Goal: Task Accomplishment & Management: Use online tool/utility

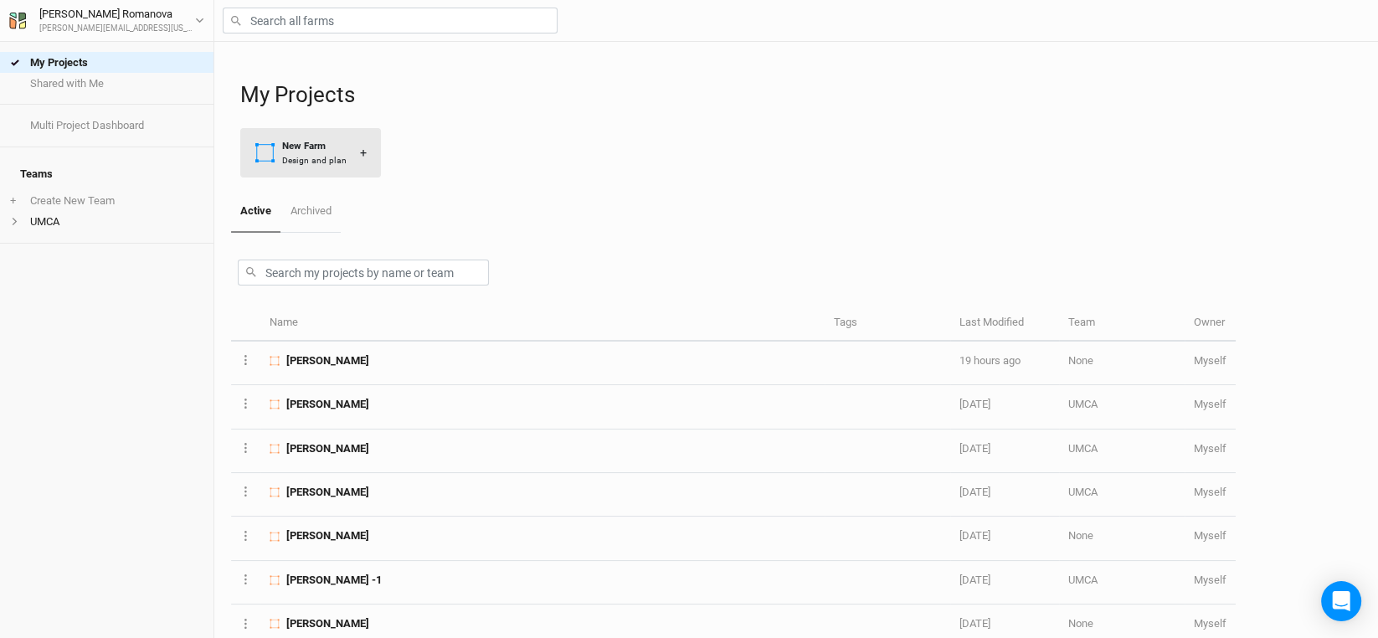
click at [324, 152] on div "New Farm" at bounding box center [314, 146] width 64 height 14
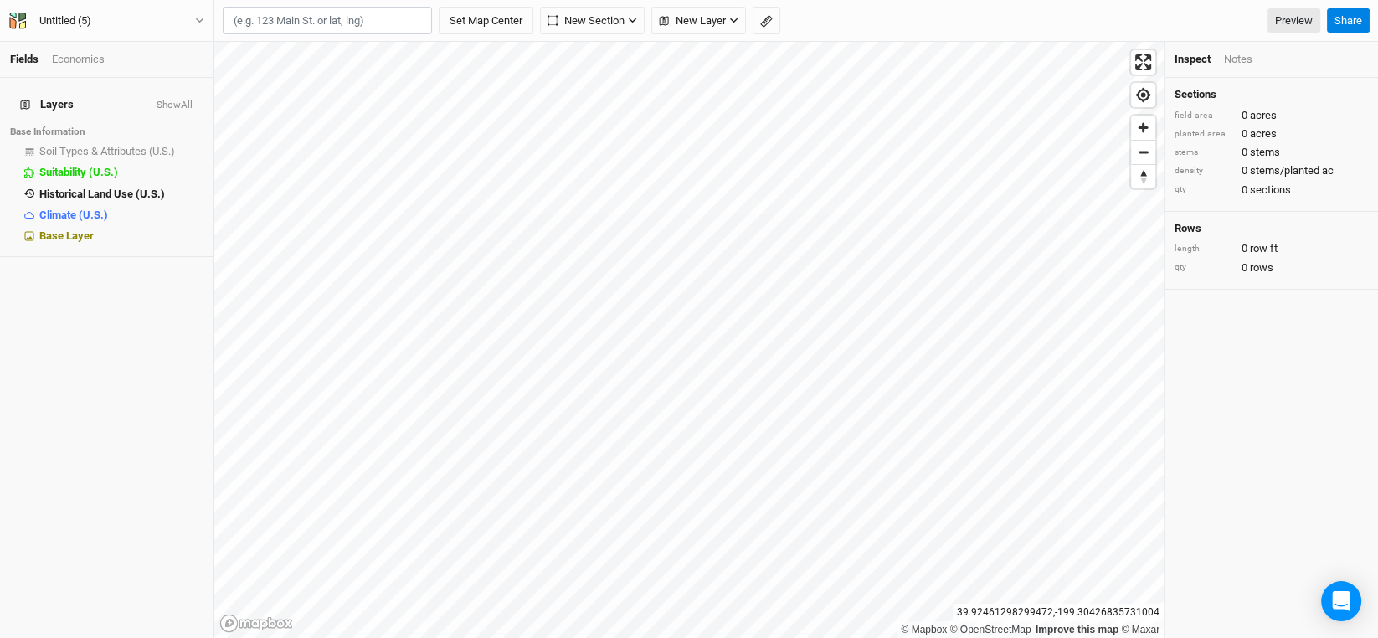
click at [299, 25] on input "text" at bounding box center [327, 21] width 209 height 28
type input "38.997551, -94.043738"
click at [439, 7] on button "Set Map Center" at bounding box center [486, 21] width 95 height 28
click at [61, 21] on div "Untitled (5)" at bounding box center [65, 21] width 52 height 17
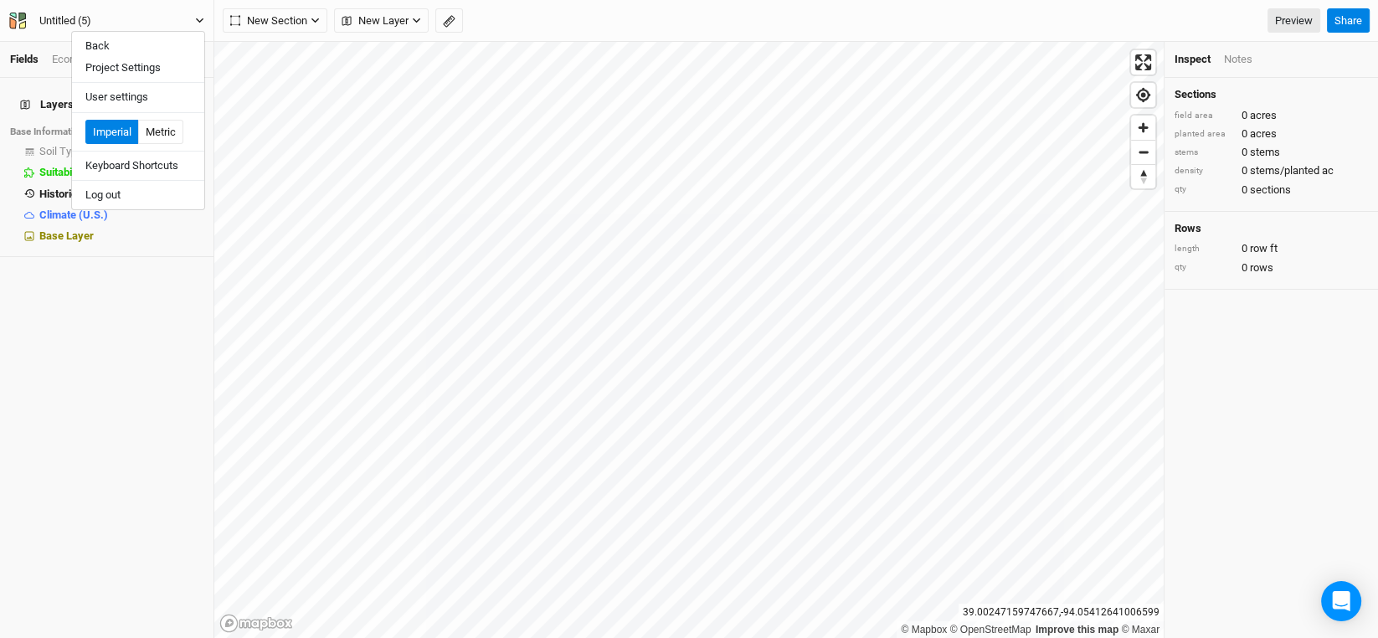
click at [61, 21] on div "Untitled (5)" at bounding box center [65, 21] width 52 height 17
type input "[PERSON_NAME]"
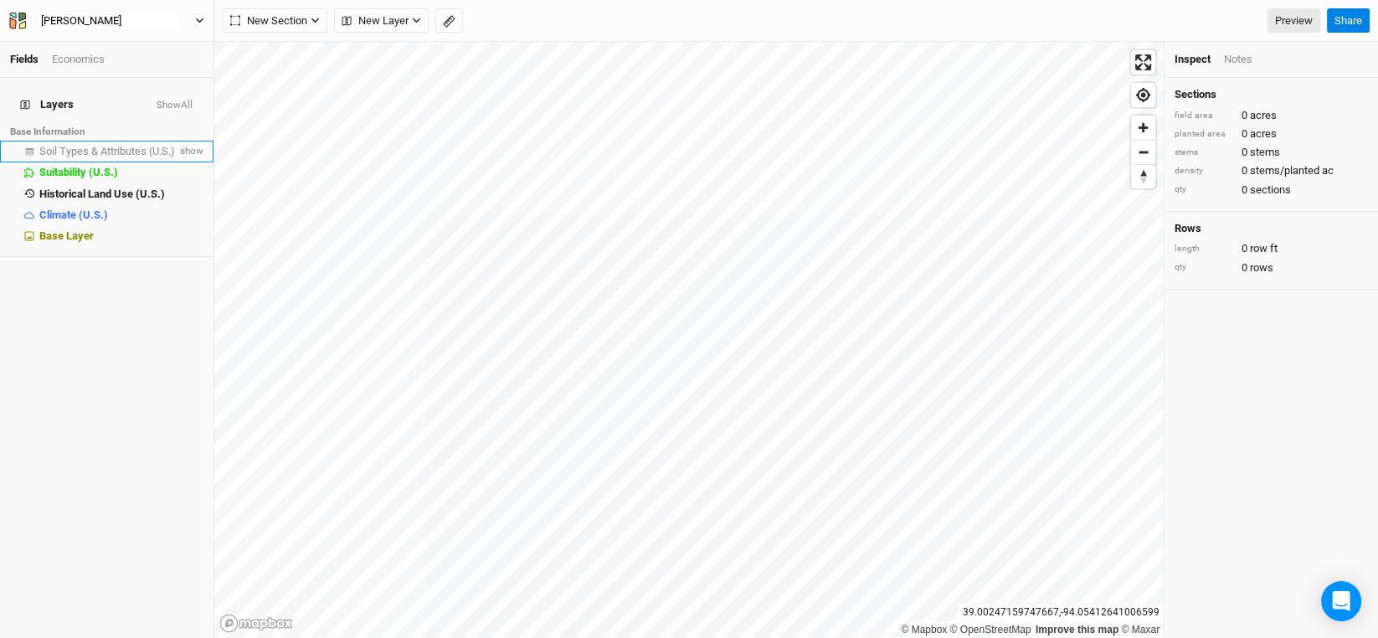
click at [96, 147] on span "Soil Types & Attributes (U.S.)" at bounding box center [107, 151] width 136 height 13
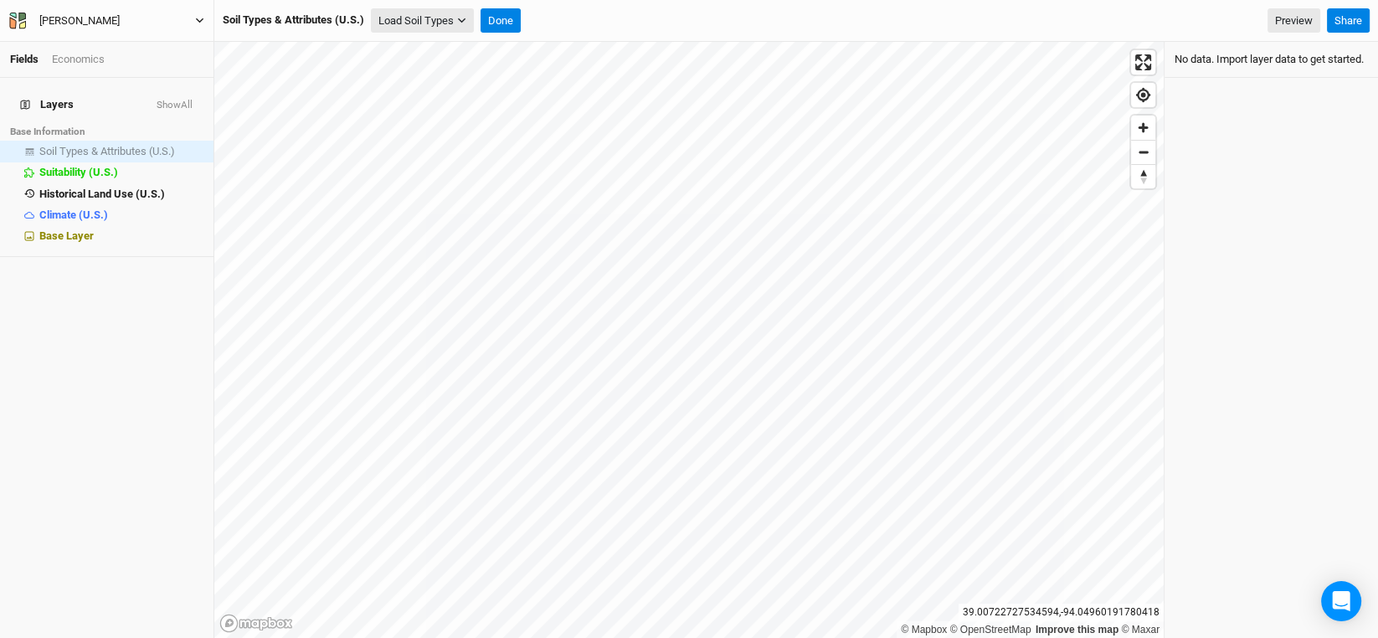
click at [433, 14] on button "Load Soil Types" at bounding box center [422, 20] width 103 height 25
click at [421, 46] on button "Load for Current View" at bounding box center [438, 50] width 132 height 22
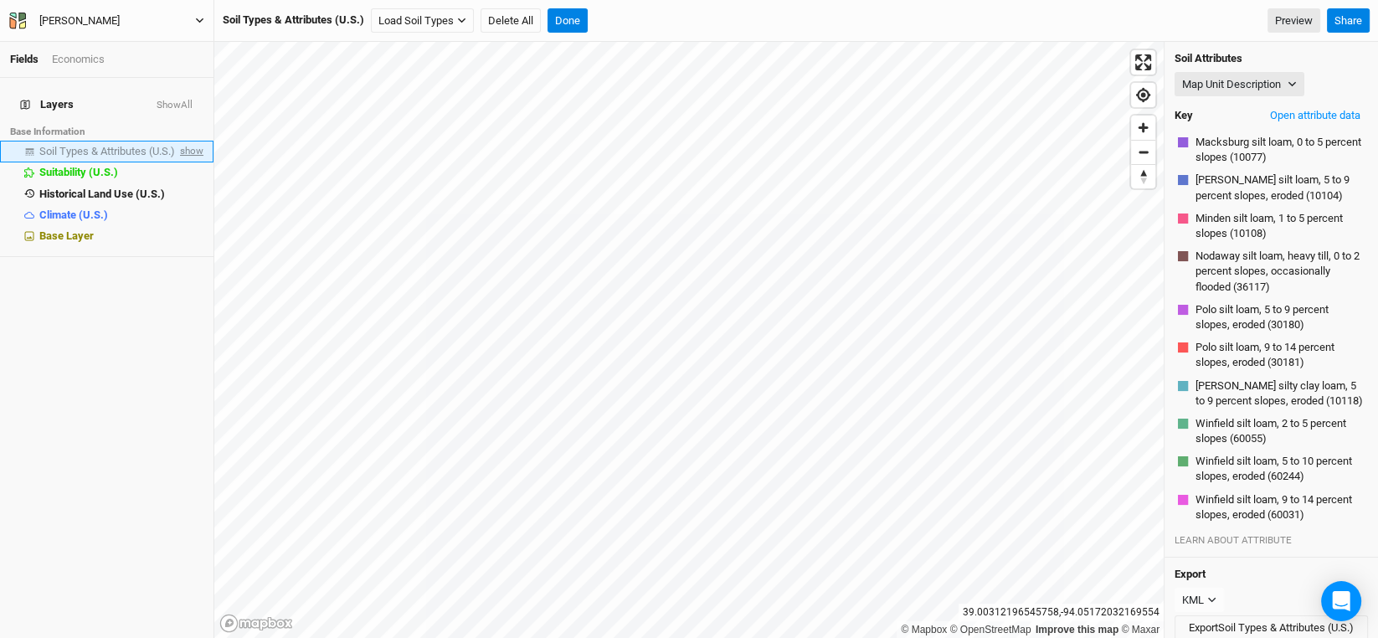
click at [186, 142] on span "show" at bounding box center [190, 151] width 27 height 21
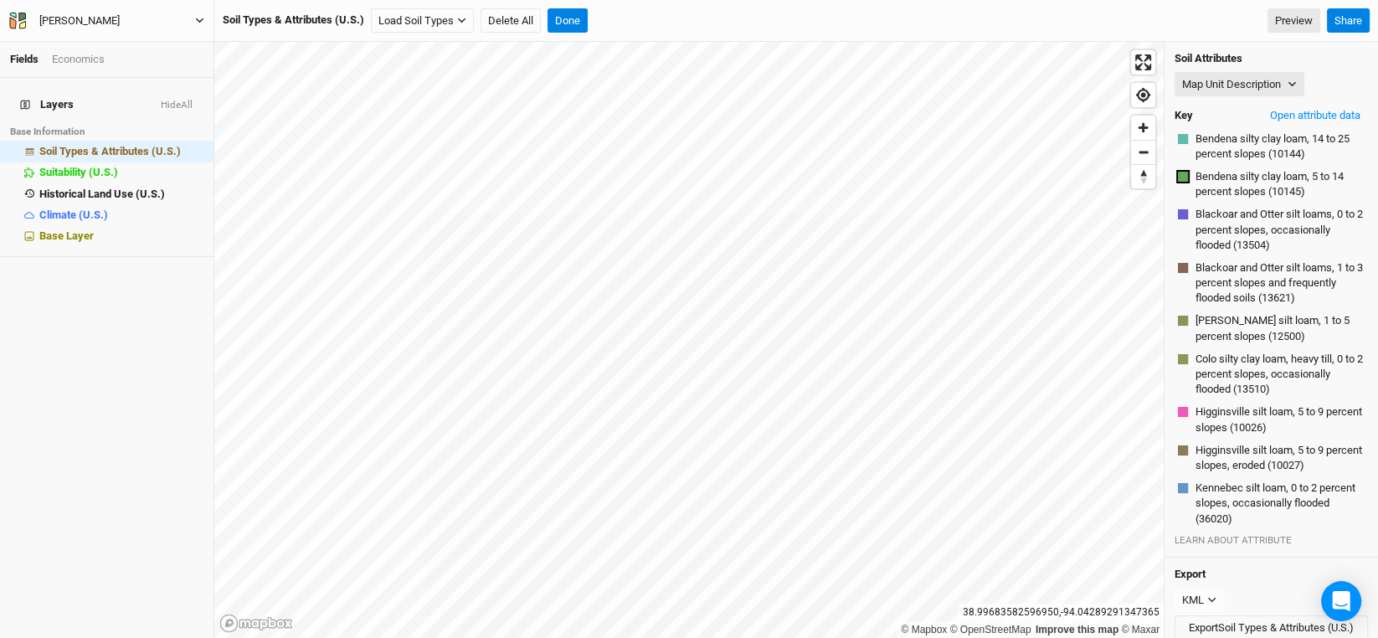
scroll to position [378, 0]
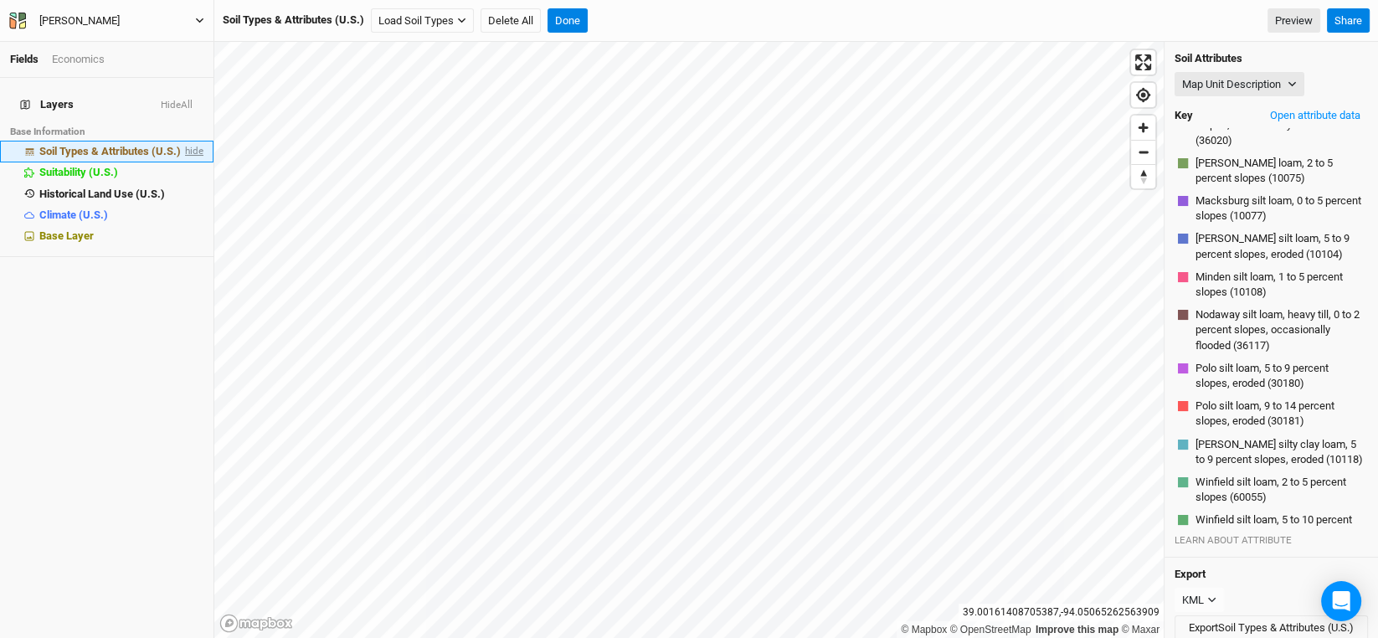
click at [182, 141] on span "hide" at bounding box center [193, 151] width 22 height 21
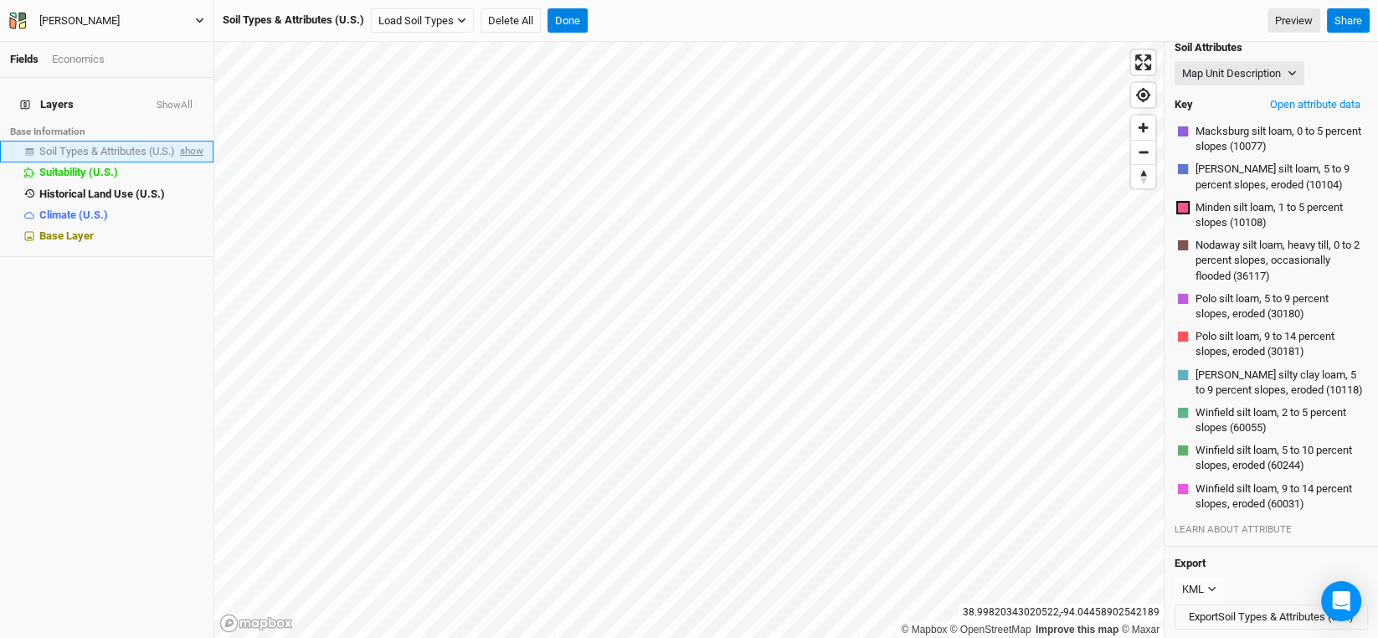
scroll to position [0, 0]
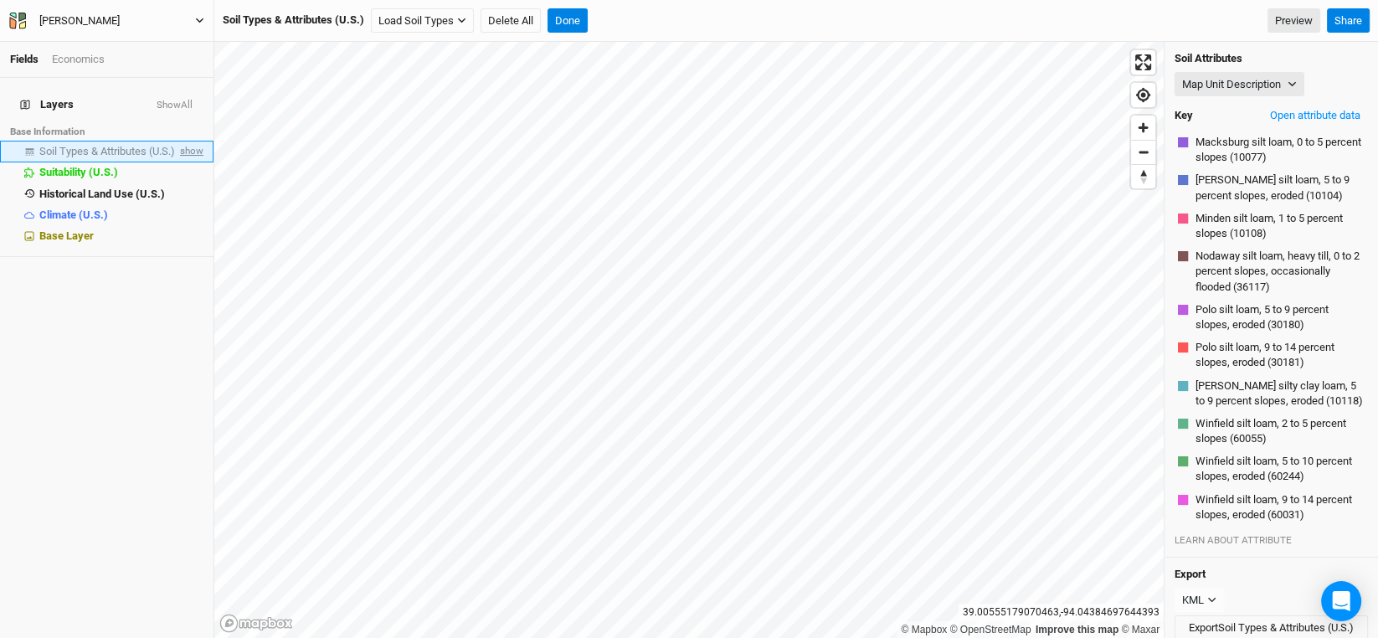
click at [177, 141] on span "show" at bounding box center [190, 151] width 27 height 21
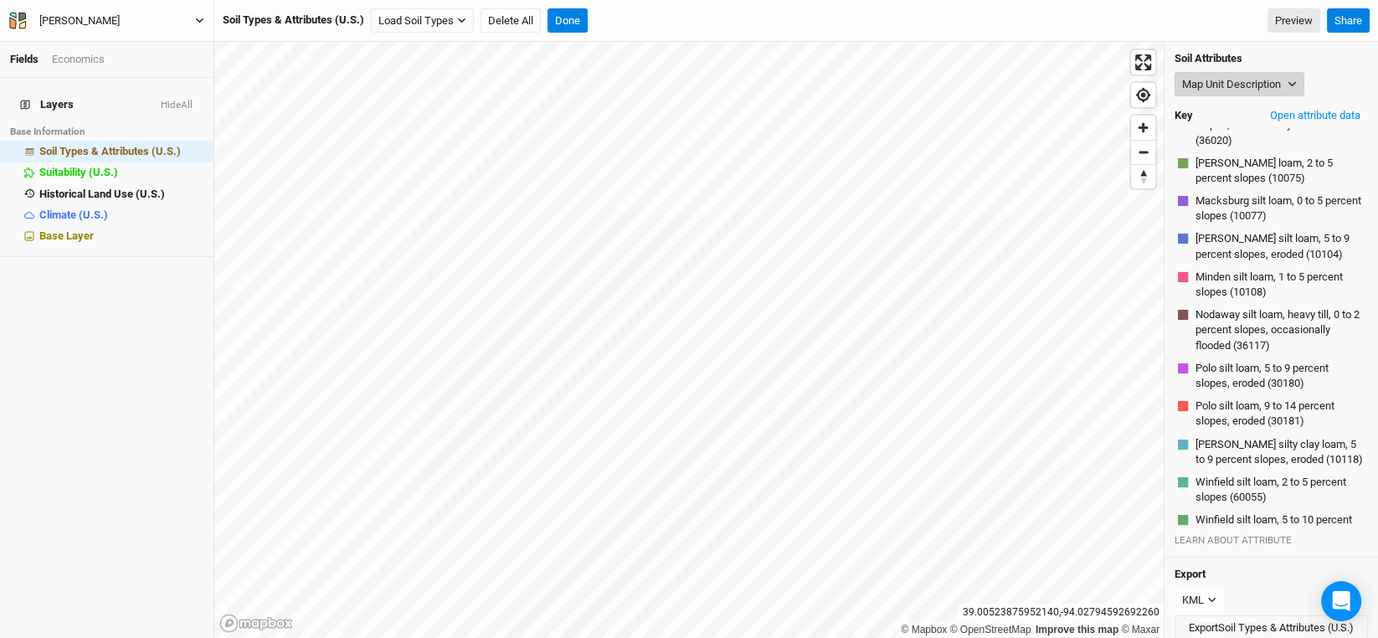
click at [1288, 87] on icon "button" at bounding box center [1291, 84] width 9 height 9
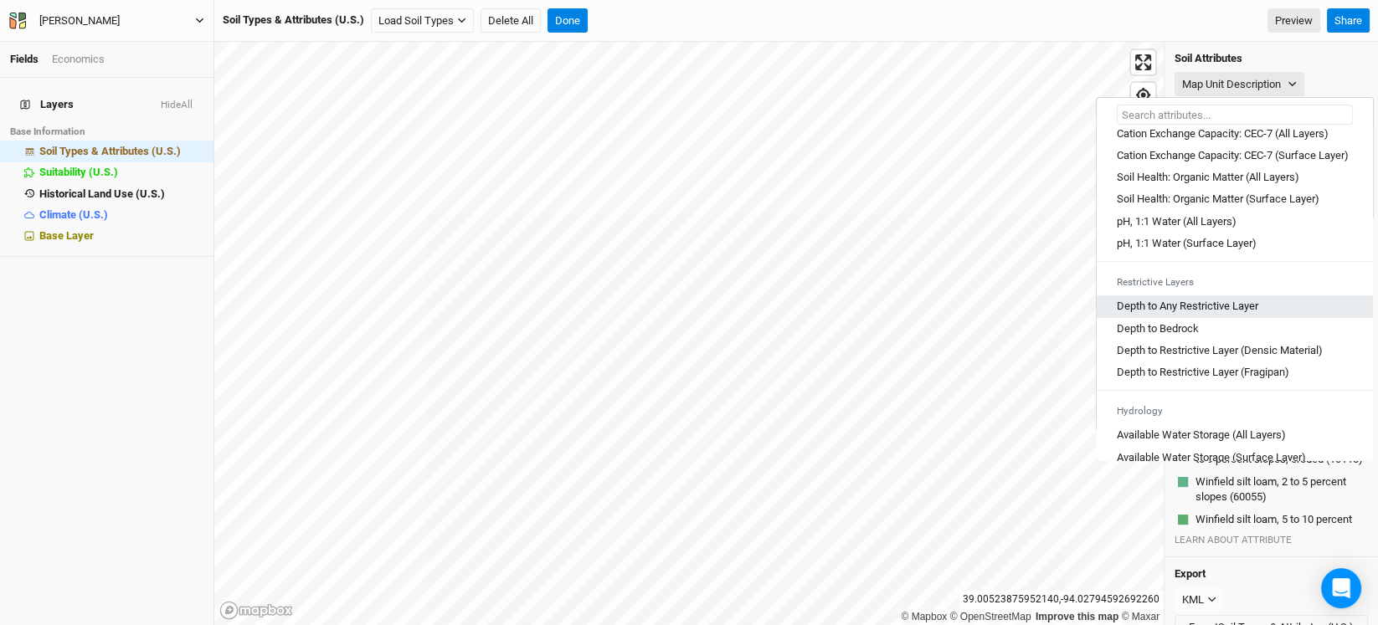
click at [1235, 314] on Layer "Depth to Any Restrictive Layer" at bounding box center [1187, 306] width 141 height 15
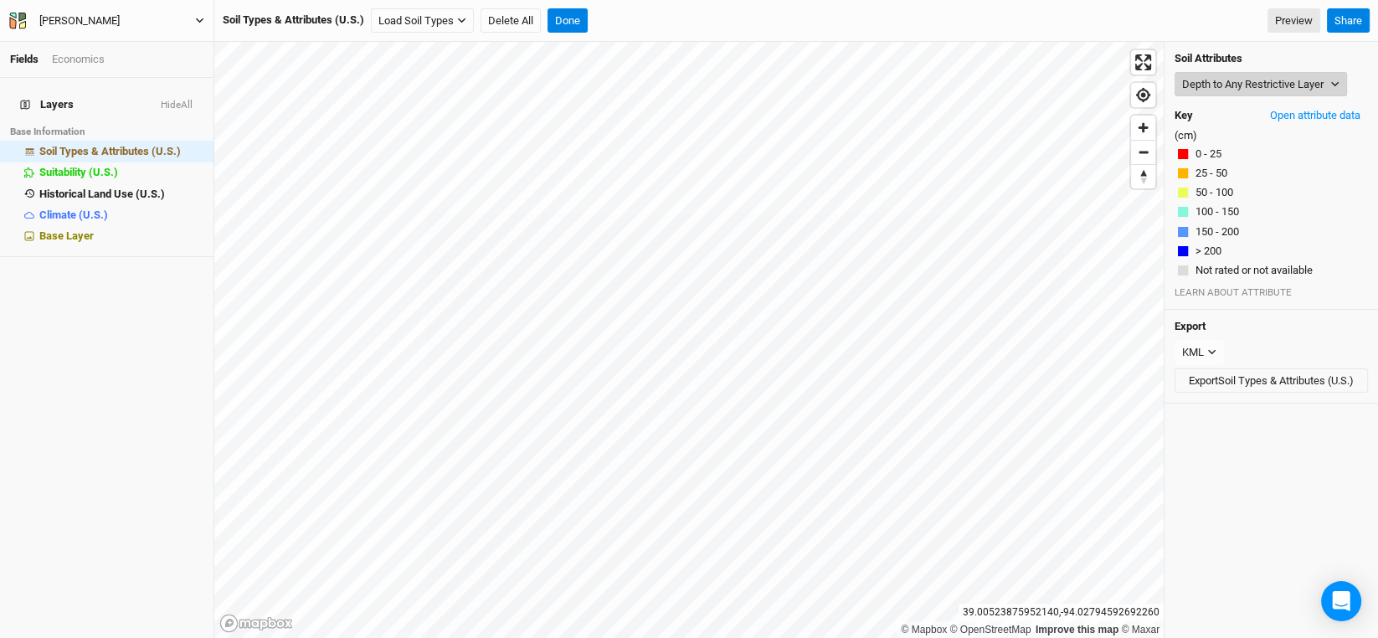
click at [1268, 85] on button "Depth to Any Restrictive Layer" at bounding box center [1260, 84] width 172 height 25
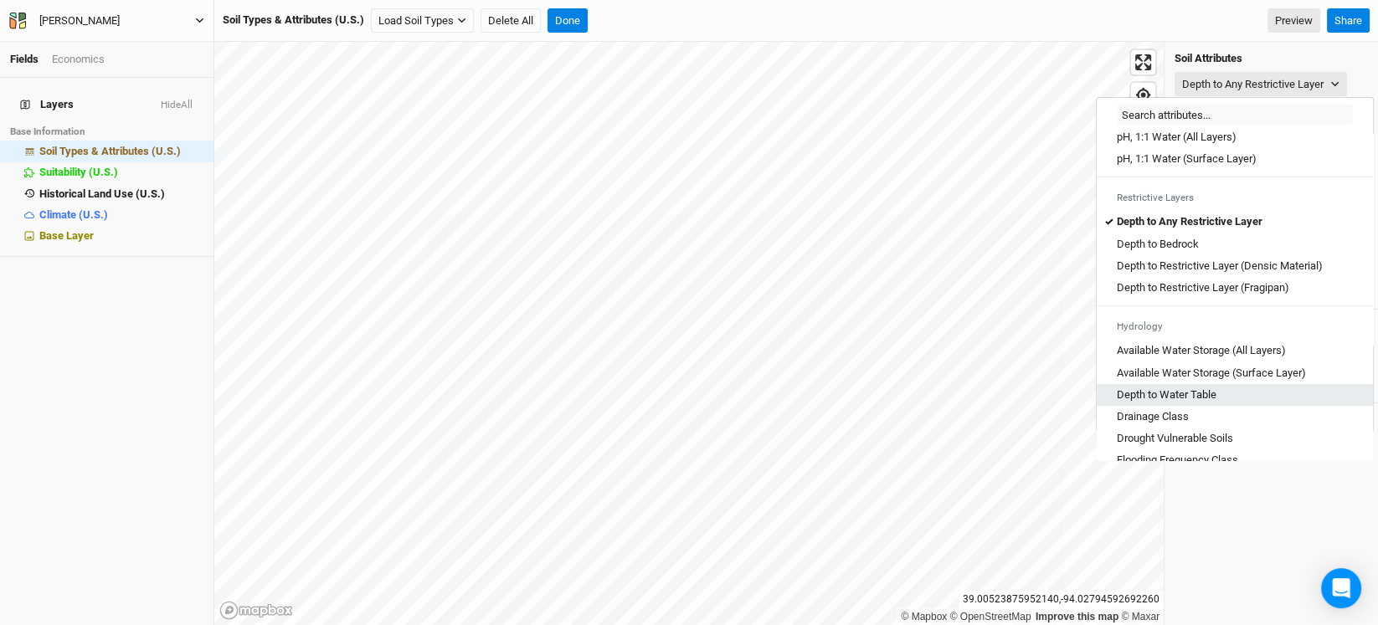
click at [1201, 403] on Table "Depth to Water Table" at bounding box center [1167, 395] width 100 height 15
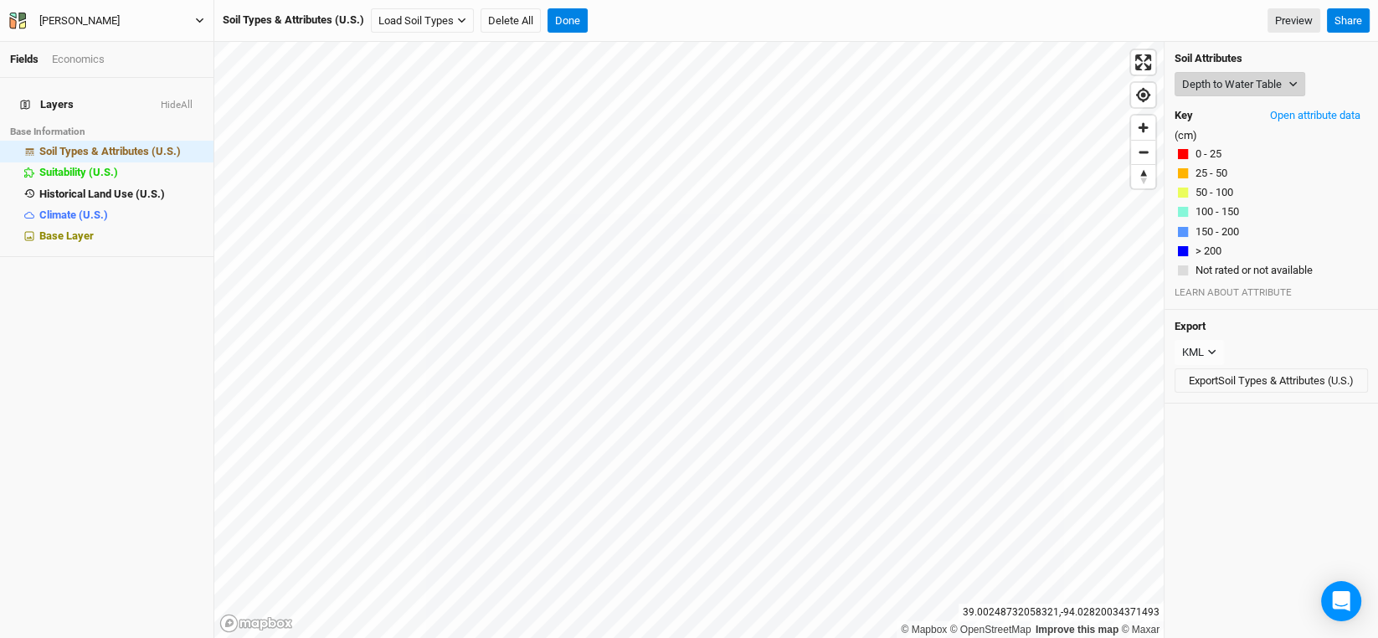
click at [1269, 80] on button "Depth to Water Table" at bounding box center [1239, 84] width 131 height 25
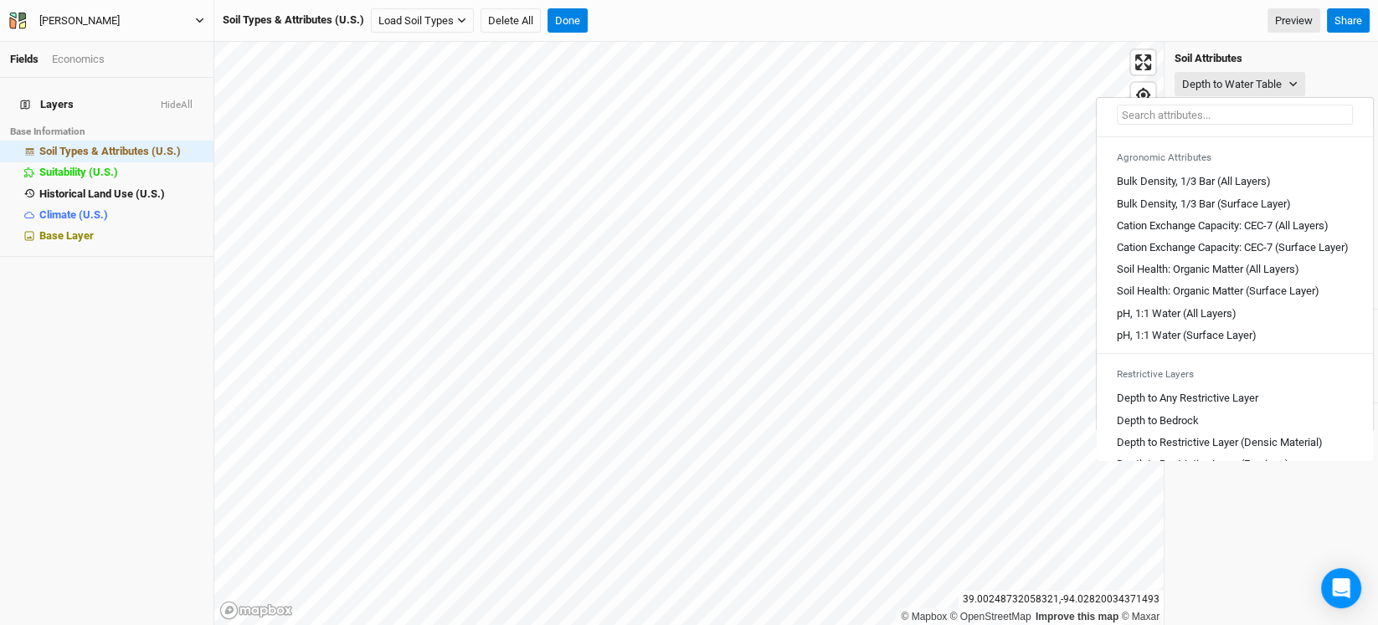
scroll to position [250, 0]
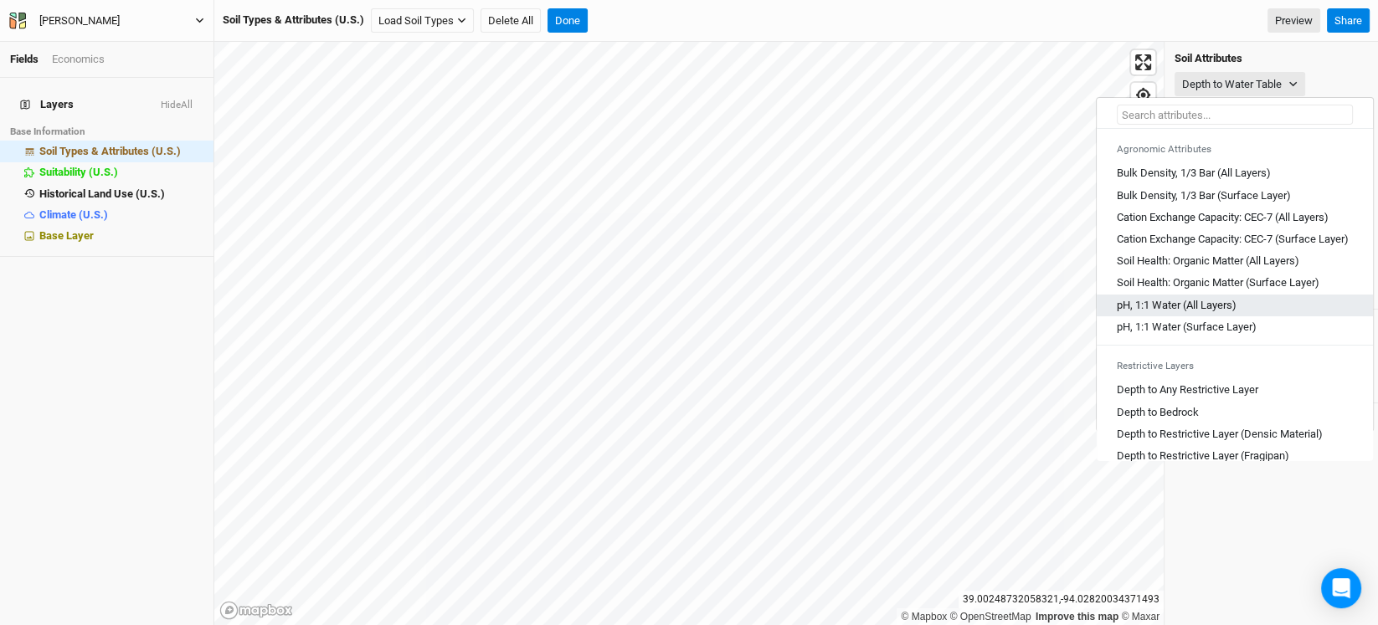
click at [1159, 312] on Layers\) "pH, 1:1 Water (All Layers)" at bounding box center [1177, 305] width 120 height 15
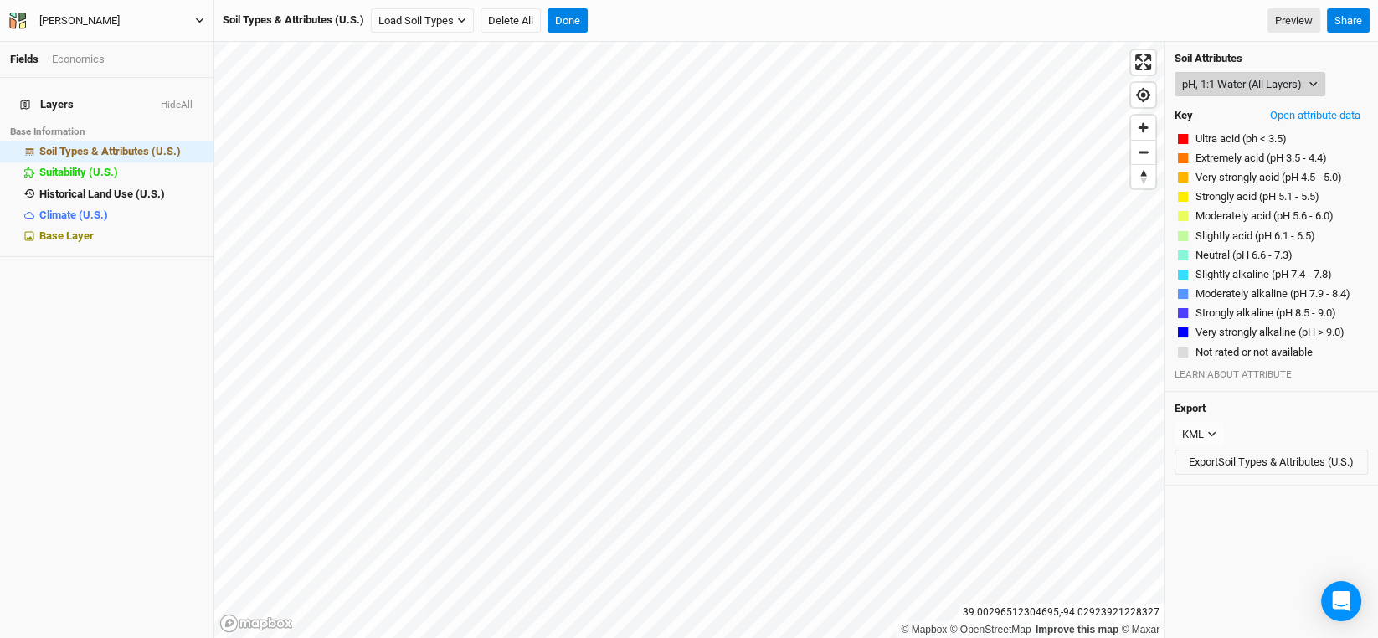
click at [1240, 75] on button "pH, 1:1 Water (All Layers)" at bounding box center [1249, 84] width 151 height 25
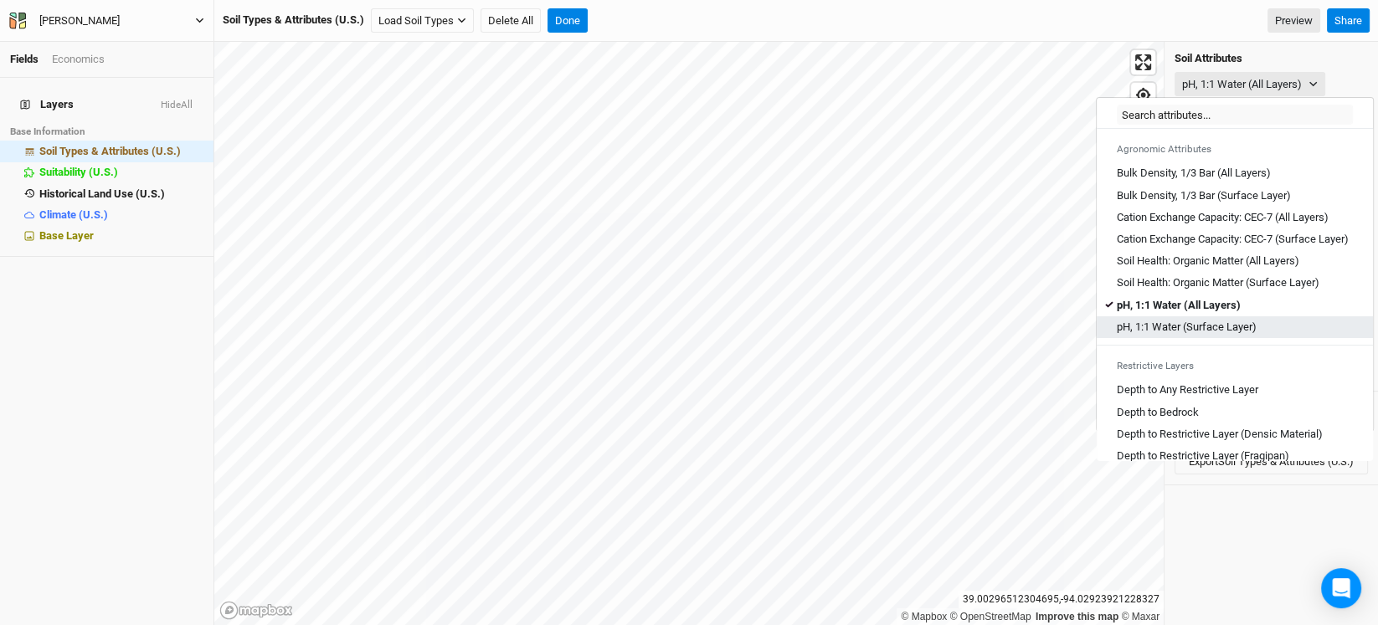
click at [1192, 333] on Layer\) "pH, 1:1 Water (Surface Layer)" at bounding box center [1187, 327] width 140 height 15
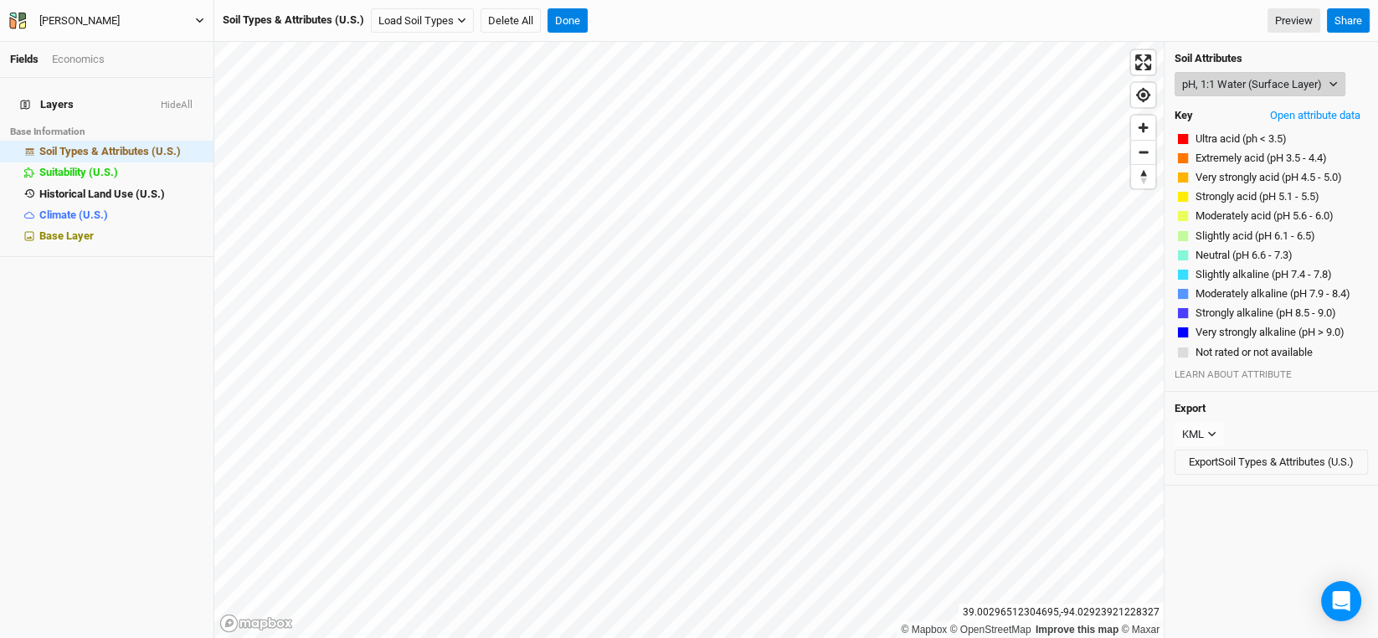
click at [1263, 79] on button "pH, 1:1 Water (Surface Layer)" at bounding box center [1259, 84] width 171 height 25
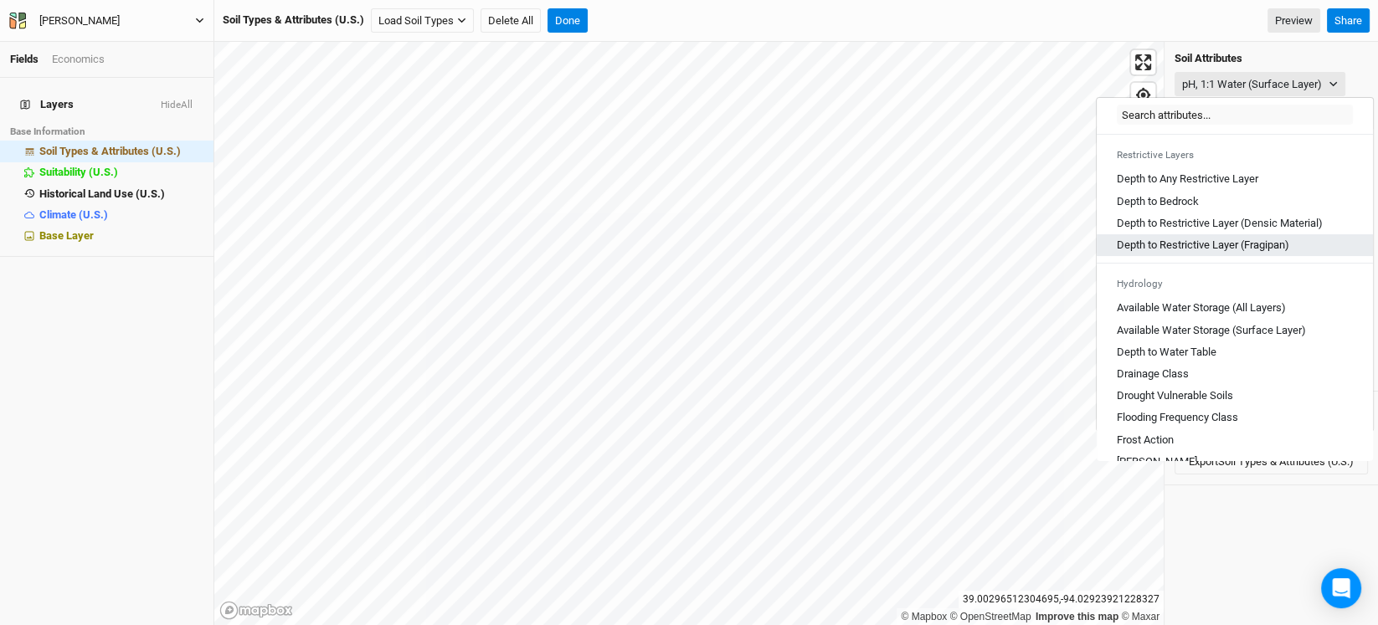
scroll to position [502, 0]
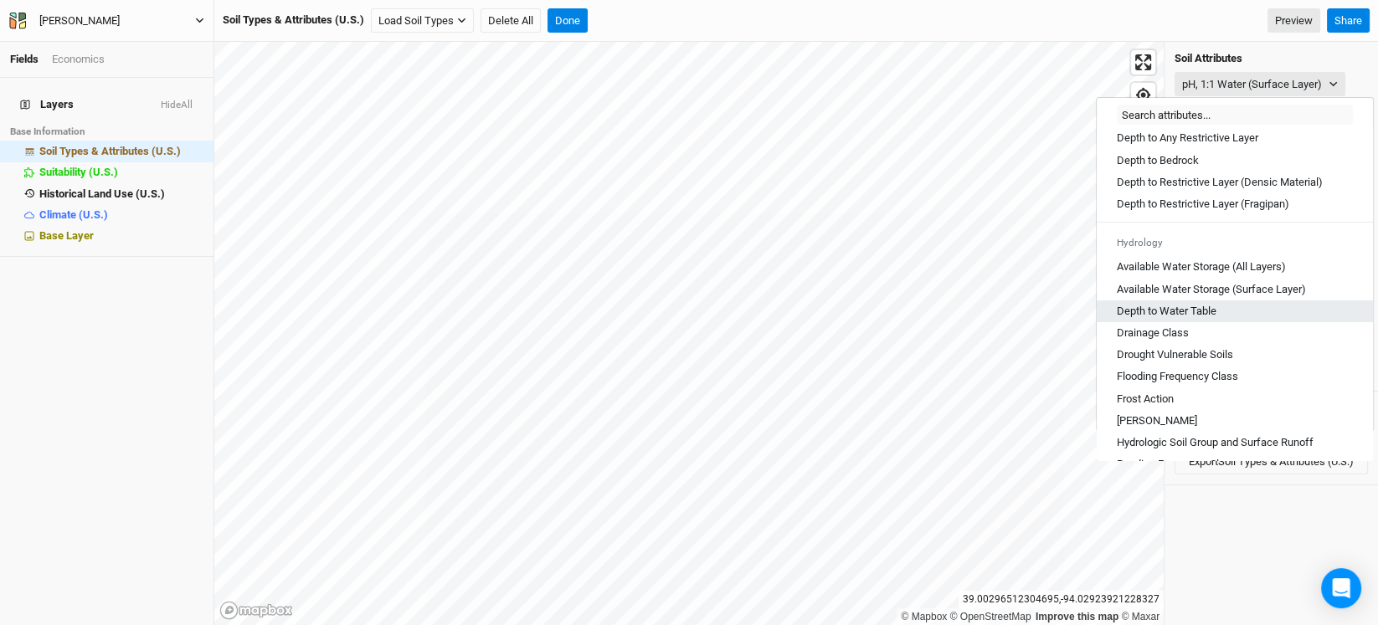
click at [1181, 319] on Table "Depth to Water Table" at bounding box center [1167, 311] width 100 height 15
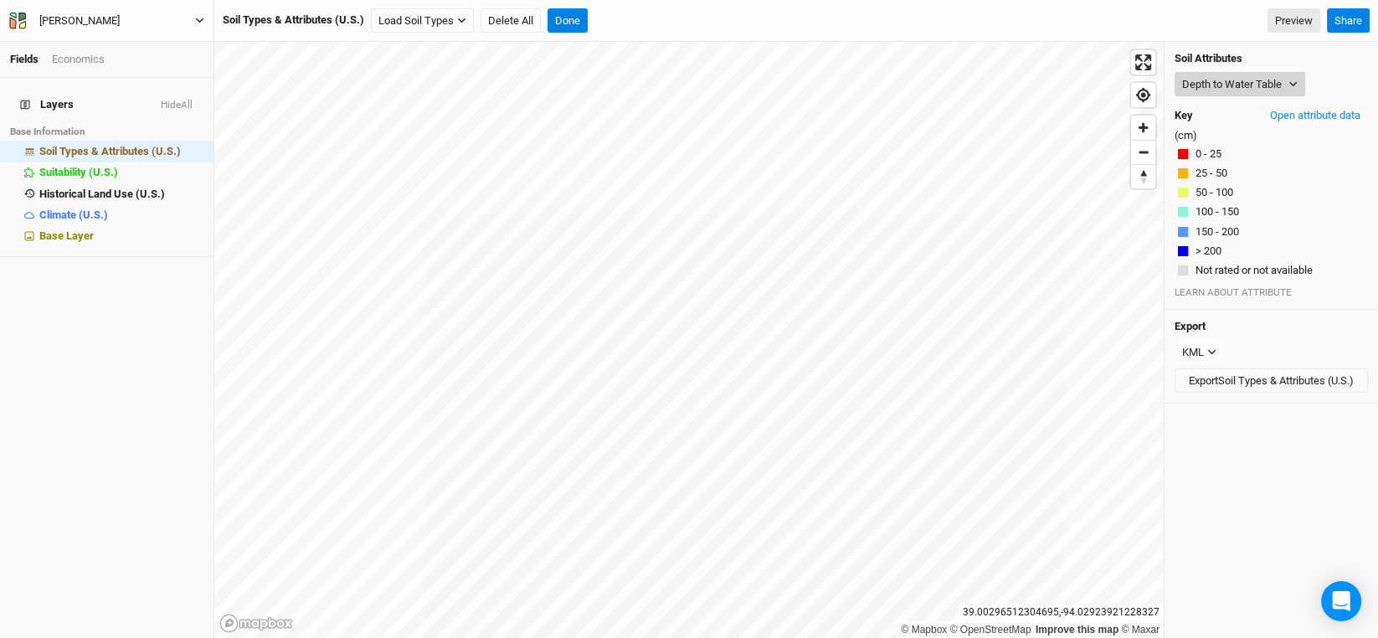
click at [1210, 80] on button "Depth to Water Table" at bounding box center [1239, 84] width 131 height 25
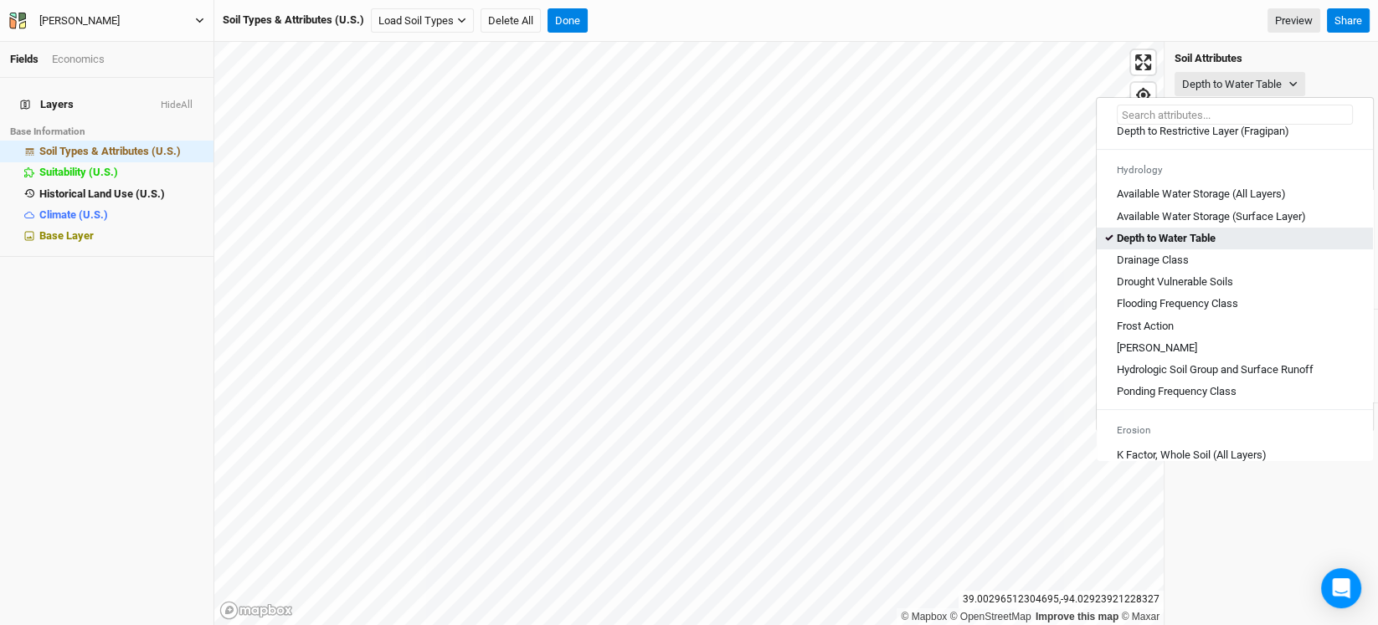
scroll to position [585, 0]
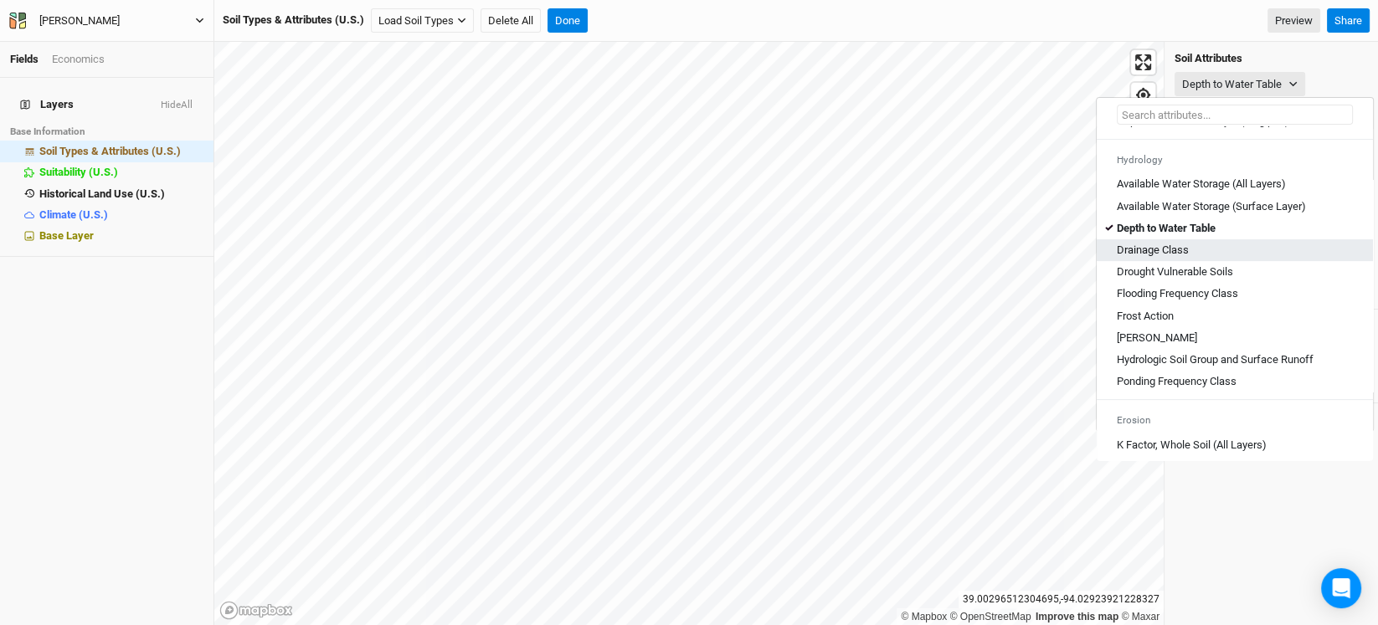
click at [1152, 258] on Class "Drainage Class" at bounding box center [1153, 250] width 72 height 15
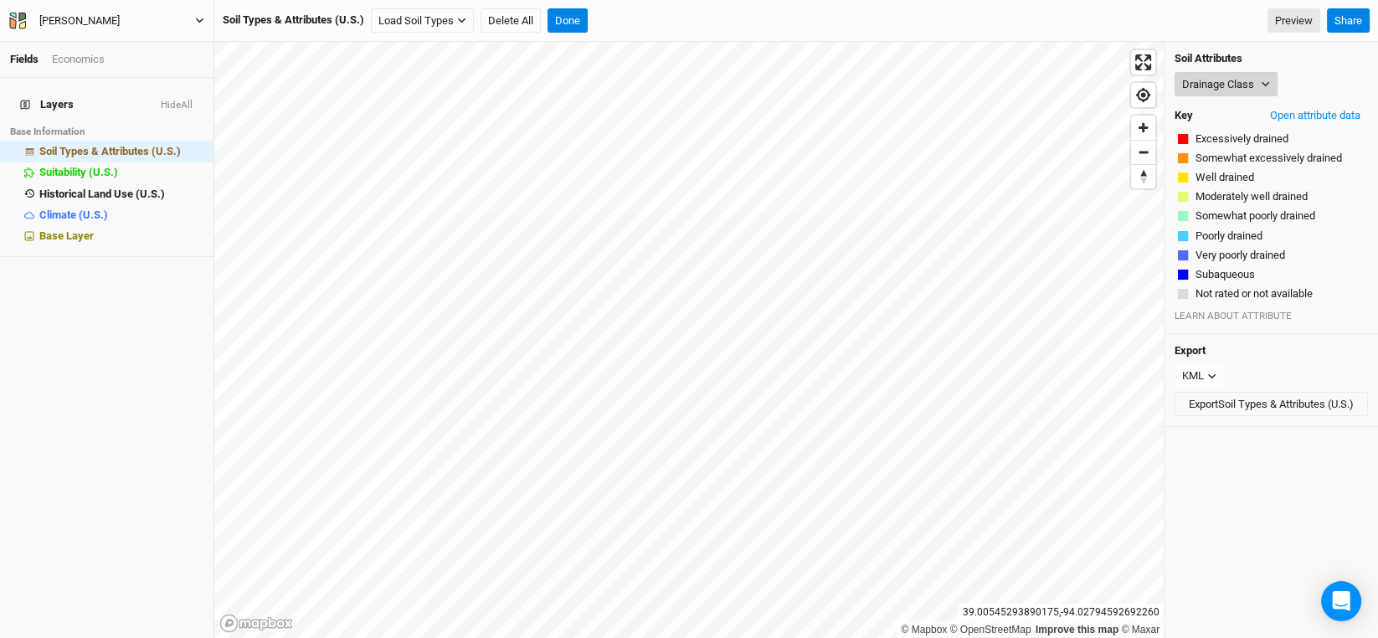
click at [1263, 93] on button "Drainage Class" at bounding box center [1225, 84] width 103 height 25
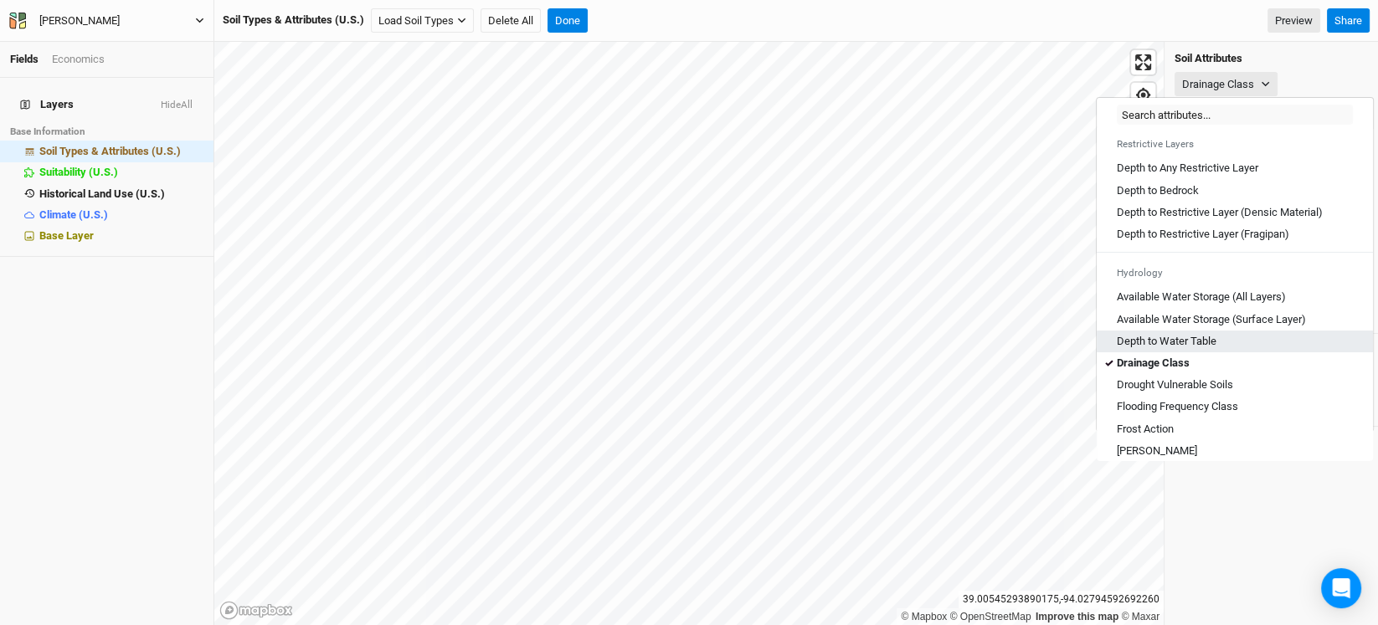
scroll to position [502, 0]
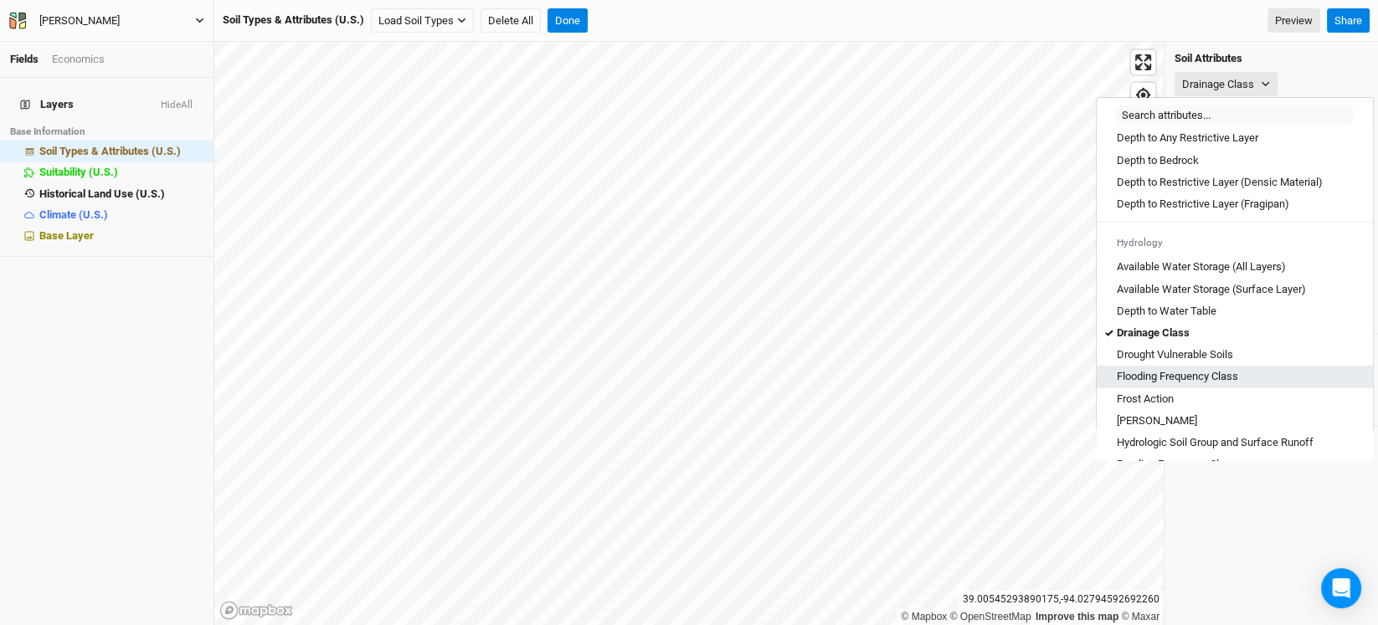
click at [1196, 384] on Class "Flooding Frequency Class" at bounding box center [1177, 376] width 121 height 15
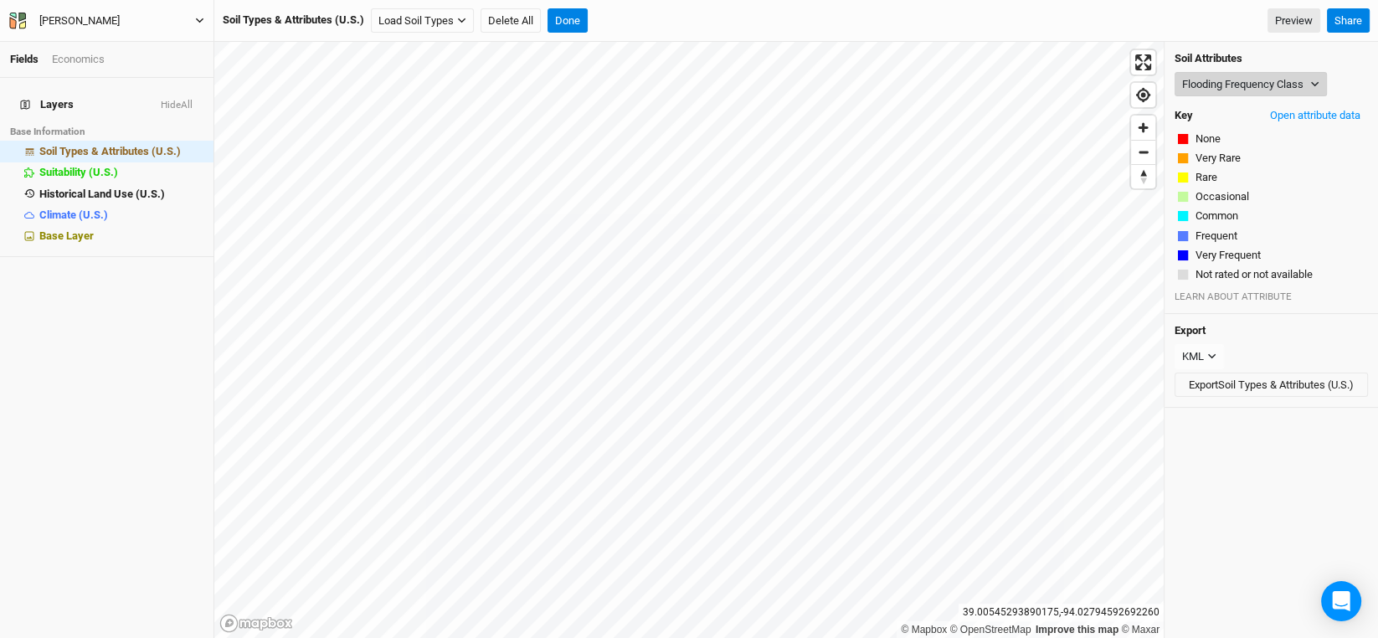
click at [1271, 80] on button "Flooding Frequency Class" at bounding box center [1250, 84] width 152 height 25
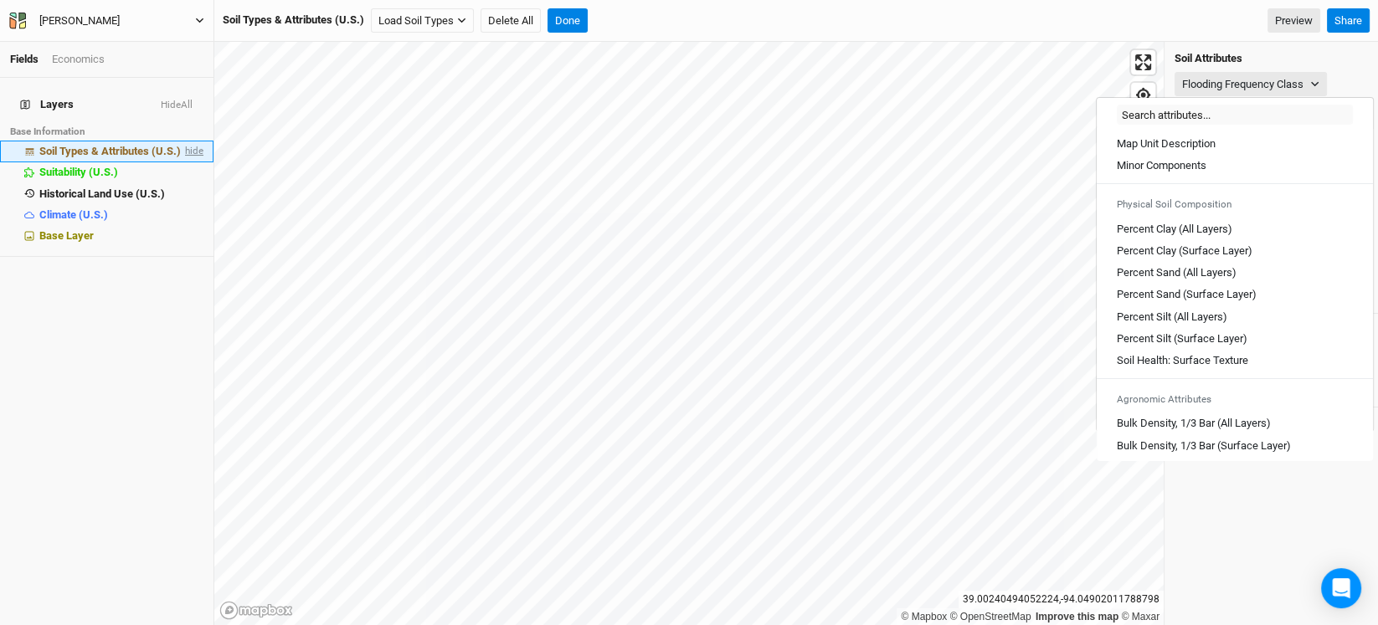
click at [182, 143] on span "hide" at bounding box center [193, 151] width 22 height 21
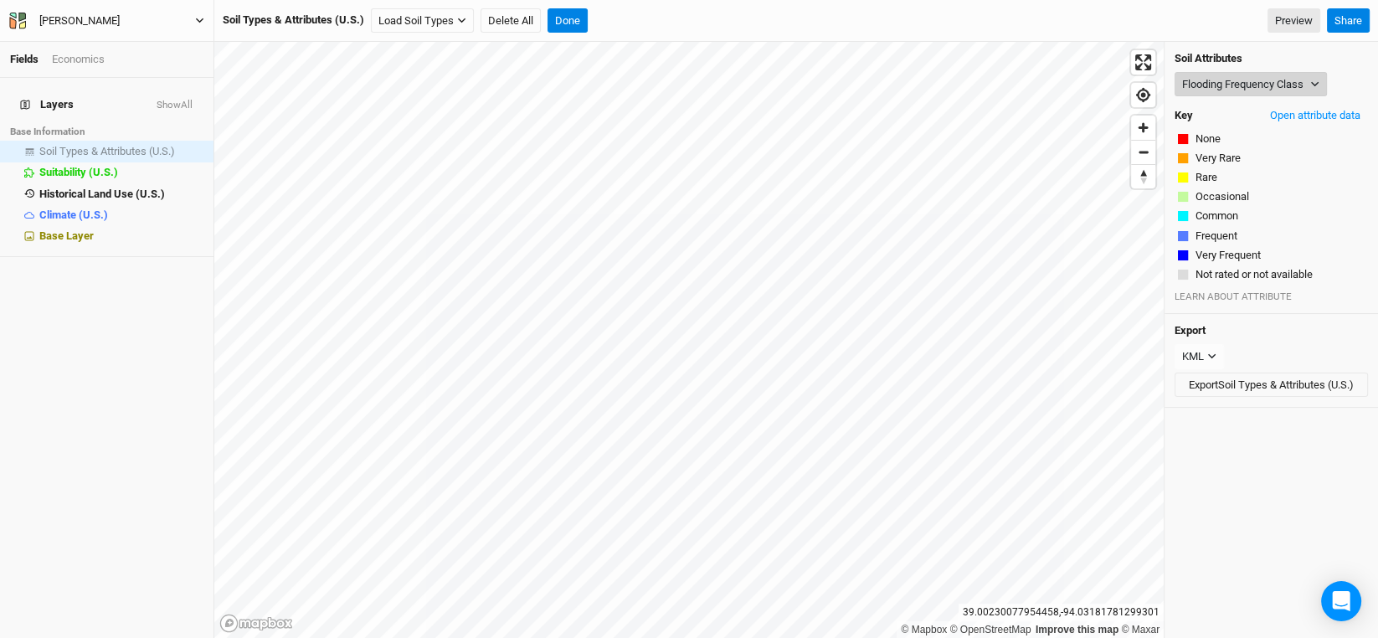
click at [1279, 86] on button "Flooding Frequency Class" at bounding box center [1250, 84] width 152 height 25
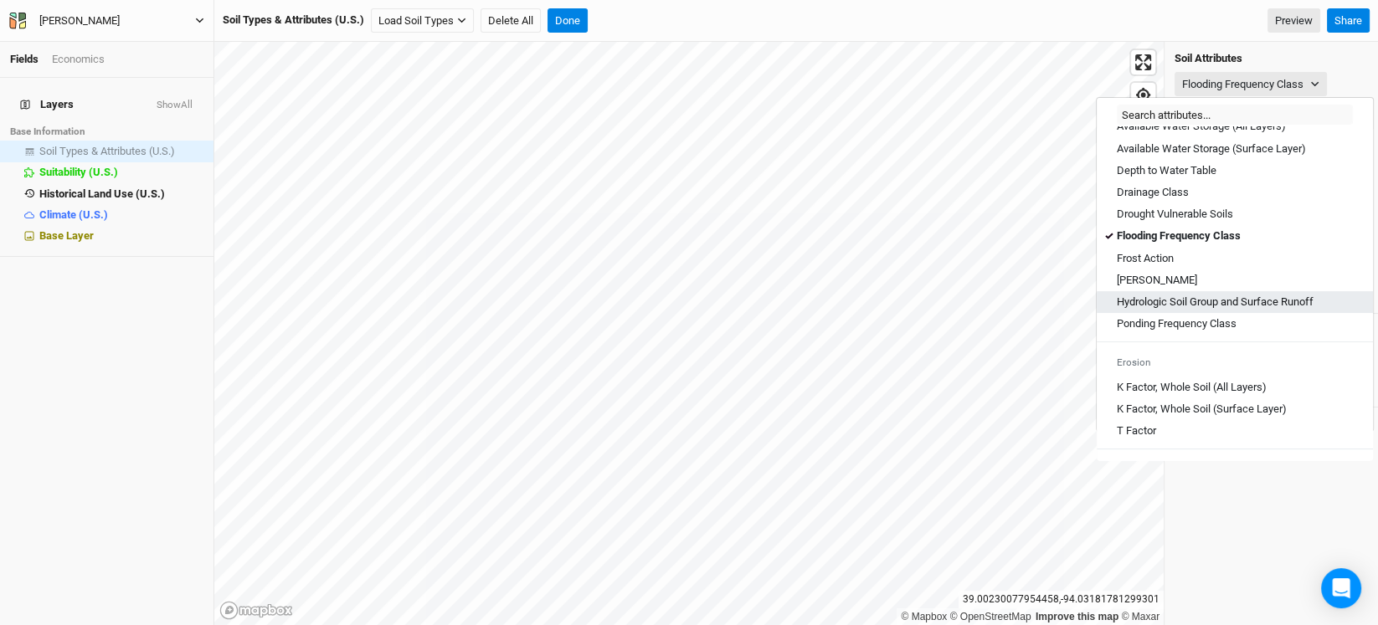
scroll to position [669, 0]
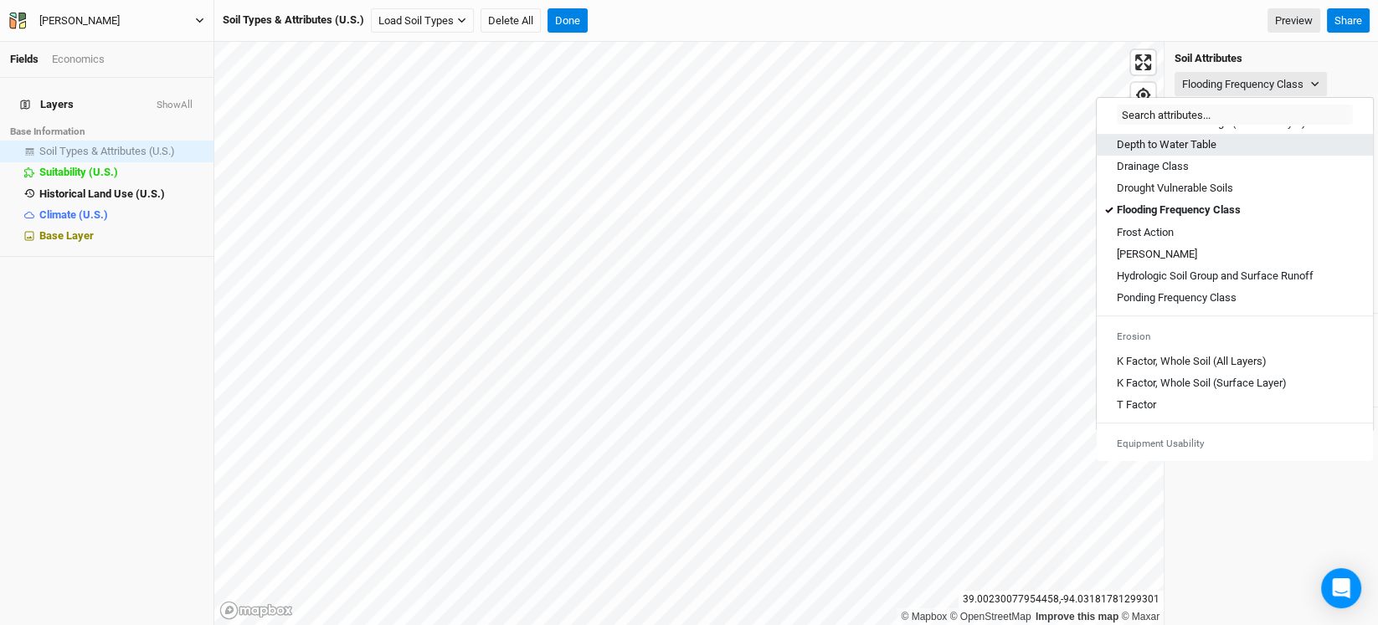
click at [1163, 152] on Table "Depth to Water Table" at bounding box center [1167, 144] width 100 height 15
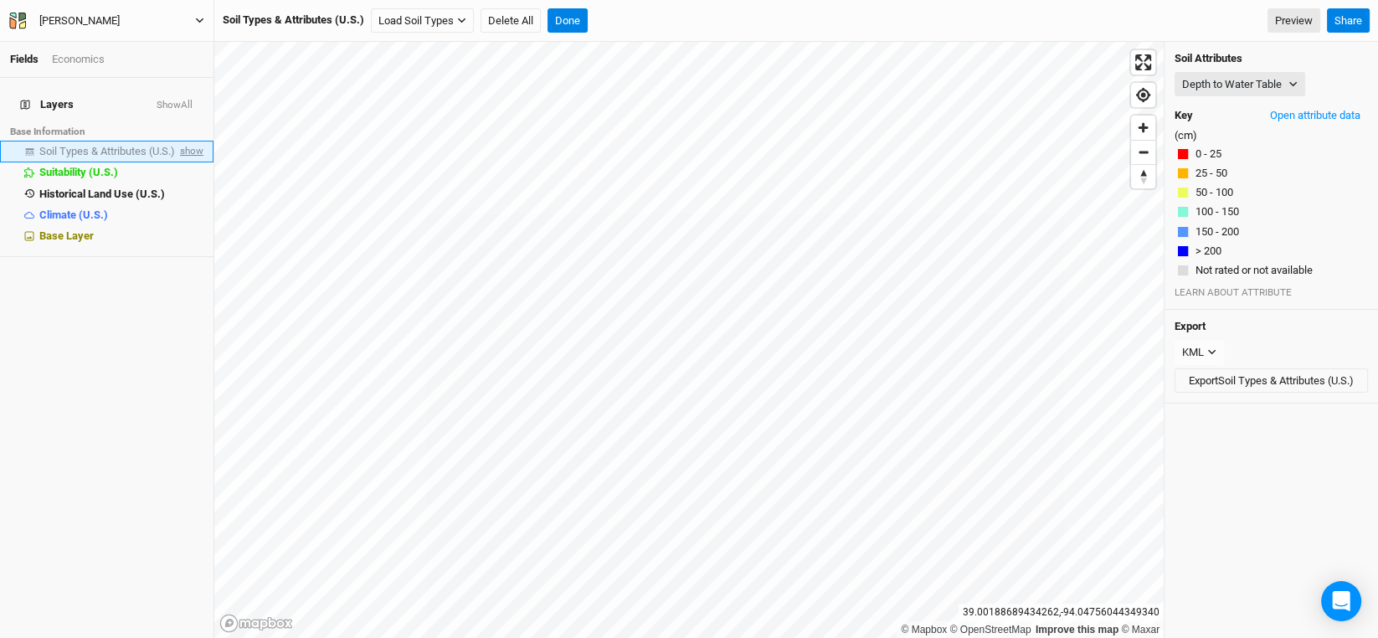
click at [182, 141] on span "show" at bounding box center [190, 151] width 27 height 21
click at [1231, 85] on button "Depth to Water Table" at bounding box center [1239, 84] width 131 height 25
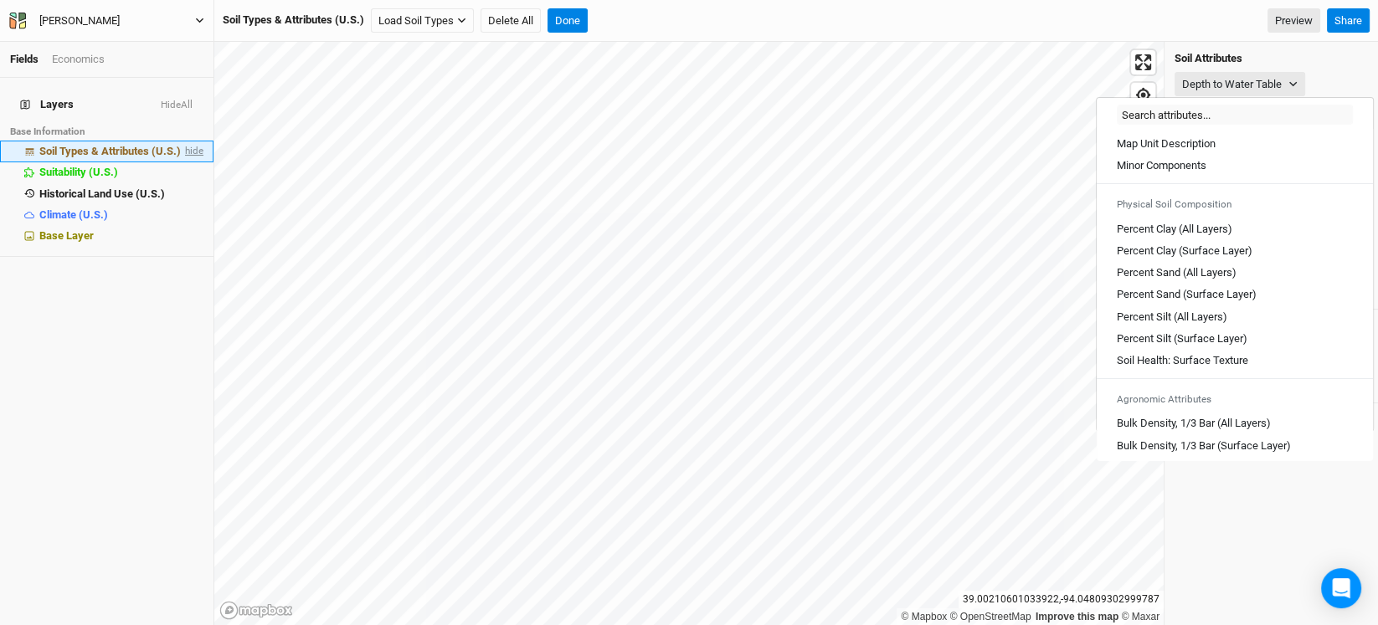
click at [189, 141] on span "hide" at bounding box center [193, 151] width 22 height 21
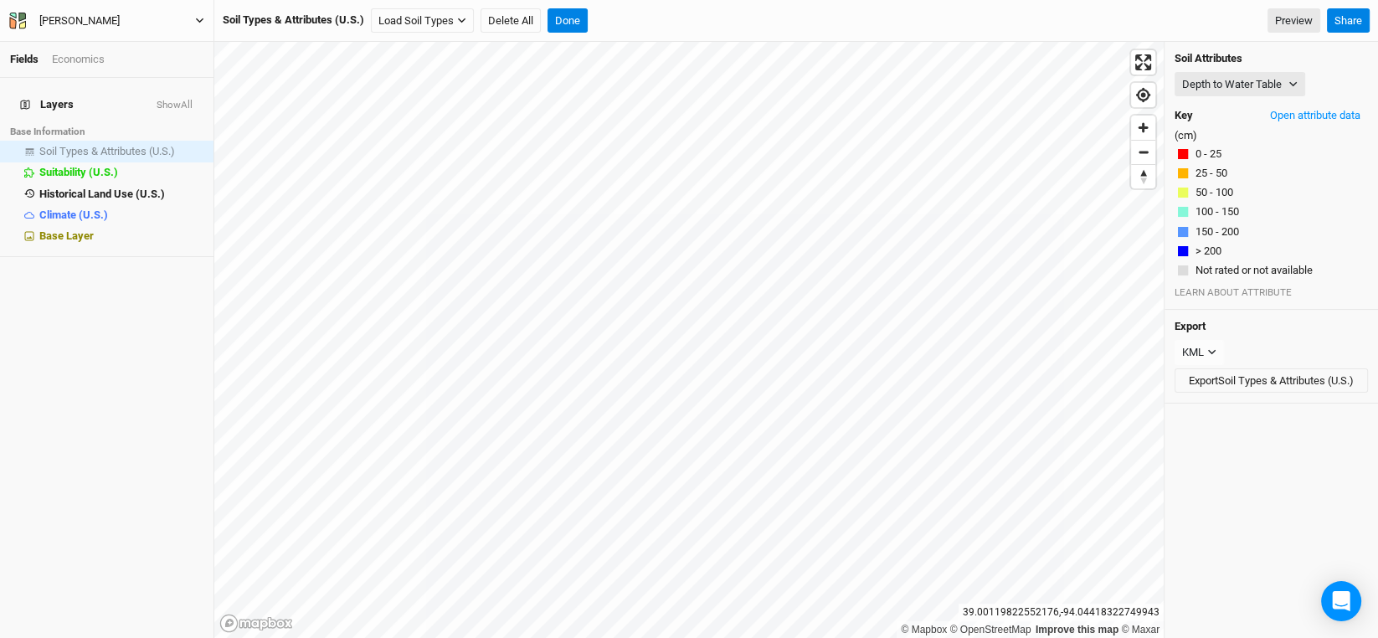
click at [742, 14] on div "Soil Types & Attributes (U.S.) Load Soil Types Load for Current View Delete All…" at bounding box center [771, 20] width 1097 height 25
click at [185, 141] on span "show" at bounding box center [190, 151] width 27 height 21
click at [182, 141] on span "hide" at bounding box center [193, 151] width 22 height 21
click at [183, 141] on span "show" at bounding box center [190, 151] width 27 height 21
click at [182, 141] on span "hide" at bounding box center [193, 151] width 22 height 21
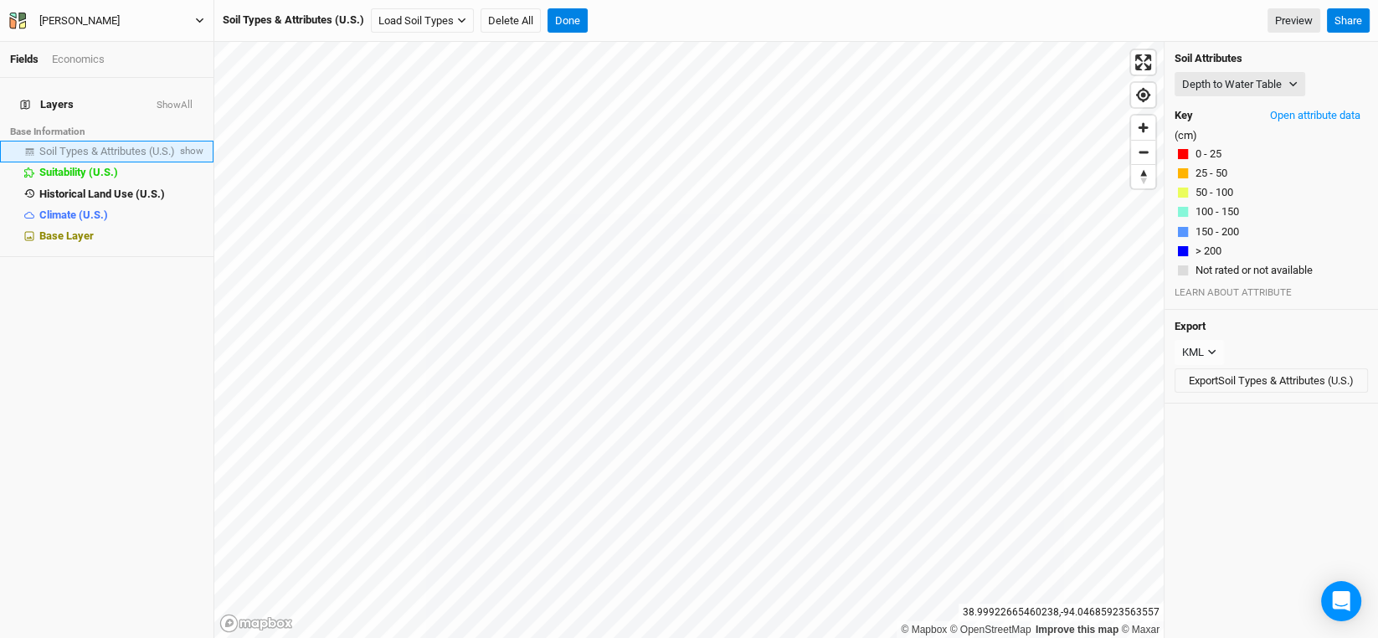
click at [124, 145] on span "Soil Types & Attributes (U.S.)" at bounding box center [107, 151] width 136 height 13
click at [178, 141] on span "show" at bounding box center [190, 151] width 27 height 21
click at [1293, 74] on button "Depth to Water Table" at bounding box center [1239, 84] width 131 height 25
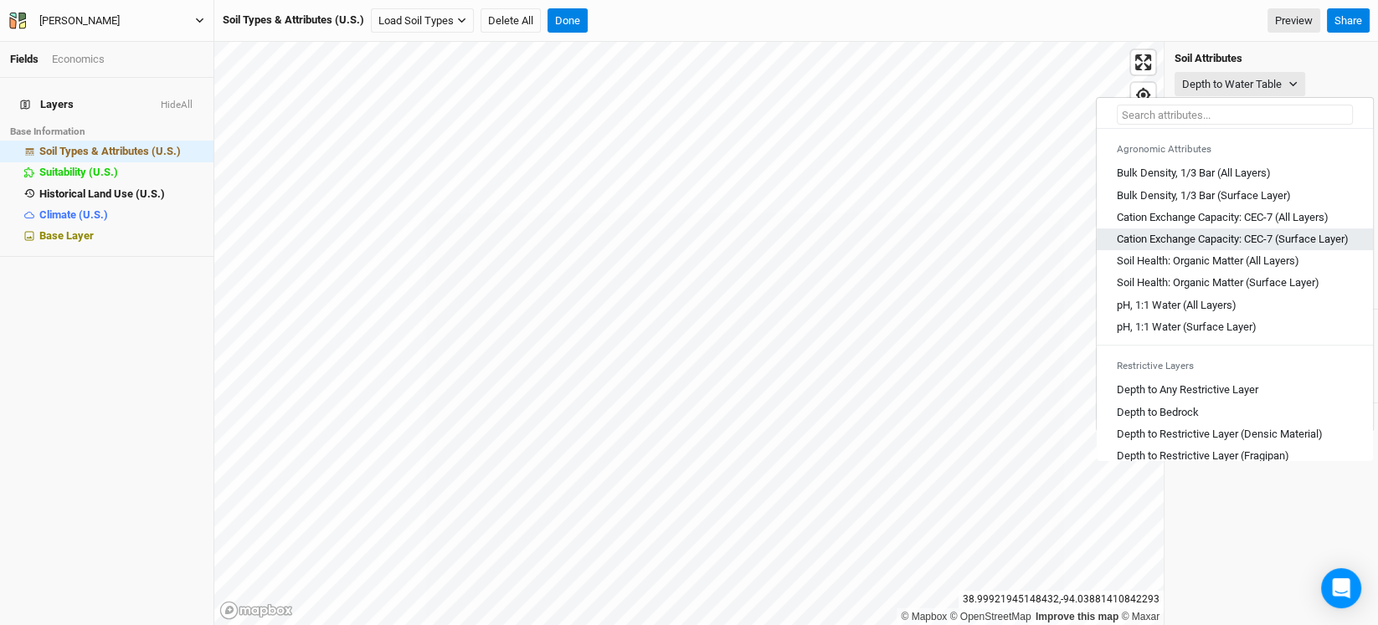
scroll to position [334, 0]
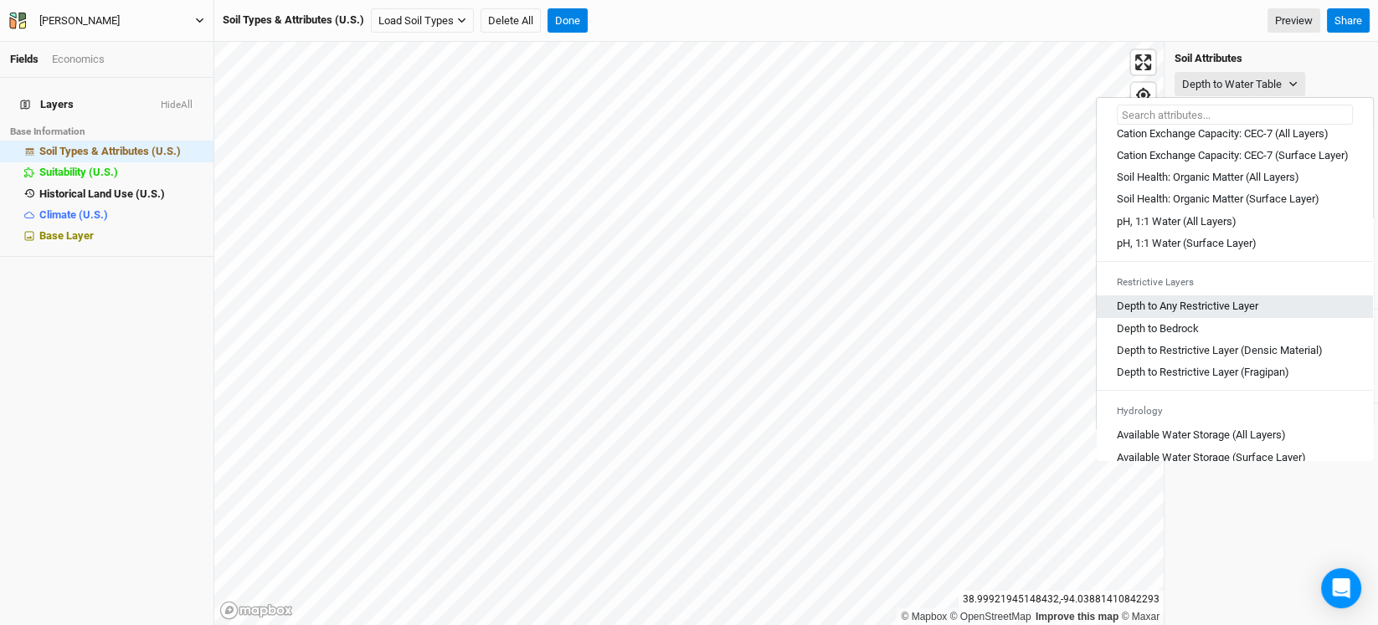
click at [1196, 314] on Layer "Depth to Any Restrictive Layer" at bounding box center [1187, 306] width 141 height 15
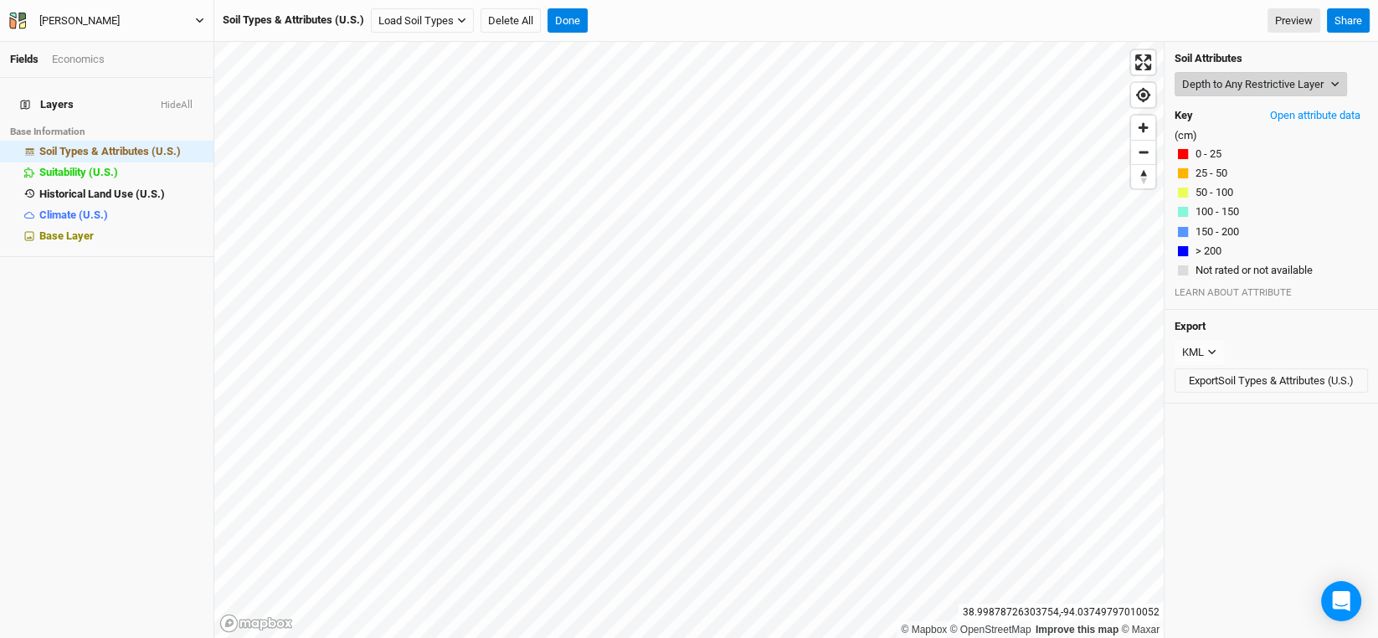
click at [1328, 80] on button "Depth to Any Restrictive Layer" at bounding box center [1260, 84] width 172 height 25
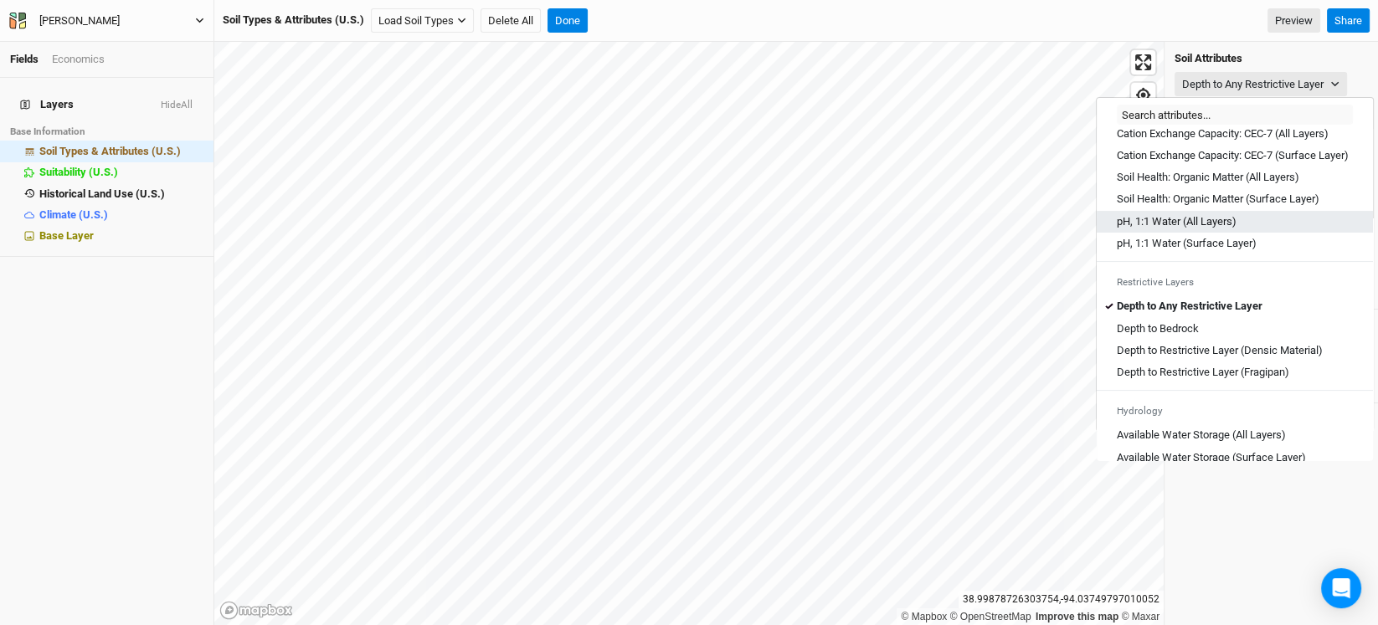
click at [1225, 228] on Layers\) "pH, 1:1 Water (All Layers)" at bounding box center [1177, 221] width 120 height 15
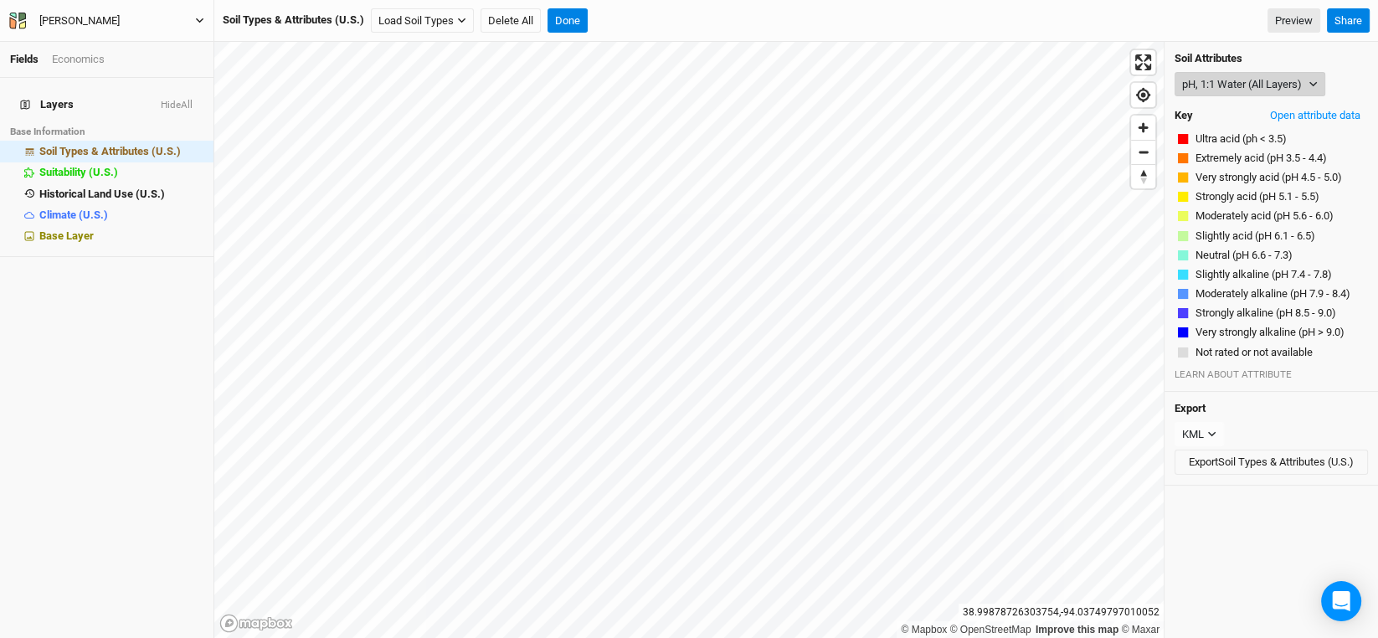
click at [1312, 81] on icon "button" at bounding box center [1312, 84] width 9 height 9
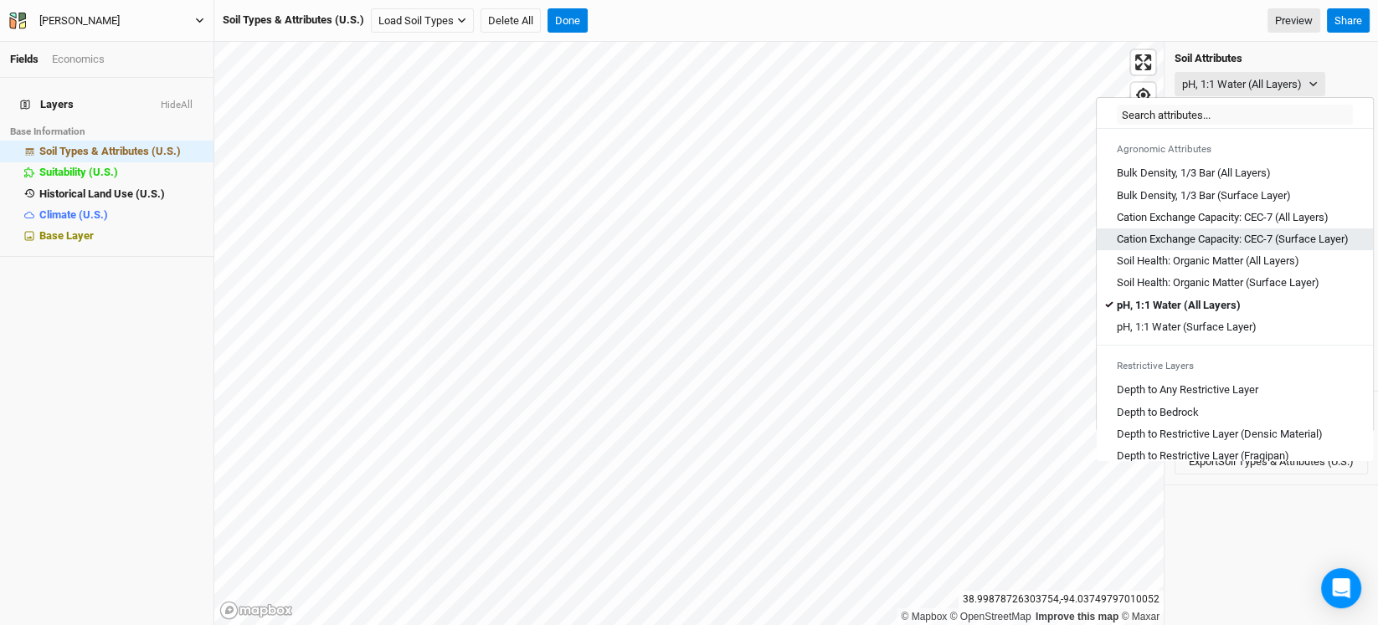
scroll to position [418, 0]
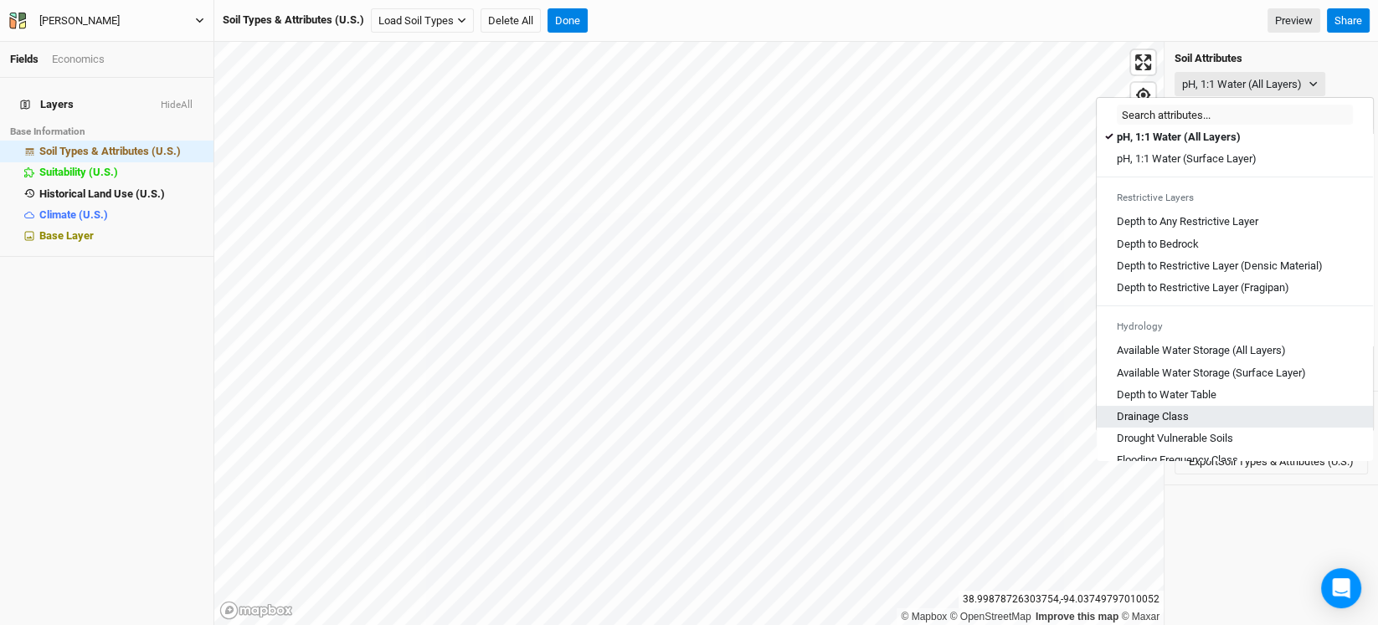
click at [1199, 423] on div "Drainage Class" at bounding box center [1235, 416] width 236 height 15
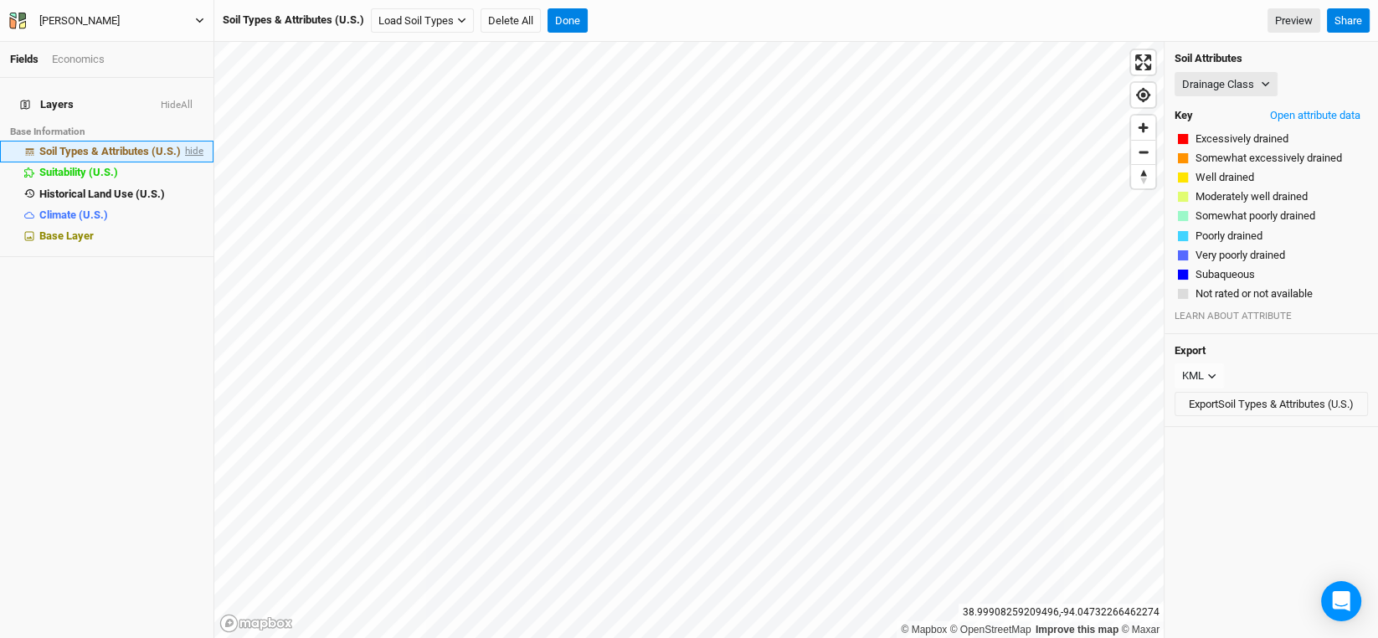
click at [182, 141] on span "hide" at bounding box center [193, 151] width 22 height 21
click at [1267, 89] on button "Drainage Class" at bounding box center [1225, 84] width 103 height 25
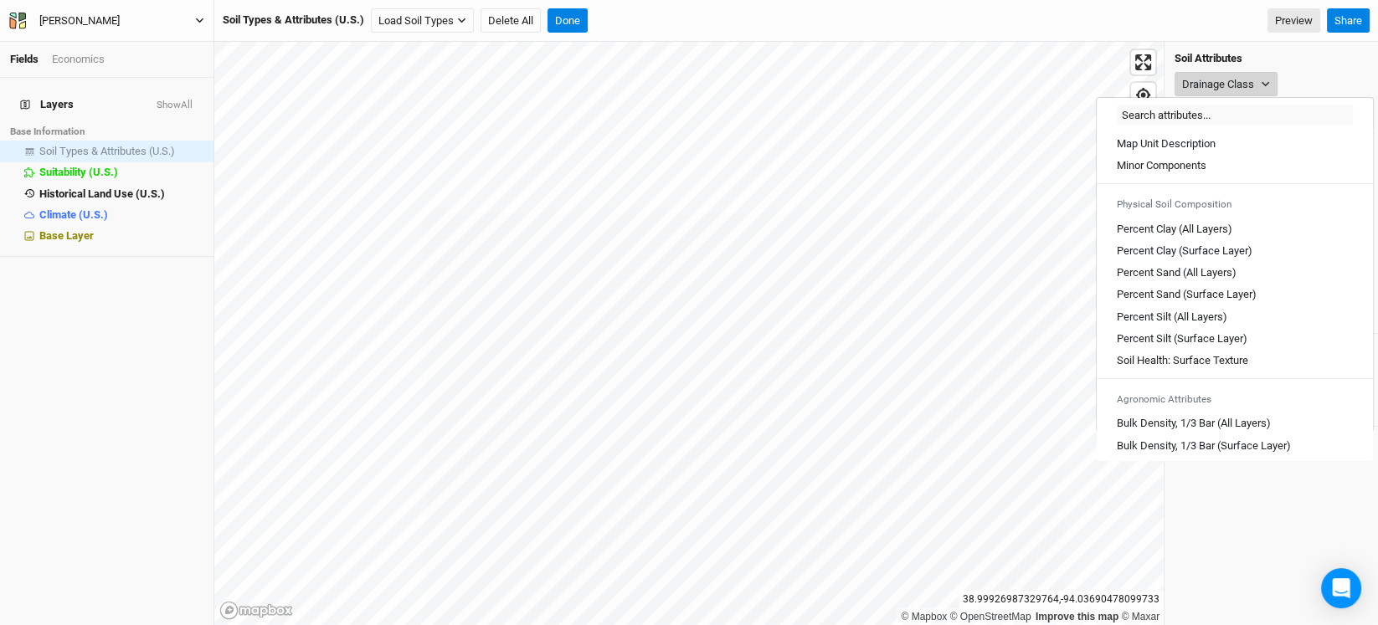
click at [1261, 90] on button "Drainage Class" at bounding box center [1225, 84] width 103 height 25
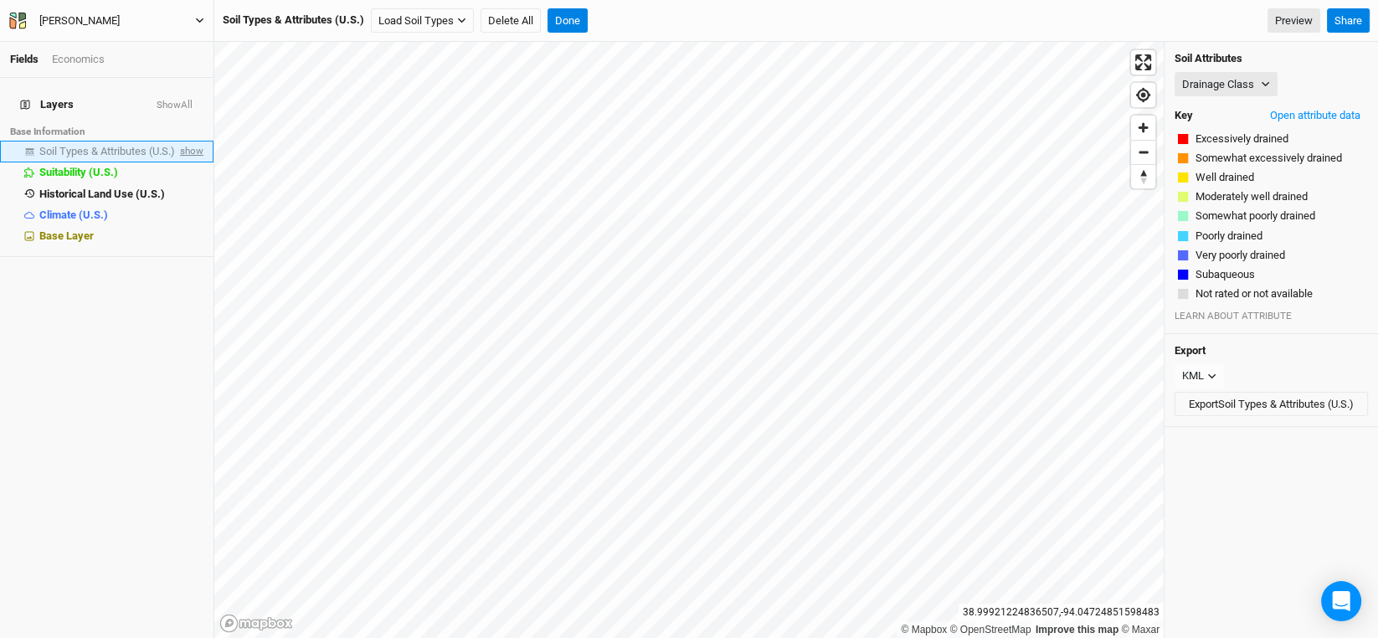
click at [187, 141] on span "show" at bounding box center [190, 151] width 27 height 21
click at [1252, 80] on button "Drainage Class" at bounding box center [1225, 84] width 103 height 25
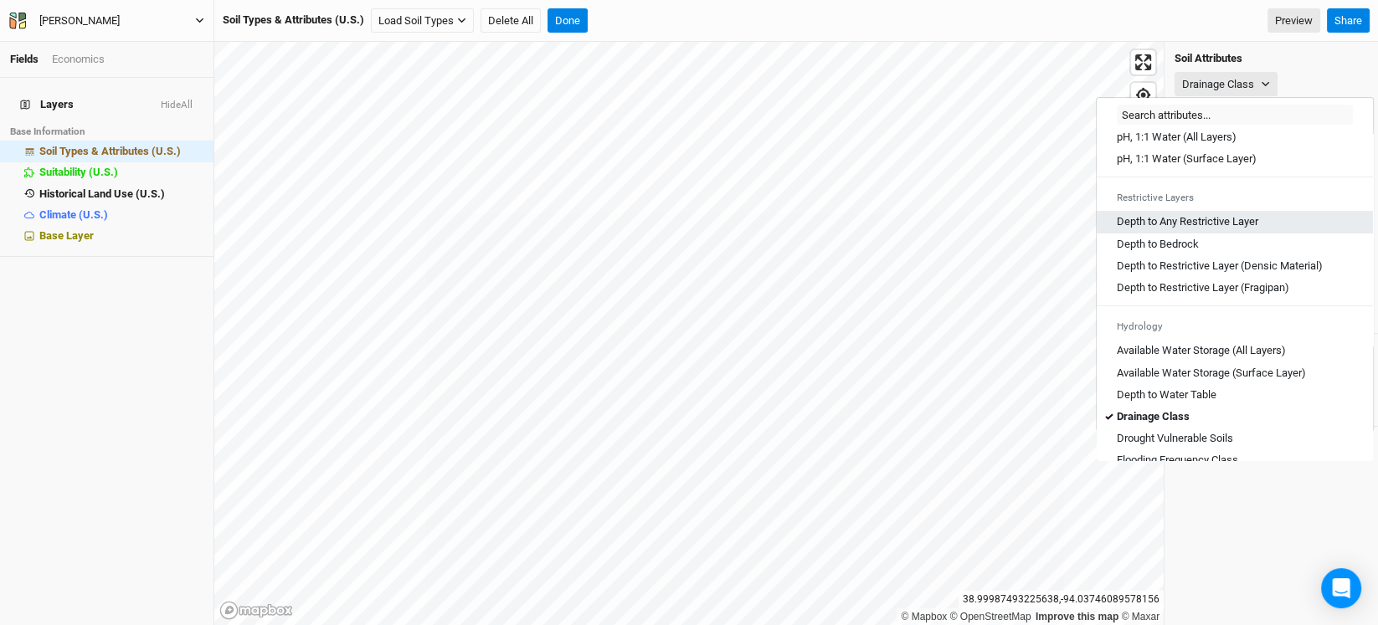
click at [1241, 229] on Layer "Depth to Any Restrictive Layer" at bounding box center [1187, 221] width 141 height 15
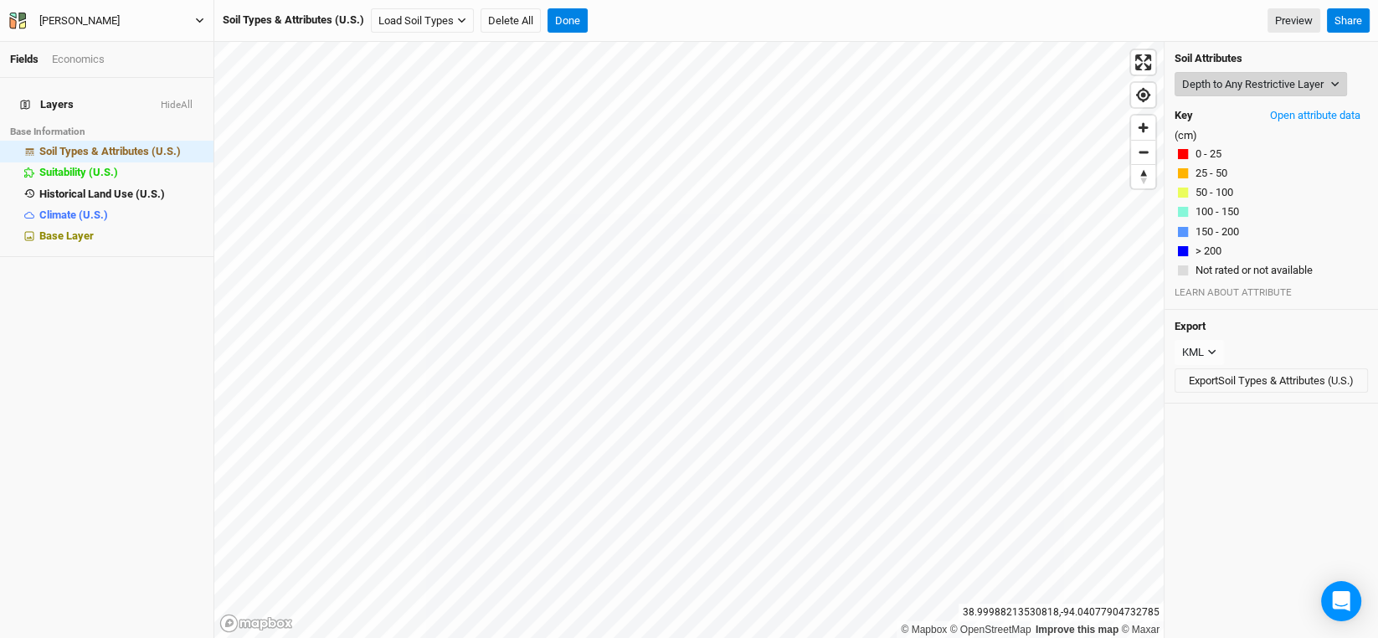
click at [1326, 74] on button "Depth to Any Restrictive Layer" at bounding box center [1260, 84] width 172 height 25
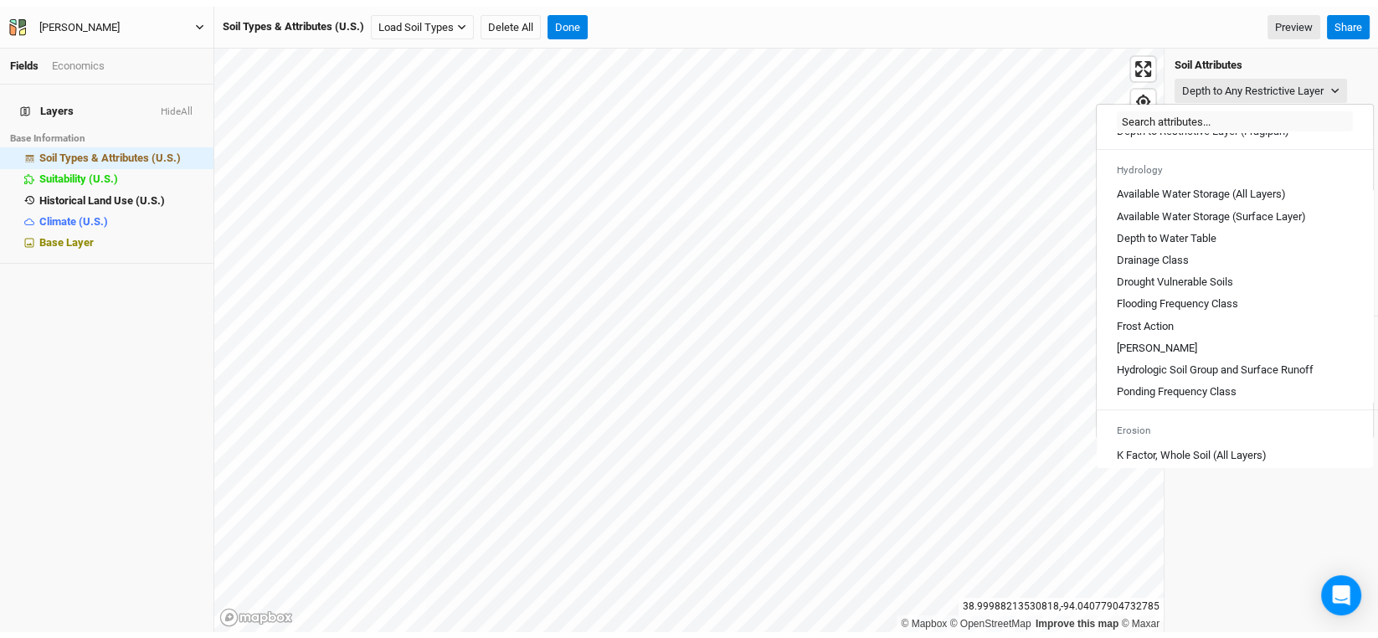
scroll to position [585, 0]
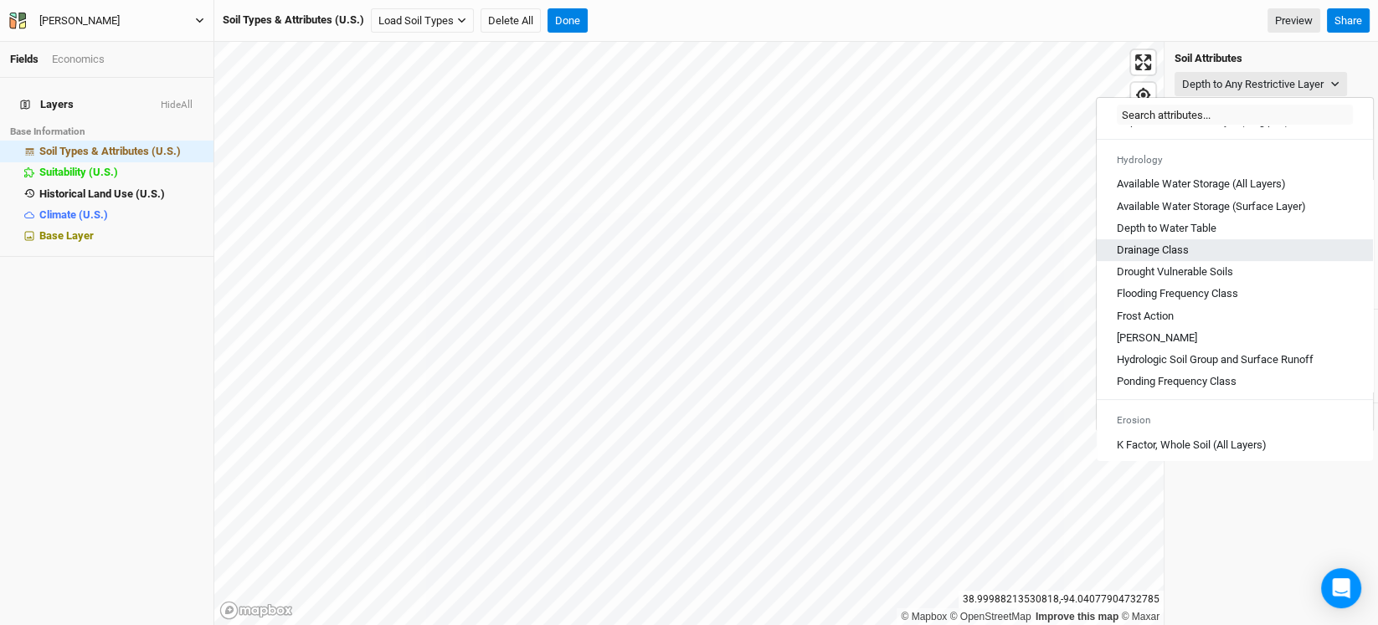
click at [1174, 258] on Class "Drainage Class" at bounding box center [1153, 250] width 72 height 15
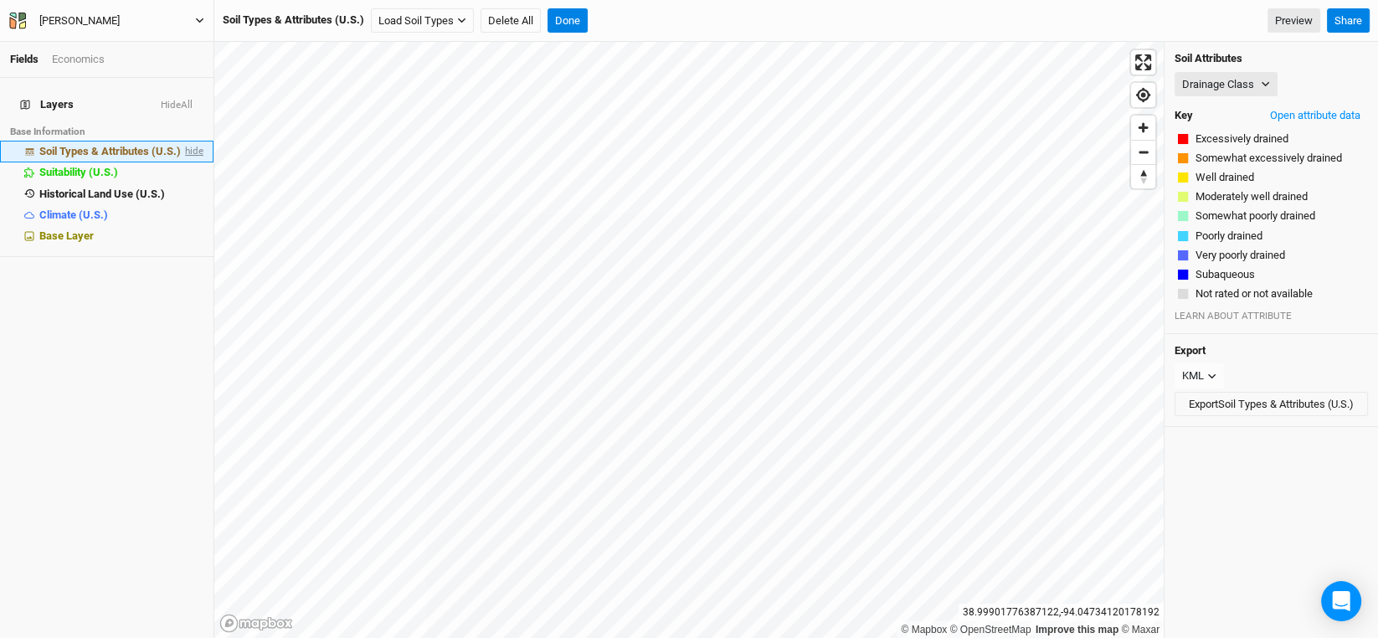
click at [188, 141] on span "hide" at bounding box center [193, 151] width 22 height 21
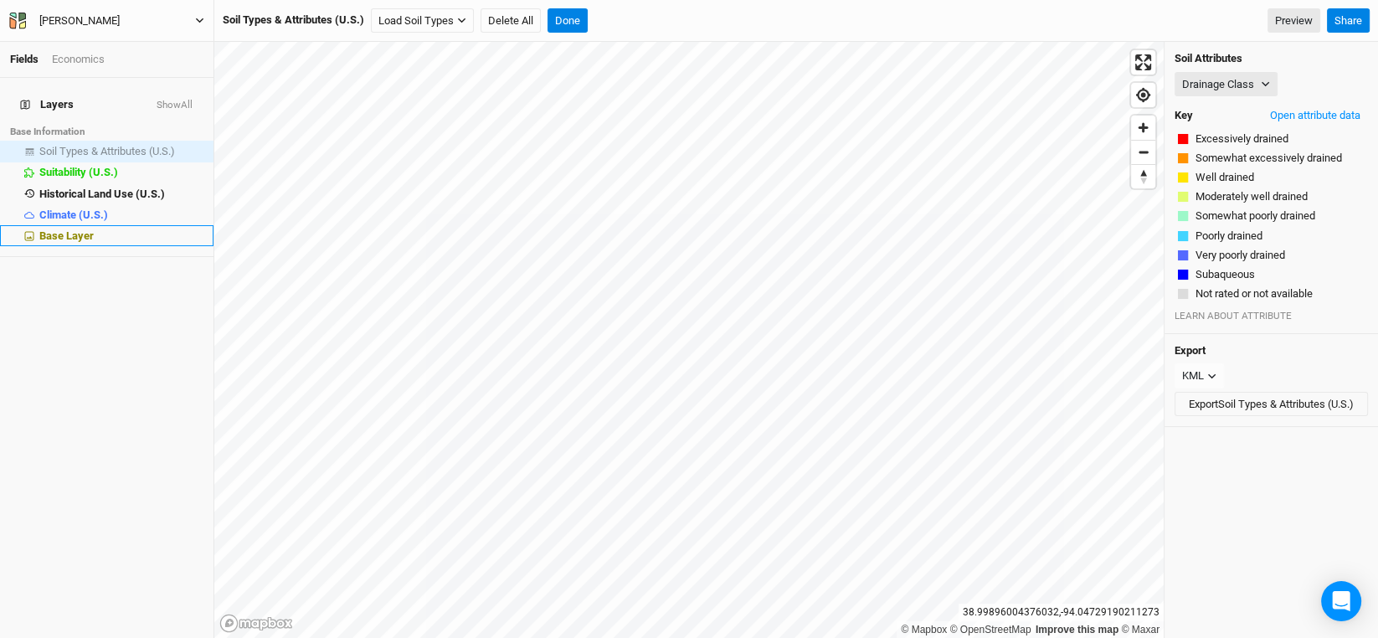
click at [74, 229] on span "Base Layer" at bounding box center [66, 235] width 54 height 13
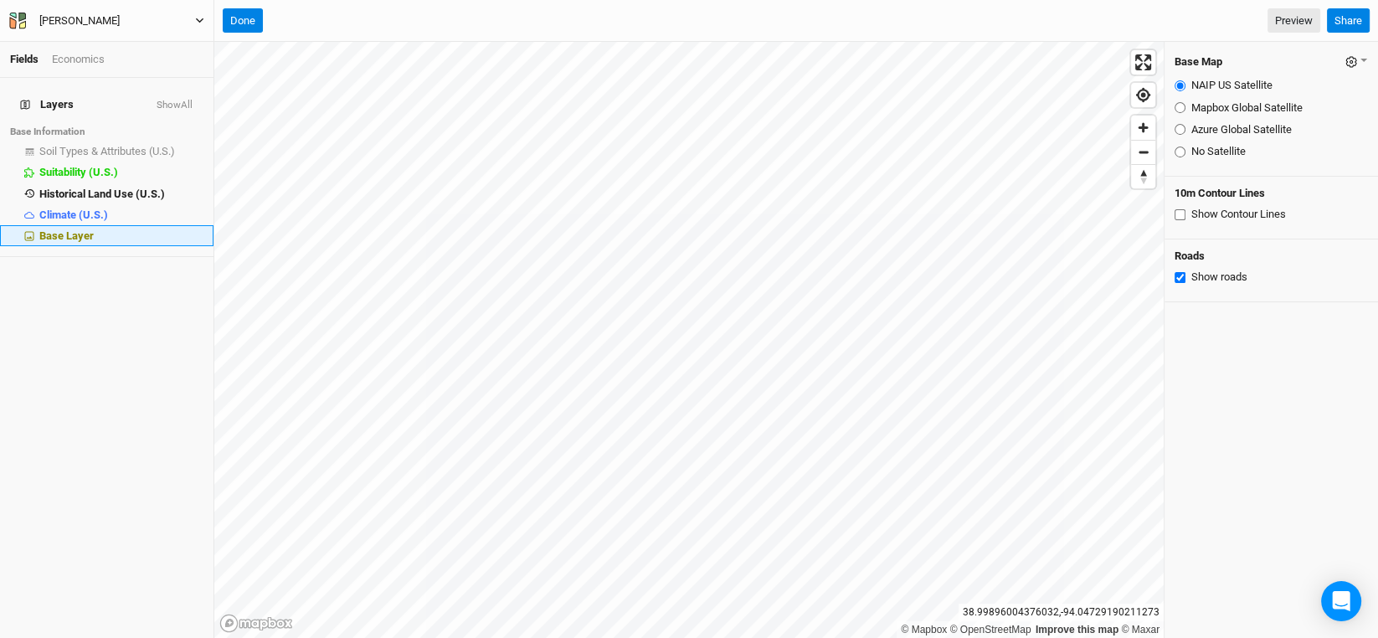
click at [136, 229] on div "Base Layer" at bounding box center [121, 235] width 164 height 13
click at [59, 229] on span "Base Layer" at bounding box center [66, 235] width 54 height 13
click at [69, 231] on div "Base Layer" at bounding box center [121, 235] width 164 height 13
click at [184, 229] on div "Base Layer" at bounding box center [121, 235] width 164 height 13
click at [55, 229] on span "Base Layer" at bounding box center [66, 235] width 54 height 13
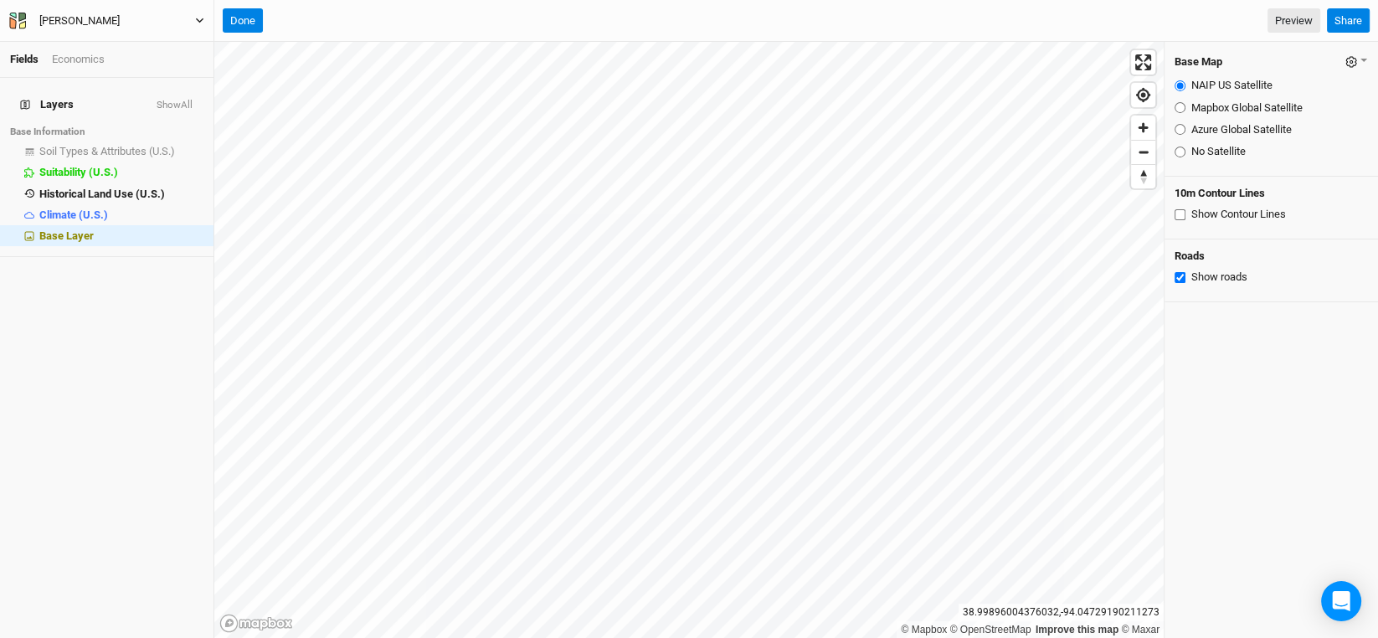
drag, startPoint x: 39, startPoint y: 306, endPoint x: 84, endPoint y: 292, distance: 46.6
click at [41, 306] on div "Layers Show All Base Information Soil Types & Attributes (U.S.) show Suitabilit…" at bounding box center [106, 358] width 213 height 560
click at [79, 229] on span "Base Layer" at bounding box center [66, 235] width 54 height 13
click at [1177, 213] on input "Show Contour Lines" at bounding box center [1179, 214] width 11 height 11
checkbox input "true"
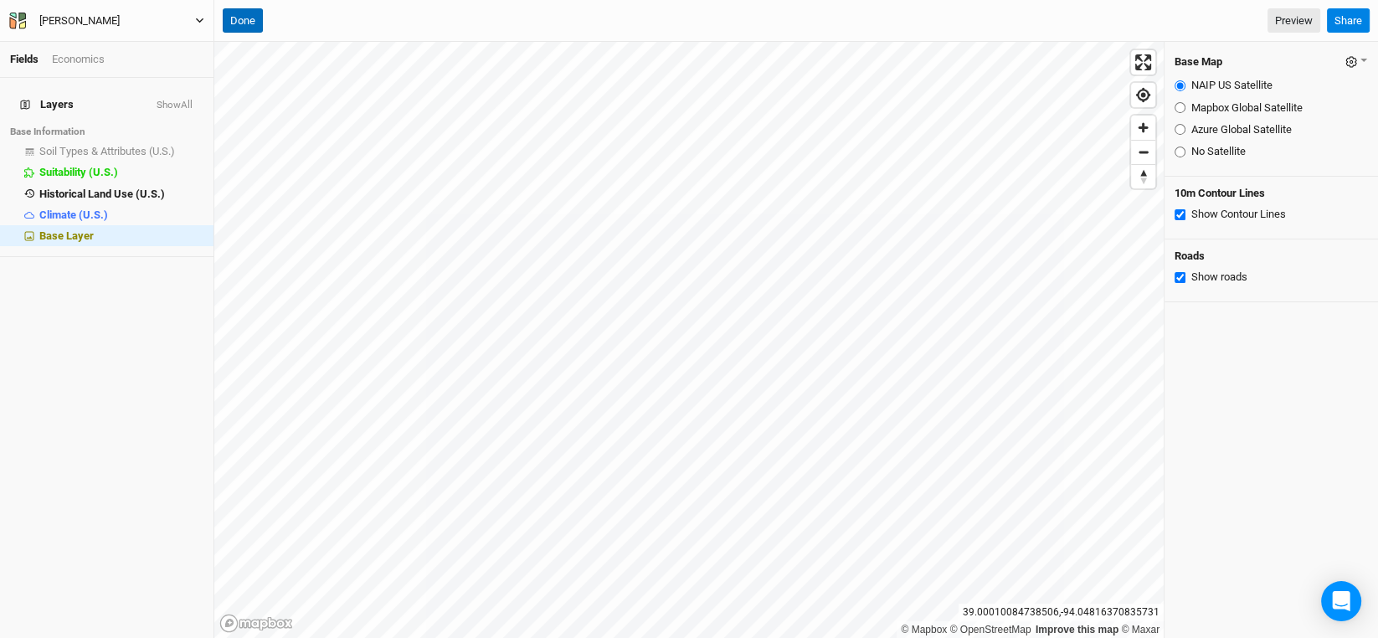
click at [244, 18] on button "Done" at bounding box center [243, 20] width 40 height 25
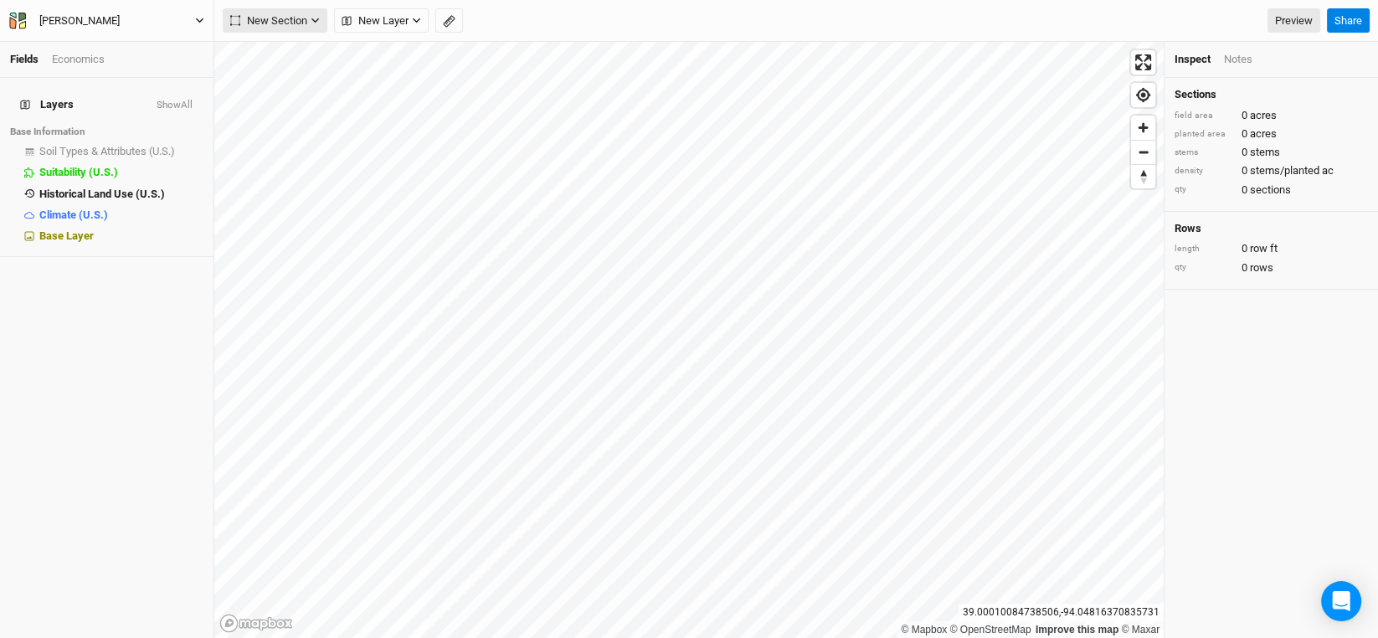
click at [316, 16] on icon "button" at bounding box center [315, 20] width 9 height 9
click at [269, 49] on div "Grid" at bounding box center [271, 54] width 25 height 19
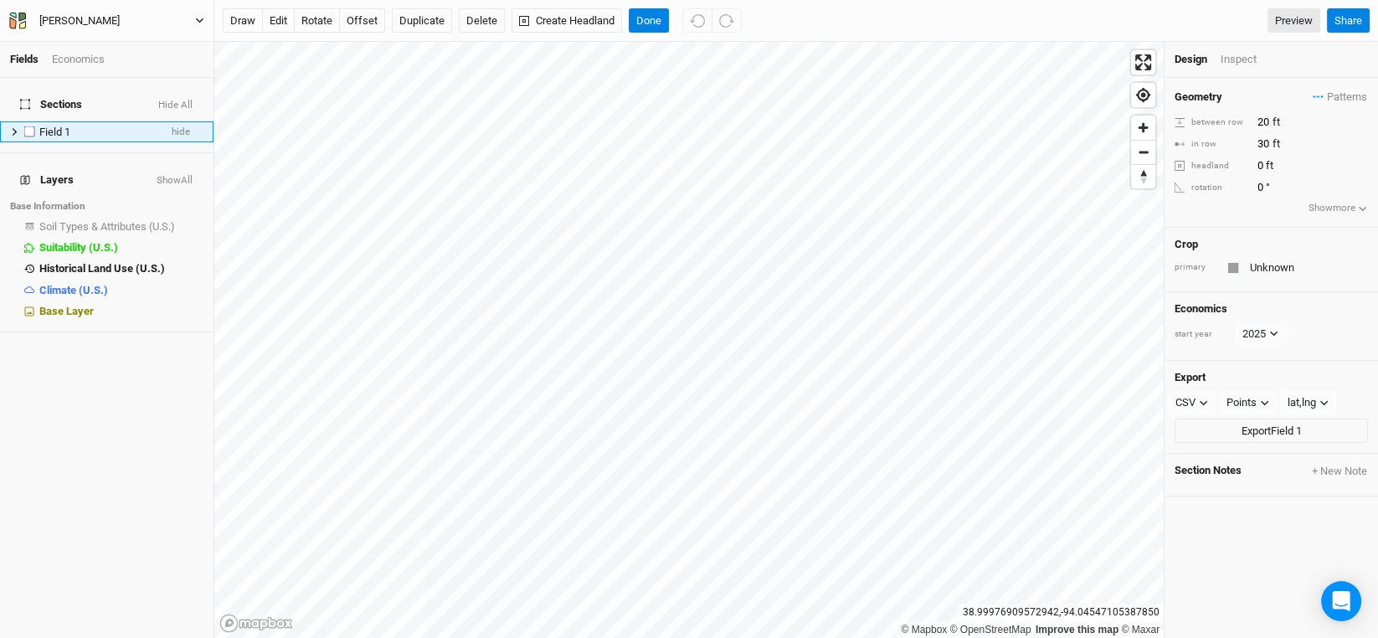
click at [52, 126] on span "Field 1" at bounding box center [54, 132] width 31 height 13
click at [54, 126] on span "Field 1" at bounding box center [54, 132] width 31 height 13
type input "Chestnuts"
click at [101, 413] on div "Sections Hide All Chestnuts hide Layers Show All Base Information Soil Types & …" at bounding box center [106, 358] width 213 height 560
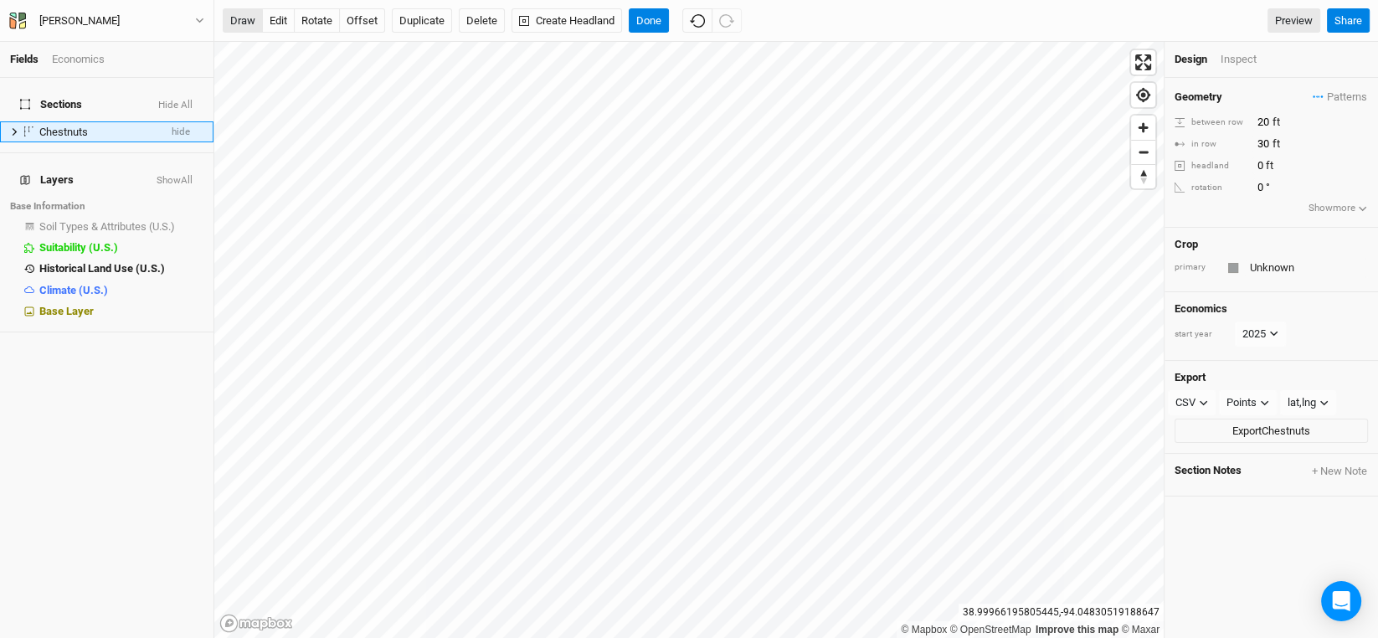
click at [238, 18] on button "draw" at bounding box center [243, 20] width 40 height 25
click at [247, 21] on button "draw" at bounding box center [243, 20] width 40 height 25
click at [708, 28] on icon "button" at bounding box center [704, 20] width 15 height 15
click at [733, 23] on icon "button" at bounding box center [734, 20] width 15 height 15
click at [696, 30] on button "button" at bounding box center [705, 20] width 30 height 25
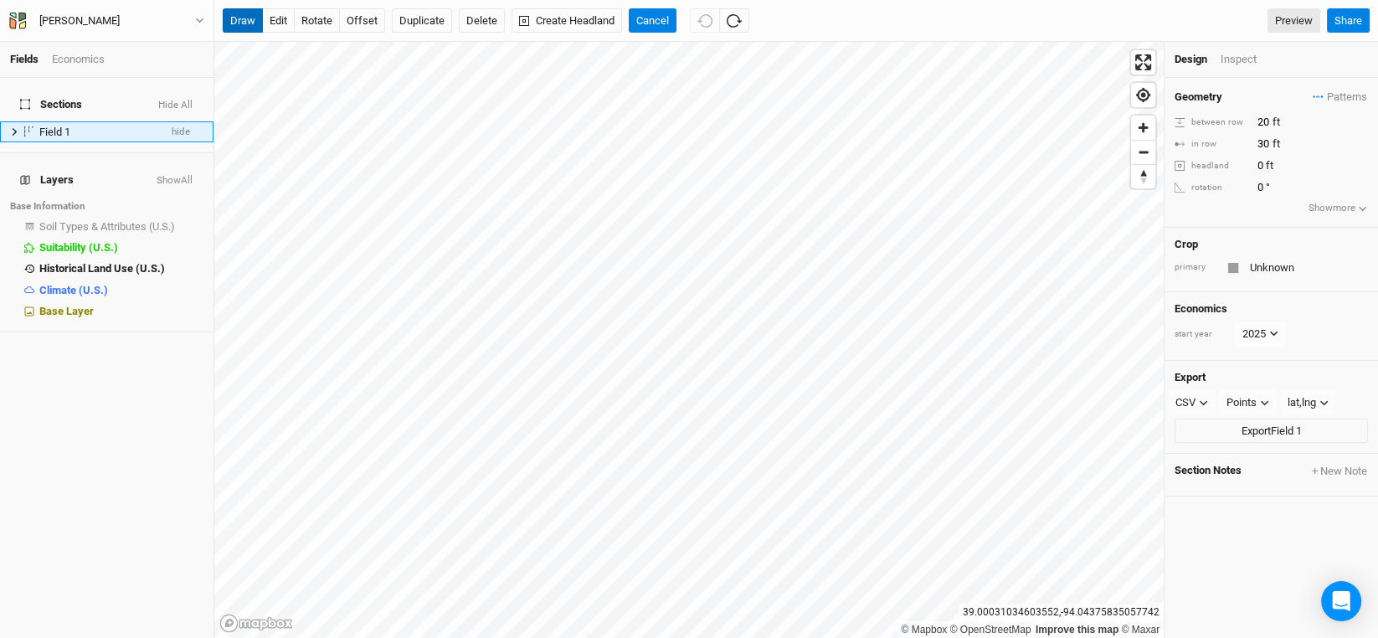
click at [242, 23] on button "draw" at bounding box center [243, 20] width 40 height 25
click at [53, 126] on span "Field 1" at bounding box center [54, 132] width 31 height 13
click at [60, 126] on span "Field 1" at bounding box center [54, 132] width 31 height 13
type input "Chestnuts"
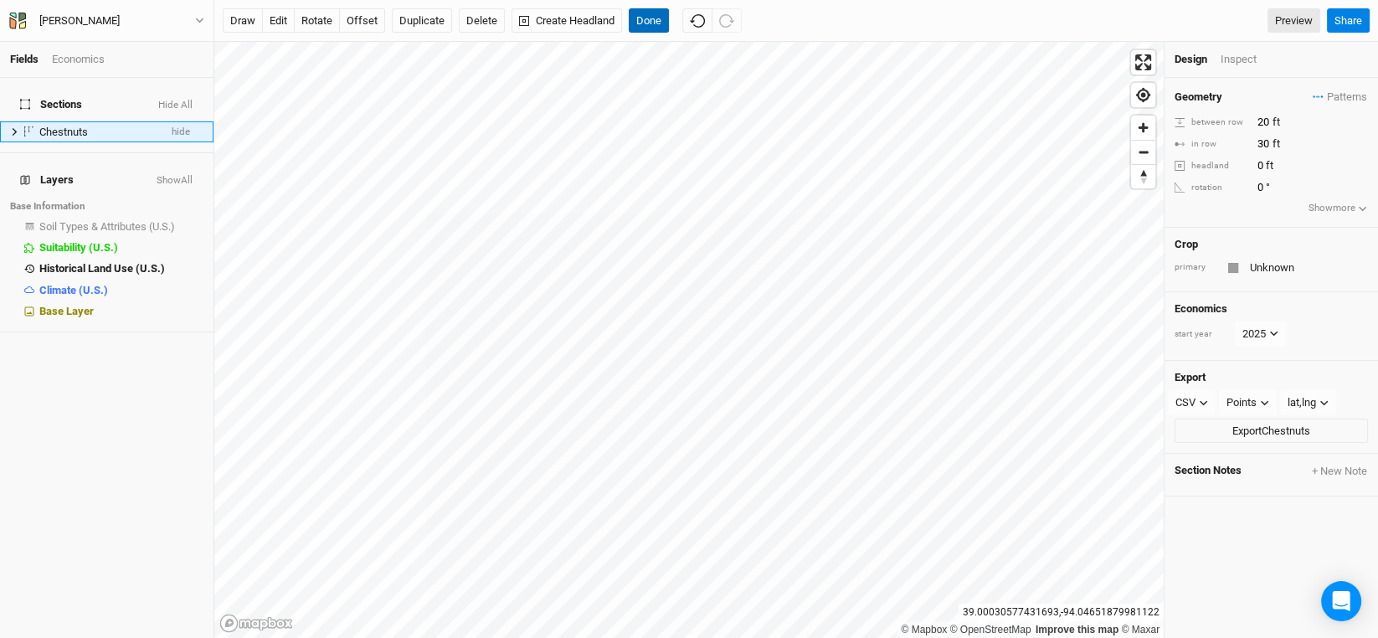
click at [664, 15] on button "Done" at bounding box center [649, 20] width 40 height 25
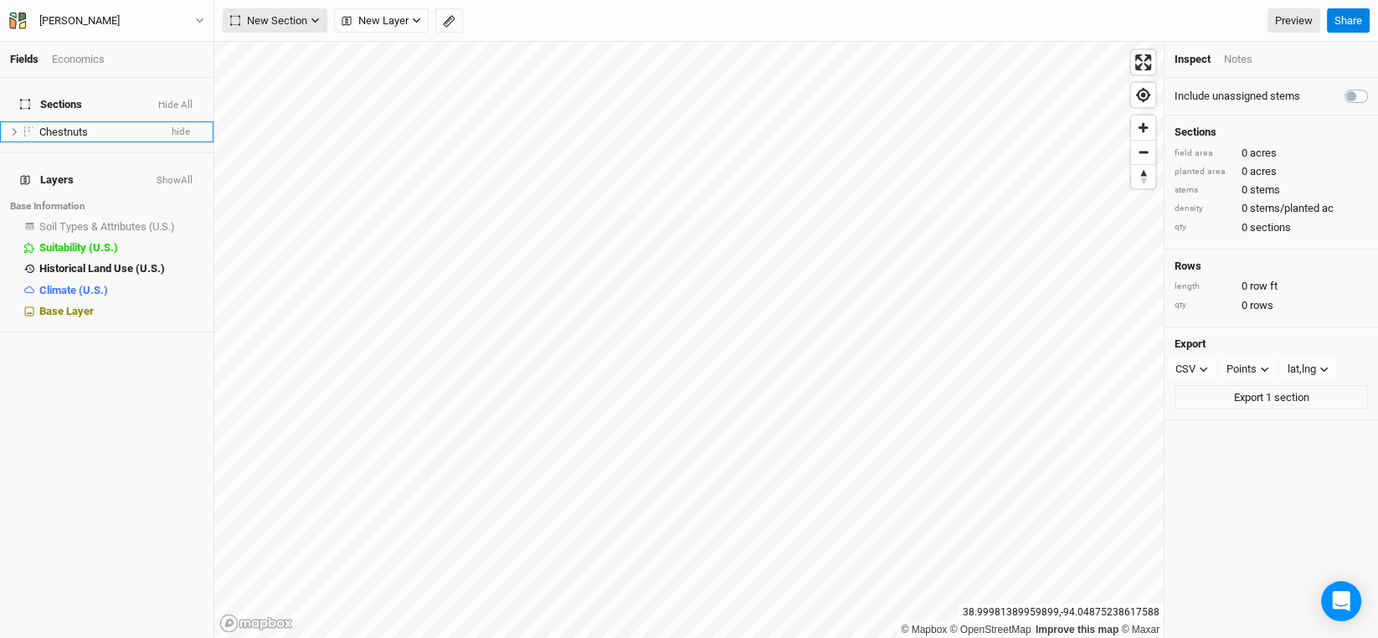
click at [307, 18] on button "New Section" at bounding box center [275, 20] width 105 height 25
click at [269, 82] on div "Line" at bounding box center [272, 80] width 26 height 19
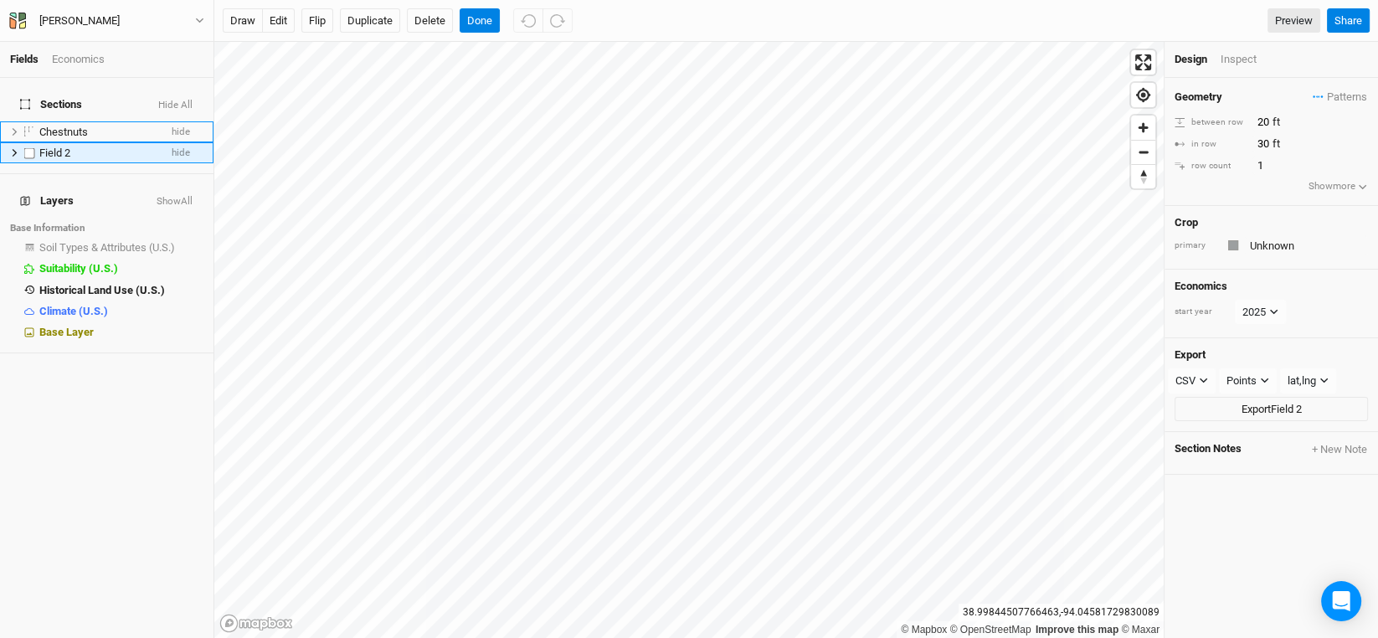
click at [49, 146] on span "Field 2" at bounding box center [54, 152] width 31 height 13
type input "Pecans"
click at [483, 21] on button "Done" at bounding box center [480, 20] width 40 height 25
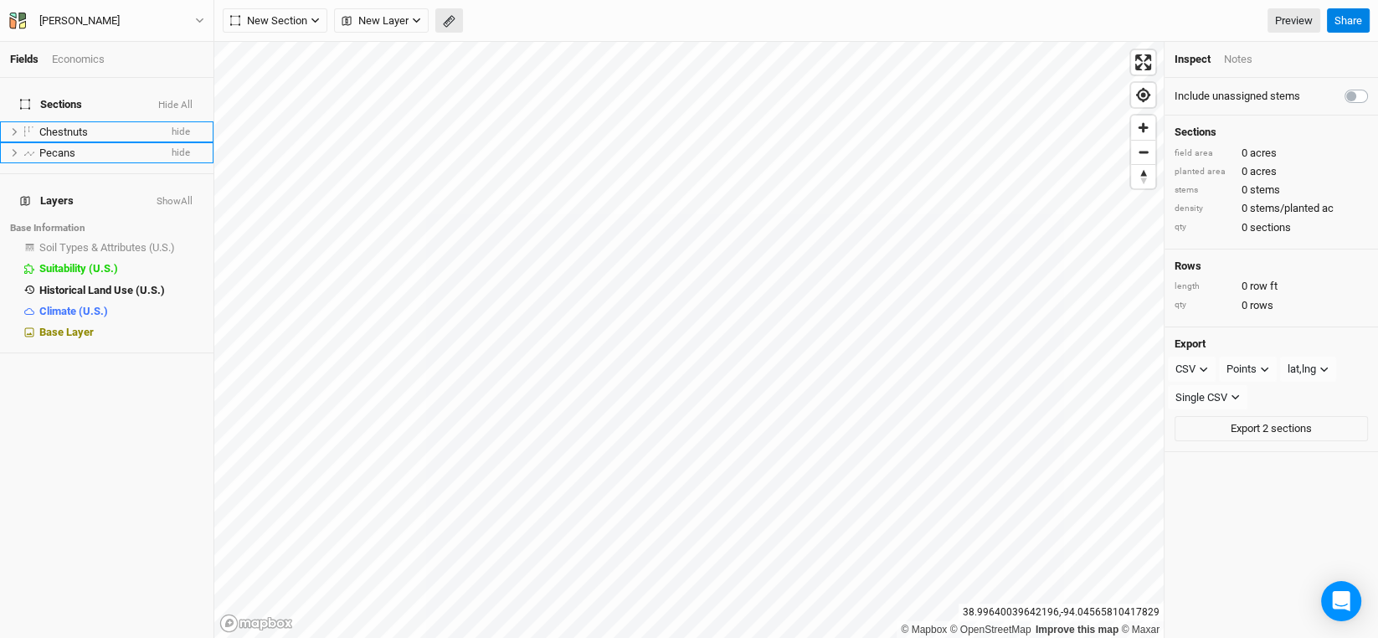
click at [454, 23] on icon "button" at bounding box center [449, 21] width 13 height 13
click at [295, 32] on button "Done" at bounding box center [299, 20] width 40 height 25
click at [73, 146] on span "Pecans" at bounding box center [57, 152] width 36 height 13
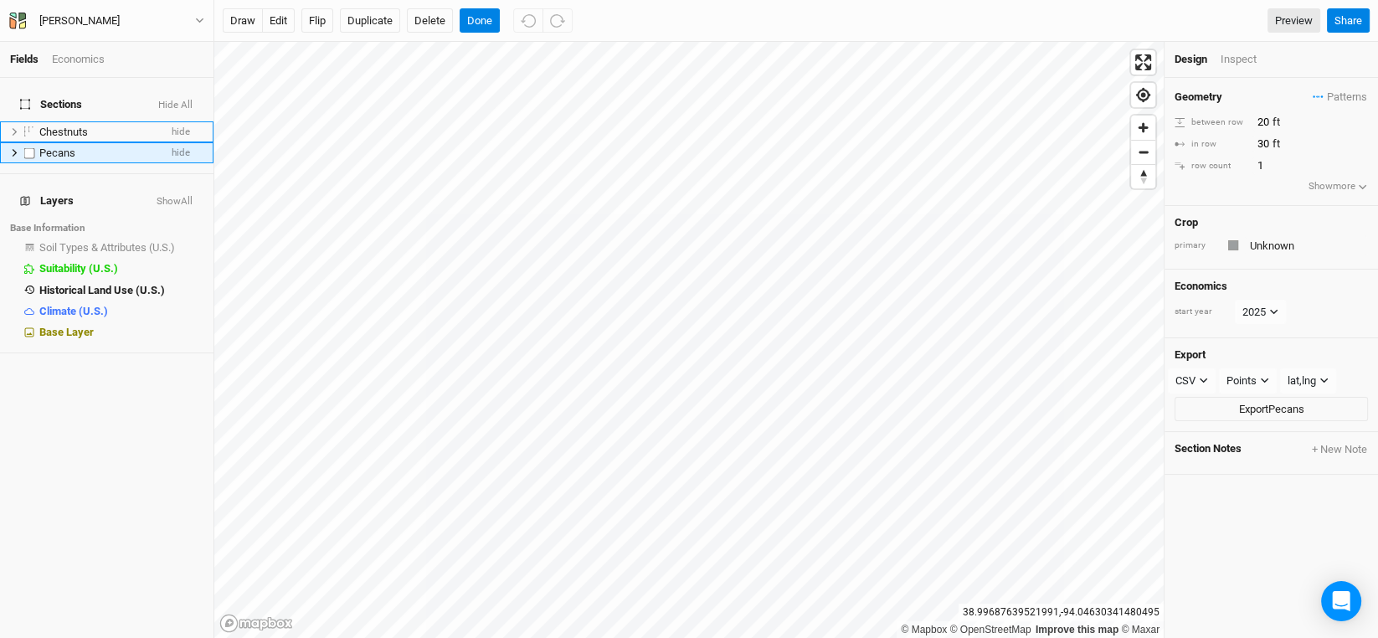
click at [29, 143] on label at bounding box center [29, 152] width 21 height 21
click at [29, 147] on input "checkbox" at bounding box center [29, 152] width 11 height 11
checkbox input "true"
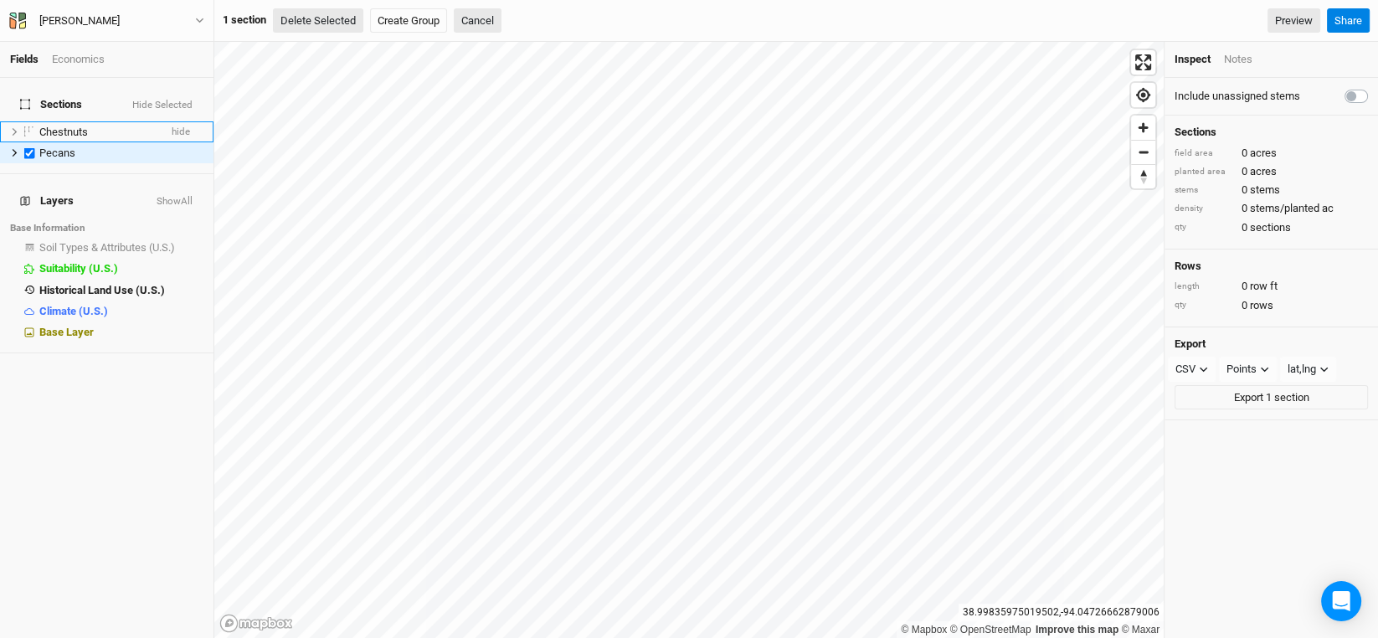
click at [344, 23] on button "Delete Selected" at bounding box center [318, 20] width 90 height 25
click at [518, 13] on button "Confirm" at bounding box center [506, 20] width 52 height 25
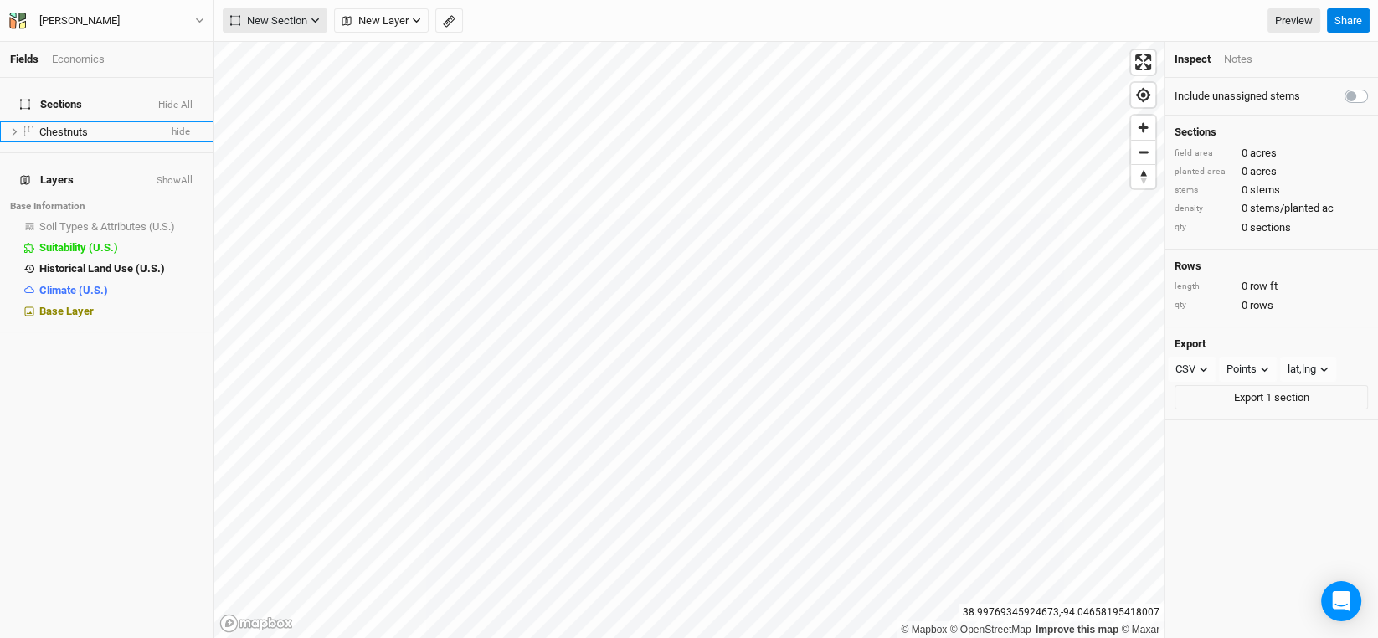
click at [316, 18] on icon "button" at bounding box center [315, 20] width 9 height 9
click at [266, 82] on div "Line" at bounding box center [272, 80] width 26 height 19
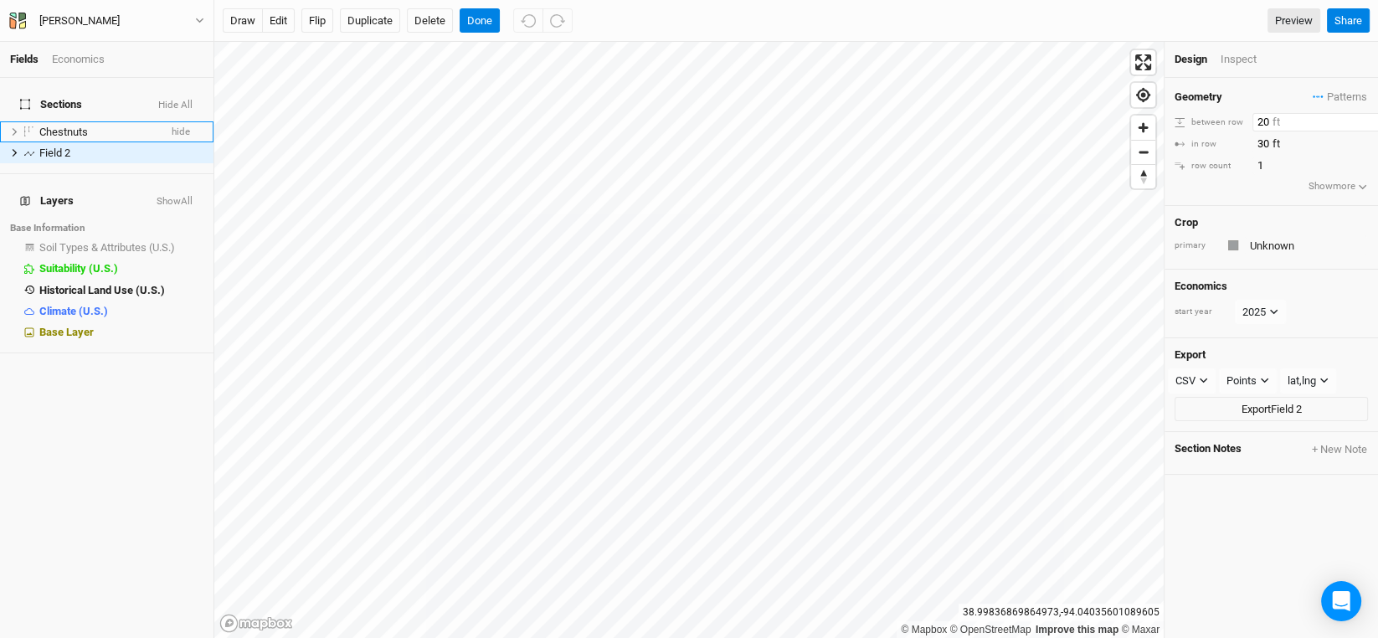
drag, startPoint x: 1266, startPoint y: 120, endPoint x: 1221, endPoint y: 122, distance: 45.3
click at [1221, 122] on div "between row 20 ft" at bounding box center [1270, 122] width 193 height 18
type input "60"
drag, startPoint x: 1268, startPoint y: 140, endPoint x: 1215, endPoint y: 152, distance: 54.2
click at [1215, 151] on div "in row 30 ft" at bounding box center [1270, 144] width 193 height 18
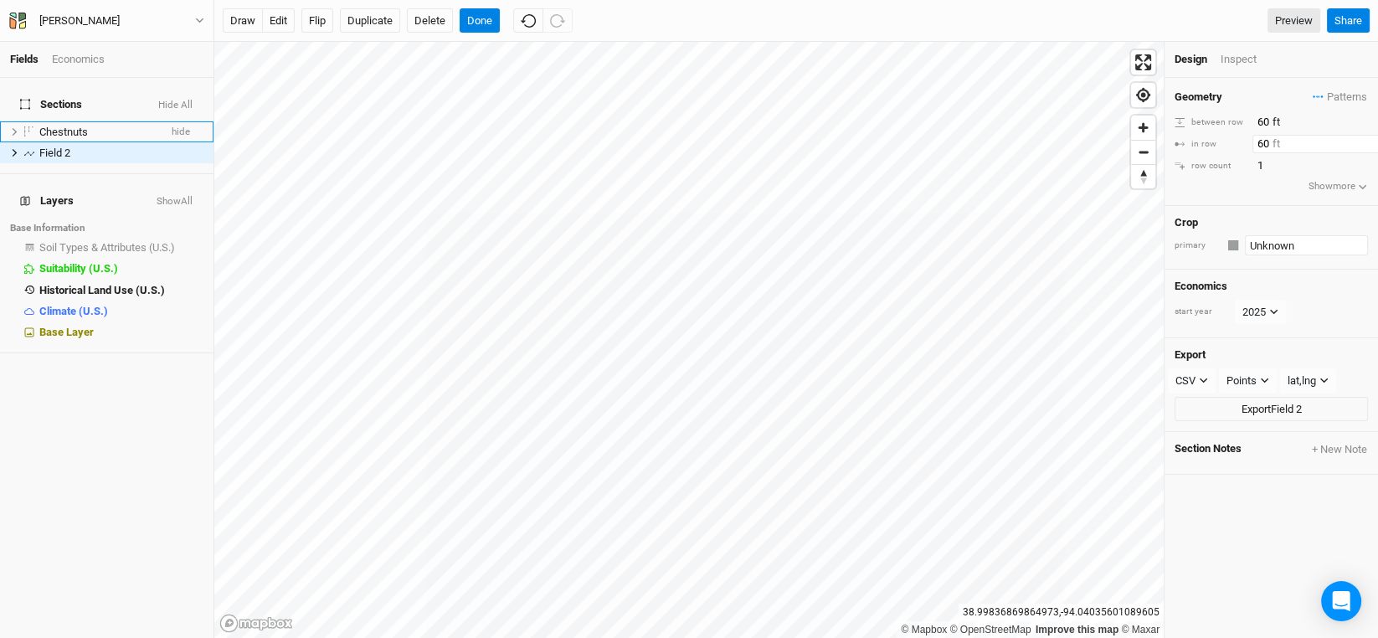
type input "60"
click at [1261, 244] on input "text" at bounding box center [1306, 245] width 123 height 20
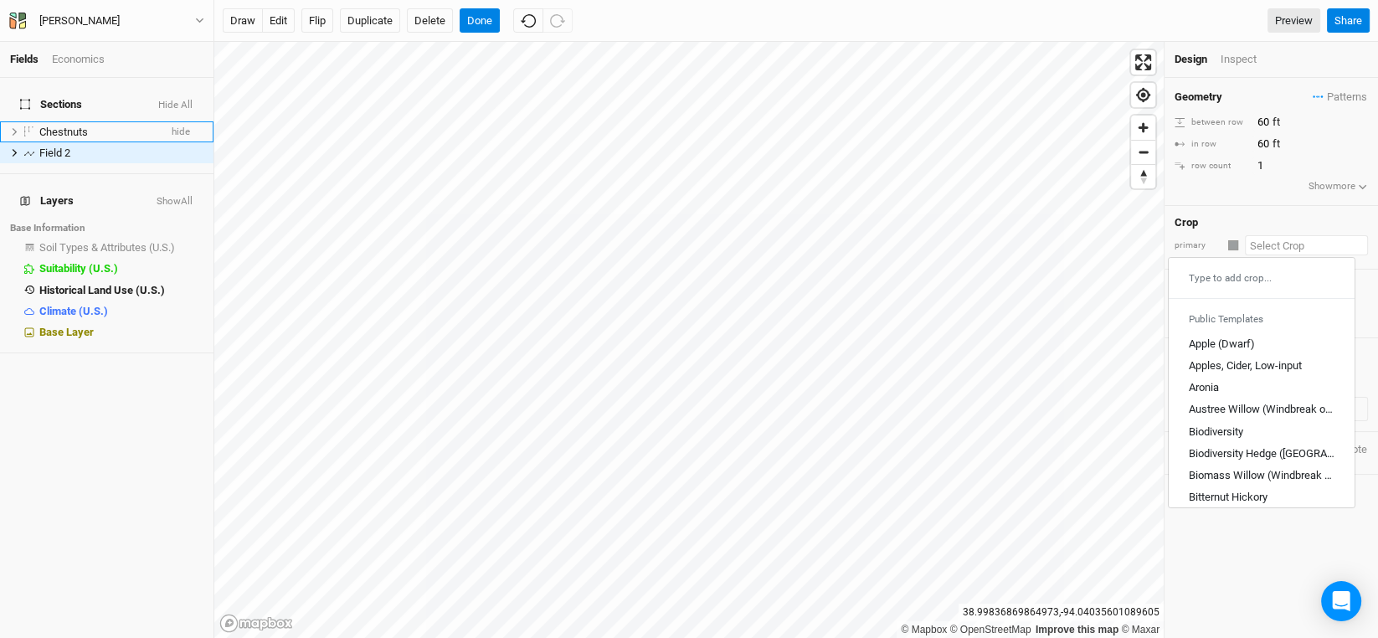
click at [1261, 244] on input "text" at bounding box center [1306, 245] width 123 height 20
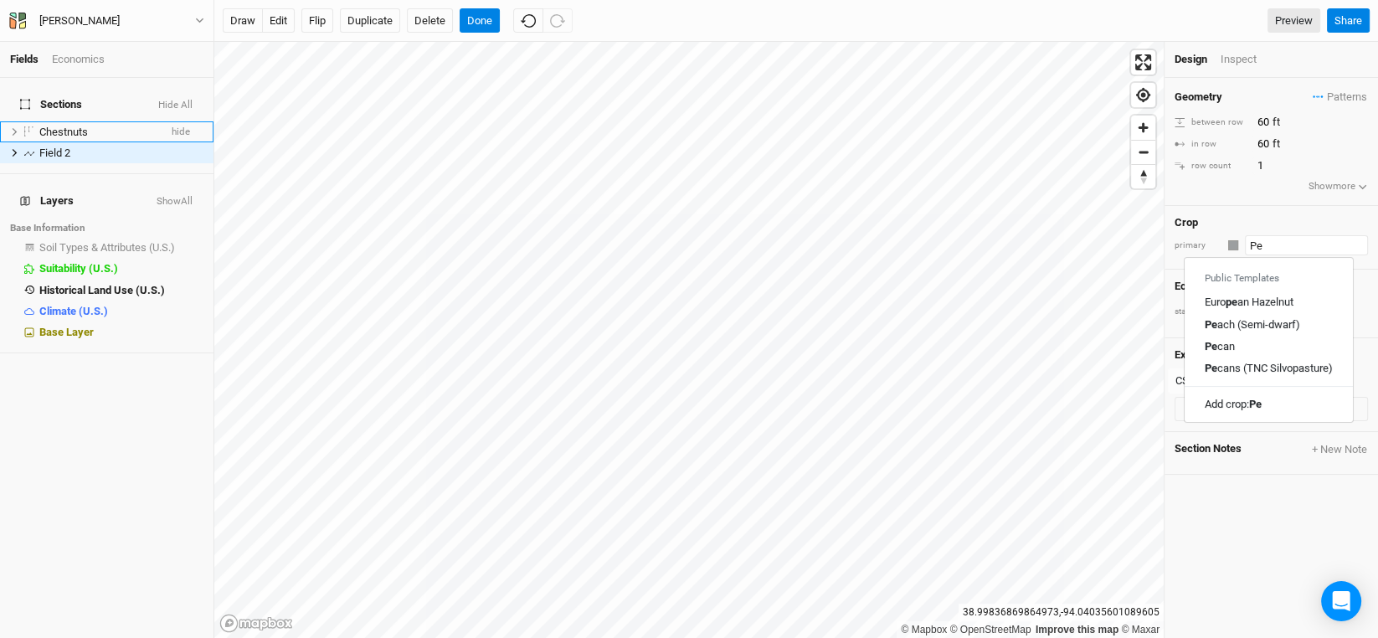
type input "Pec"
type input "Pecan"
click at [1220, 299] on mark "Pecan" at bounding box center [1219, 302] width 30 height 13
type input "Pecan"
type input "40"
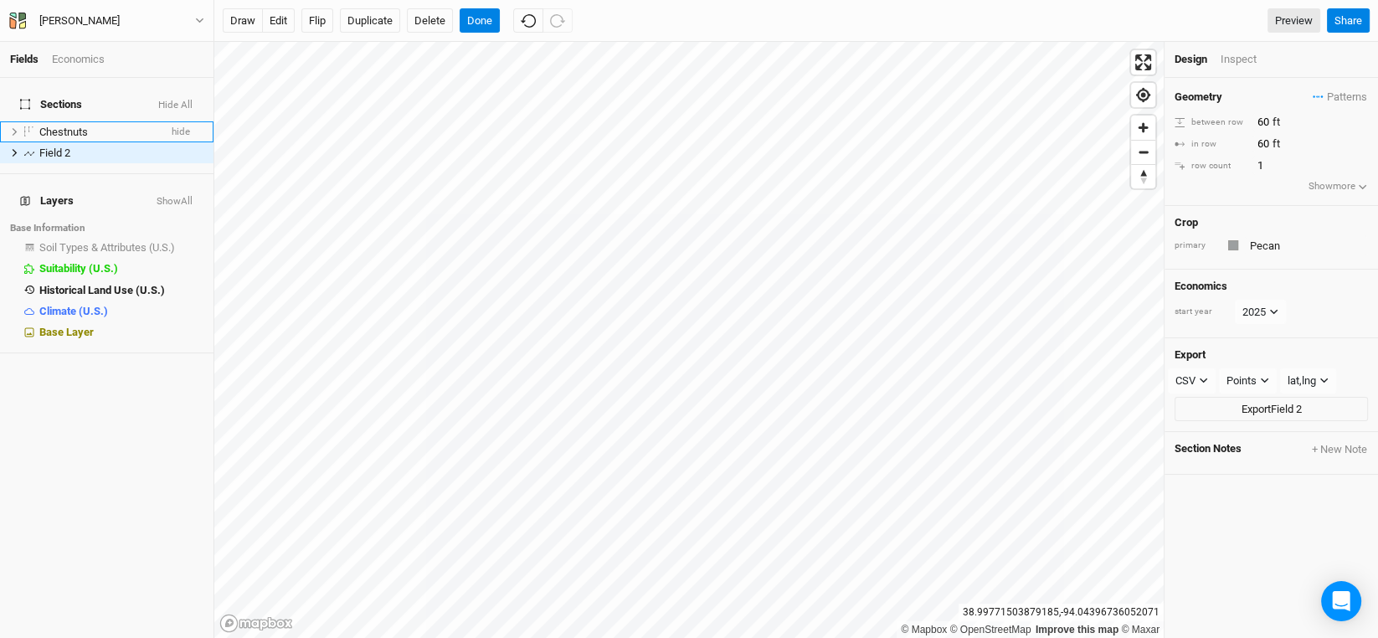
type input "20"
drag, startPoint x: 1268, startPoint y: 114, endPoint x: 1241, endPoint y: 127, distance: 29.9
click at [1241, 127] on div "between row 40 ft" at bounding box center [1270, 122] width 193 height 18
type input "60"
drag, startPoint x: 1266, startPoint y: 143, endPoint x: 1196, endPoint y: 142, distance: 70.3
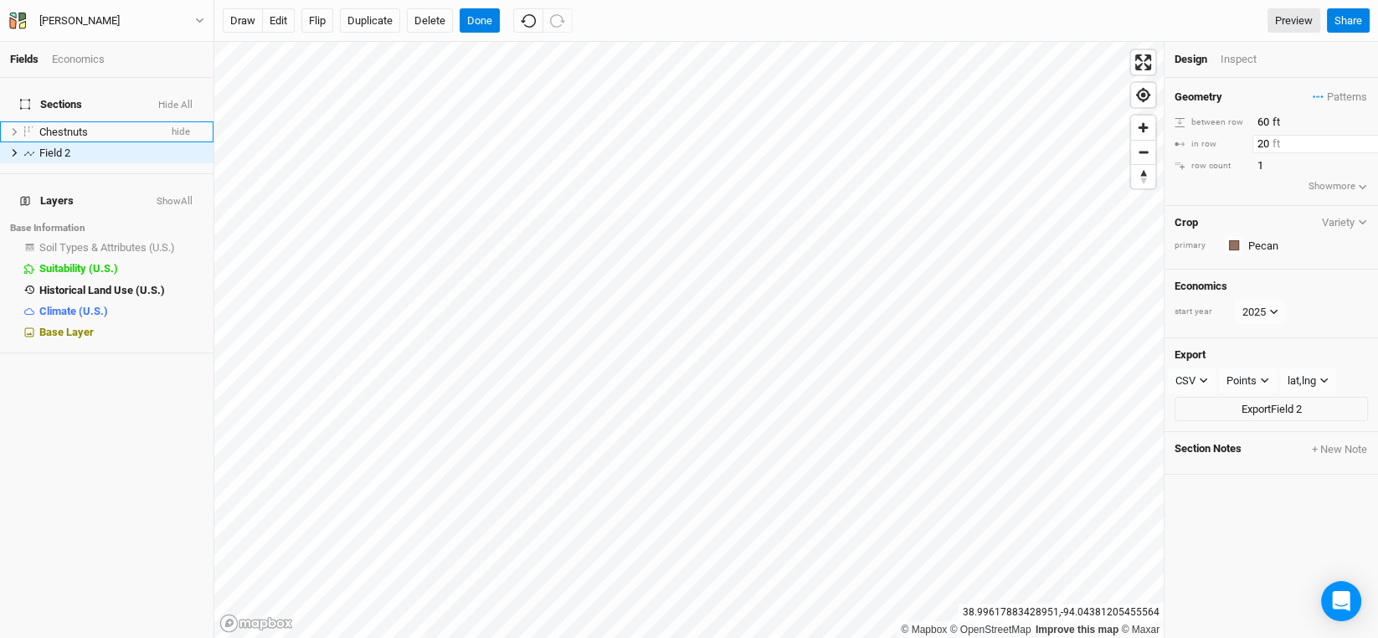
click at [1196, 142] on div "in row 20 ft" at bounding box center [1270, 144] width 193 height 18
type input "60"
click at [1241, 63] on div "Inspect" at bounding box center [1249, 59] width 59 height 15
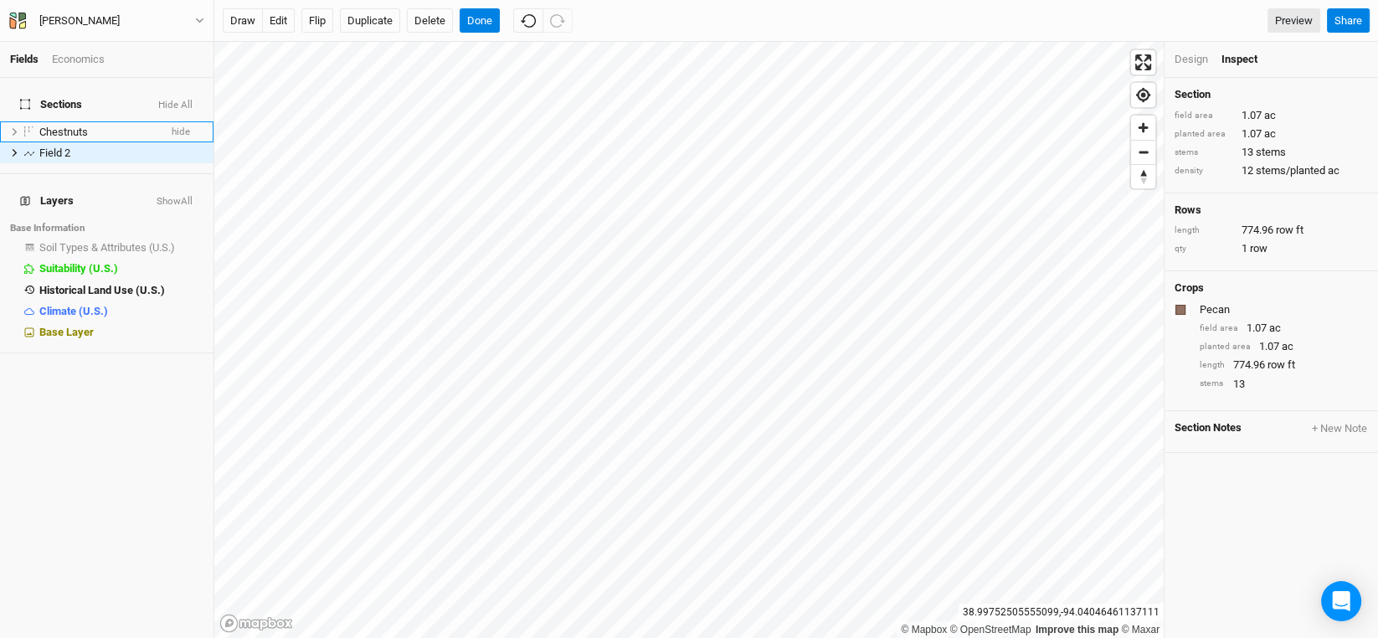
click at [1197, 57] on div "Design" at bounding box center [1190, 59] width 33 height 15
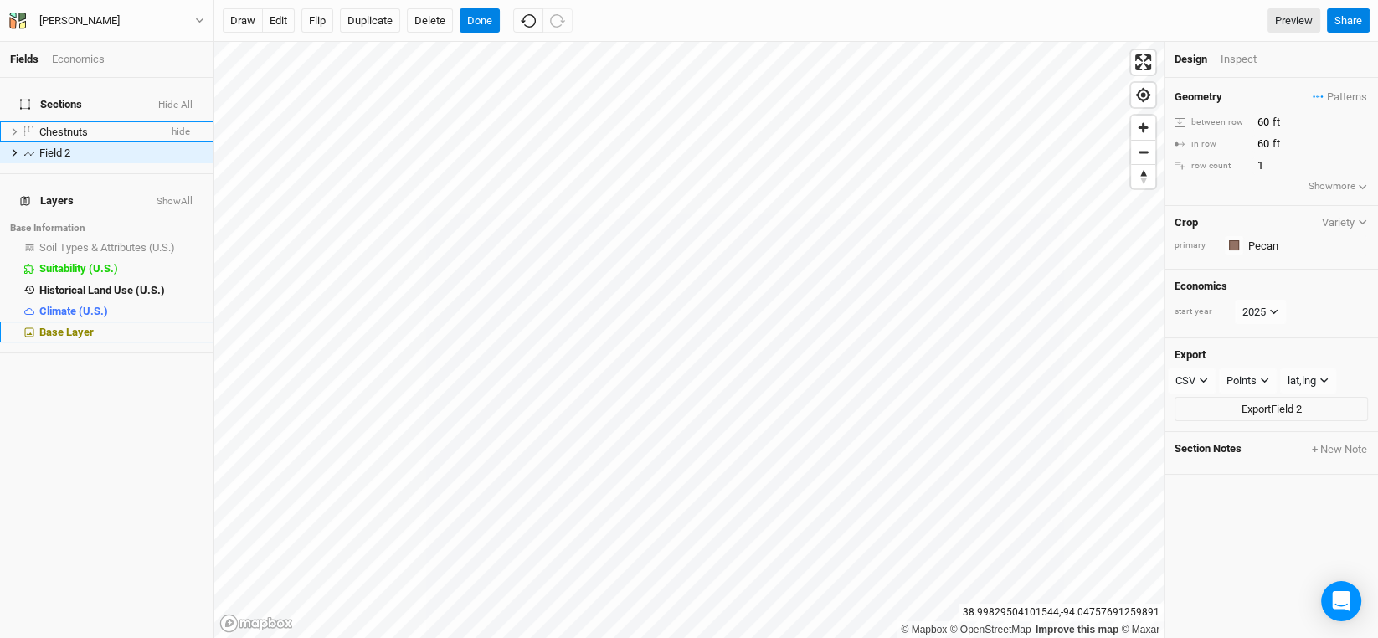
click at [68, 326] on span "Base Layer" at bounding box center [66, 332] width 54 height 13
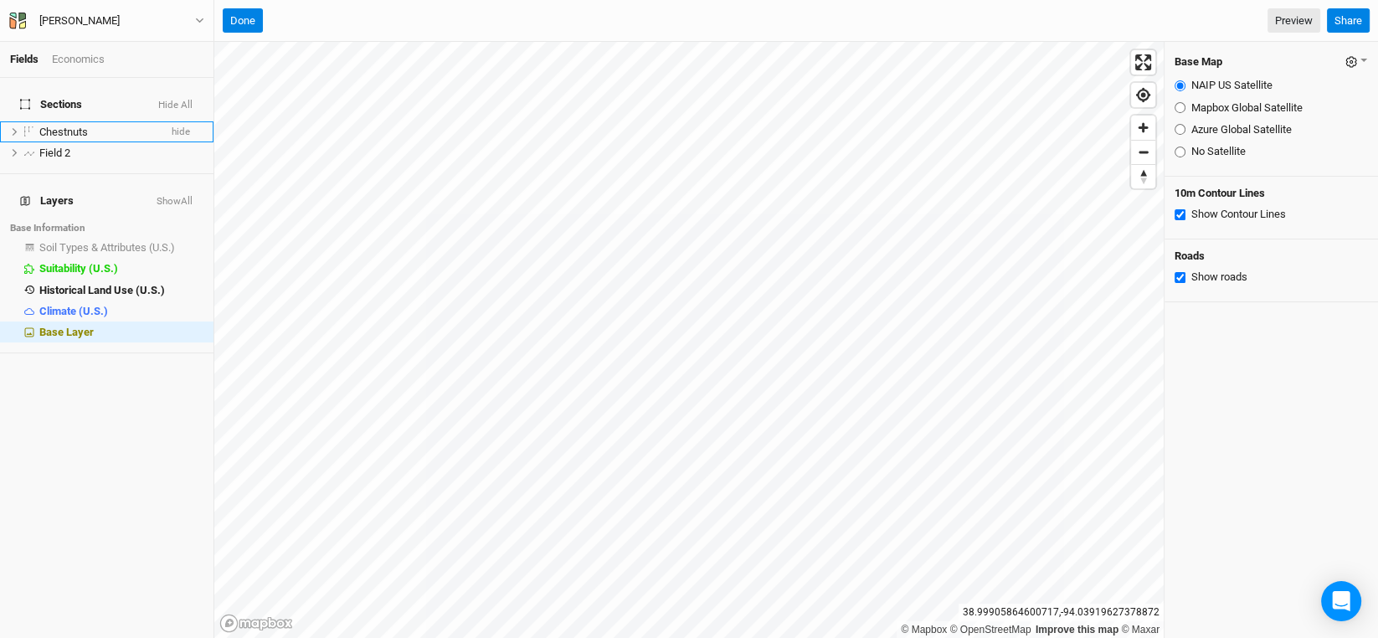
click at [1177, 105] on input "Mapbox Global Satellite" at bounding box center [1179, 107] width 11 height 11
radio input "true"
click at [1179, 126] on input "Azure Global Satellite" at bounding box center [1179, 129] width 11 height 11
radio input "true"
click at [1180, 83] on input "NAIP US Satellite" at bounding box center [1179, 85] width 11 height 11
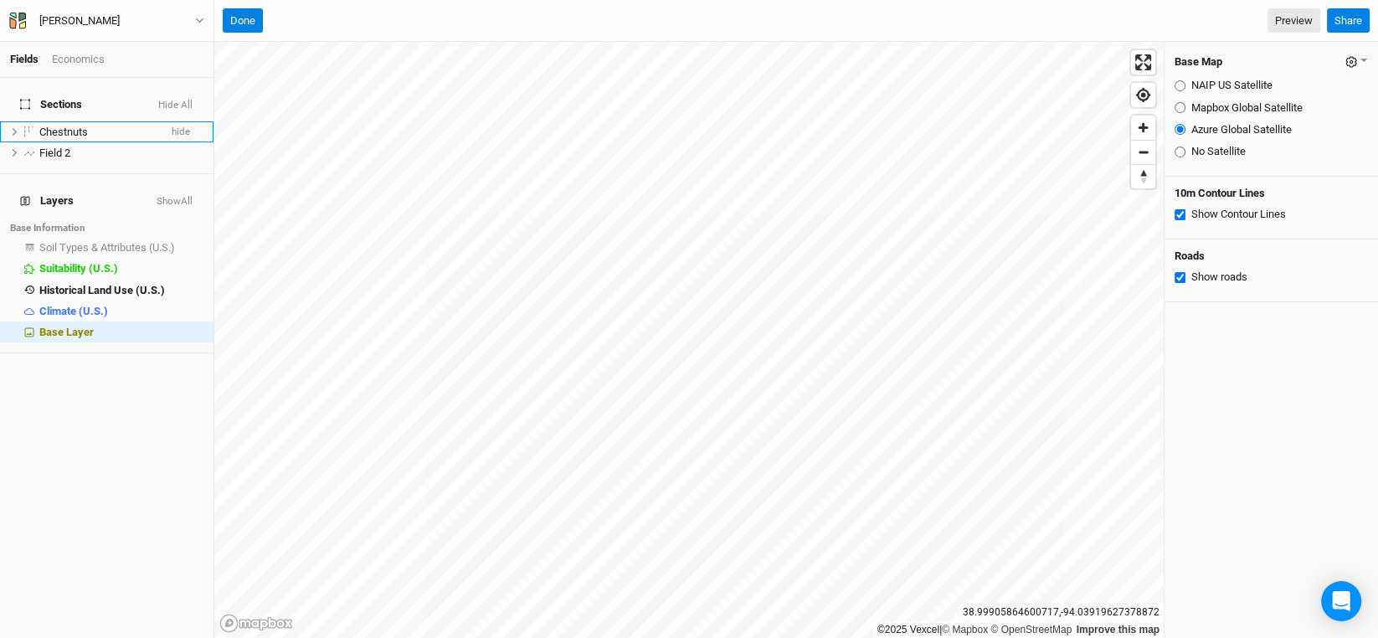
radio input "true"
click at [239, 13] on button "Done" at bounding box center [243, 20] width 40 height 25
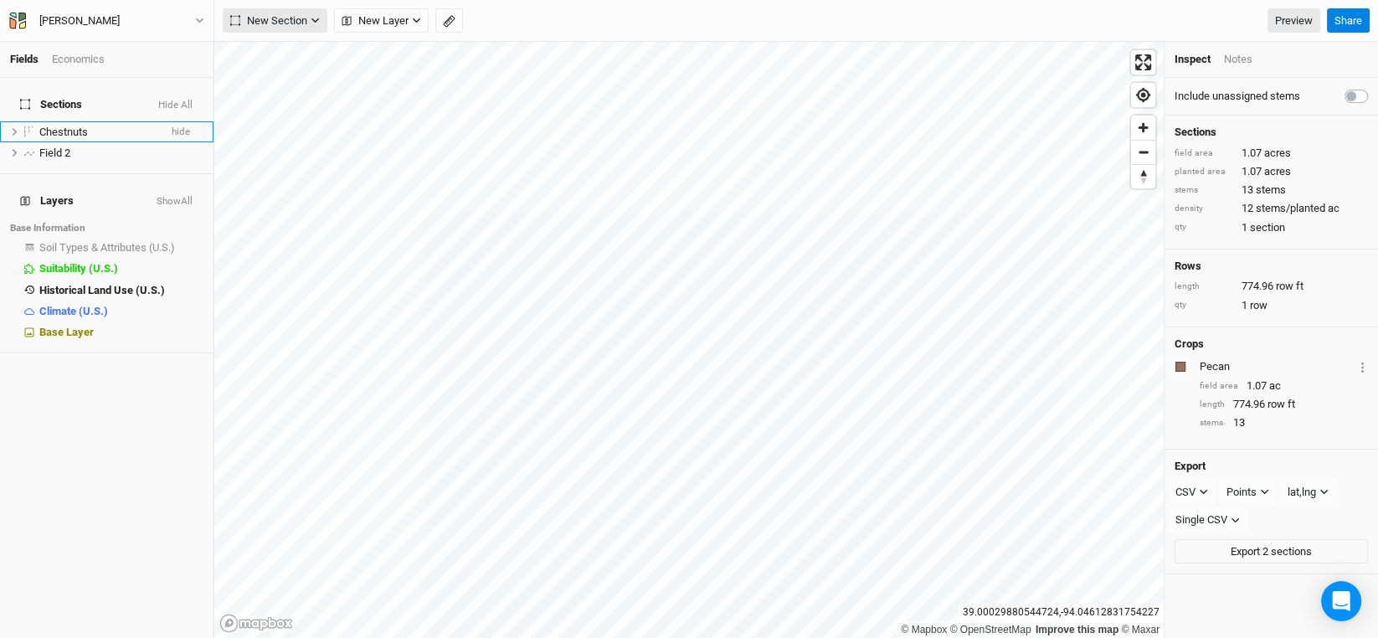
click at [311, 18] on icon "button" at bounding box center [315, 20] width 9 height 9
click at [266, 73] on div "Line" at bounding box center [272, 80] width 26 height 19
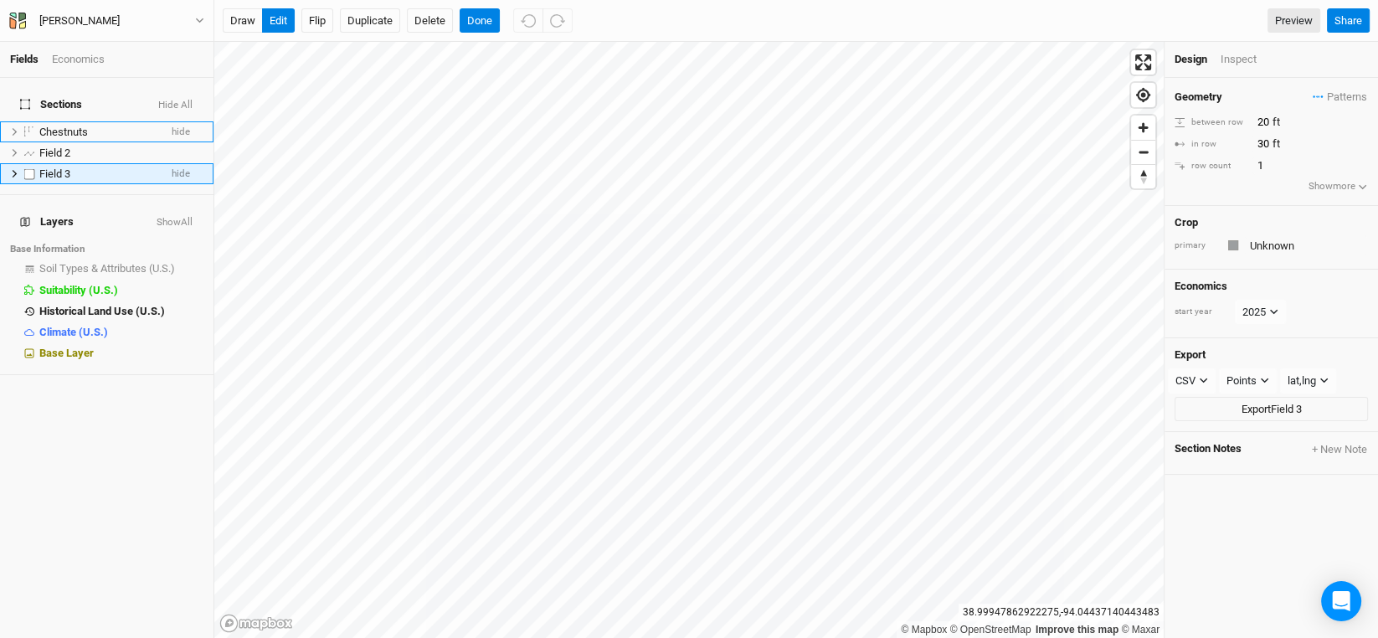
click at [45, 167] on span "Field 3" at bounding box center [54, 173] width 31 height 13
click at [58, 167] on span "Field 3" at bounding box center [54, 173] width 31 height 13
type input "Willow"
click at [479, 17] on button "Done" at bounding box center [480, 20] width 40 height 25
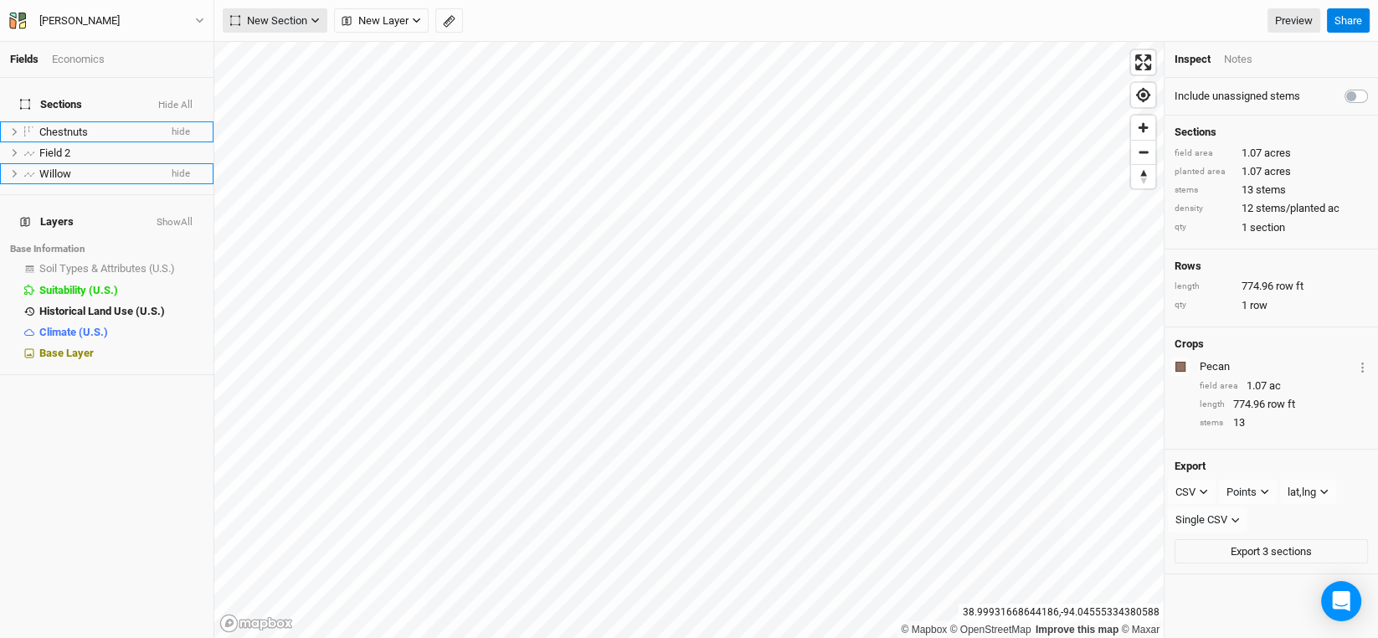
click at [293, 14] on span "New Section" at bounding box center [268, 21] width 77 height 17
click at [255, 76] on span "Line" at bounding box center [261, 80] width 48 height 19
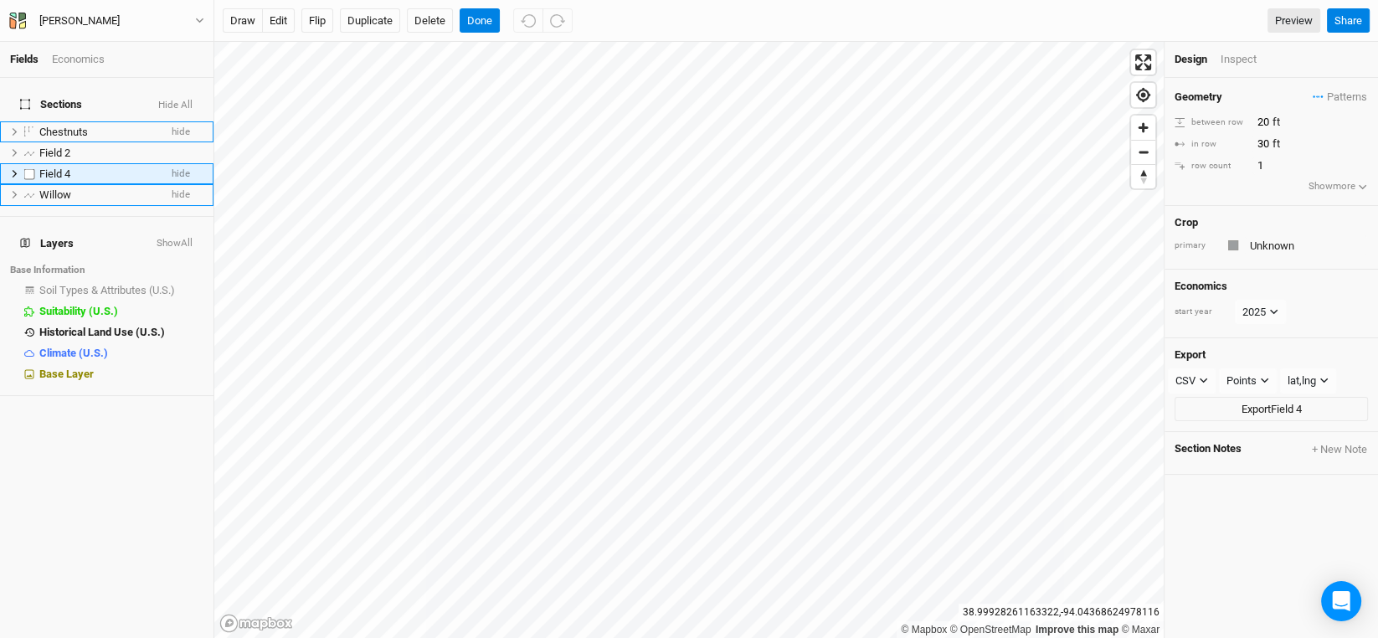
click at [64, 167] on span "Field 4" at bounding box center [54, 173] width 31 height 13
type input "Hybrid Poplar"
drag, startPoint x: 1268, startPoint y: 147, endPoint x: 1245, endPoint y: 146, distance: 22.6
click at [1245, 146] on div "in row 30 ft" at bounding box center [1270, 144] width 193 height 18
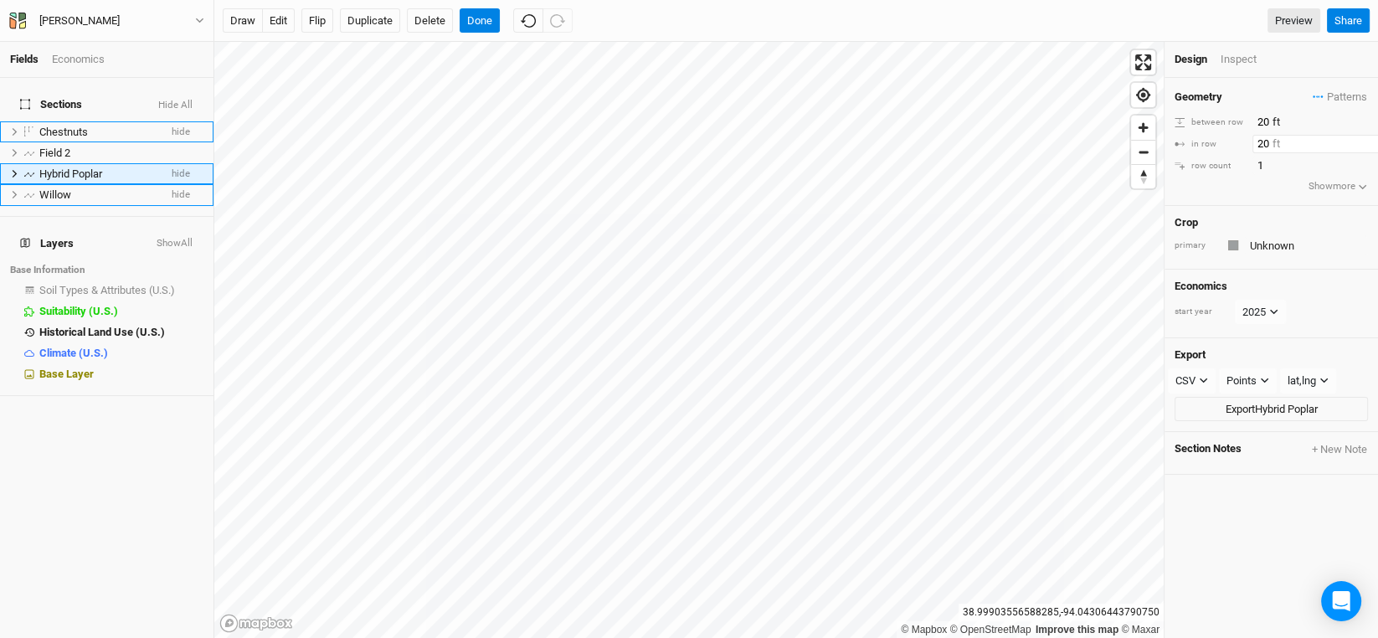
type input "20"
click at [1274, 228] on div "Crop primary Unknown" at bounding box center [1270, 238] width 213 height 64
click at [1284, 243] on input "text" at bounding box center [1306, 245] width 123 height 20
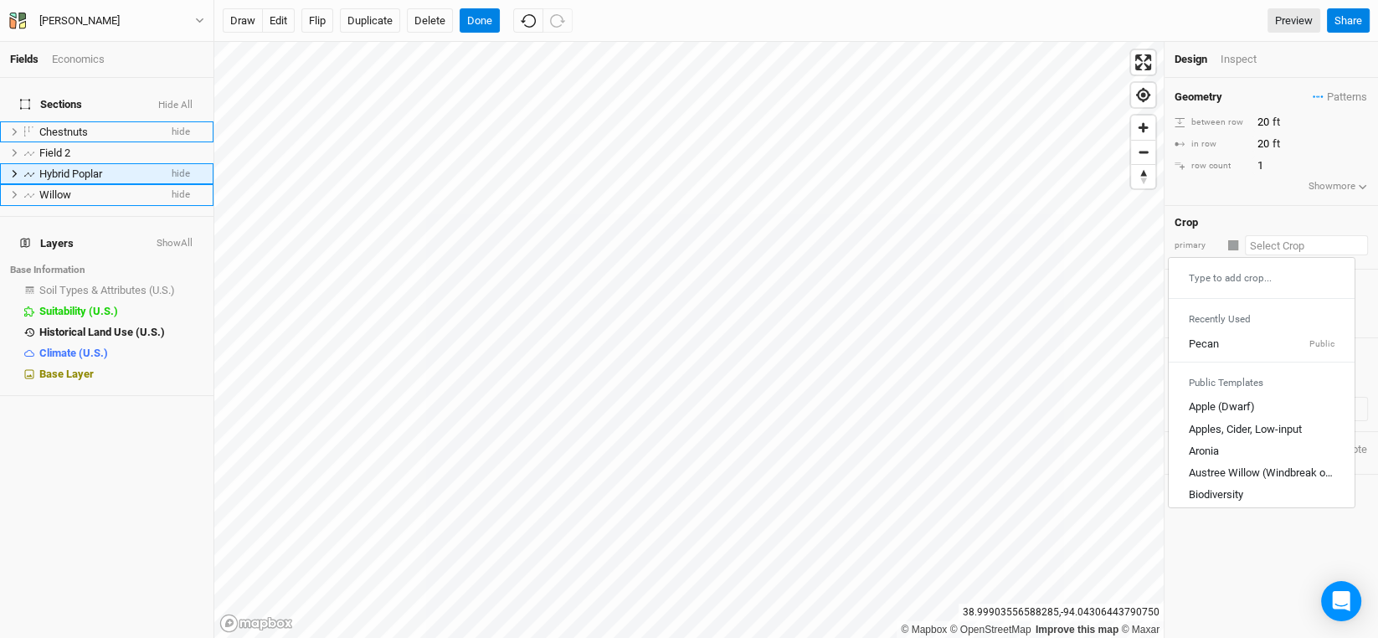
type input "p"
type input "pecan"
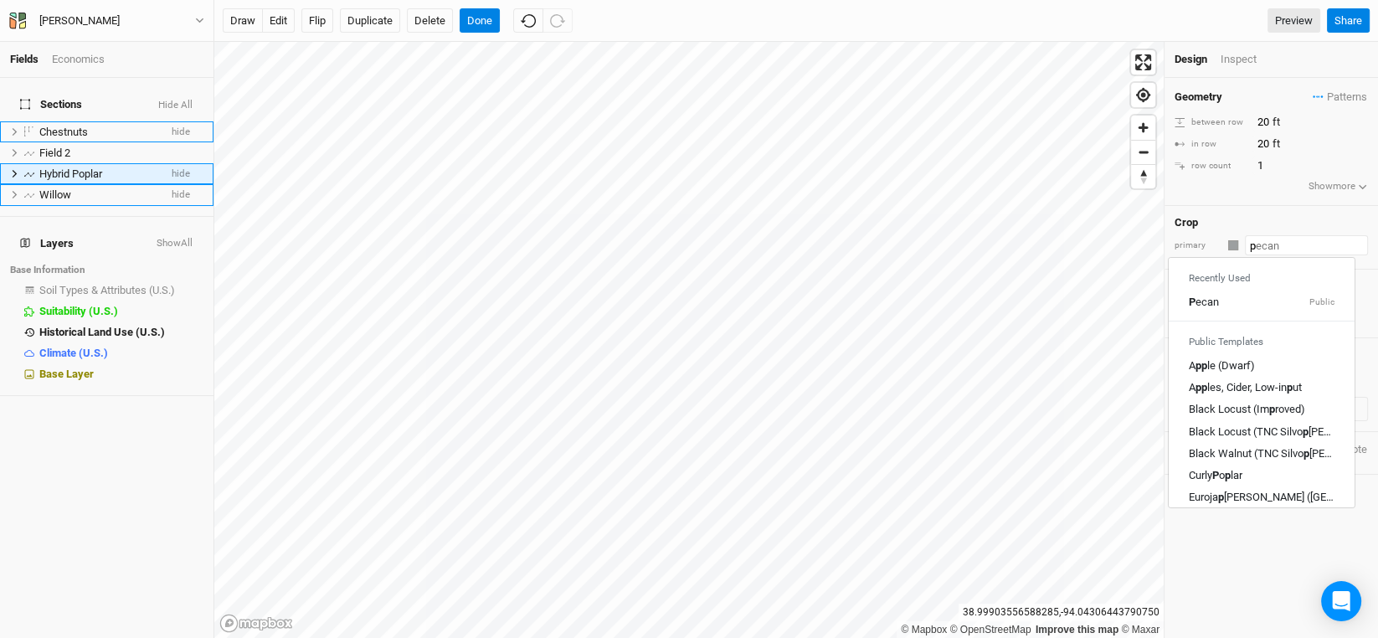
type input "po"
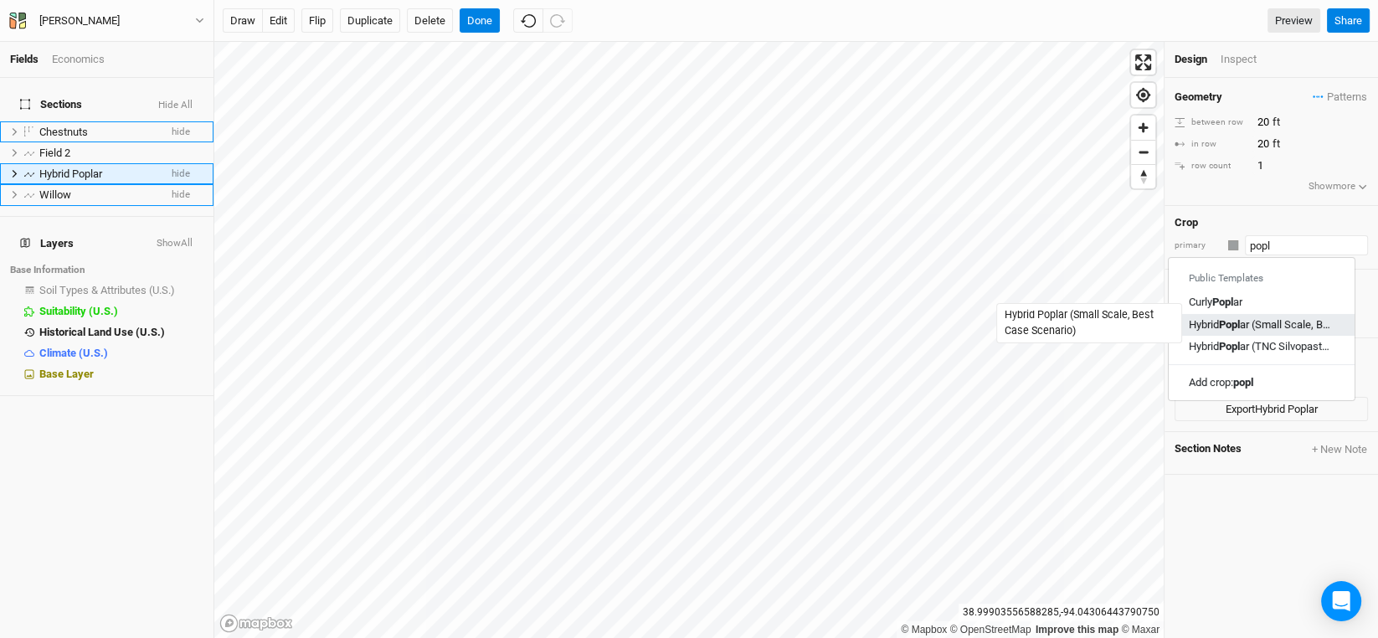
click at [1246, 327] on div "Hybrid Popl ar (Small Scale, Best Case Scenario)" at bounding box center [1262, 324] width 146 height 15
type input "Hybrid Poplar (Small Scale, Best Case Scenario)"
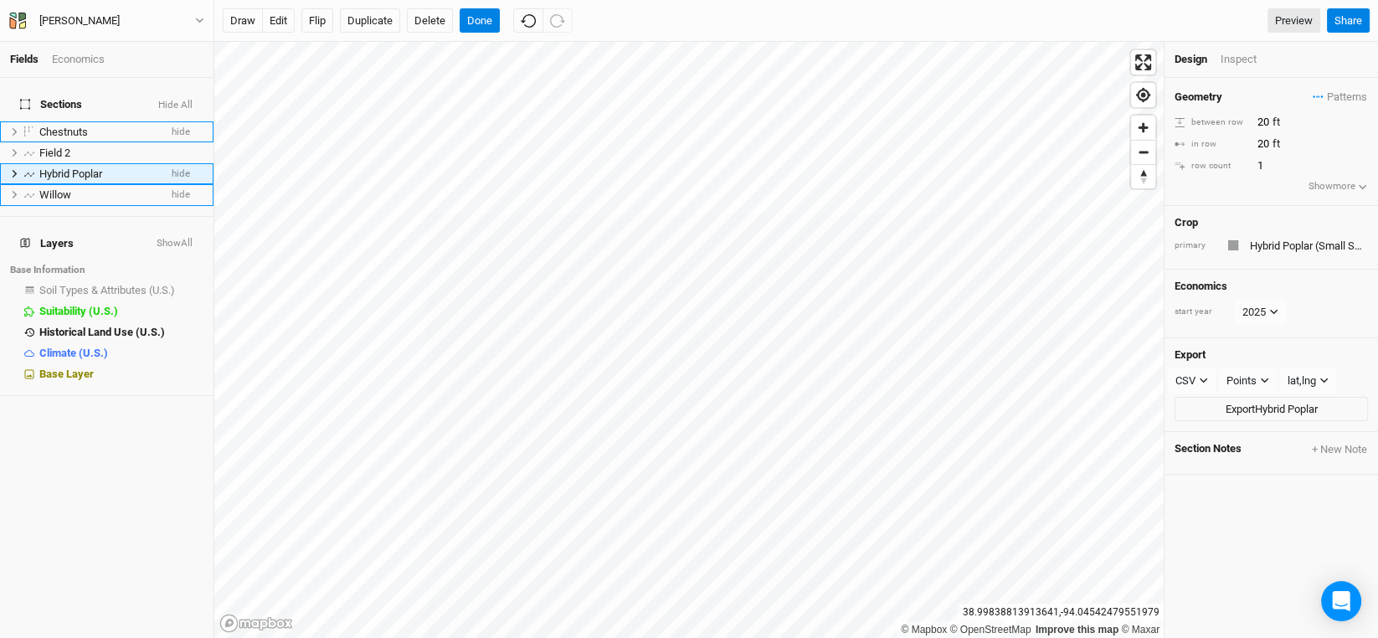
type input "12"
click at [67, 146] on span "Field 2" at bounding box center [54, 152] width 31 height 13
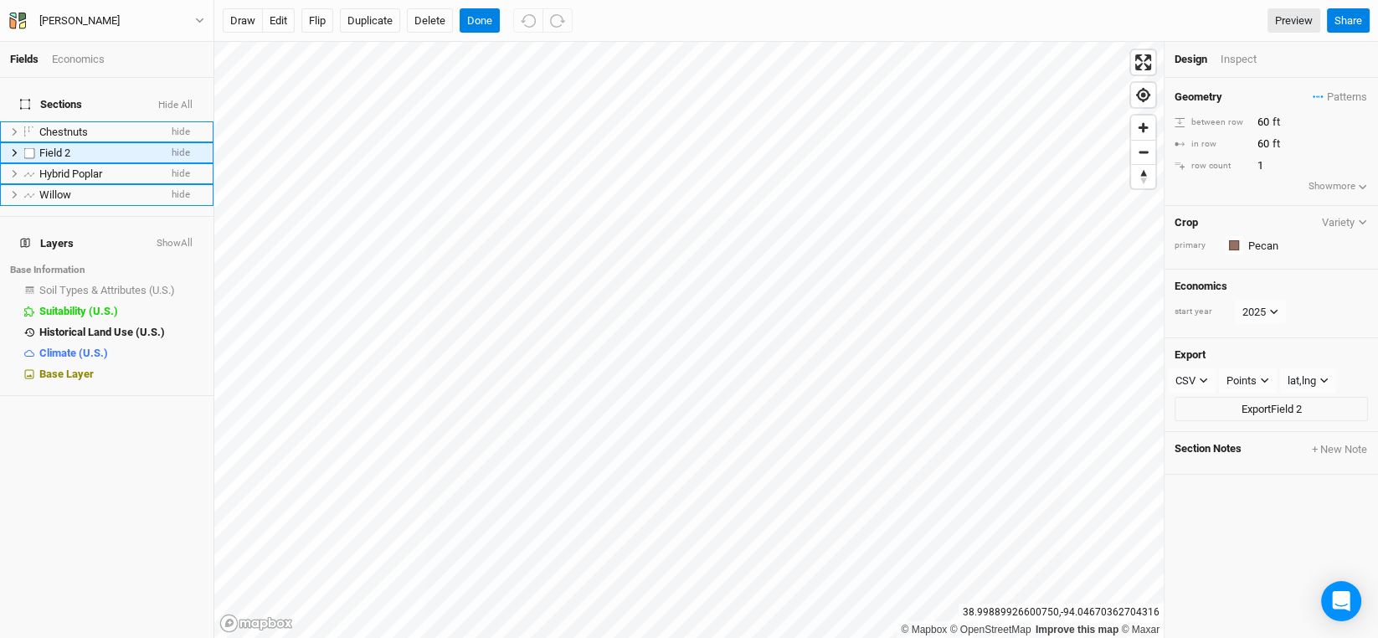
click at [53, 146] on span "Field 2" at bounding box center [54, 152] width 31 height 13
type input "Pecan"
click at [475, 23] on button "Done" at bounding box center [480, 20] width 40 height 25
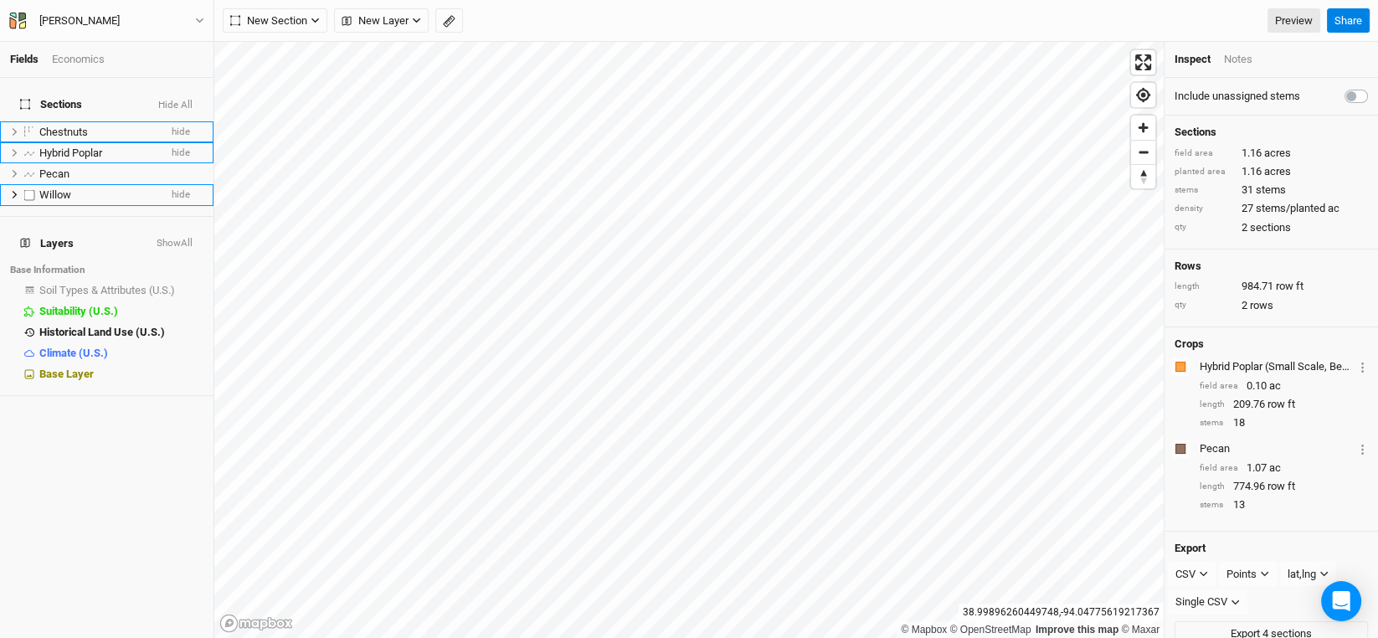
click at [55, 188] on span "Willow" at bounding box center [55, 194] width 32 height 13
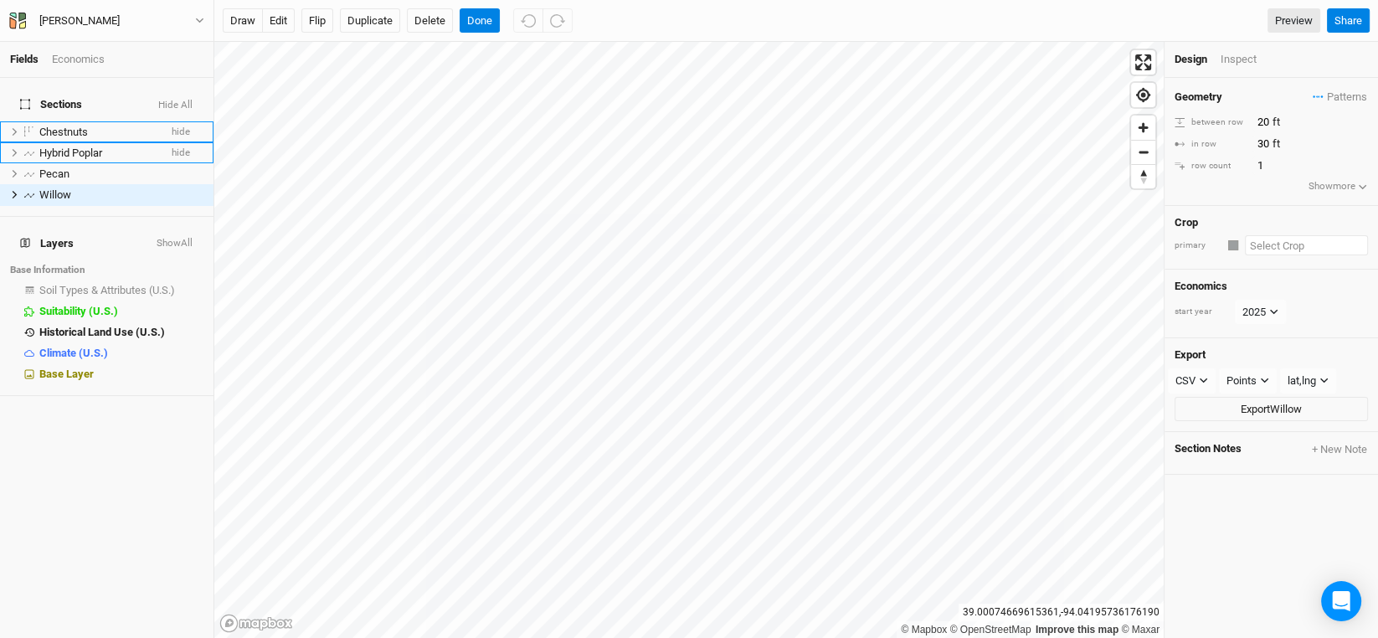
click at [1284, 239] on input "text" at bounding box center [1306, 245] width 123 height 20
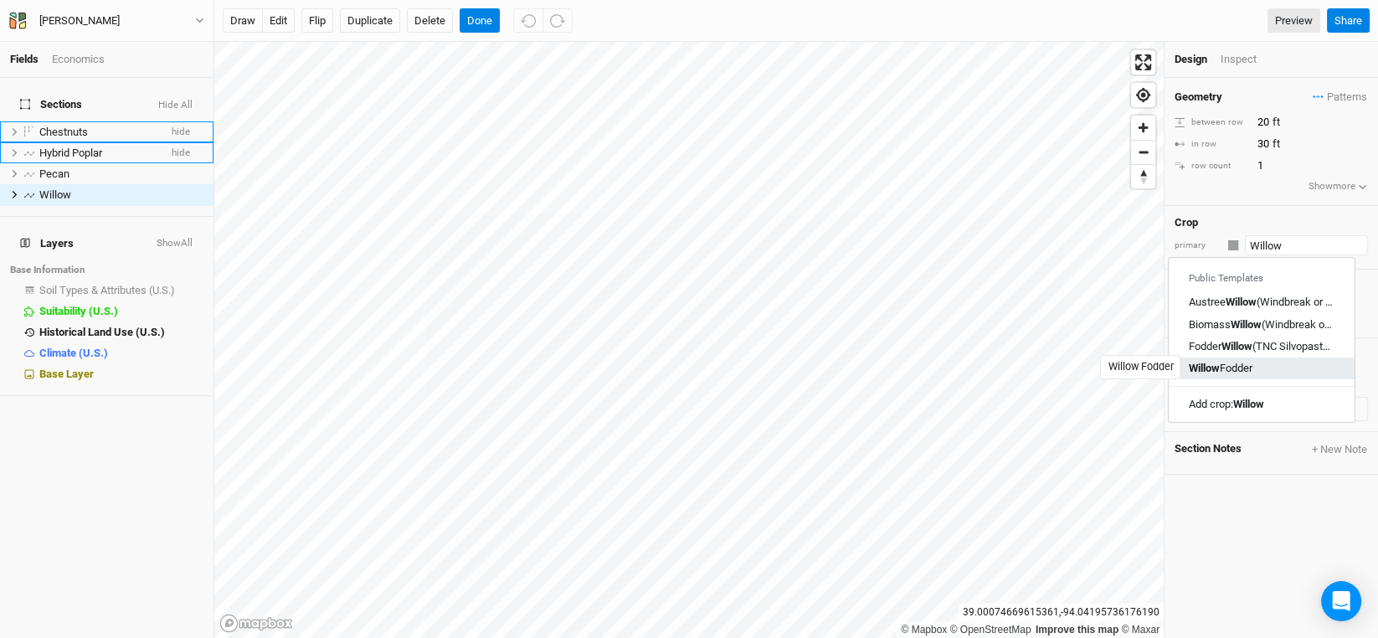
click at [1251, 364] on div "Willow Fodder" at bounding box center [1221, 368] width 64 height 15
type input "Willow Fodder"
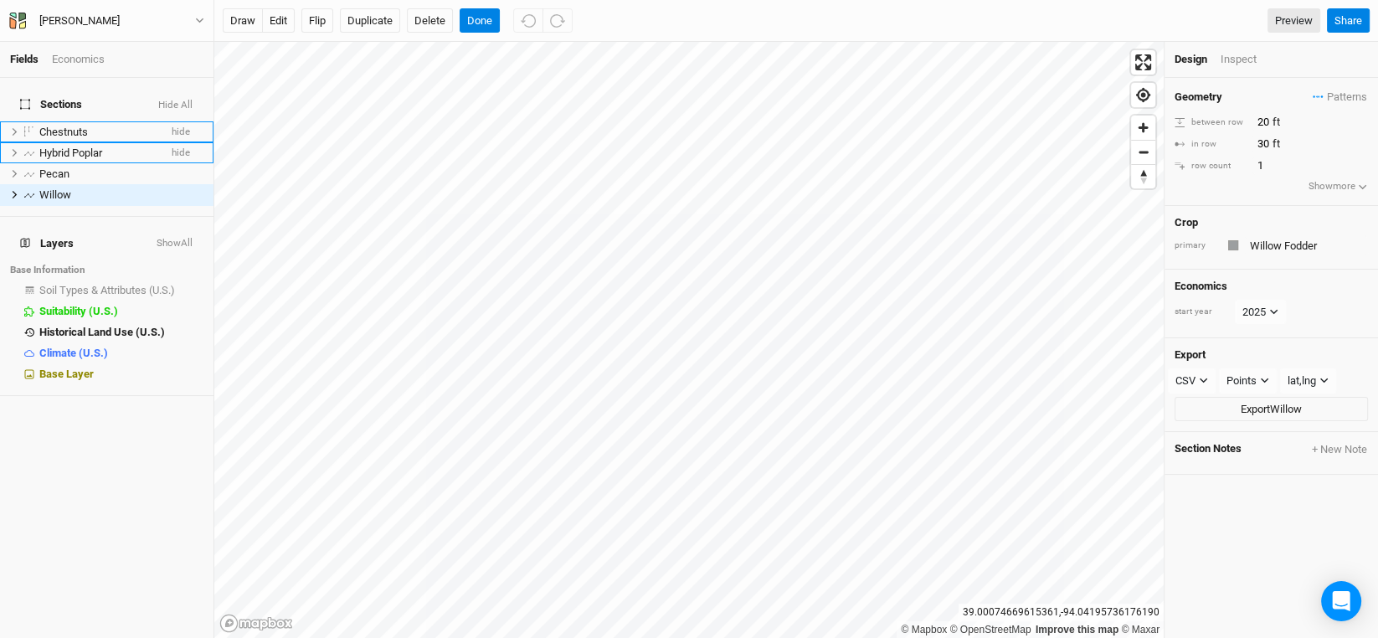
type input "1"
click at [480, 24] on button "Done" at bounding box center [480, 20] width 40 height 25
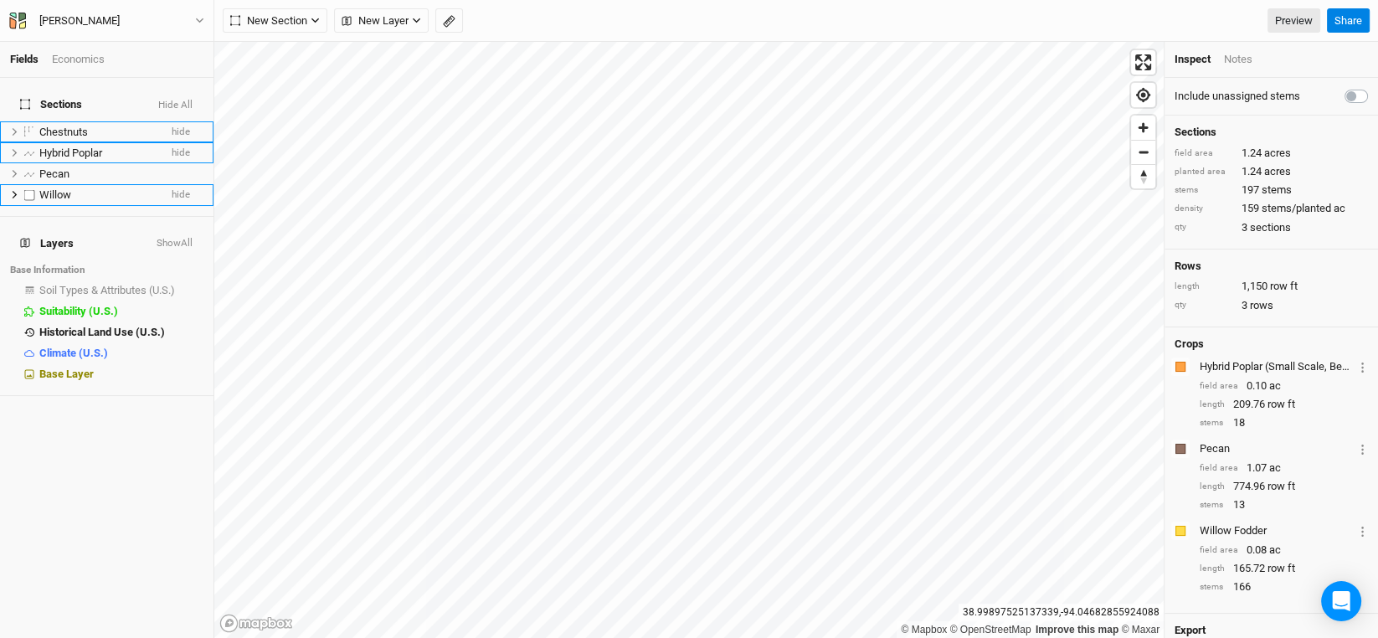
click at [48, 188] on span "Willow" at bounding box center [55, 194] width 32 height 13
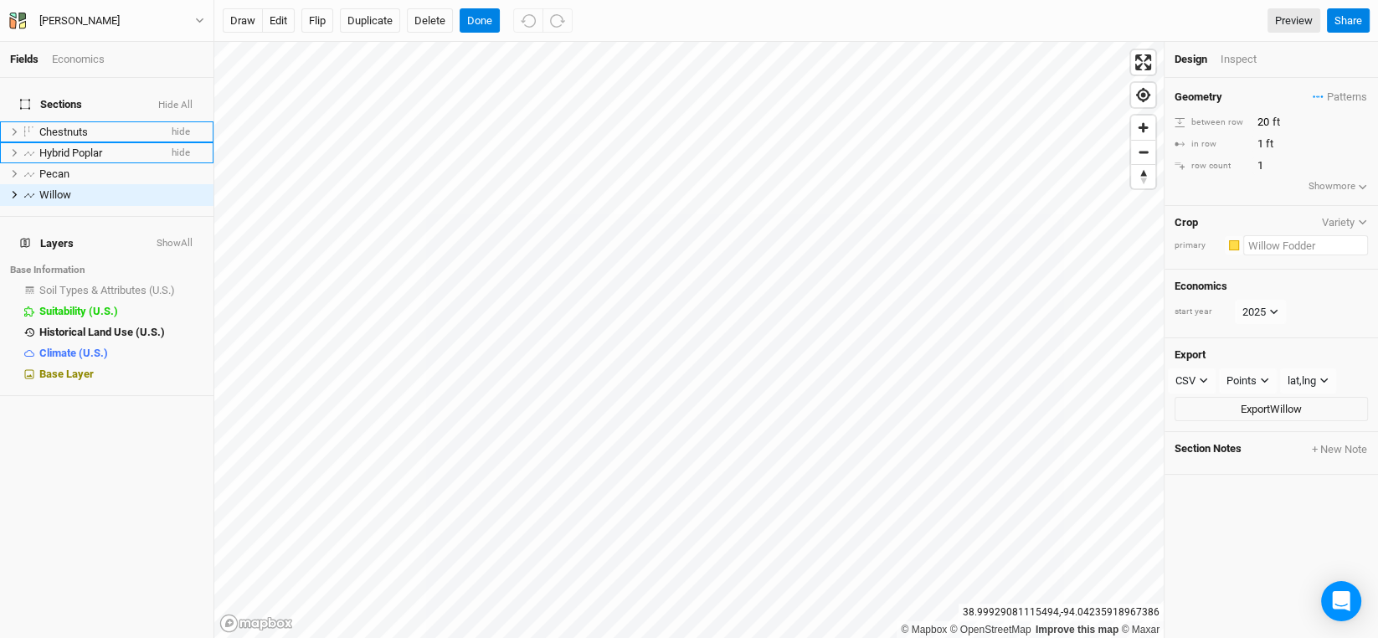
click at [1293, 244] on input "text" at bounding box center [1305, 245] width 125 height 20
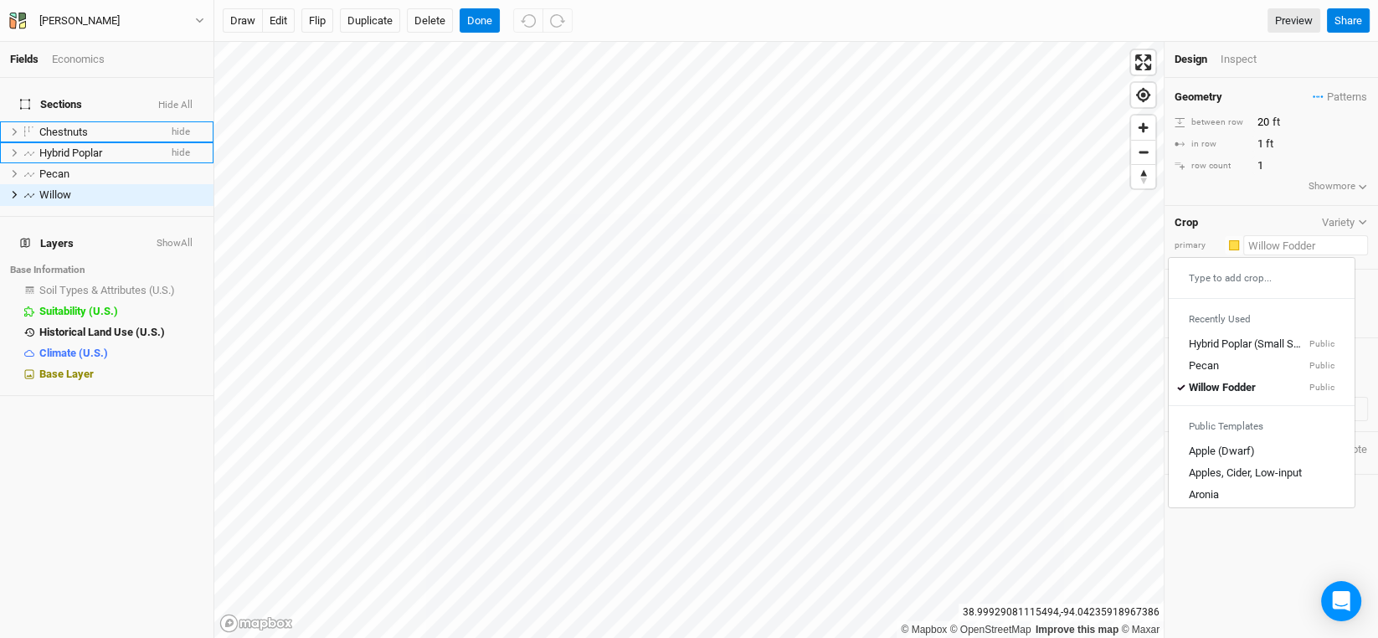
type input "W"
type input "Willow Fodder"
type input "Wo"
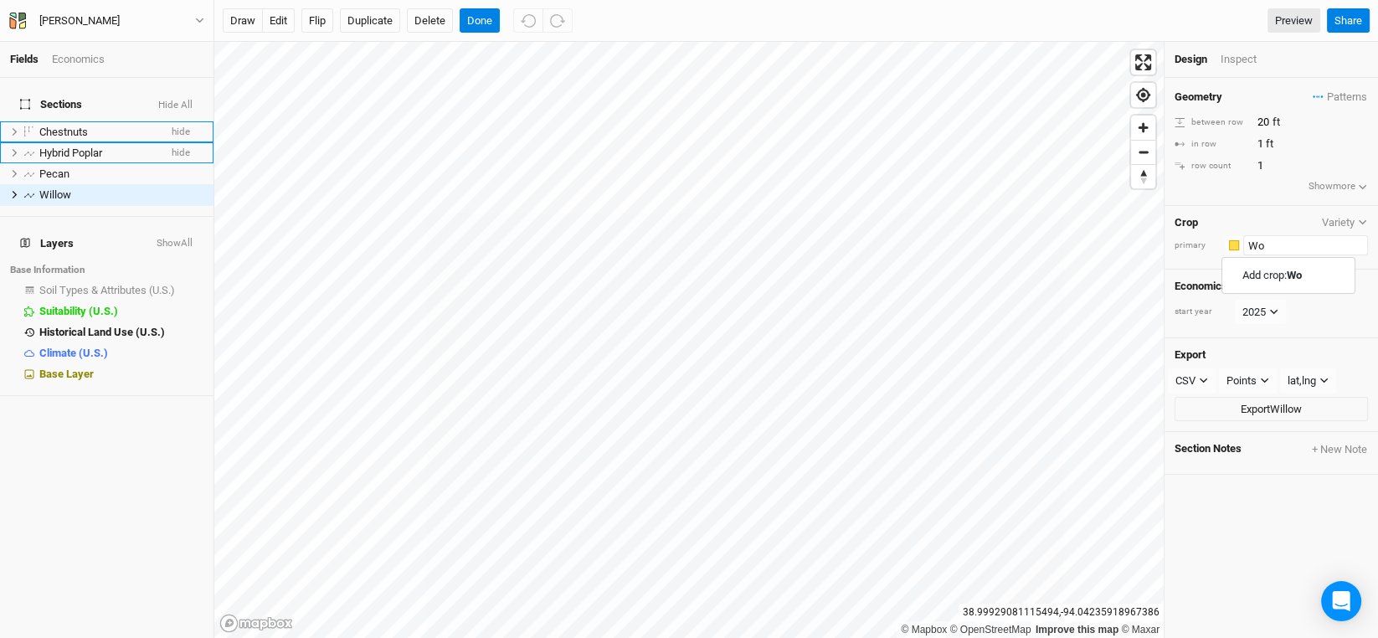
type input "W"
type input "Willow Fodder"
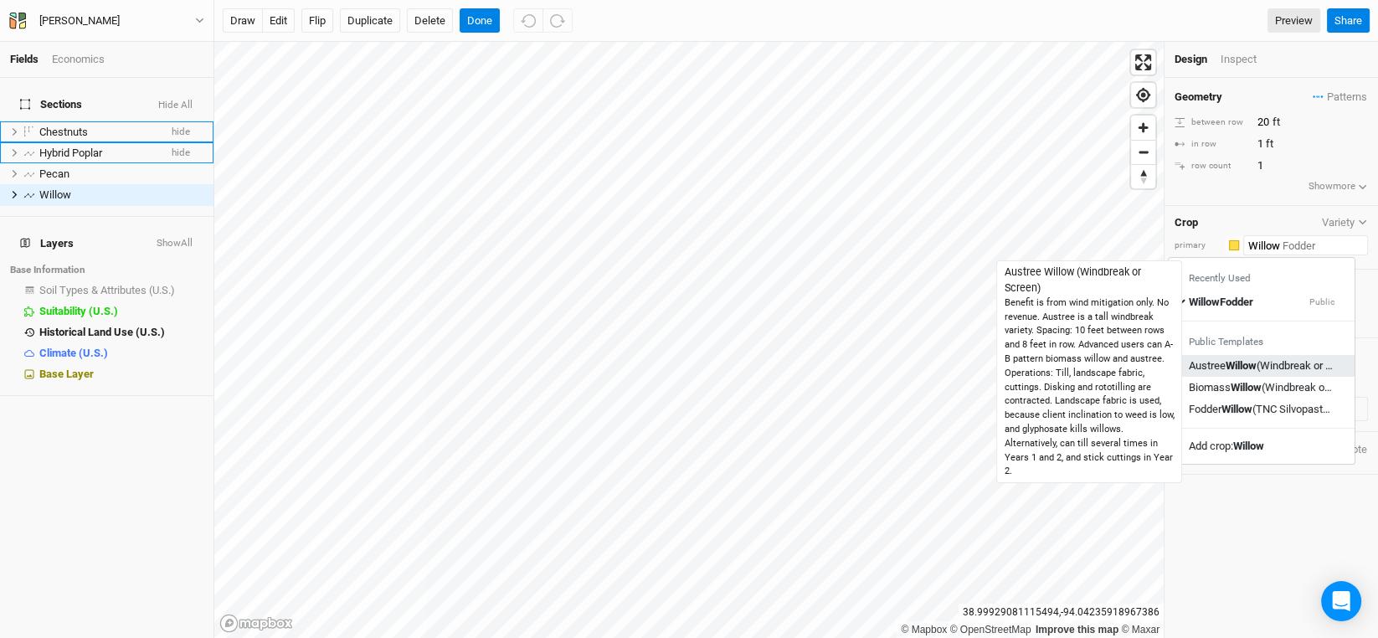
click at [1238, 366] on mark "Willow" at bounding box center [1240, 365] width 31 height 13
type input "Austree Willow (Windbreak or Screen)"
type input "10"
type input "8"
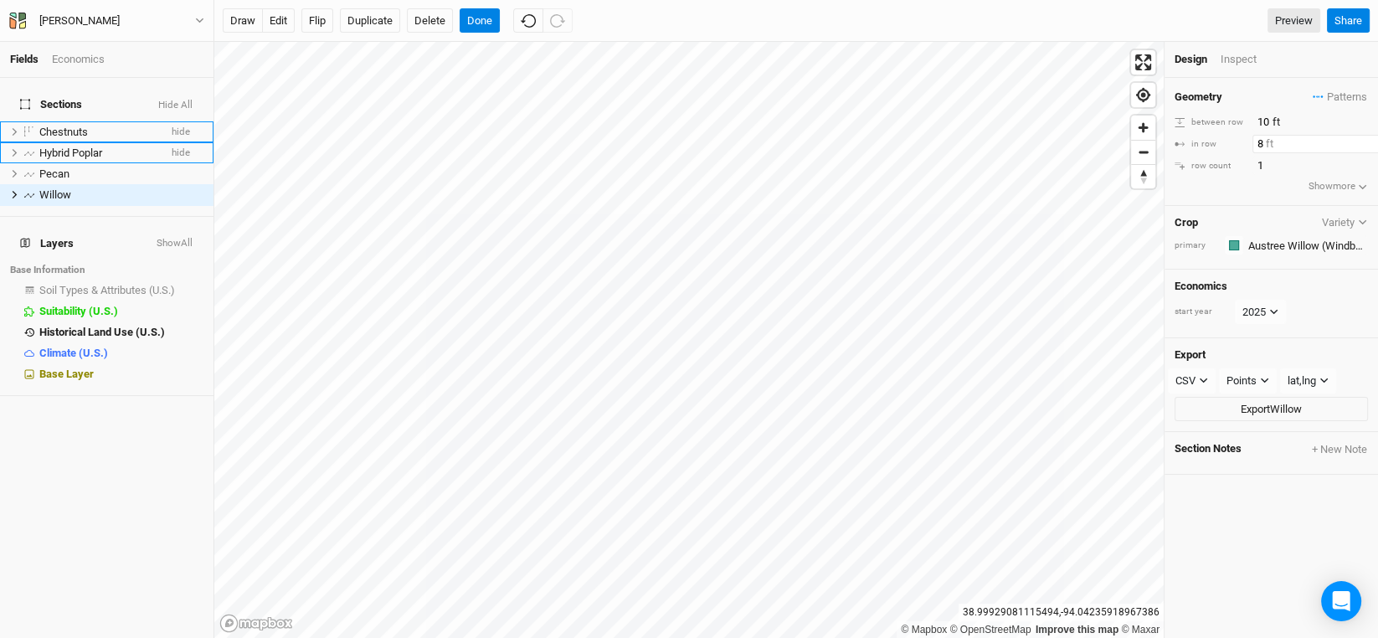
drag, startPoint x: 1264, startPoint y: 142, endPoint x: 1221, endPoint y: 145, distance: 42.8
click at [1221, 145] on div "in row 8 ft" at bounding box center [1270, 144] width 193 height 18
type input "10"
click at [1265, 122] on input "10" at bounding box center [1325, 122] width 146 height 18
type input "15"
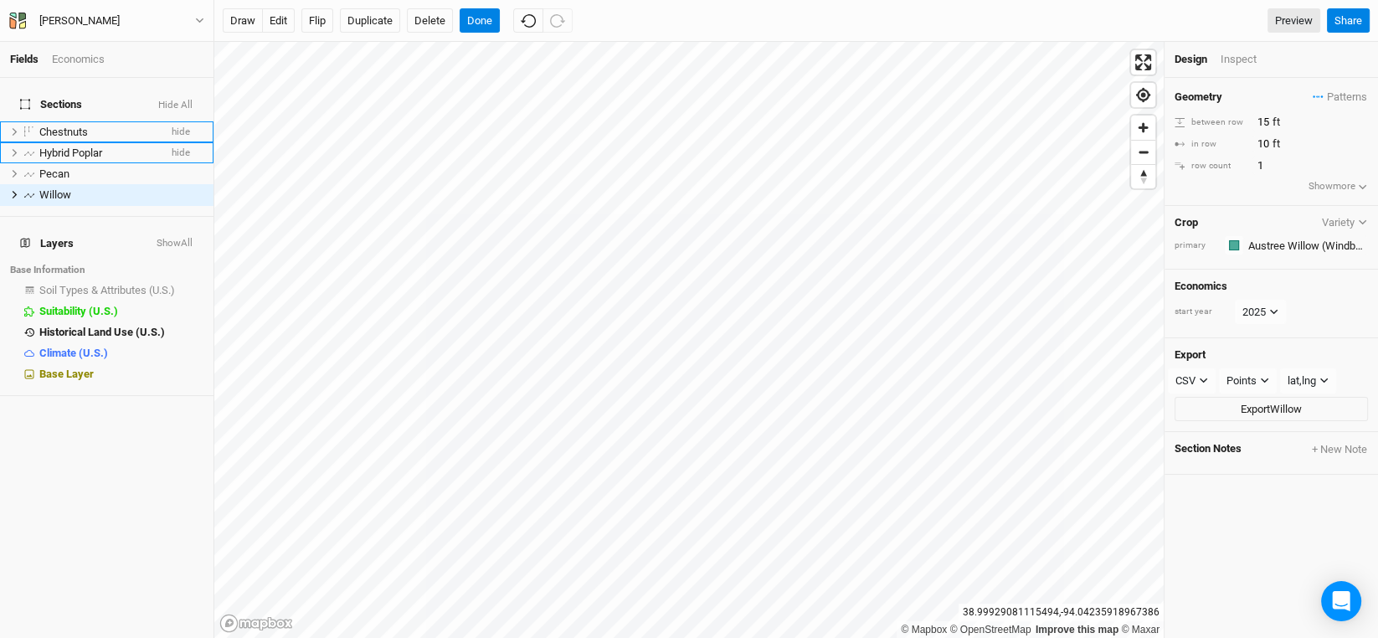
click at [1231, 173] on div "row count 1" at bounding box center [1270, 166] width 193 height 18
drag, startPoint x: 1271, startPoint y: 121, endPoint x: 1262, endPoint y: 121, distance: 9.2
click at [1262, 121] on input "15" at bounding box center [1325, 122] width 146 height 18
click at [1151, 20] on div "draw edit Flip Duplicate Delete Done Preview" at bounding box center [771, 20] width 1097 height 25
click at [63, 126] on span "Chestnuts" at bounding box center [63, 132] width 49 height 13
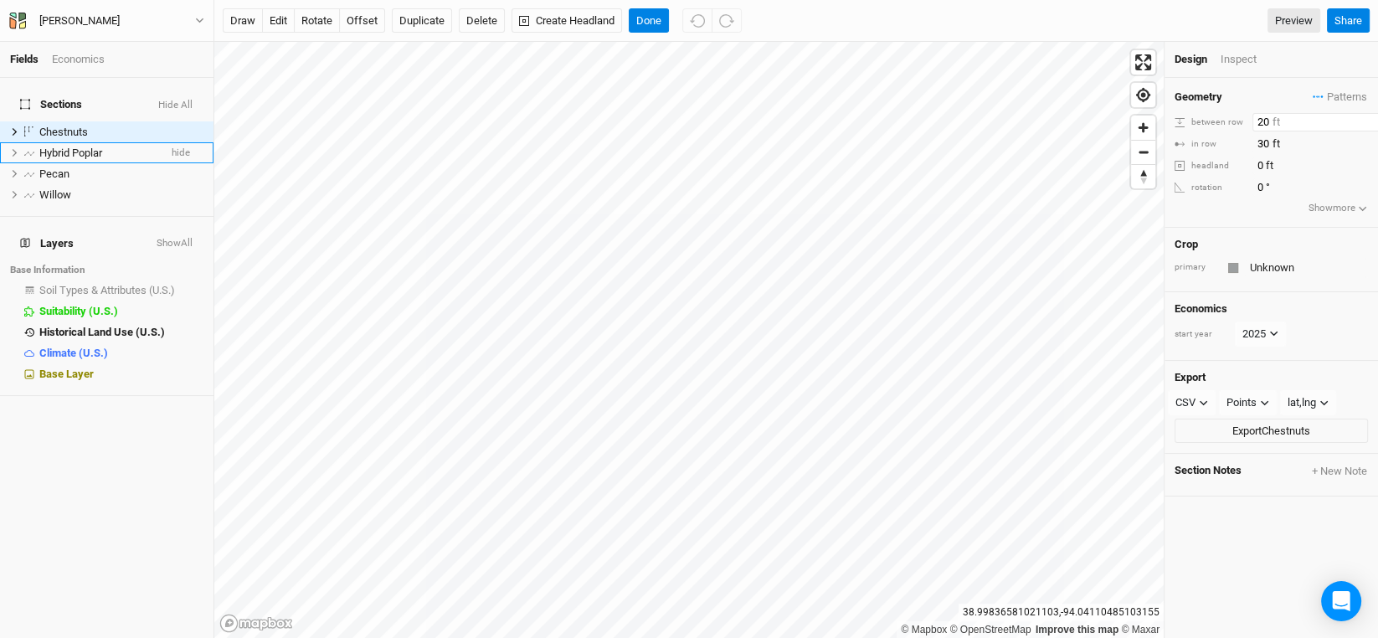
drag, startPoint x: 1271, startPoint y: 126, endPoint x: 1214, endPoint y: 128, distance: 57.0
click at [1215, 128] on div "between row 20 ft" at bounding box center [1270, 122] width 193 height 18
type input "30"
click at [1265, 258] on input "Unknown" at bounding box center [1306, 268] width 123 height 20
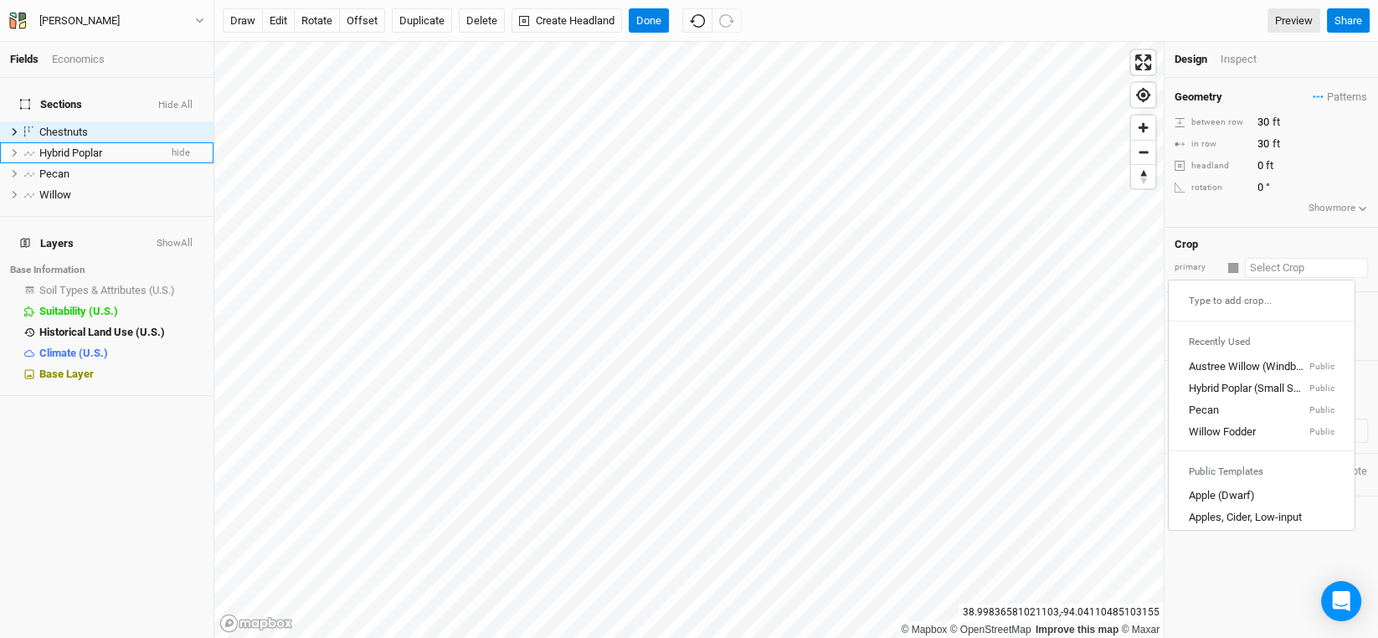
click at [1265, 258] on input "text" at bounding box center [1306, 268] width 123 height 20
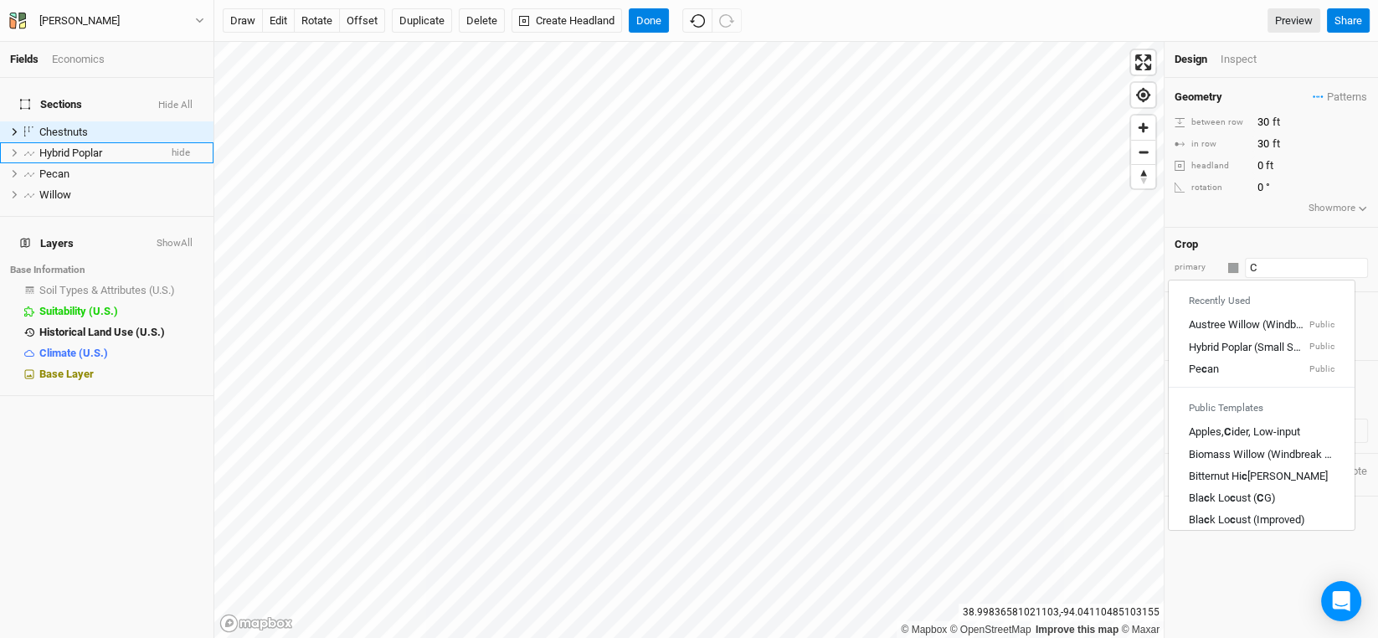
type input "Ch"
type input "Cherry"
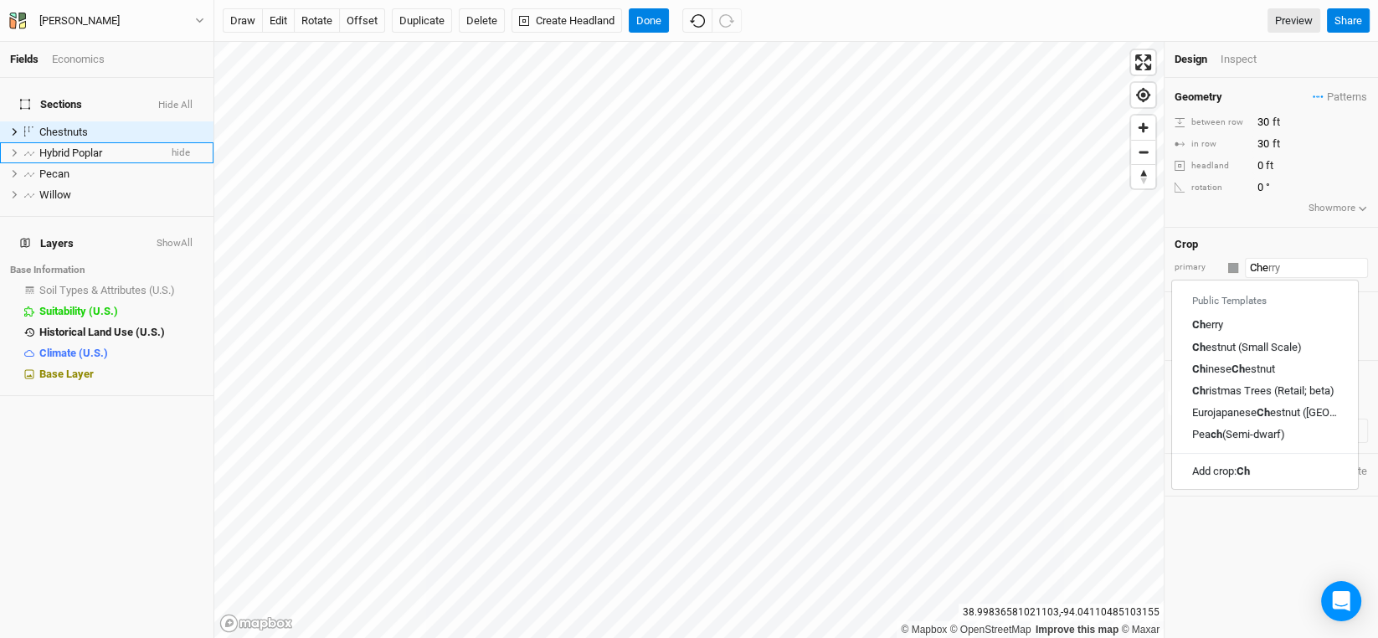
type input "Ches"
type input "Chestnut (Small Scale)"
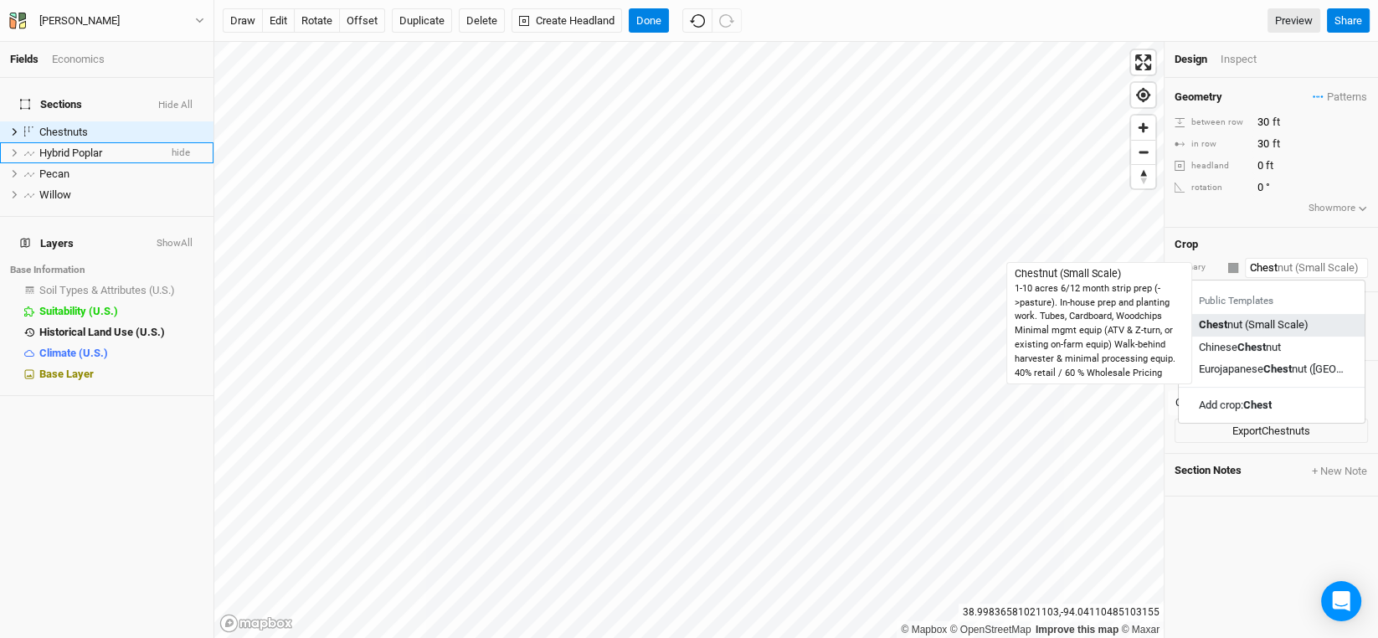
click at [1265, 327] on div "Chest nut (Small Scale)" at bounding box center [1254, 324] width 110 height 15
type input "Chestnut (Small Scale)"
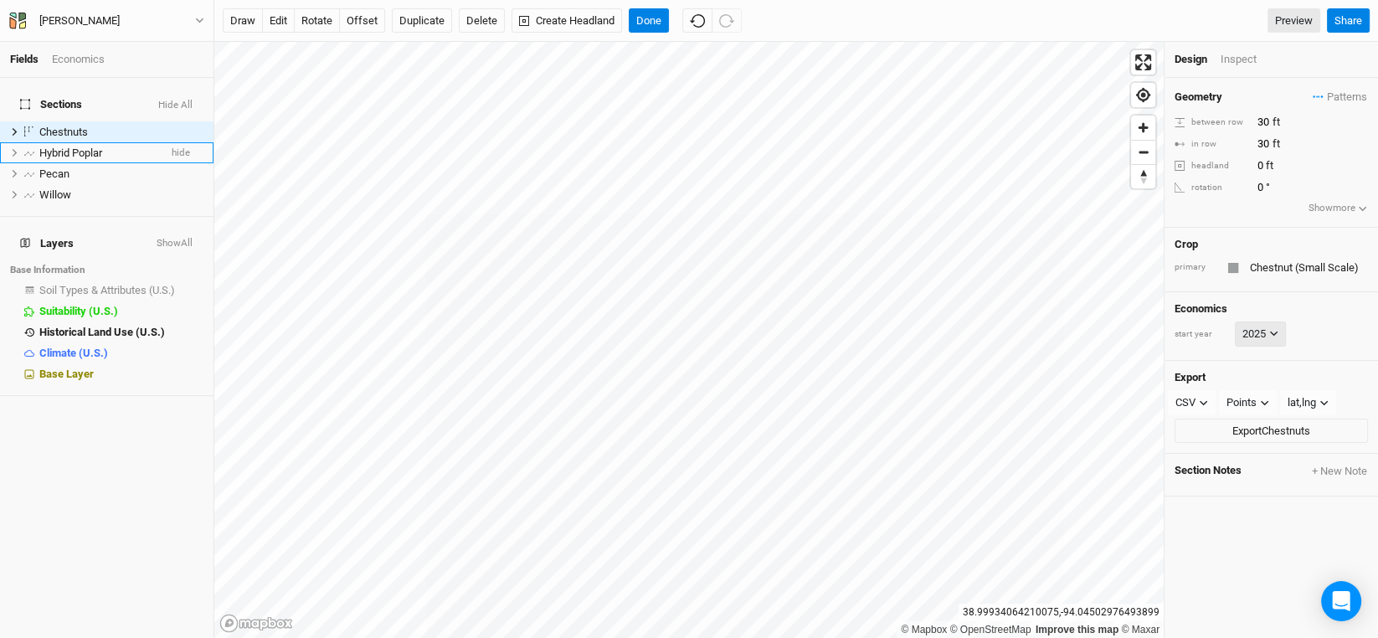
type input "20"
drag, startPoint x: 1251, startPoint y: 112, endPoint x: 1202, endPoint y: 113, distance: 49.4
click at [1202, 113] on div "between row 20 ft" at bounding box center [1270, 122] width 193 height 18
type input "30"
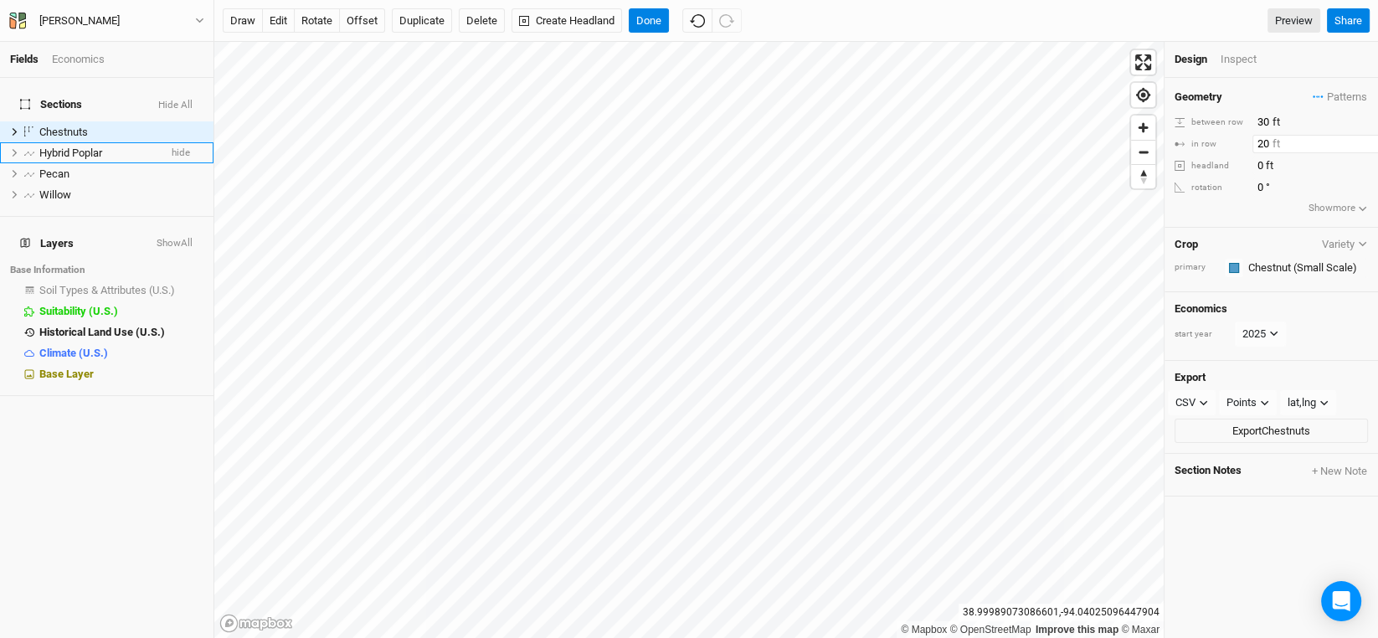
click at [1261, 140] on input "20" at bounding box center [1325, 144] width 146 height 18
type input "30"
click at [1281, 56] on li "Inspect" at bounding box center [1256, 59] width 73 height 15
click at [649, 15] on button "Done" at bounding box center [649, 20] width 40 height 25
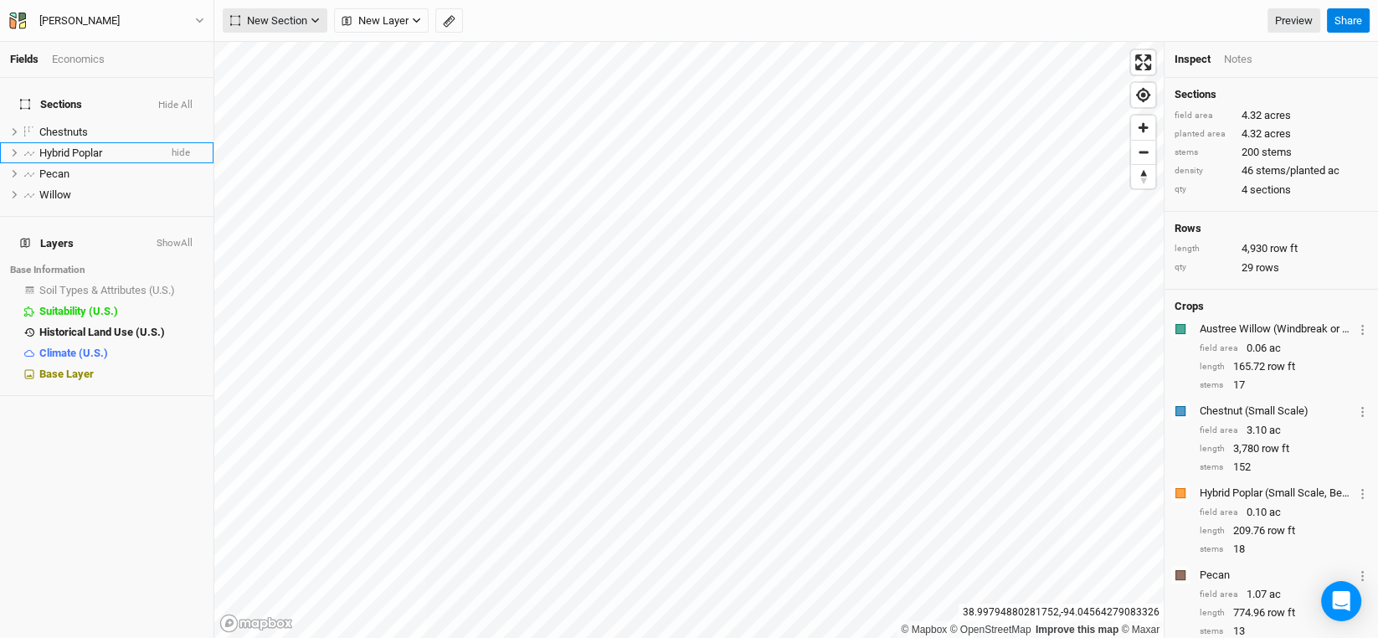
click at [309, 21] on button "New Section" at bounding box center [275, 20] width 105 height 25
click at [270, 55] on div "Grid" at bounding box center [271, 54] width 25 height 19
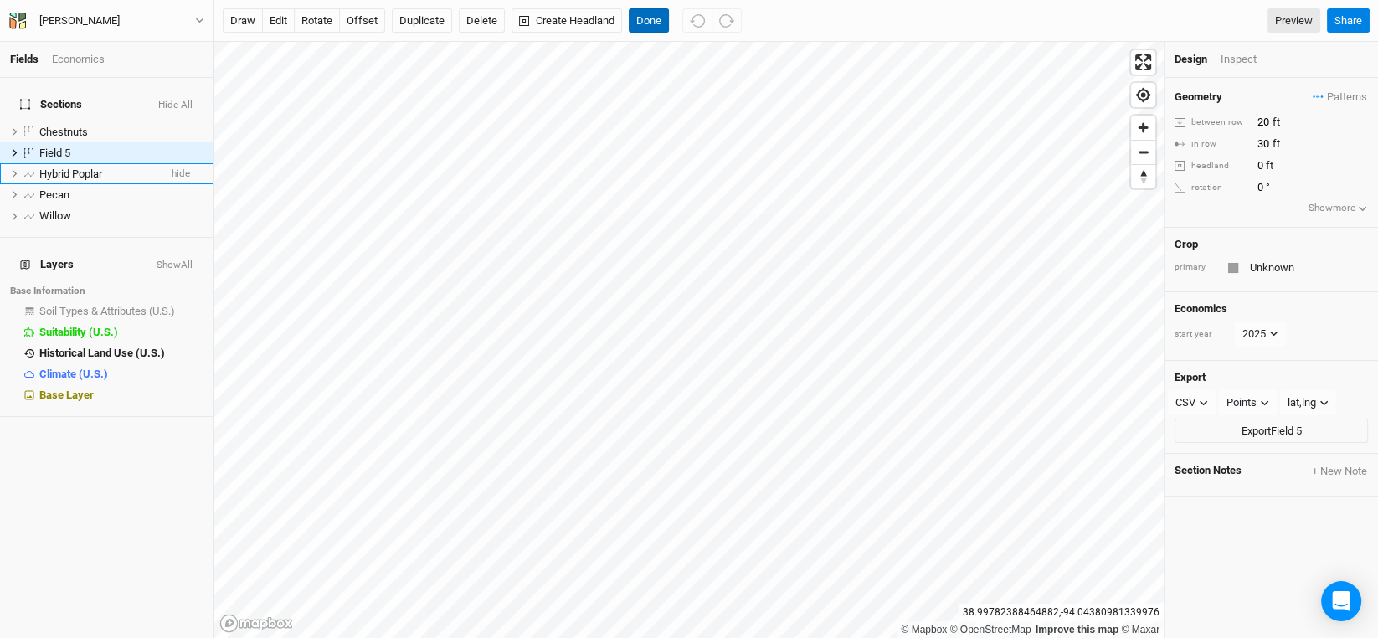
click at [648, 16] on button "Done" at bounding box center [649, 20] width 40 height 25
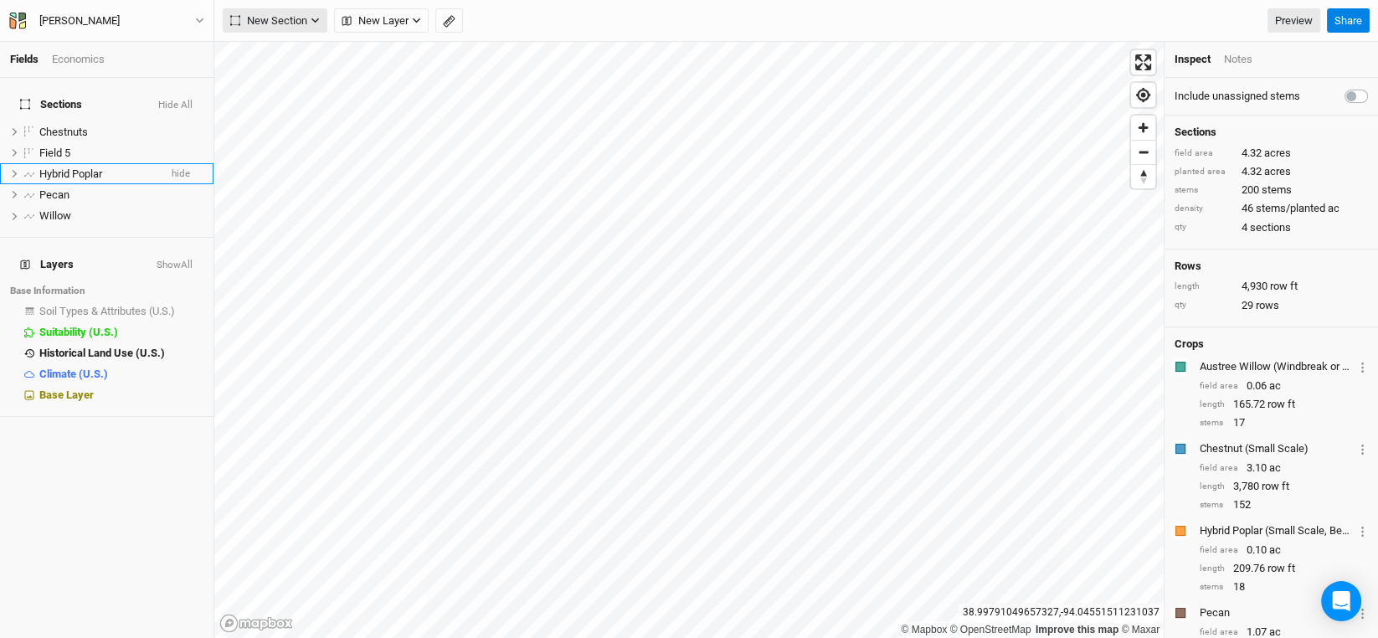
click at [313, 22] on icon "button" at bounding box center [315, 20] width 9 height 9
click at [261, 53] on div "Grid" at bounding box center [271, 54] width 25 height 19
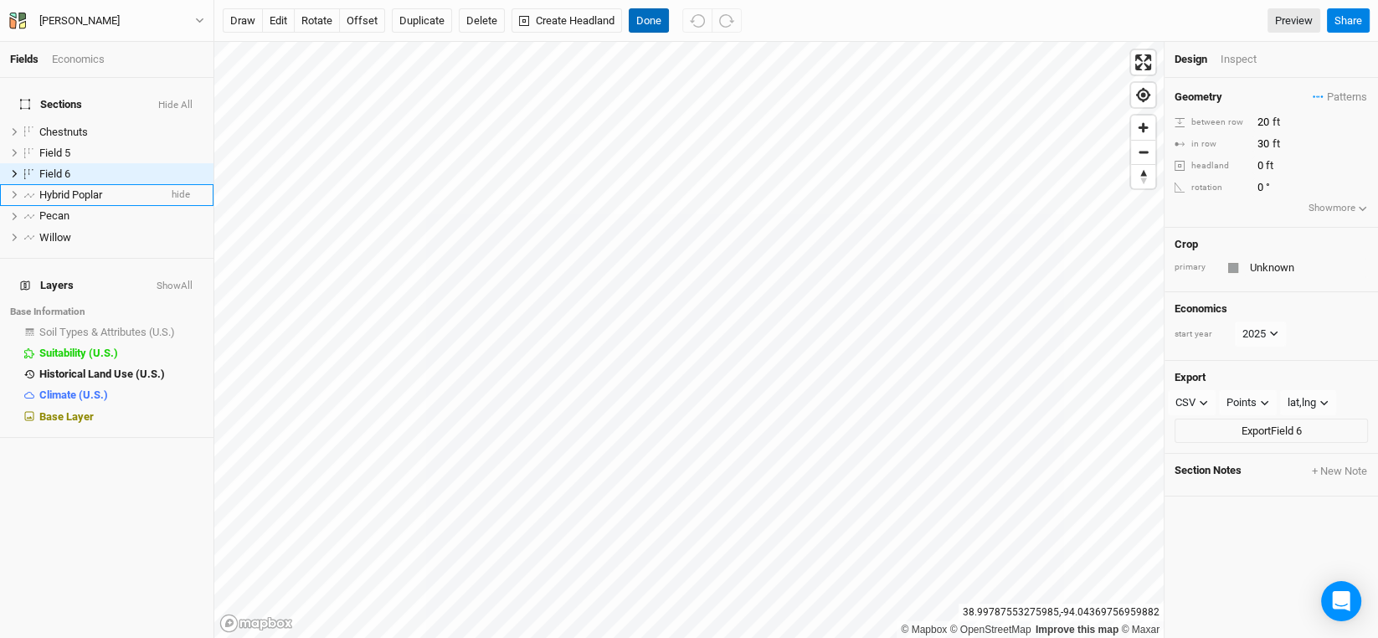
click at [646, 23] on button "Done" at bounding box center [649, 20] width 40 height 25
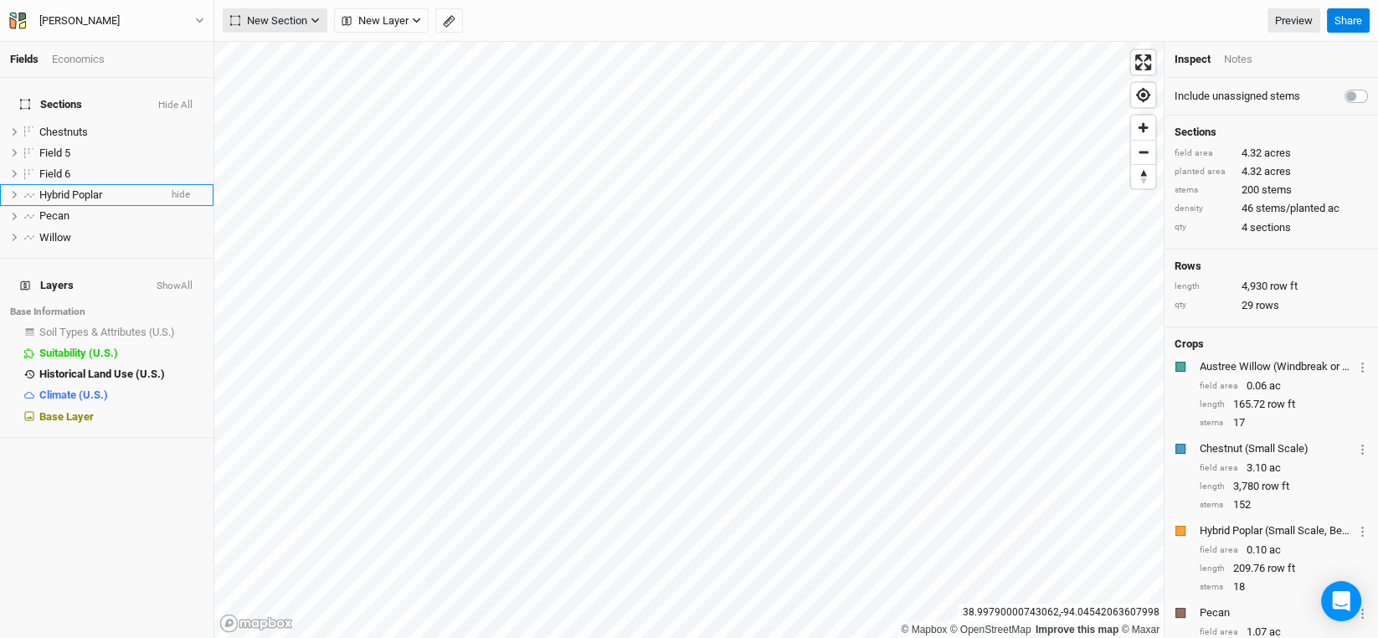
click at [313, 23] on icon "button" at bounding box center [315, 20] width 9 height 9
click at [267, 53] on div "Grid" at bounding box center [271, 54] width 25 height 19
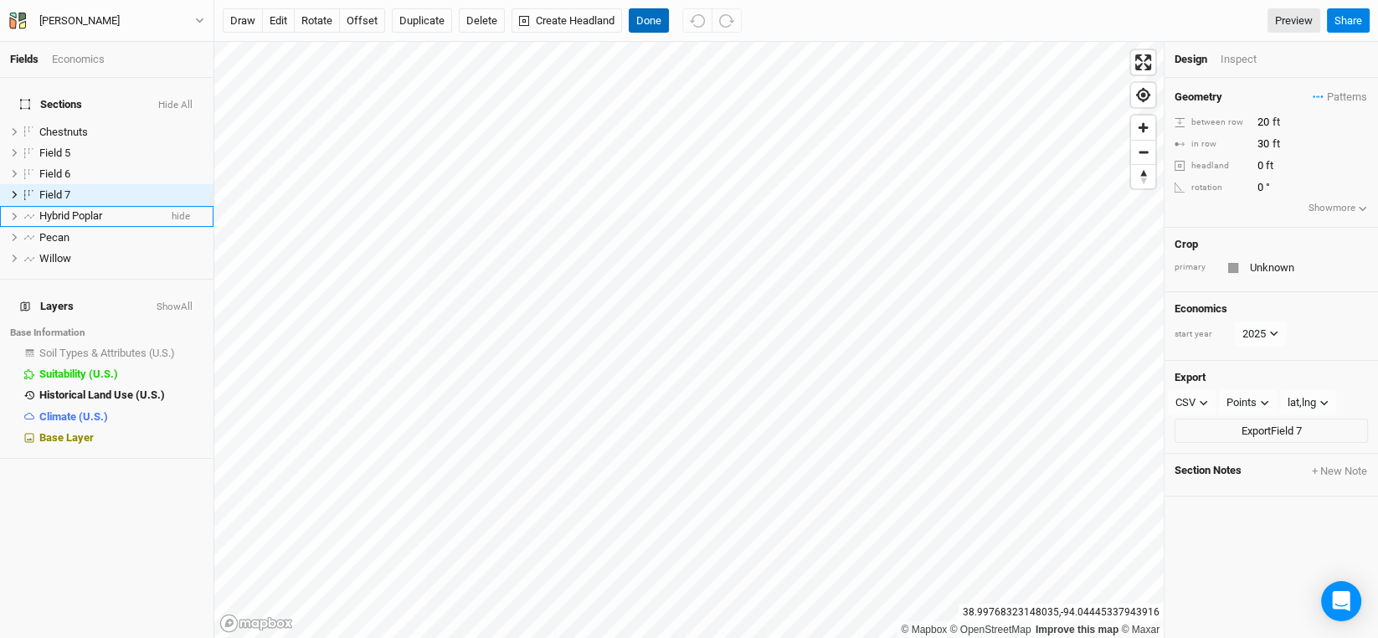
click at [650, 18] on button "Done" at bounding box center [649, 20] width 40 height 25
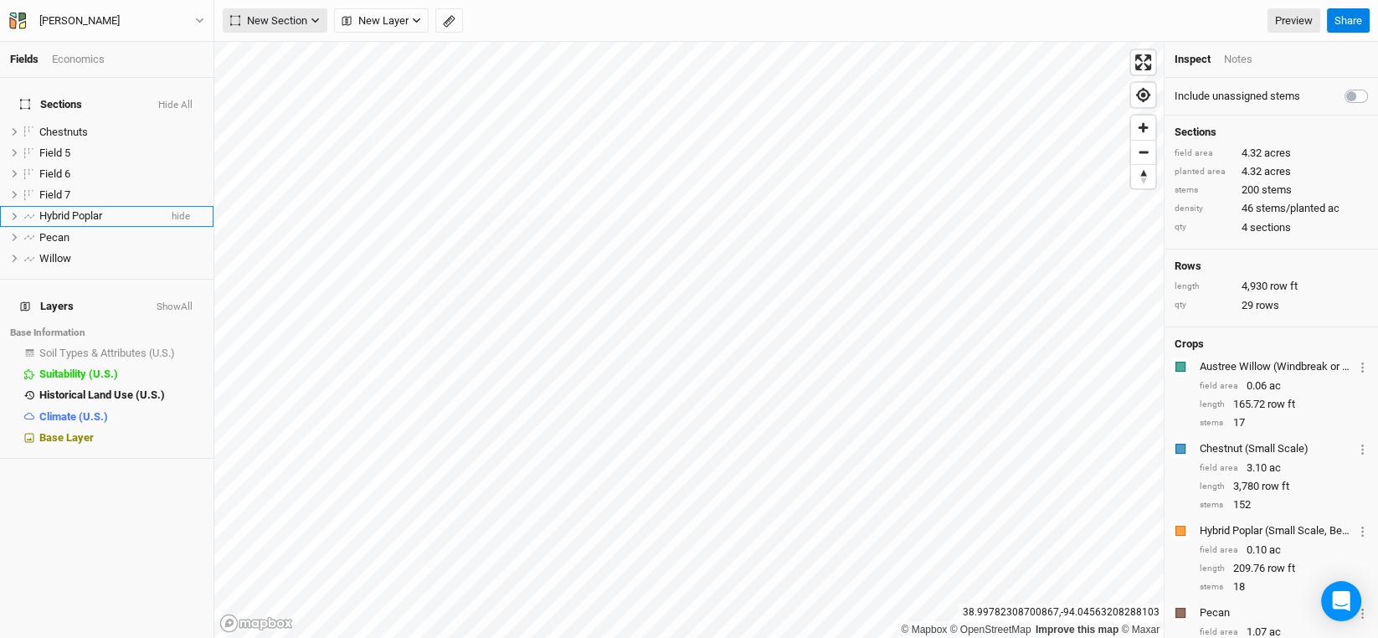
click at [309, 21] on button "New Section" at bounding box center [275, 20] width 105 height 25
click at [275, 49] on div "Grid" at bounding box center [271, 54] width 25 height 19
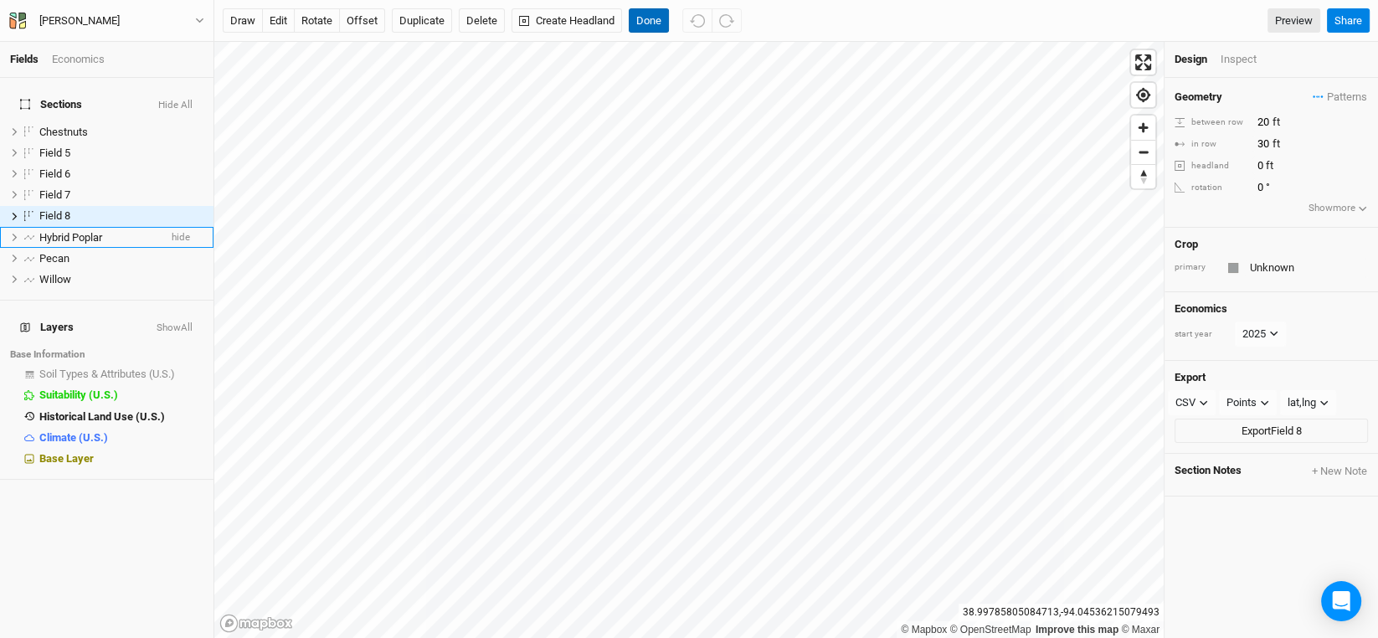
click at [648, 18] on button "Done" at bounding box center [649, 20] width 40 height 25
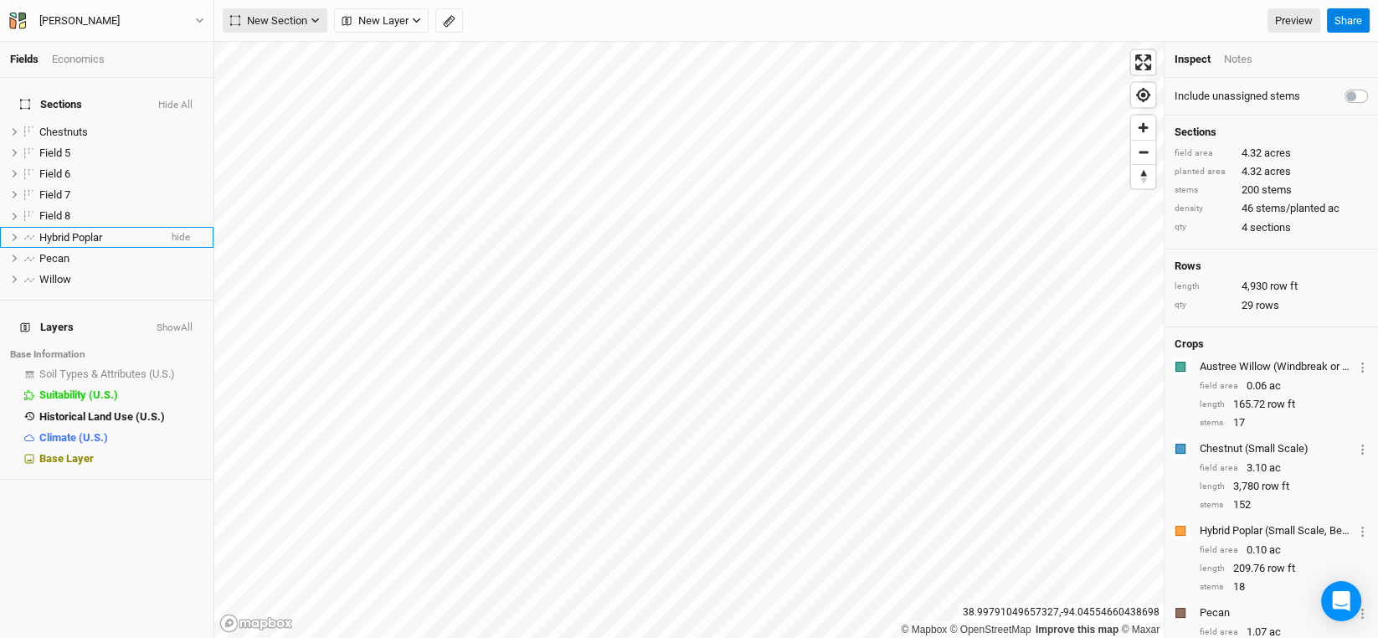
click at [312, 24] on icon "button" at bounding box center [315, 20] width 9 height 9
click at [267, 62] on div "Grid" at bounding box center [271, 54] width 25 height 19
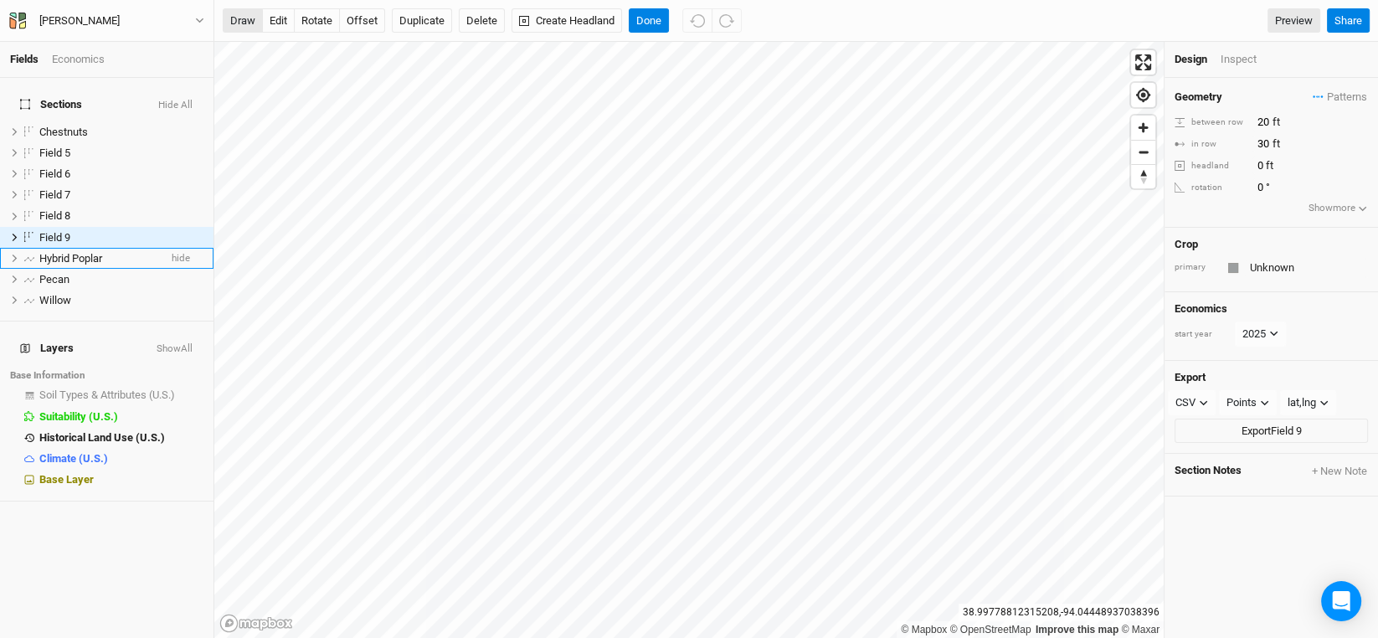
click at [249, 19] on button "draw" at bounding box center [243, 20] width 40 height 25
click at [640, 13] on button "Done" at bounding box center [649, 20] width 40 height 25
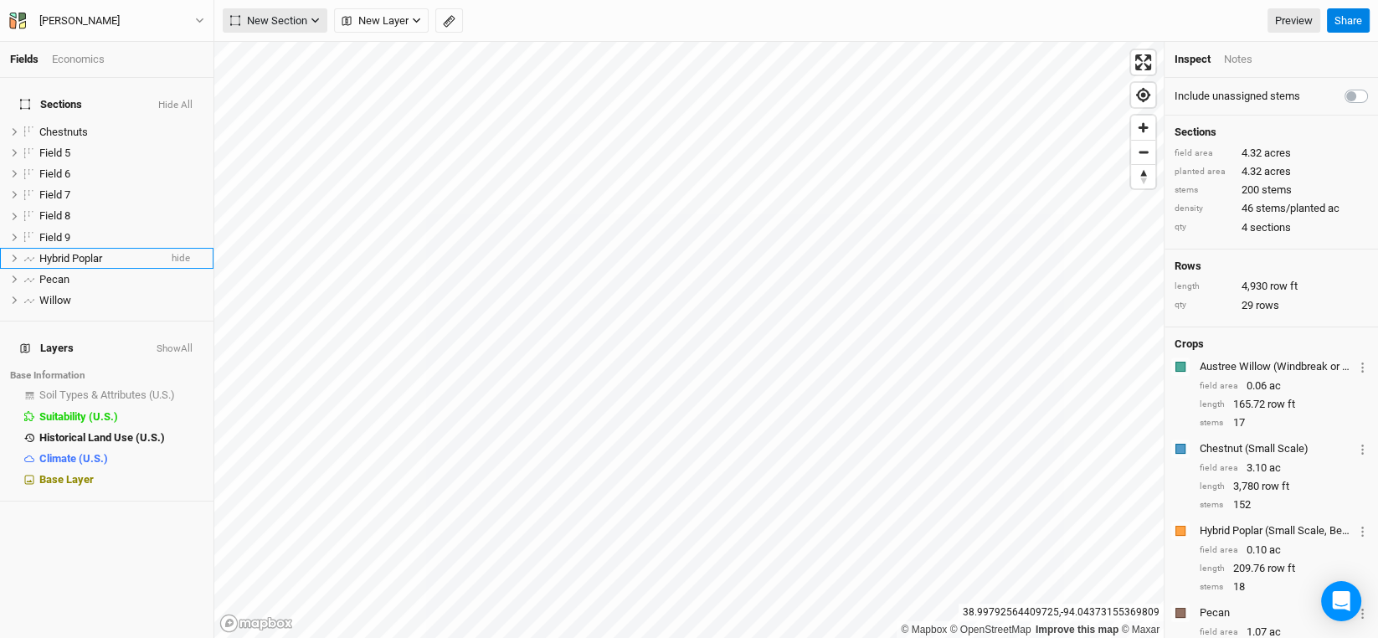
click at [285, 23] on span "New Section" at bounding box center [268, 21] width 77 height 17
drag, startPoint x: 273, startPoint y: 58, endPoint x: 273, endPoint y: 39, distance: 18.4
click at [273, 39] on div "Grid Line Keyline Beta Upload" at bounding box center [290, 93] width 134 height 118
click at [309, 18] on button "New Section" at bounding box center [275, 20] width 105 height 25
click at [270, 49] on div "Grid" at bounding box center [271, 54] width 25 height 19
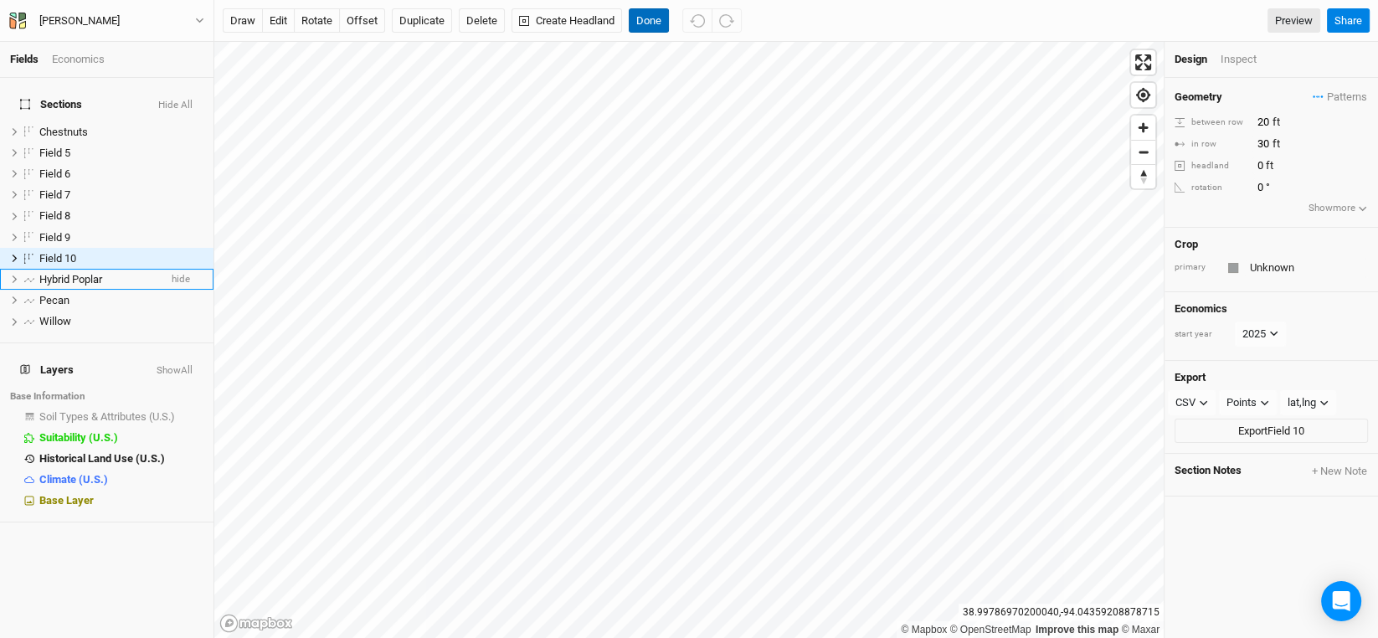
click at [654, 18] on button "Done" at bounding box center [649, 20] width 40 height 25
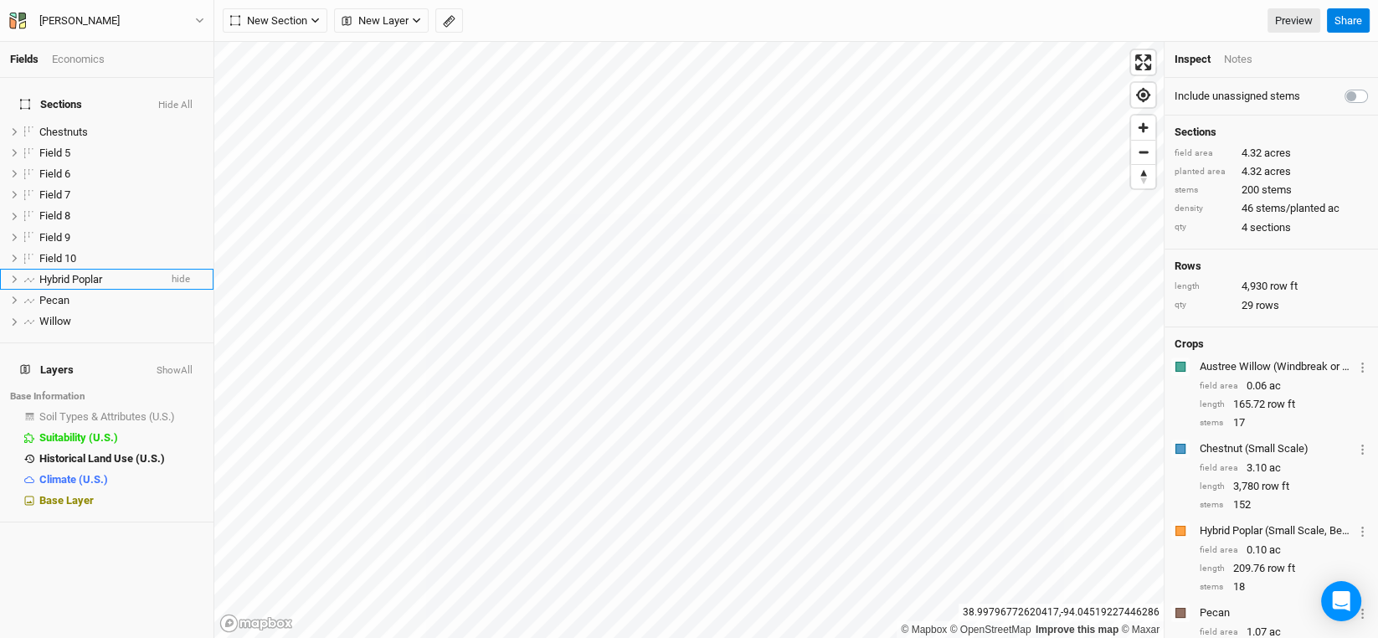
drag, startPoint x: 538, startPoint y: 3, endPoint x: 485, endPoint y: 8, distance: 53.8
click at [538, 3] on div "New Section Grid Line Keyline Beta Upload New Layer Custom Boundaries Headlands…" at bounding box center [795, 21] width 1163 height 42
click at [314, 18] on icon "button" at bounding box center [315, 20] width 9 height 9
click at [272, 55] on div "Grid" at bounding box center [271, 54] width 25 height 19
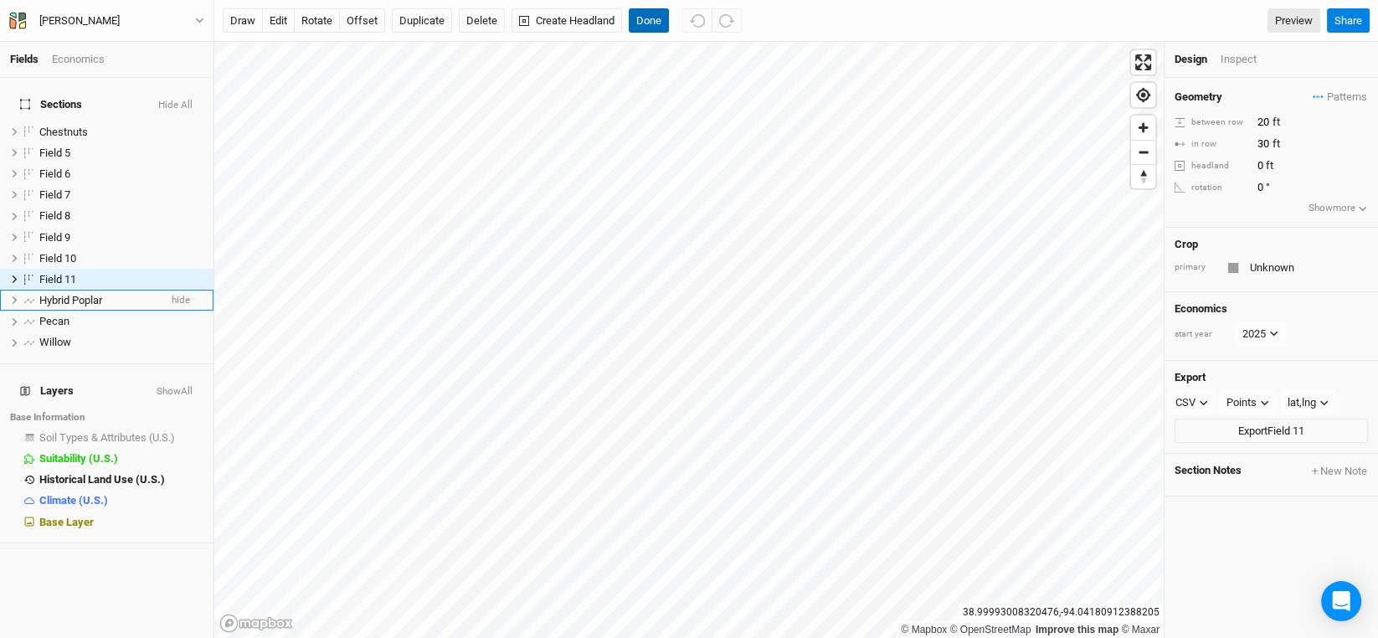
click at [651, 17] on button "Done" at bounding box center [649, 20] width 40 height 25
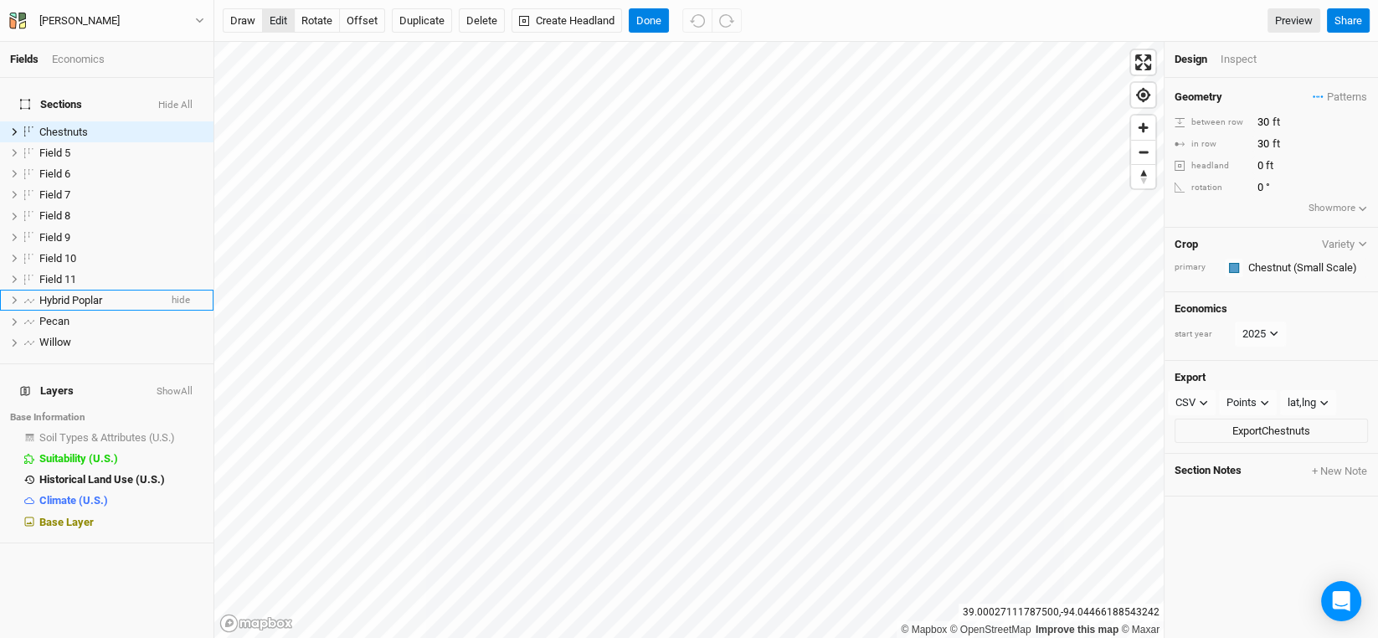
click at [273, 15] on button "edit" at bounding box center [278, 20] width 33 height 25
click at [490, 19] on button "Delete" at bounding box center [482, 20] width 46 height 25
click at [514, 13] on button "Confirm" at bounding box center [511, 20] width 52 height 25
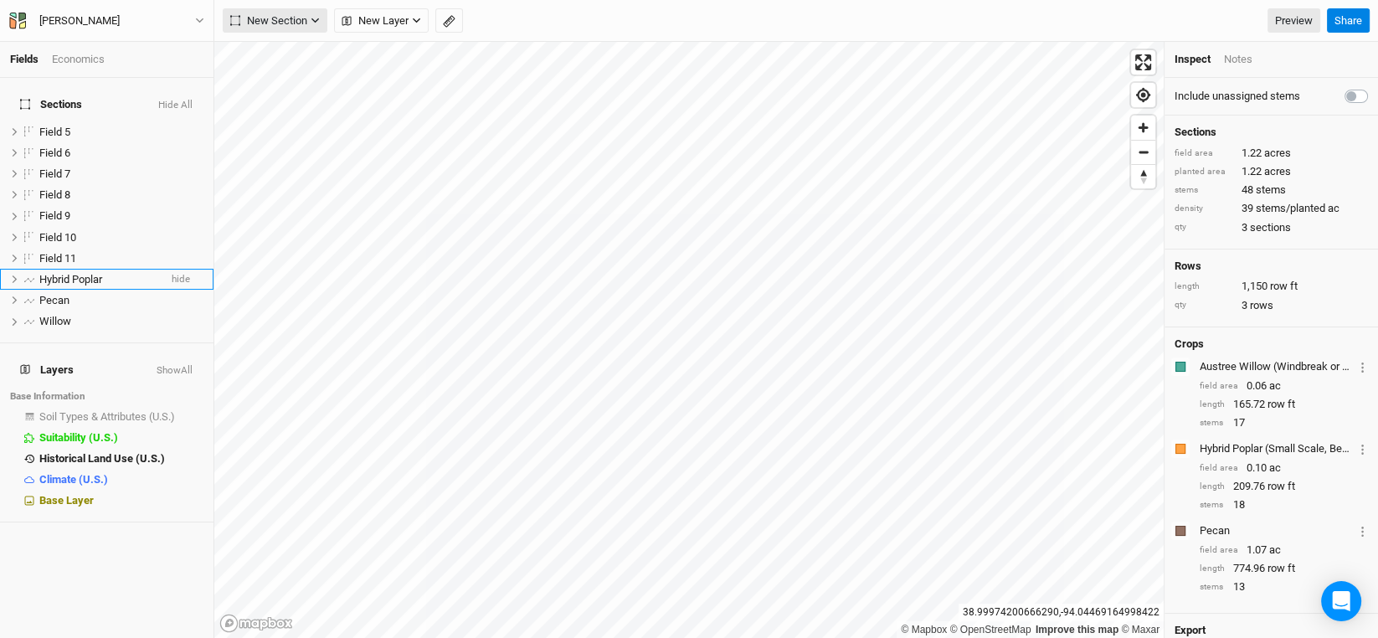
click at [313, 19] on icon "button" at bounding box center [315, 20] width 9 height 9
click at [278, 51] on div "Grid" at bounding box center [271, 54] width 25 height 19
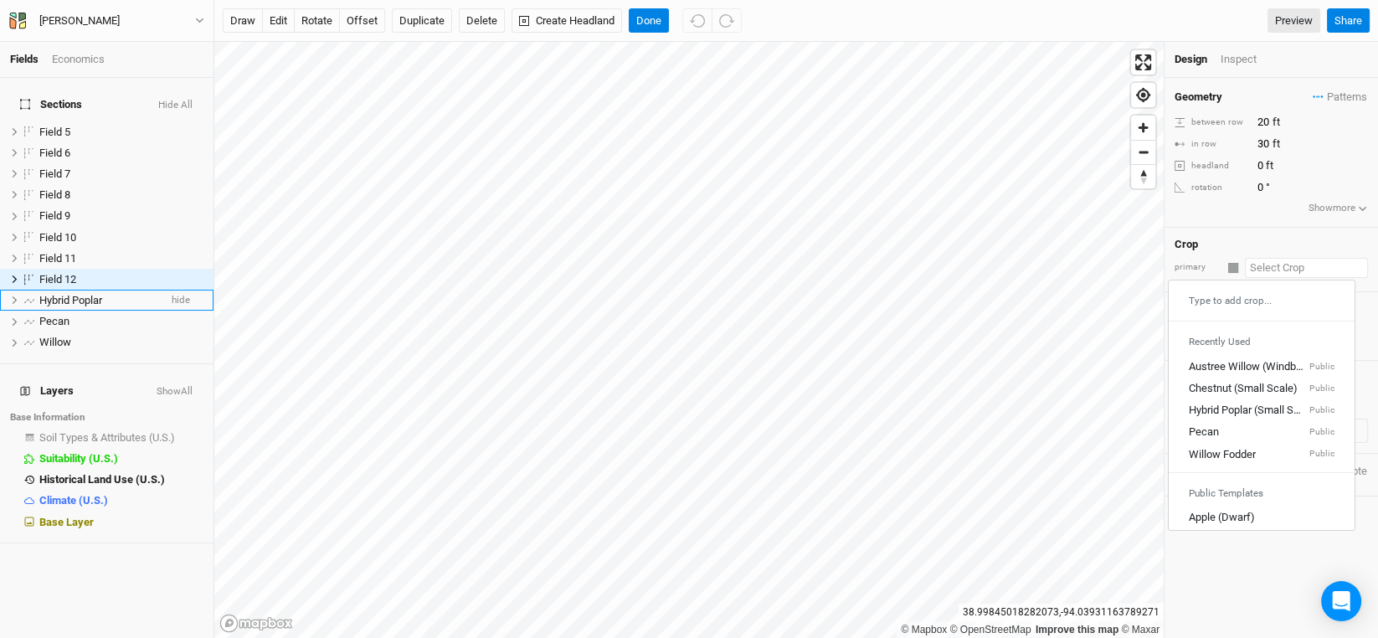
click at [1270, 270] on input "text" at bounding box center [1306, 268] width 123 height 20
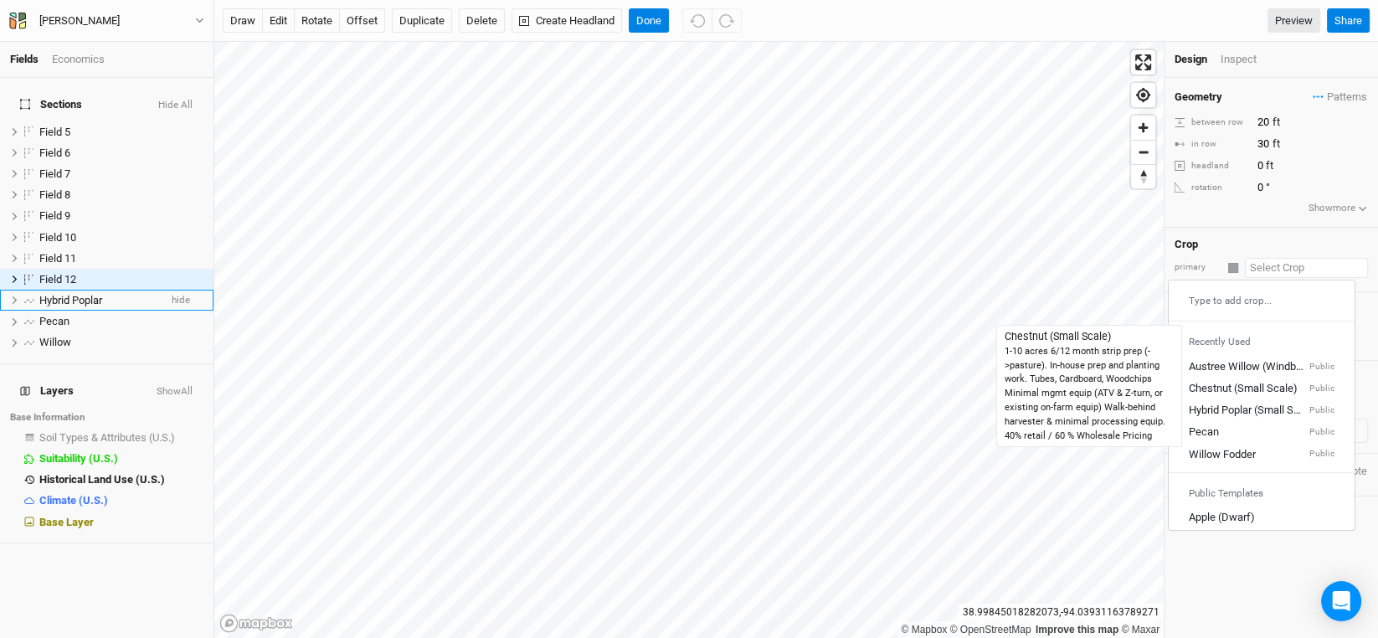
click at [1262, 381] on div "Chestnut (Small Scale)" at bounding box center [1243, 388] width 109 height 15
type input "20"
type input "Chestnut (Small Scale)"
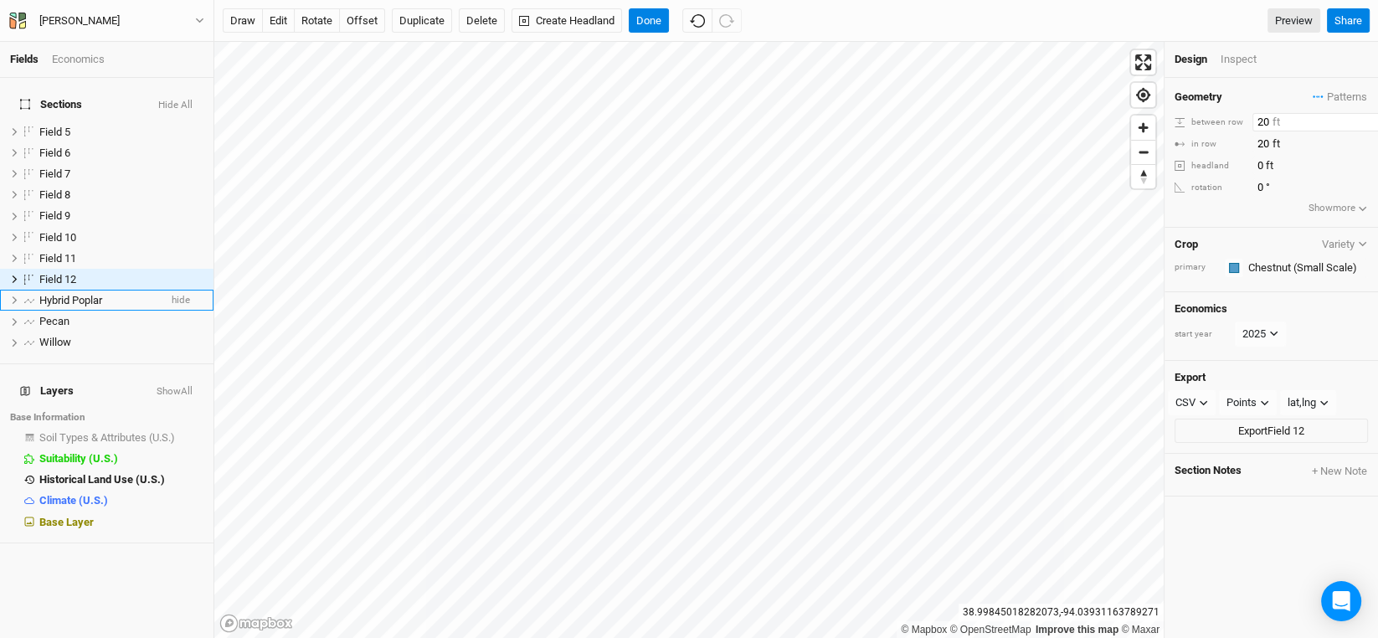
drag, startPoint x: 1268, startPoint y: 121, endPoint x: 1203, endPoint y: 133, distance: 66.5
click at [1209, 128] on div "between row 20 ft" at bounding box center [1270, 122] width 193 height 18
type input "30"
drag, startPoint x: 1269, startPoint y: 141, endPoint x: 1181, endPoint y: 162, distance: 90.3
click at [1186, 157] on div "Geometry Patterns ＋ New in-row pattern between row 30 ft in row 20 ft headland …" at bounding box center [1270, 153] width 213 height 150
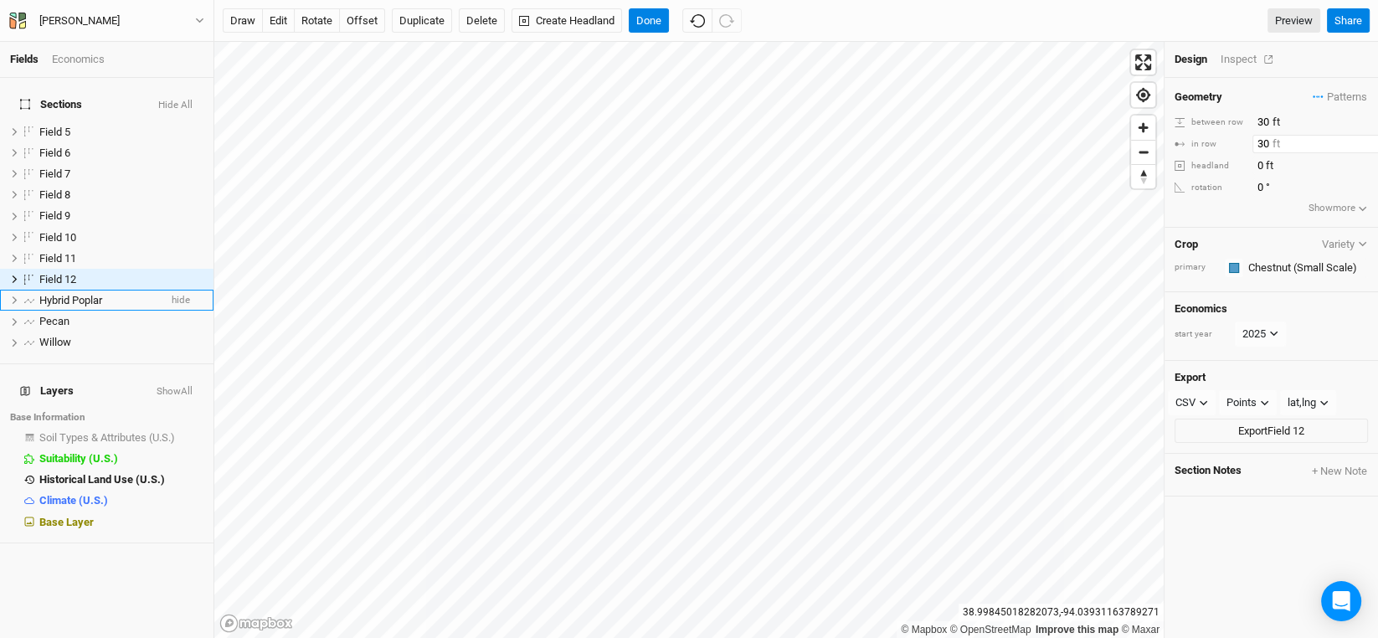
type input "30"
click at [1281, 55] on li "Inspect" at bounding box center [1256, 59] width 73 height 15
drag, startPoint x: 1263, startPoint y: 111, endPoint x: 1227, endPoint y: 124, distance: 38.1
click at [1227, 124] on div "between row 30 ft" at bounding box center [1270, 122] width 193 height 18
type input "20"
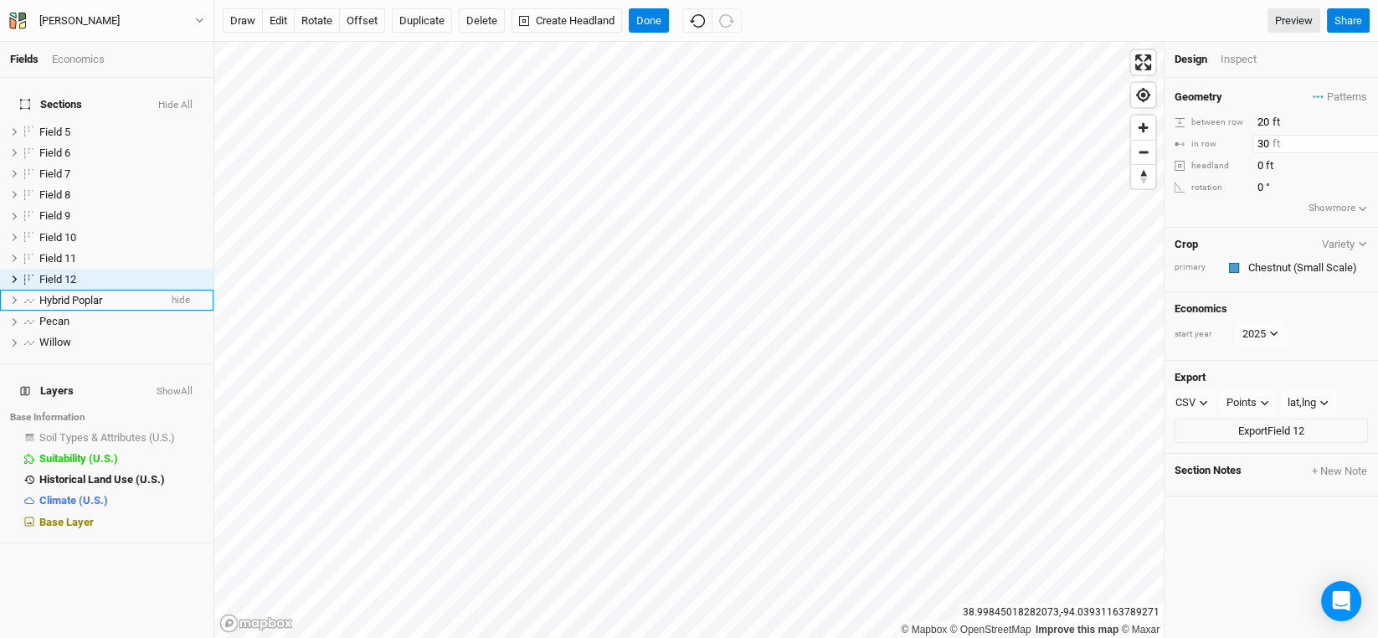
click at [1262, 144] on input "30" at bounding box center [1325, 144] width 146 height 18
click at [1255, 143] on input "30" at bounding box center [1325, 144] width 146 height 18
type input "20"
click at [1280, 59] on li "Inspect" at bounding box center [1256, 59] width 73 height 15
click at [1240, 59] on div "Inspect" at bounding box center [1249, 59] width 59 height 15
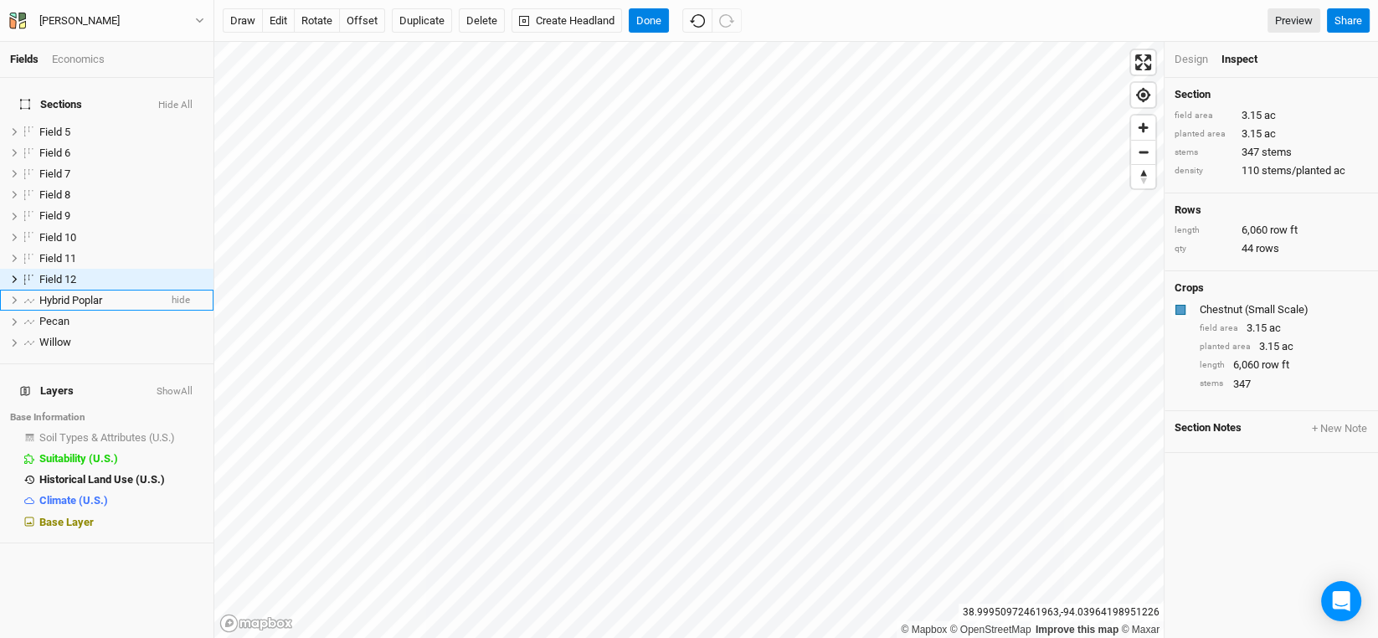
click at [1187, 58] on div "Design" at bounding box center [1190, 59] width 33 height 15
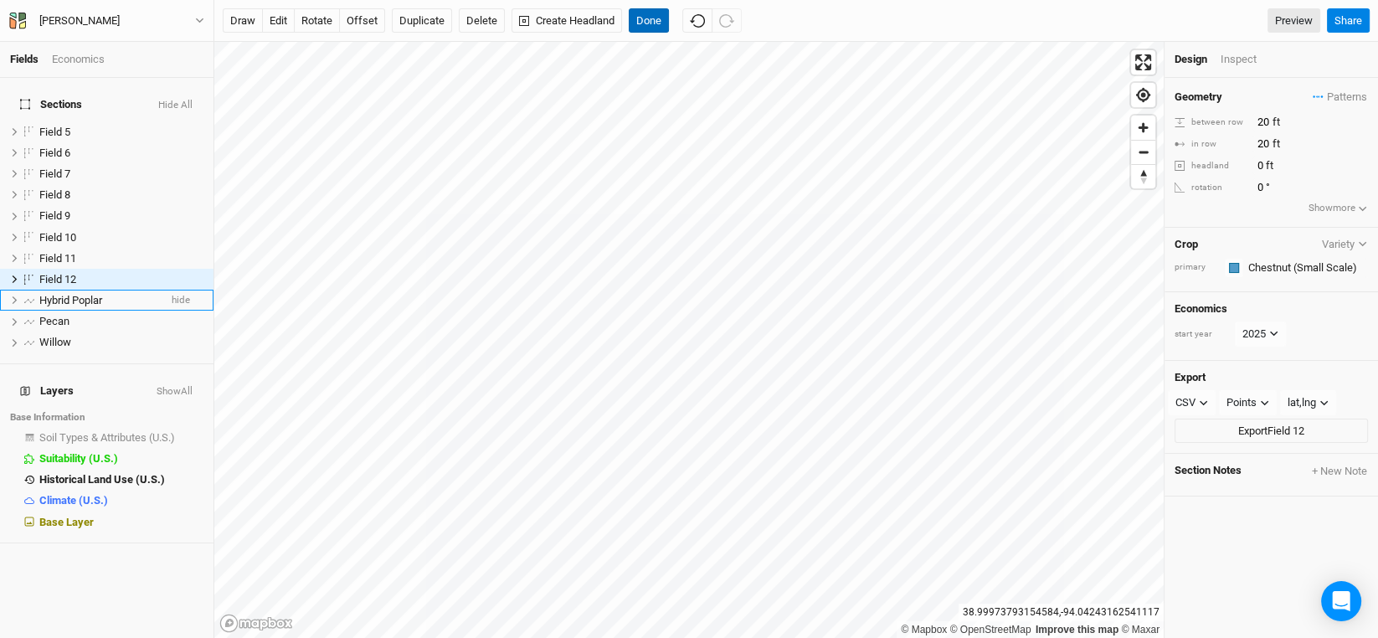
click at [655, 10] on button "Done" at bounding box center [649, 20] width 40 height 25
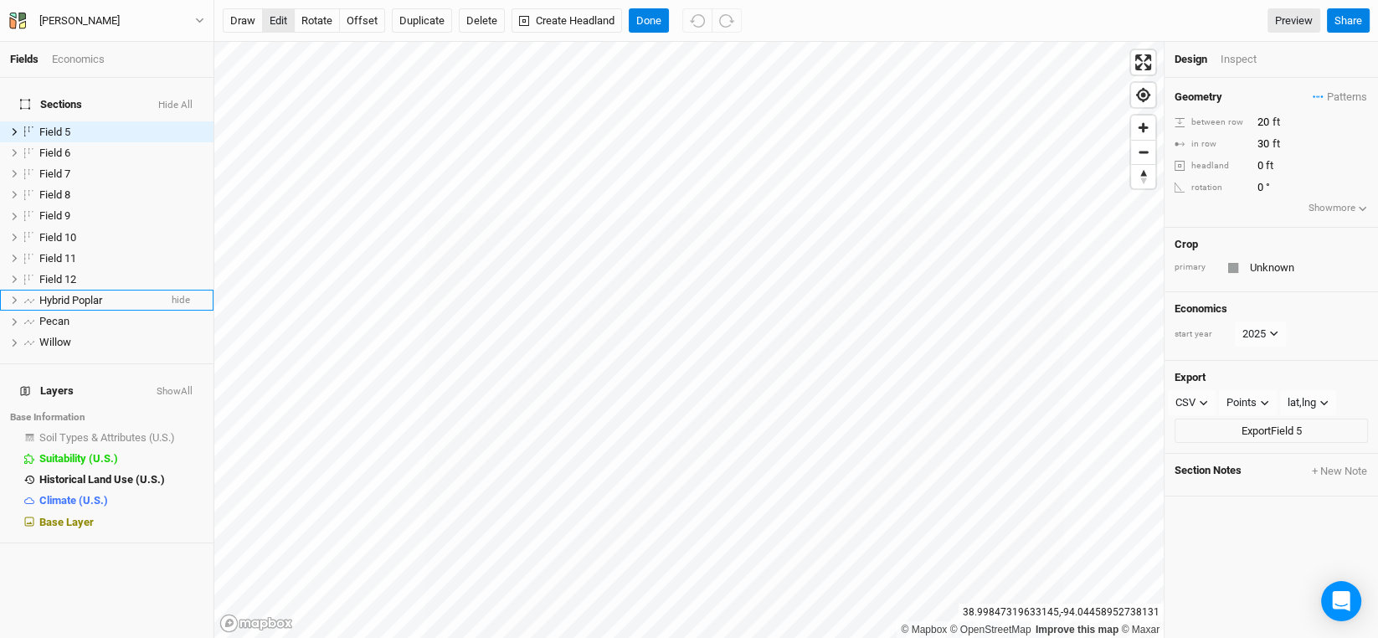
click at [279, 19] on button "edit" at bounding box center [278, 20] width 33 height 25
click at [1266, 267] on input "text" at bounding box center [1306, 268] width 123 height 20
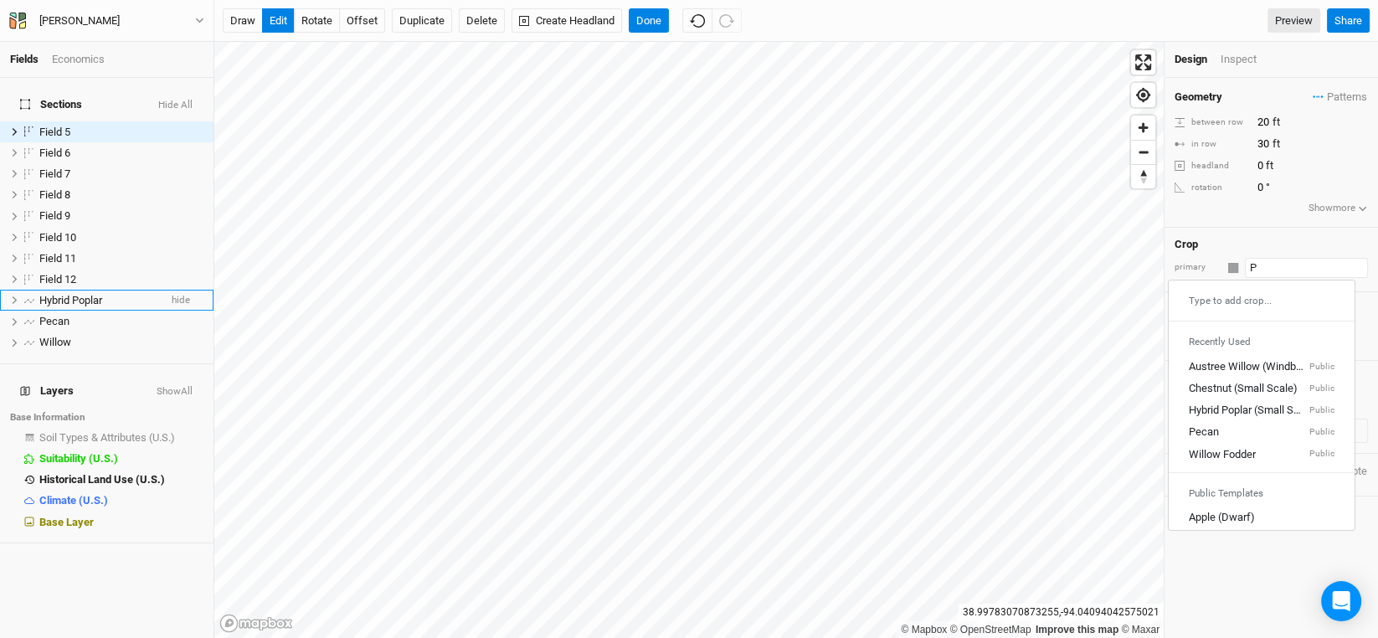
type input "Pe"
type input "Pecan"
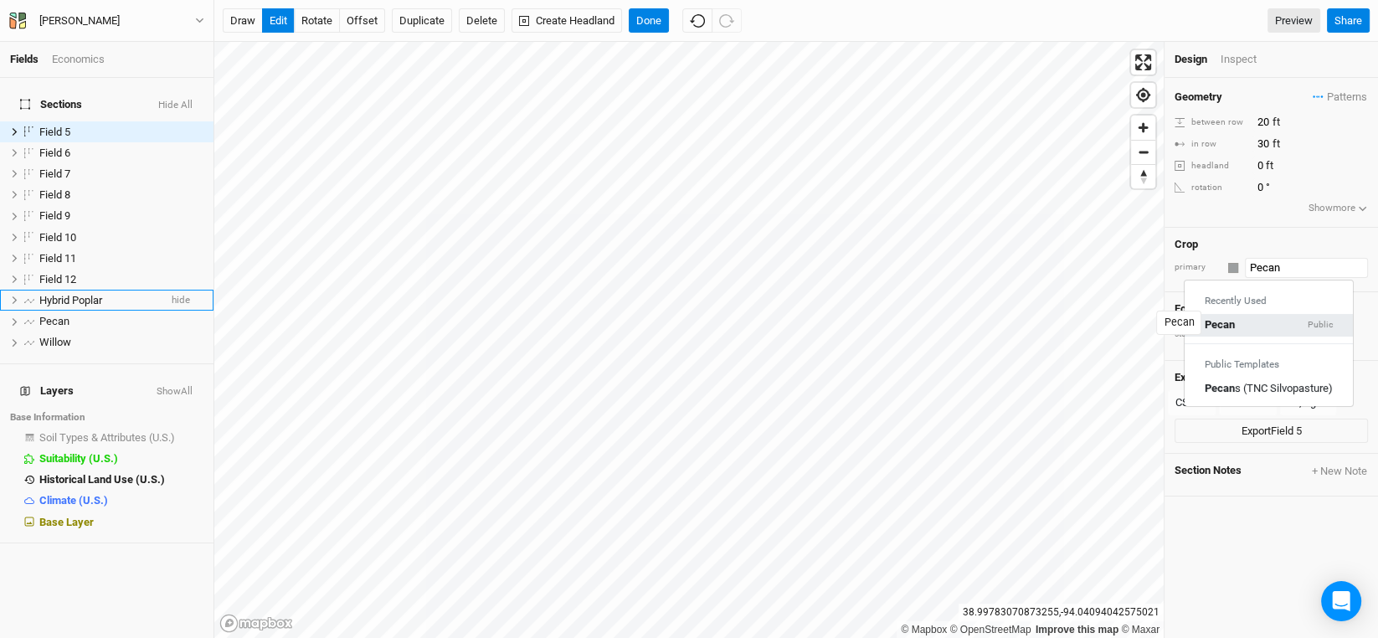
click at [1225, 324] on mark "Pecan" at bounding box center [1219, 324] width 30 height 13
type input "Pecan"
type input "40"
type input "20"
type input "Pecan"
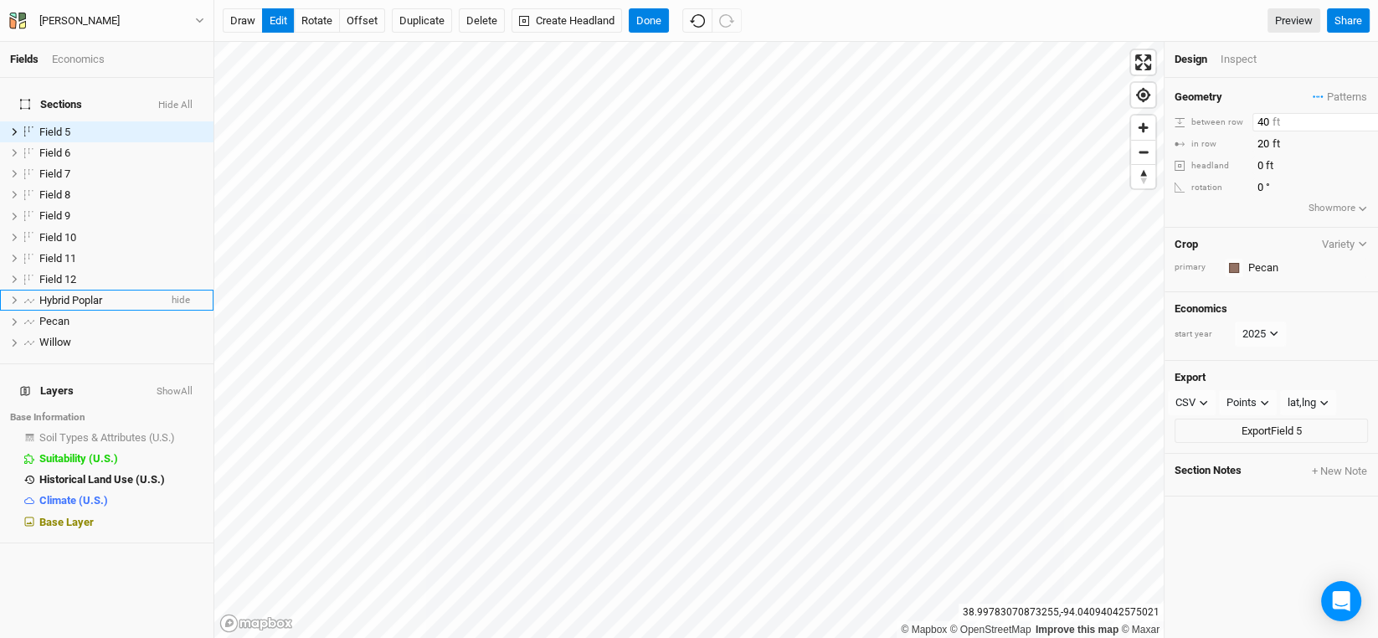
drag, startPoint x: 1272, startPoint y: 119, endPoint x: 1246, endPoint y: 126, distance: 26.8
click at [1246, 124] on div "between row 40 ft" at bounding box center [1270, 122] width 193 height 18
type input "60"
drag, startPoint x: 1271, startPoint y: 142, endPoint x: 1212, endPoint y: 155, distance: 60.7
click at [1215, 151] on div "in row 20 ft" at bounding box center [1270, 144] width 193 height 18
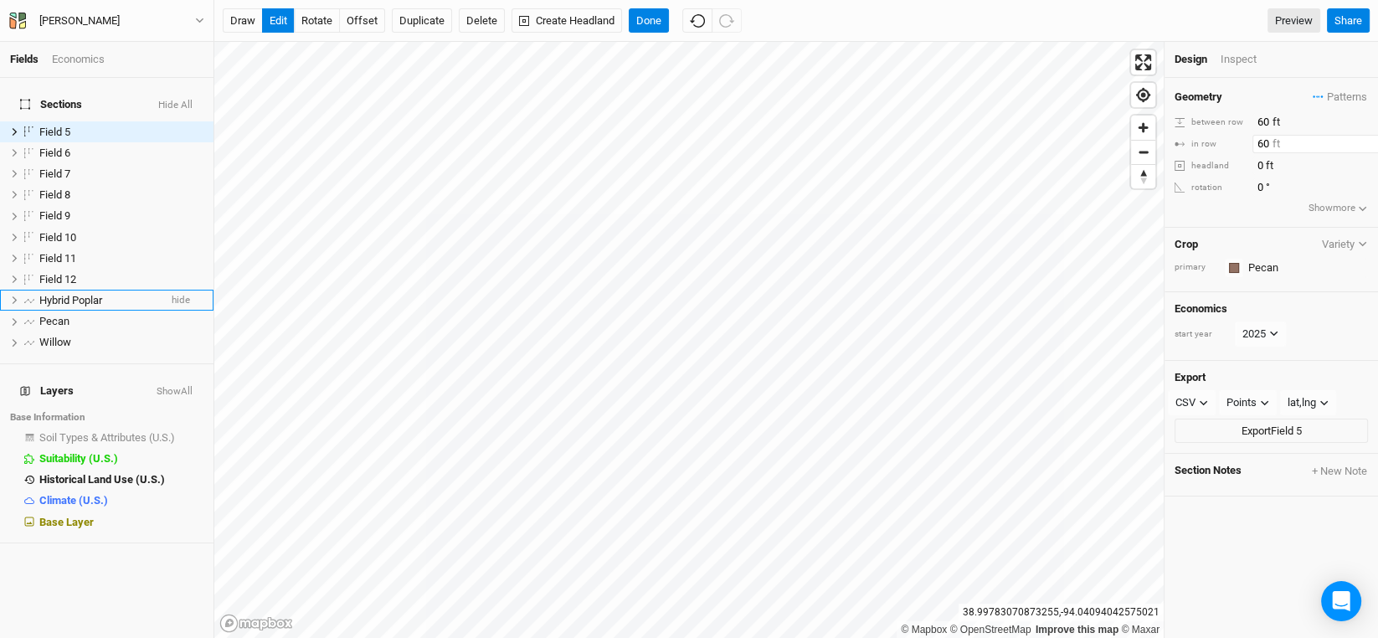
type input "60"
click at [359, 15] on button "offset" at bounding box center [362, 20] width 46 height 25
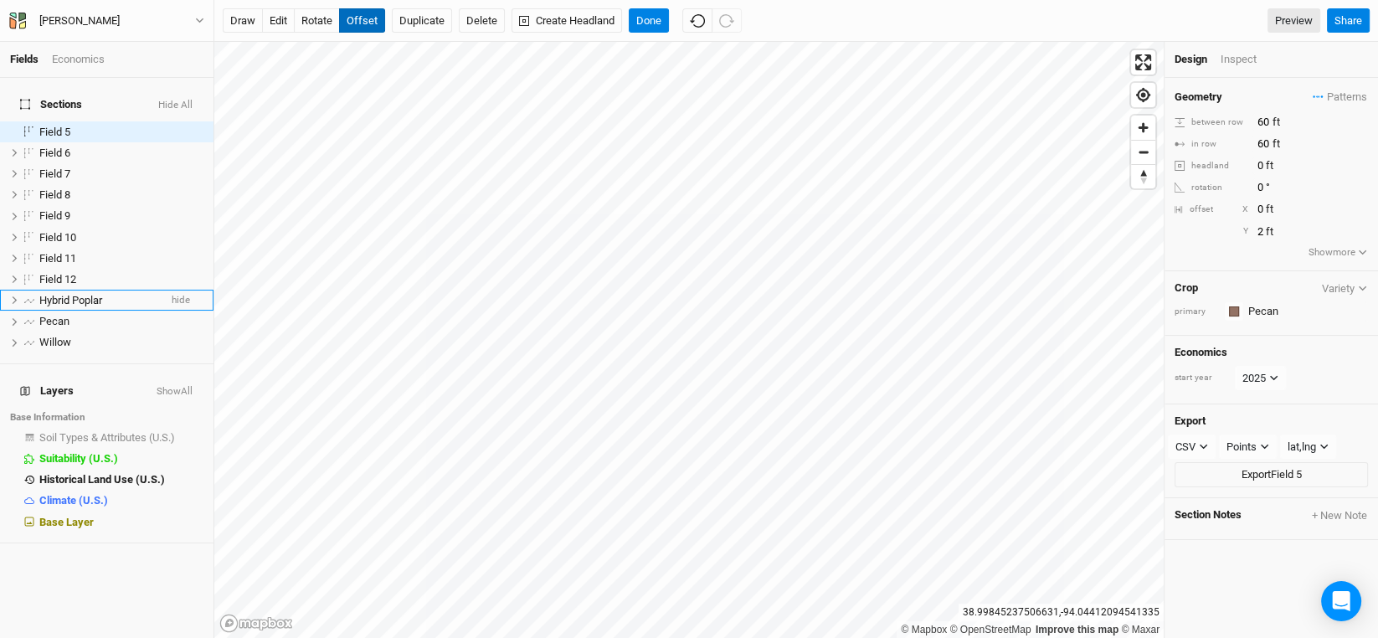
type input "3"
type input "-10"
type input "5"
drag, startPoint x: 653, startPoint y: 13, endPoint x: 653, endPoint y: 28, distance: 15.1
click at [653, 12] on button "Done" at bounding box center [649, 20] width 40 height 25
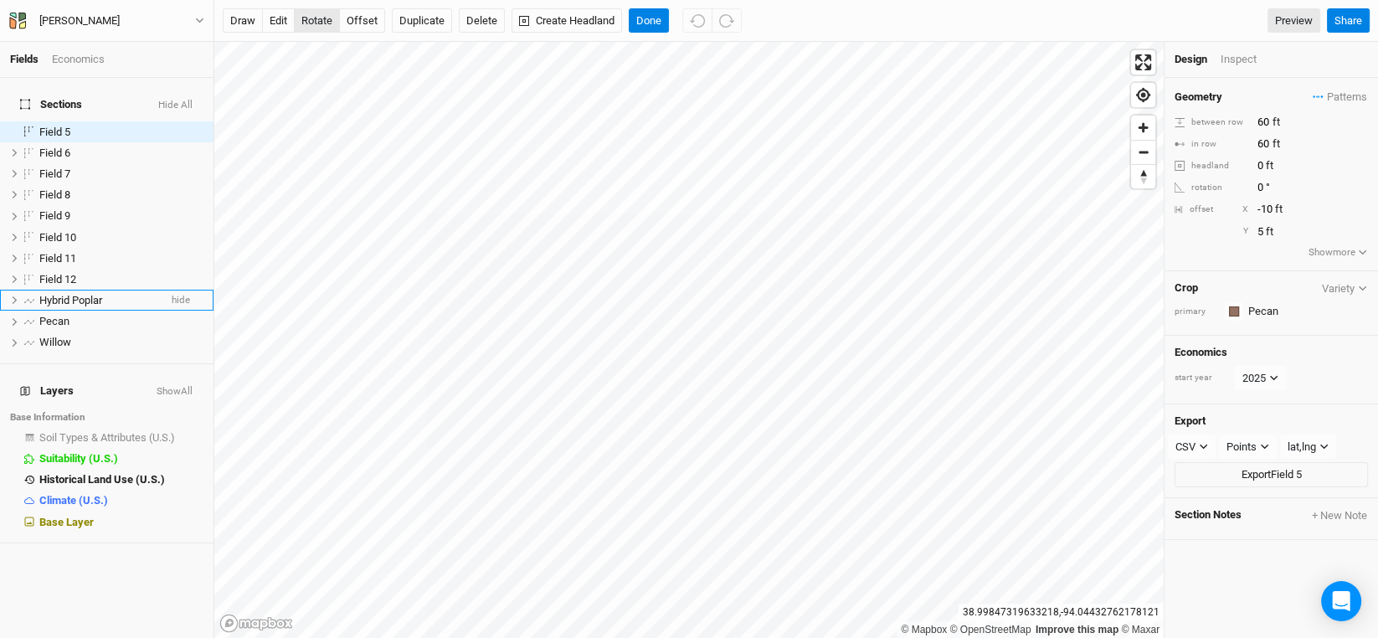
click at [325, 14] on button "rotate" at bounding box center [317, 20] width 46 height 25
type input "83.3"
click at [364, 11] on button "offset" at bounding box center [362, 20] width 46 height 25
type input "26"
type input "-31"
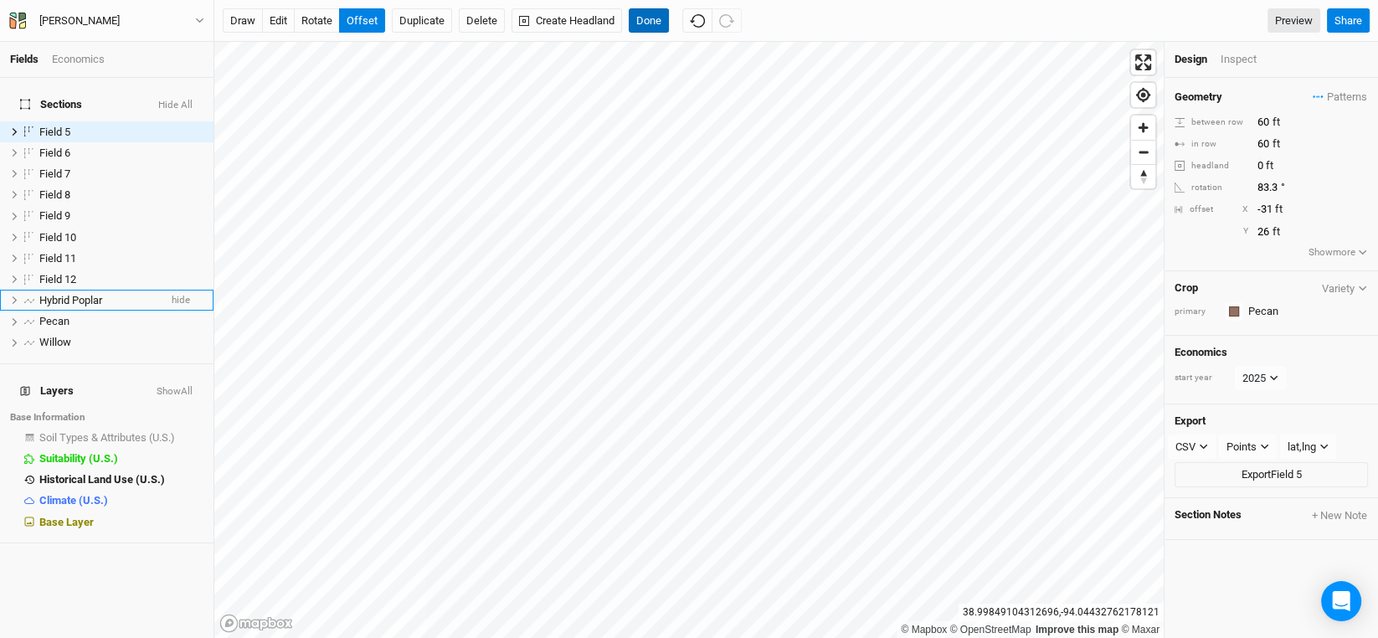
click at [651, 18] on button "Done" at bounding box center [649, 20] width 40 height 25
click at [1326, 96] on span "Patterns" at bounding box center [1339, 97] width 54 height 17
click at [1316, 127] on div "＋ New in-row pattern" at bounding box center [1306, 128] width 105 height 15
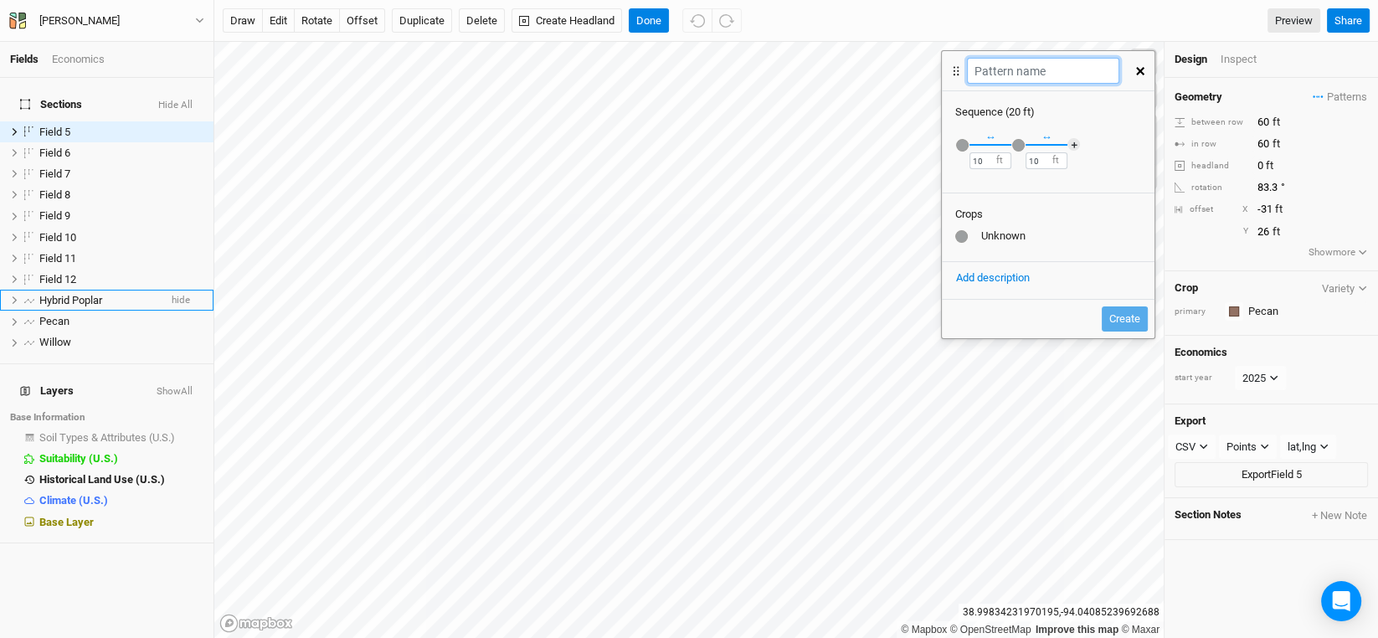
click at [1073, 68] on input "text" at bounding box center [1042, 71] width 151 height 26
type input "P"
click at [1133, 78] on button "button" at bounding box center [1140, 71] width 29 height 30
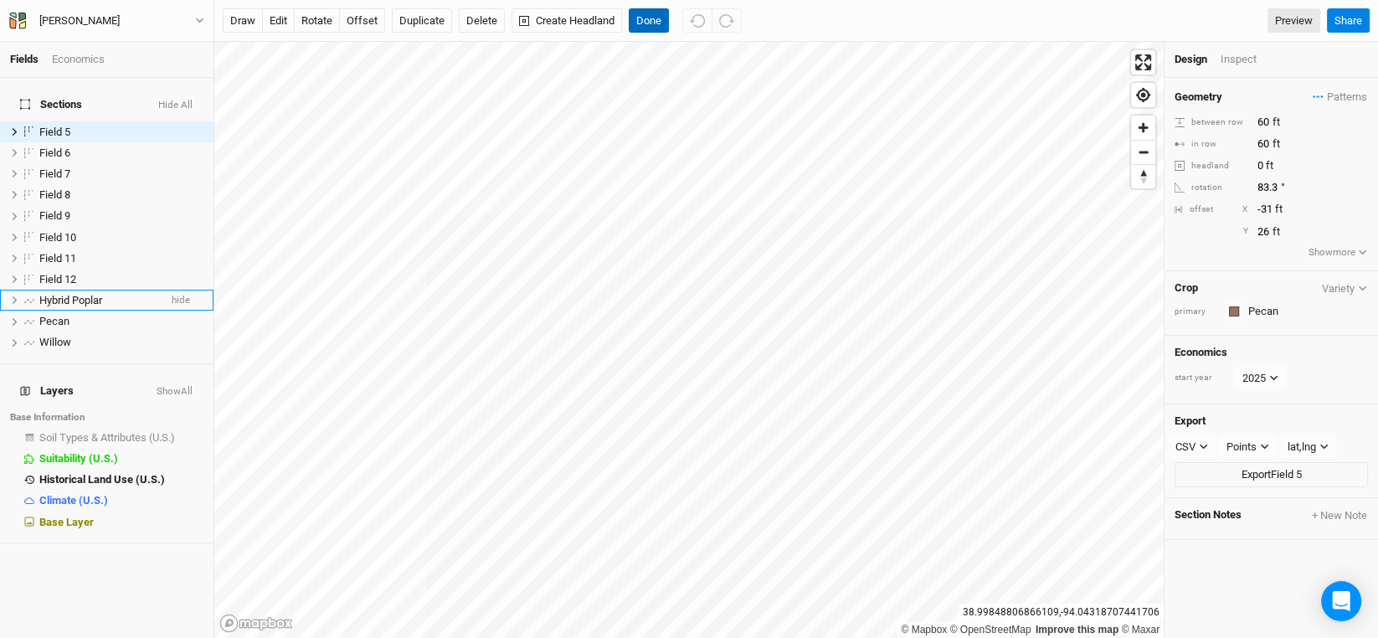
click at [660, 19] on button "Done" at bounding box center [649, 20] width 40 height 25
click at [254, 20] on button "draw" at bounding box center [243, 20] width 40 height 25
click at [663, 22] on button "Cancel" at bounding box center [653, 20] width 48 height 25
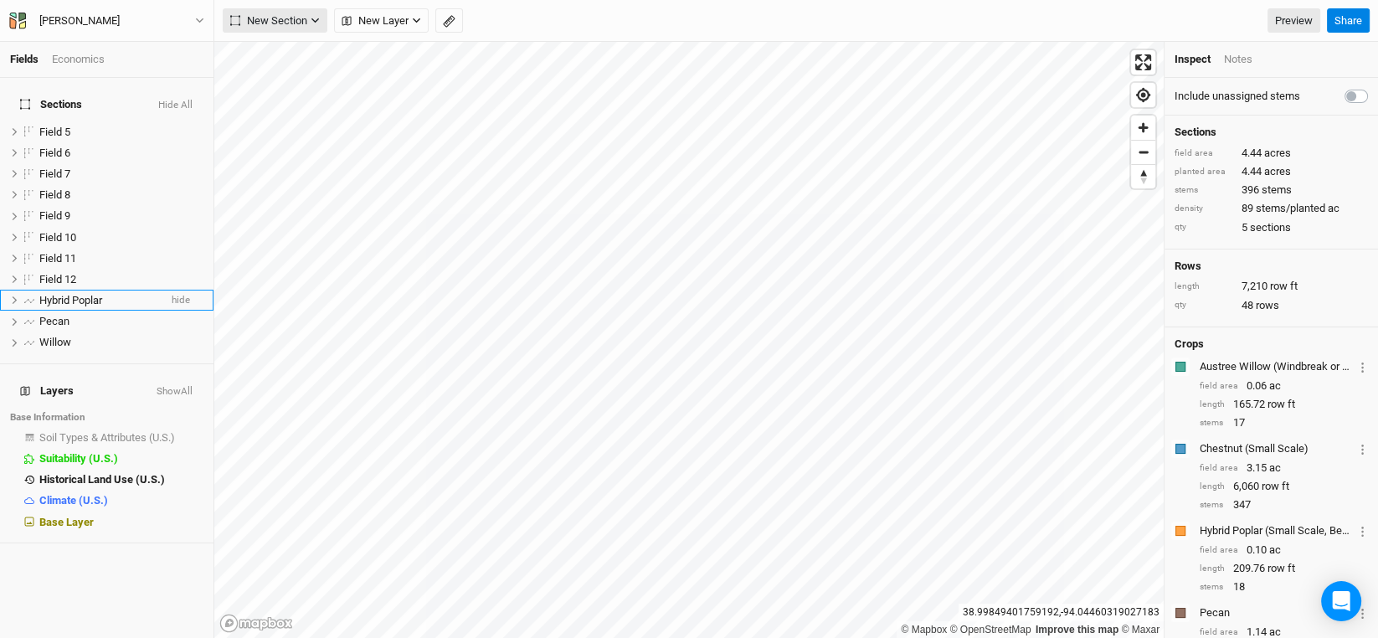
click at [314, 29] on button "New Section" at bounding box center [275, 20] width 105 height 25
click at [286, 80] on button "Line" at bounding box center [289, 81] width 132 height 26
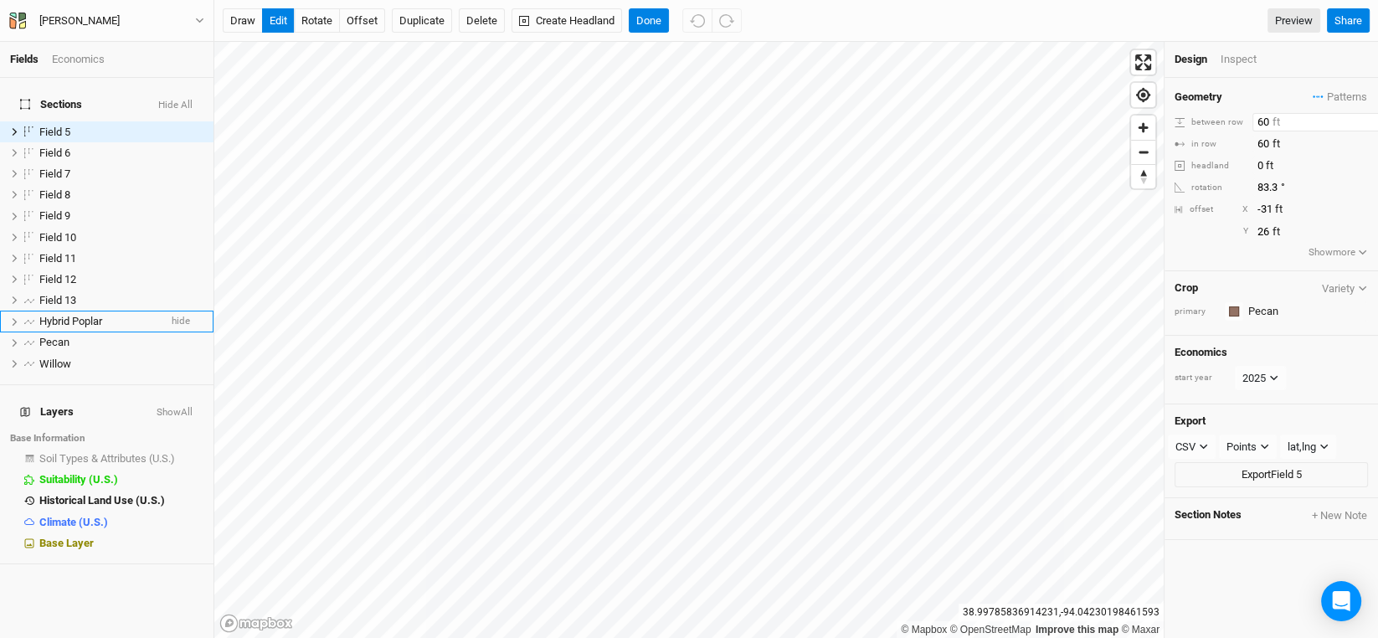
drag, startPoint x: 1271, startPoint y: 118, endPoint x: 1225, endPoint y: 127, distance: 46.1
click at [1225, 127] on div "between row 60 ft" at bounding box center [1270, 122] width 193 height 18
click at [639, 13] on button "Done" at bounding box center [649, 20] width 40 height 25
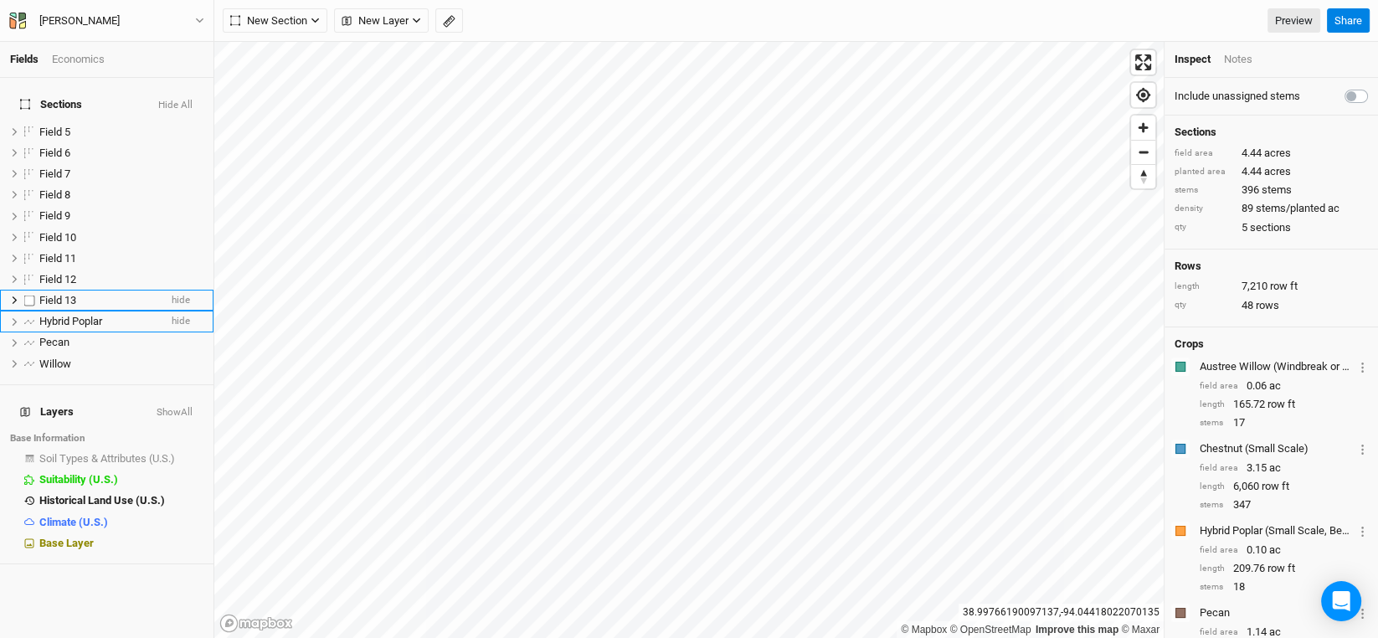
click at [57, 294] on span "Field 13" at bounding box center [57, 300] width 37 height 13
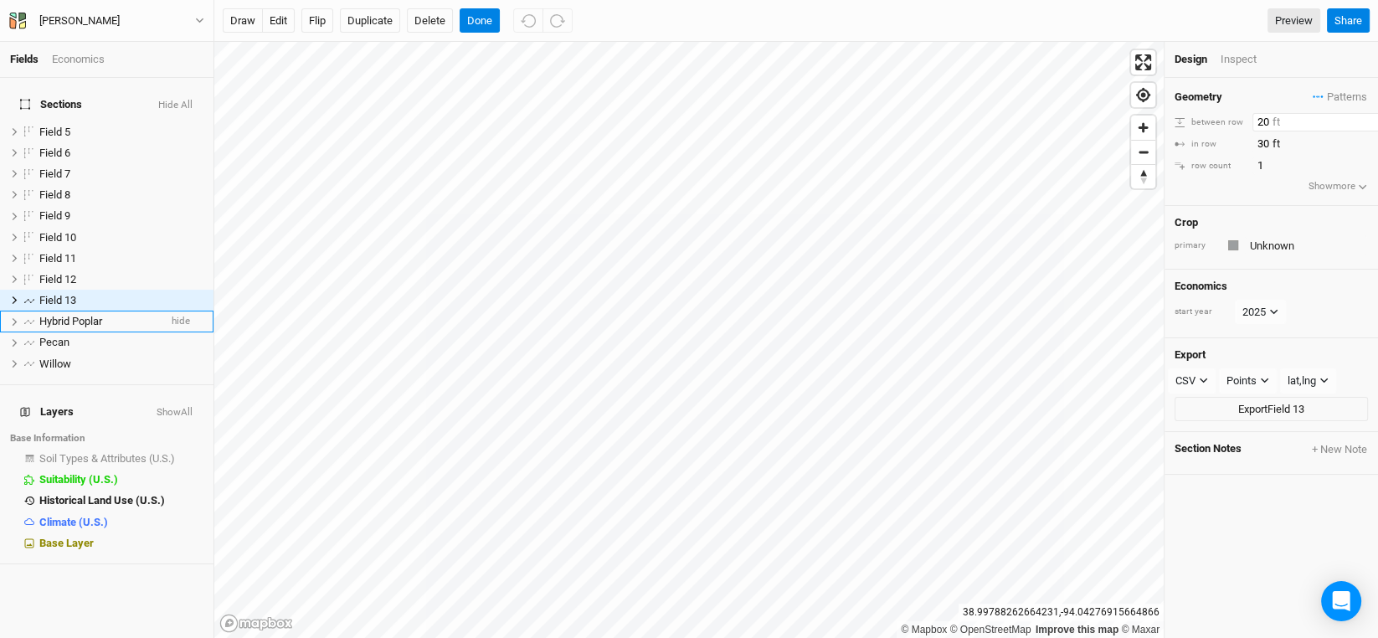
drag, startPoint x: 1269, startPoint y: 120, endPoint x: 1241, endPoint y: 123, distance: 27.8
click at [1241, 121] on div "between row 20 ft" at bounding box center [1270, 122] width 193 height 18
type input "30"
click at [1277, 238] on input "Unknown" at bounding box center [1306, 245] width 123 height 20
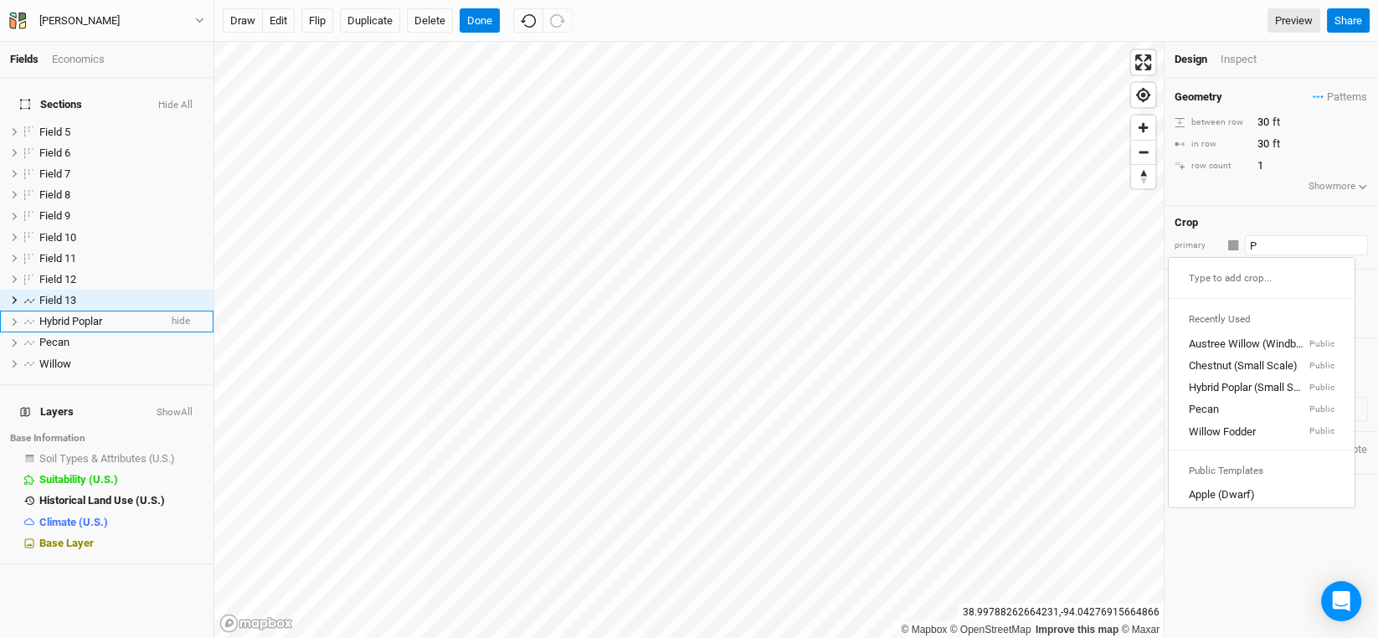
type input "Pe"
type input "Pecan"
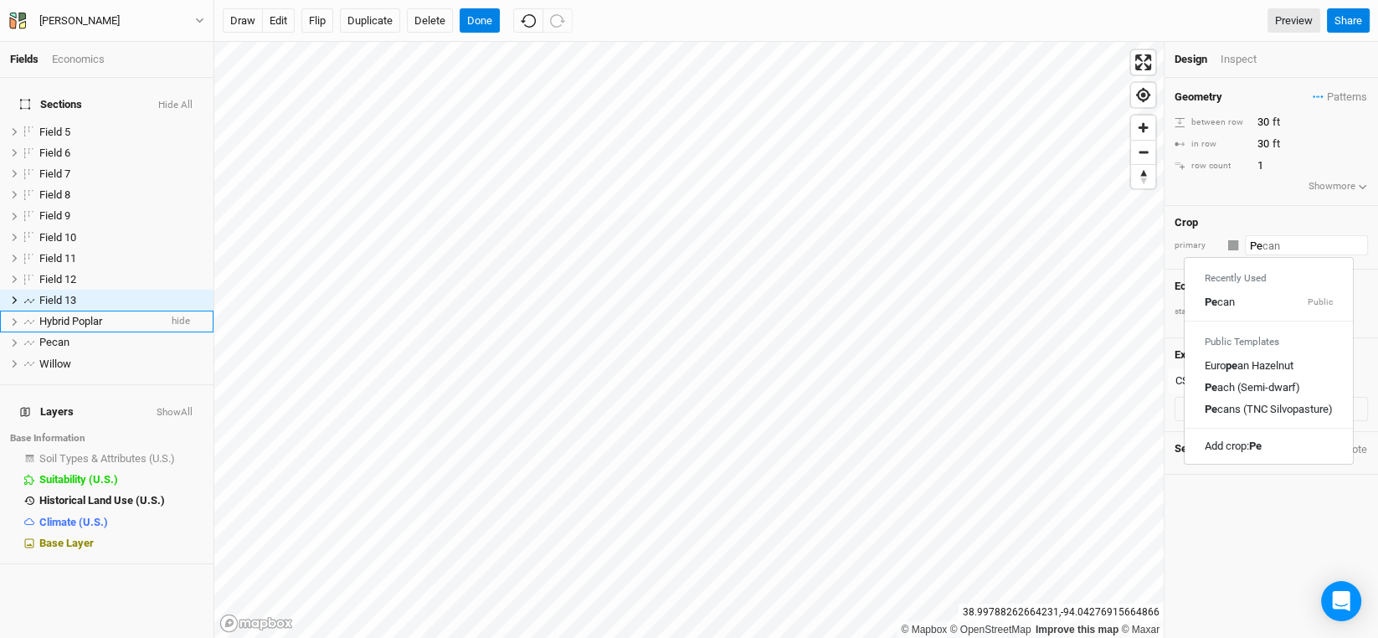
type input "Per"
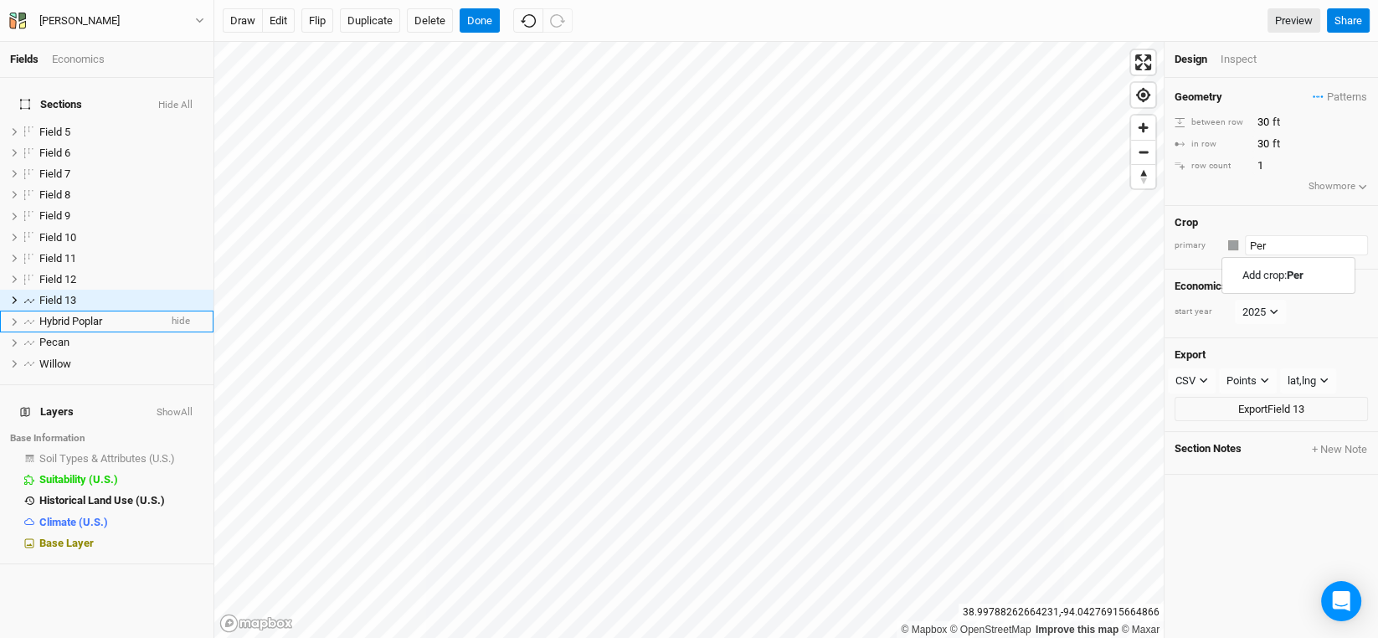
type input "Pe"
type input "Pecan"
type input "P"
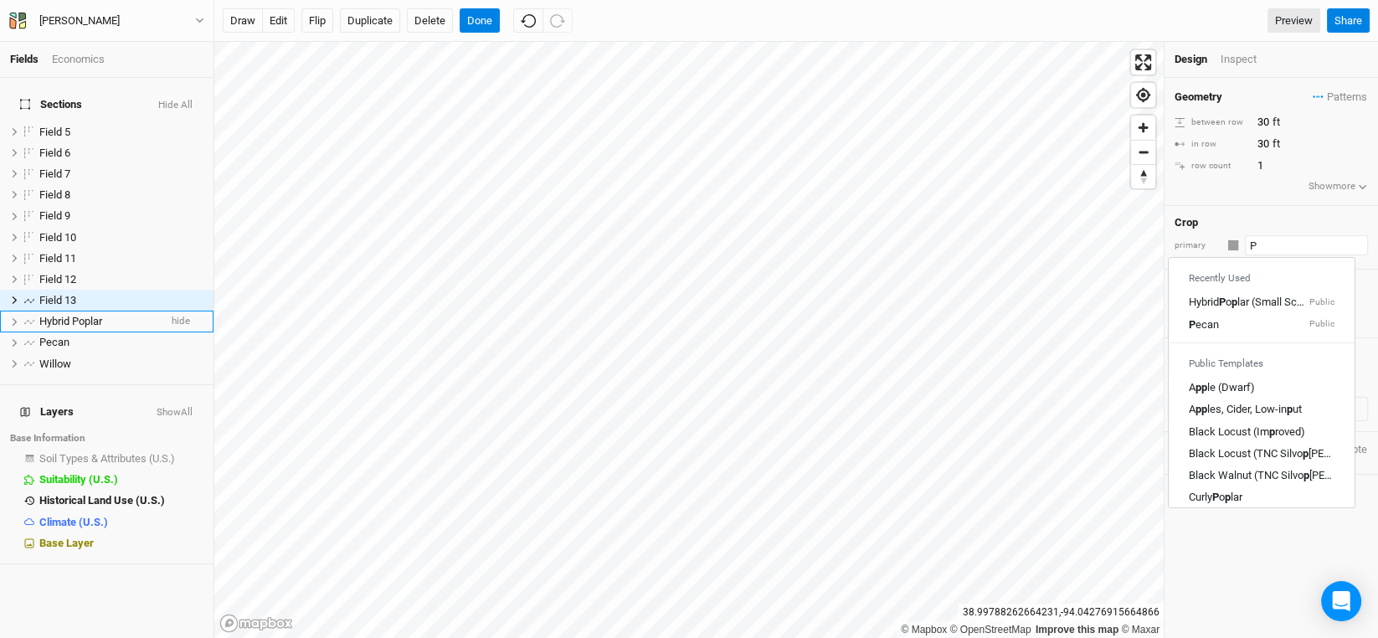
type input "Pe"
type input "Pecan"
type input "Per"
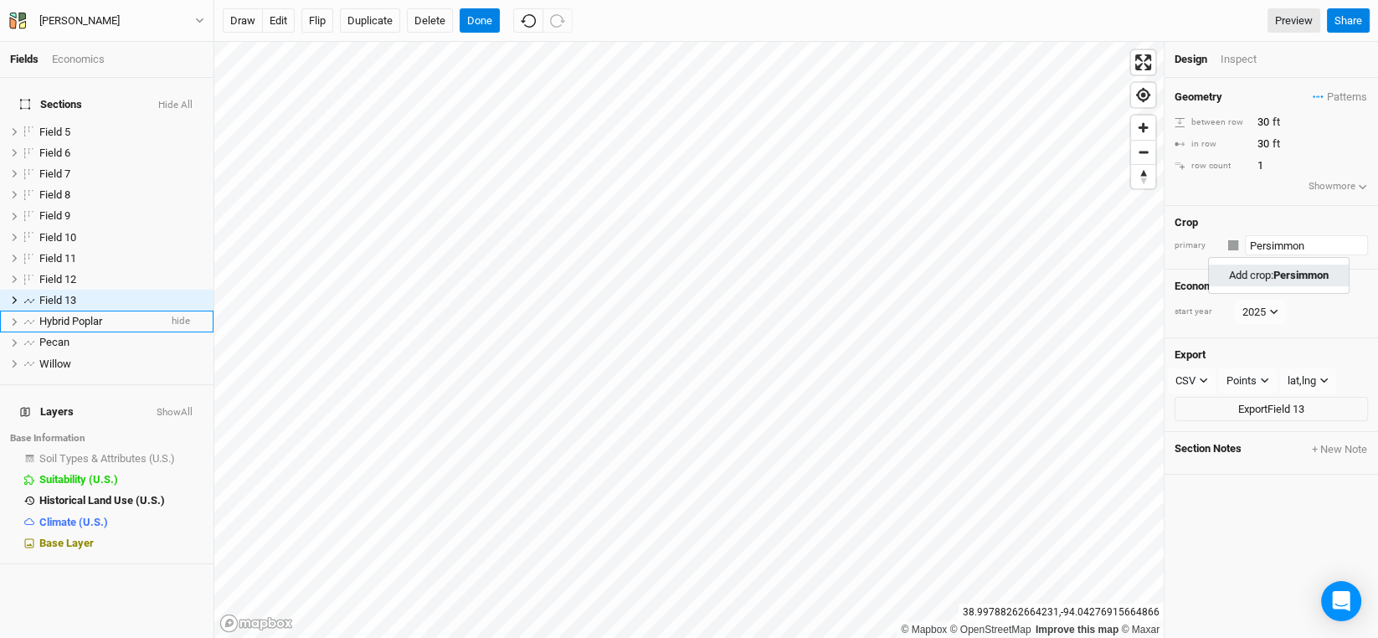
click at [1288, 277] on mark "Persimmon" at bounding box center [1300, 275] width 55 height 13
type input "Persimmon"
drag, startPoint x: 1275, startPoint y: 121, endPoint x: 1233, endPoint y: 133, distance: 43.5
click at [1233, 130] on div "between row 20 ft" at bounding box center [1270, 122] width 193 height 18
drag, startPoint x: 1271, startPoint y: 116, endPoint x: 1247, endPoint y: 123, distance: 25.4
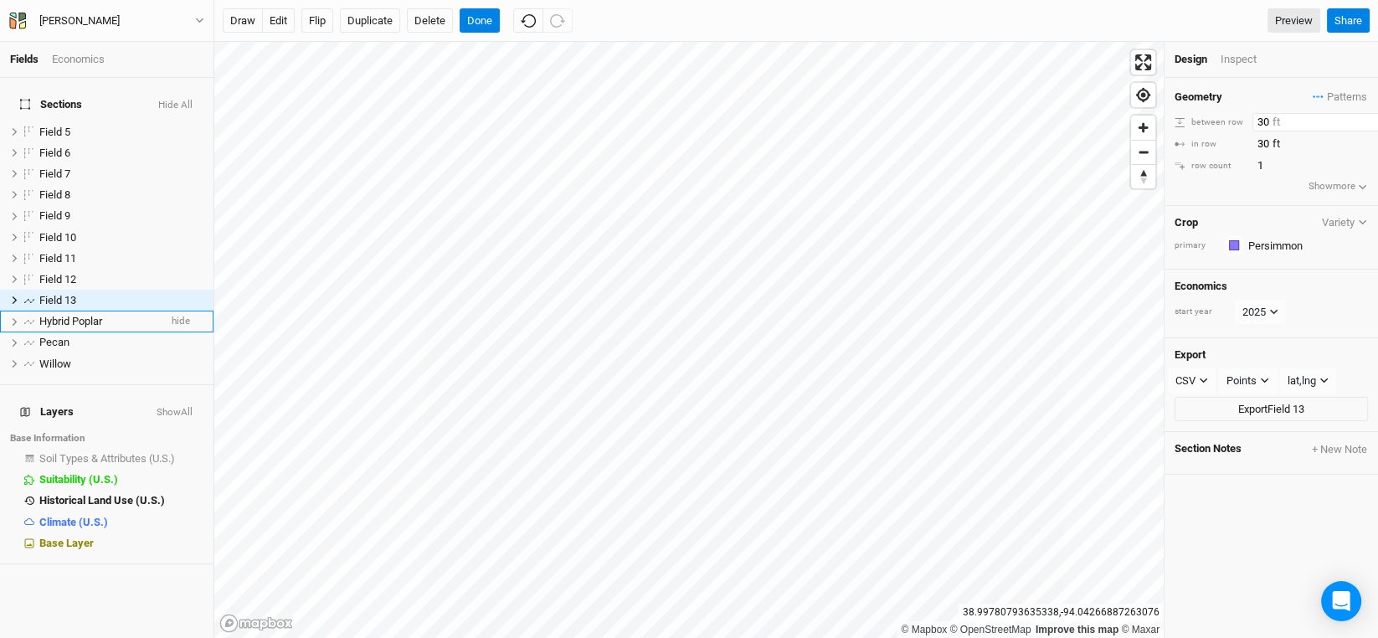
click at [1247, 121] on div "between row 30 ft" at bounding box center [1270, 122] width 193 height 18
type input "20"
click at [1228, 194] on div "Geometry Patterns ＋ New in-row pattern between row 20 ft in row 30 ft row count…" at bounding box center [1270, 142] width 213 height 128
drag, startPoint x: 1270, startPoint y: 145, endPoint x: 1241, endPoint y: 151, distance: 29.1
click at [1241, 151] on div "in row 30 ft" at bounding box center [1270, 144] width 193 height 18
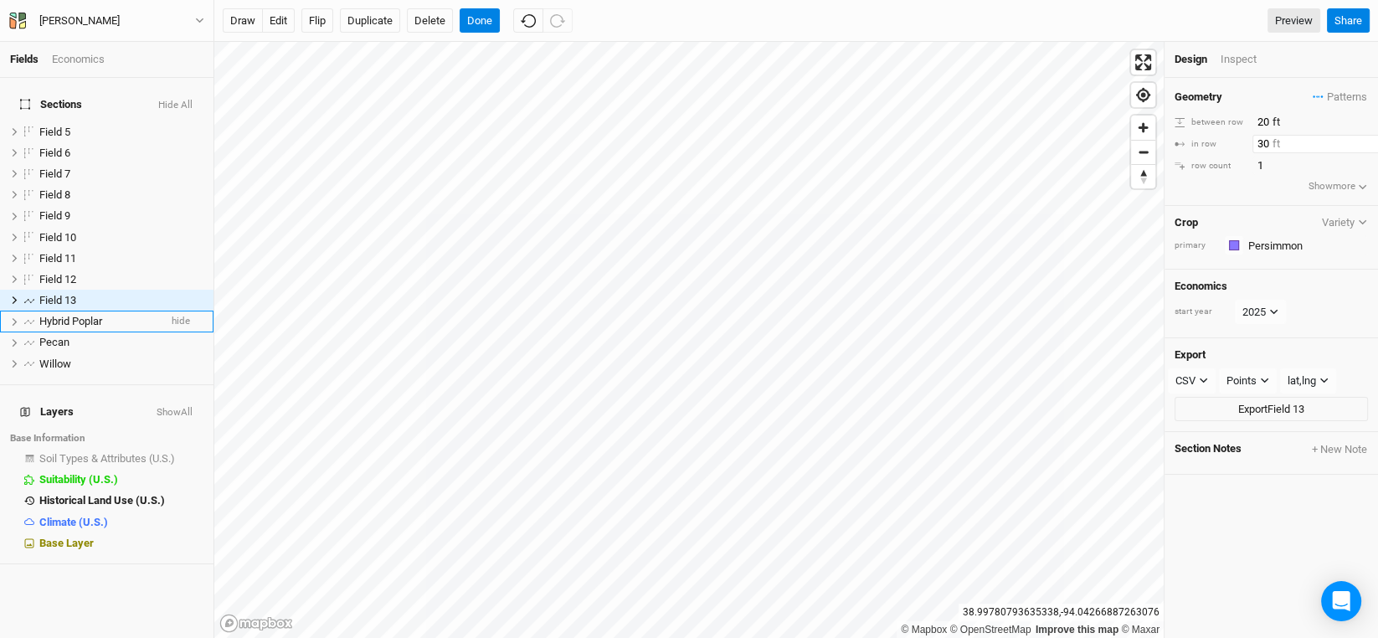
drag, startPoint x: 1256, startPoint y: 142, endPoint x: 1226, endPoint y: 157, distance: 33.3
click at [1226, 156] on div "Geometry Patterns ＋ New in-row pattern between row 20 ft in row 30 ft row count…" at bounding box center [1270, 142] width 213 height 128
type input "20"
click at [1217, 187] on div "Geometry Patterns ＋ New in-row pattern between row 20 ft in row 20 ft row count…" at bounding box center [1270, 142] width 213 height 128
drag, startPoint x: 278, startPoint y: 17, endPoint x: 281, endPoint y: 27, distance: 10.6
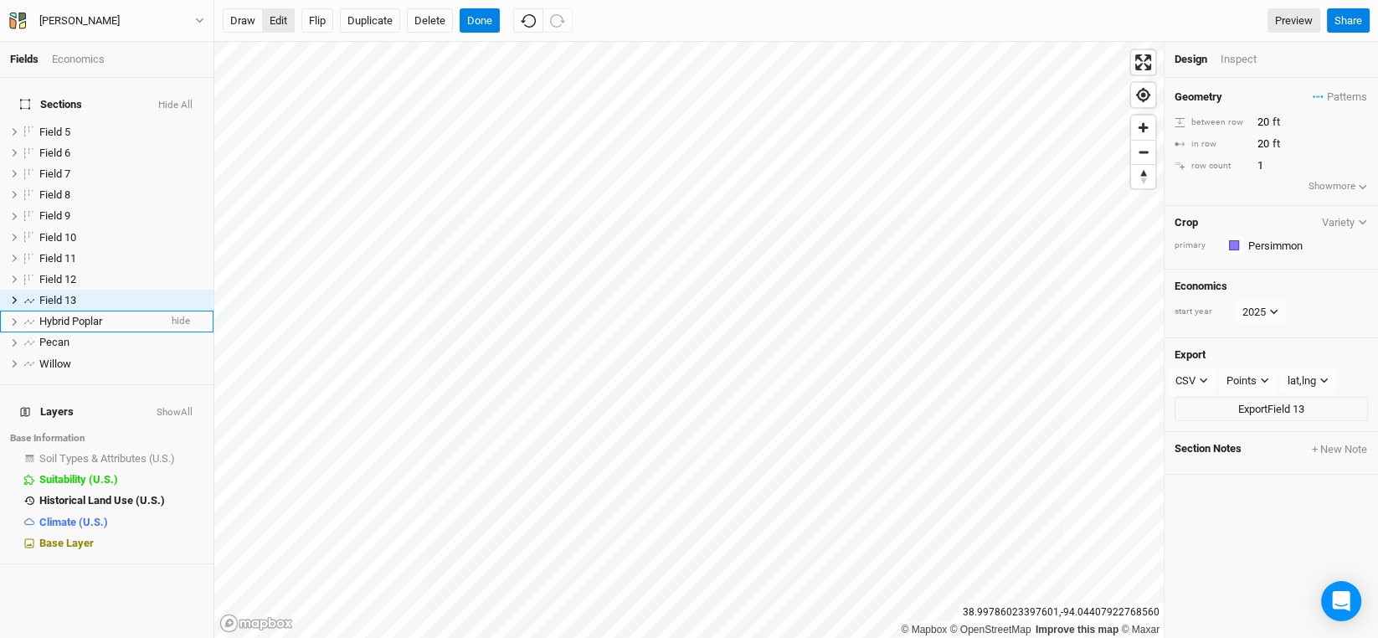
click at [278, 17] on button "edit" at bounding box center [278, 20] width 33 height 25
click at [285, 20] on button "edit" at bounding box center [278, 20] width 33 height 25
click at [478, 21] on button "Done" at bounding box center [480, 20] width 40 height 25
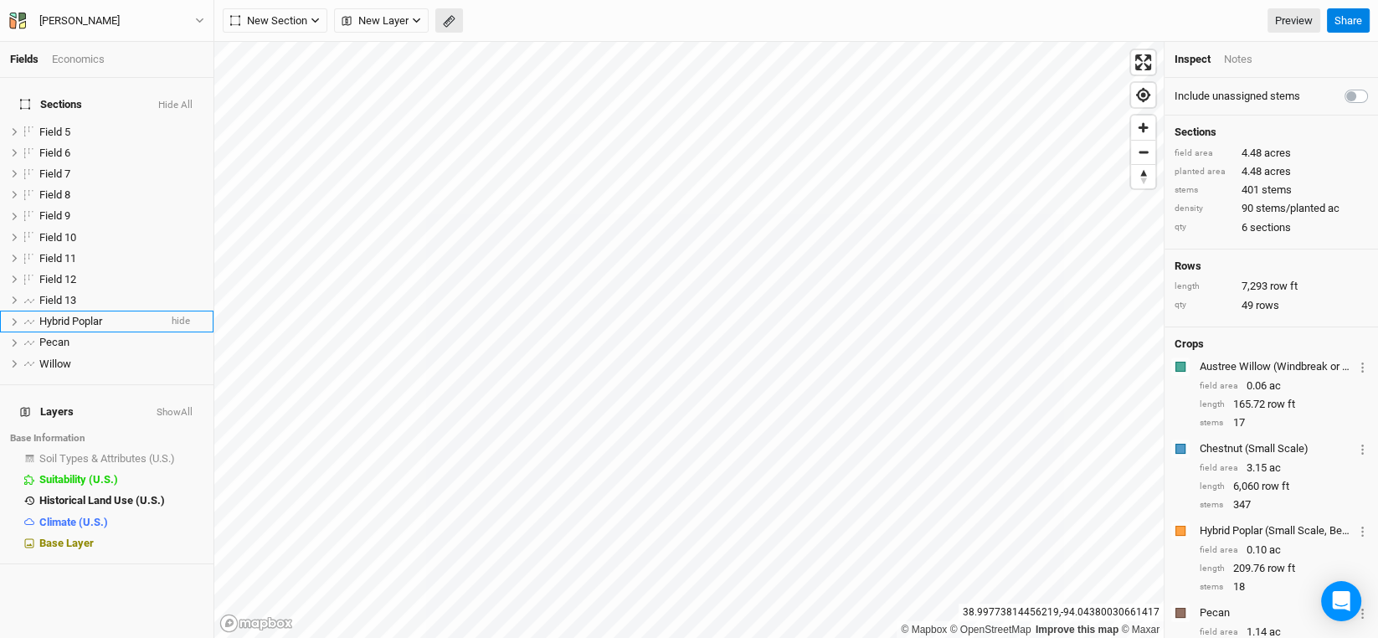
click at [455, 23] on button "button" at bounding box center [449, 20] width 28 height 25
click at [296, 26] on button "Done" at bounding box center [299, 20] width 40 height 25
click at [59, 294] on span "Field 13" at bounding box center [57, 300] width 37 height 13
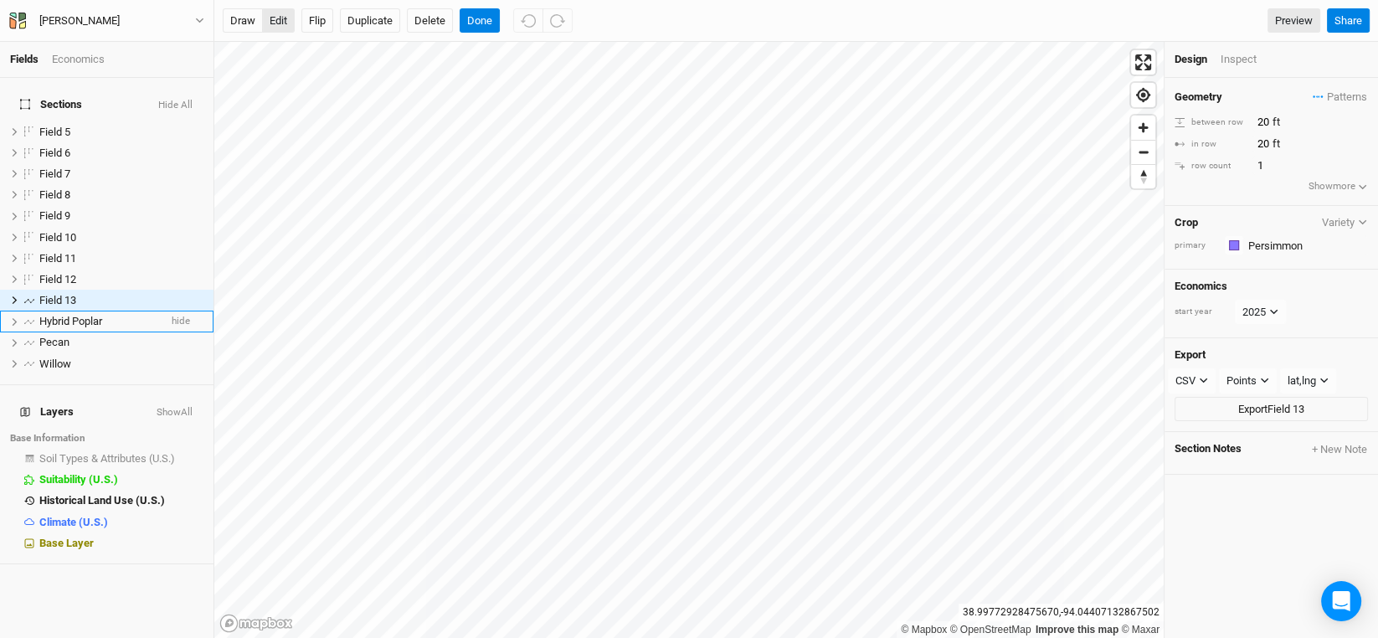
click at [280, 17] on button "edit" at bounding box center [278, 20] width 33 height 25
click at [477, 19] on button "Done" at bounding box center [480, 20] width 40 height 25
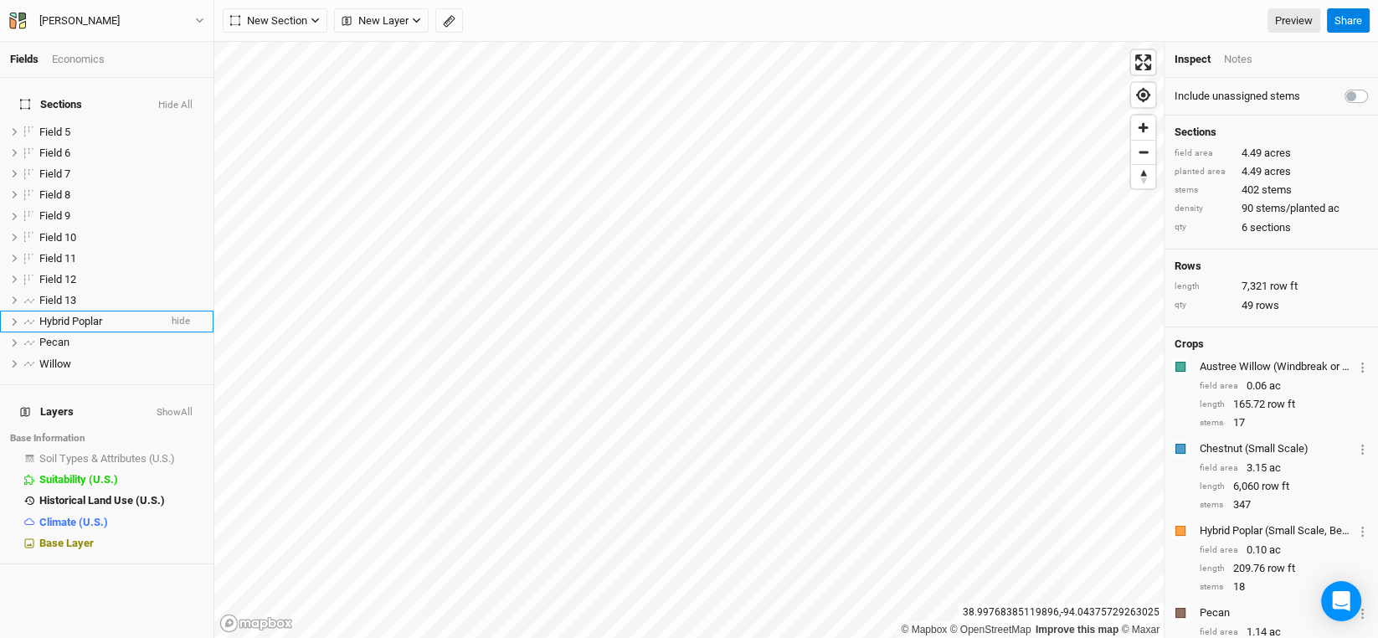
click at [450, 20] on icon "button" at bounding box center [449, 21] width 13 height 13
click at [300, 19] on button "Done" at bounding box center [299, 20] width 40 height 25
click at [62, 294] on span "Field 13" at bounding box center [57, 300] width 37 height 13
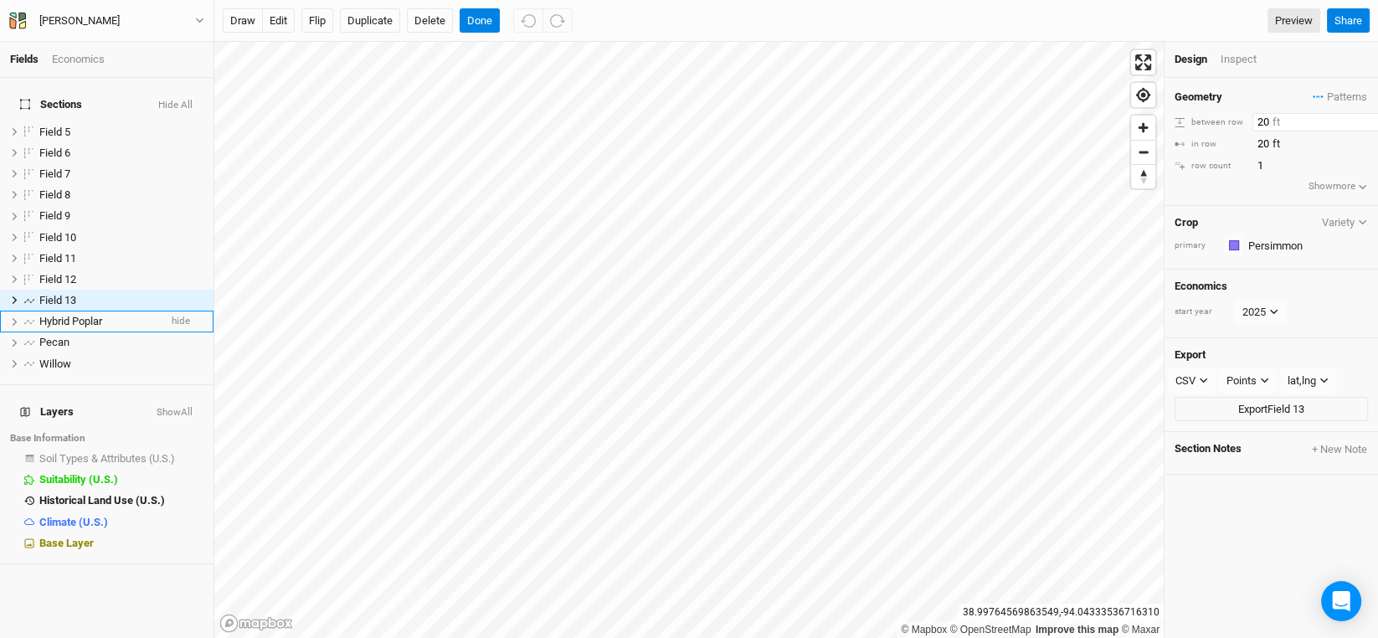
drag, startPoint x: 1273, startPoint y: 118, endPoint x: 1228, endPoint y: 118, distance: 45.2
click at [1228, 118] on div "between row 20 ft" at bounding box center [1270, 122] width 193 height 18
type input "30"
click at [1275, 193] on div "Geometry Patterns ＋ New in-row pattern between row 30 ft in row 20 ft row count…" at bounding box center [1270, 142] width 213 height 128
click at [1256, 113] on input "30" at bounding box center [1325, 122] width 146 height 18
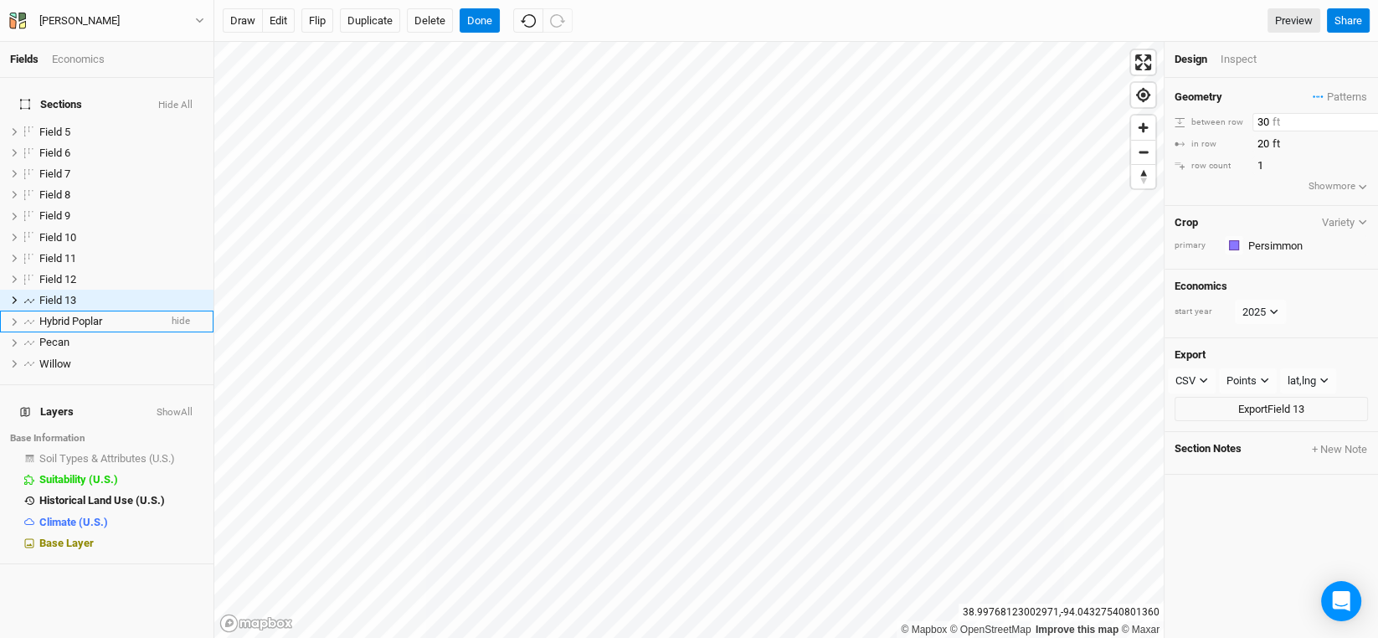
click at [1260, 118] on input "30" at bounding box center [1325, 122] width 146 height 18
click at [1271, 144] on input "20" at bounding box center [1325, 144] width 146 height 18
drag, startPoint x: 1276, startPoint y: 142, endPoint x: 1211, endPoint y: 141, distance: 65.3
click at [1212, 141] on div "in row 20 ft" at bounding box center [1270, 144] width 193 height 18
click at [1207, 140] on div "in row" at bounding box center [1211, 144] width 74 height 13
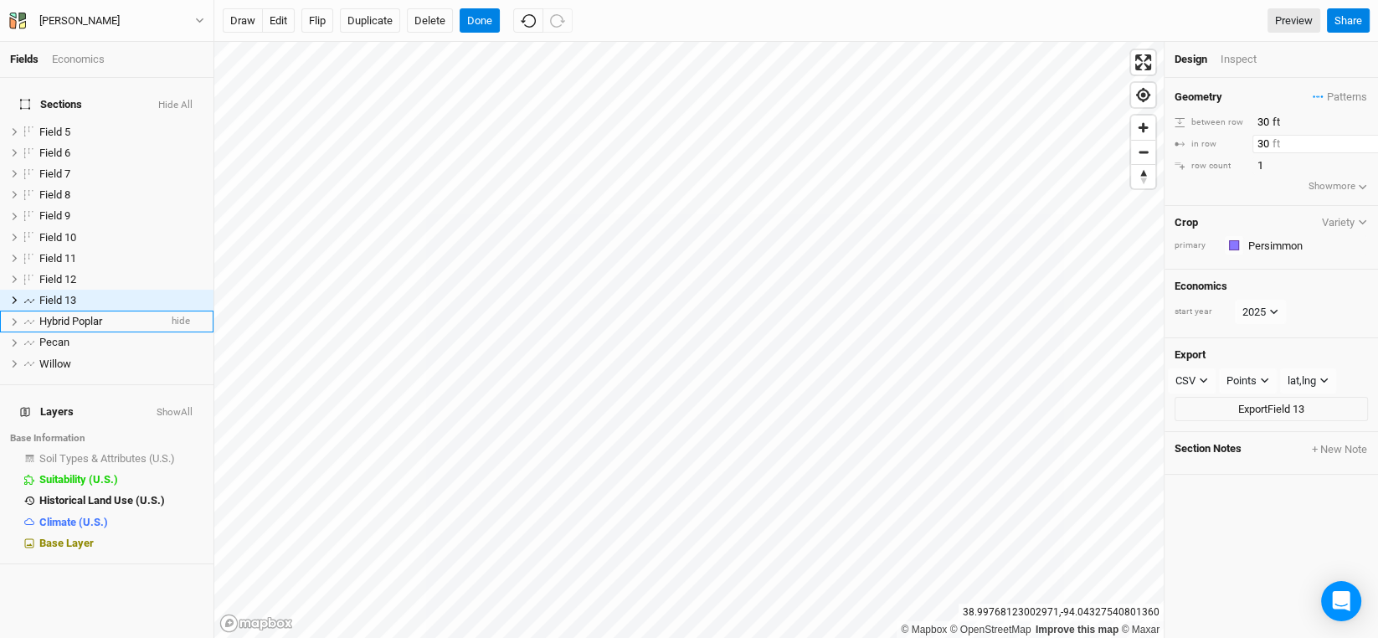
drag, startPoint x: 1268, startPoint y: 142, endPoint x: 1223, endPoint y: 141, distance: 45.2
click at [1223, 141] on div "in row 30 ft" at bounding box center [1270, 144] width 193 height 18
click at [1215, 182] on div "Geometry Patterns ＋ New in-row pattern between row 30 ft in row 25 ft row count…" at bounding box center [1270, 142] width 213 height 128
click at [1271, 139] on input "25" at bounding box center [1325, 144] width 146 height 18
type input "27"
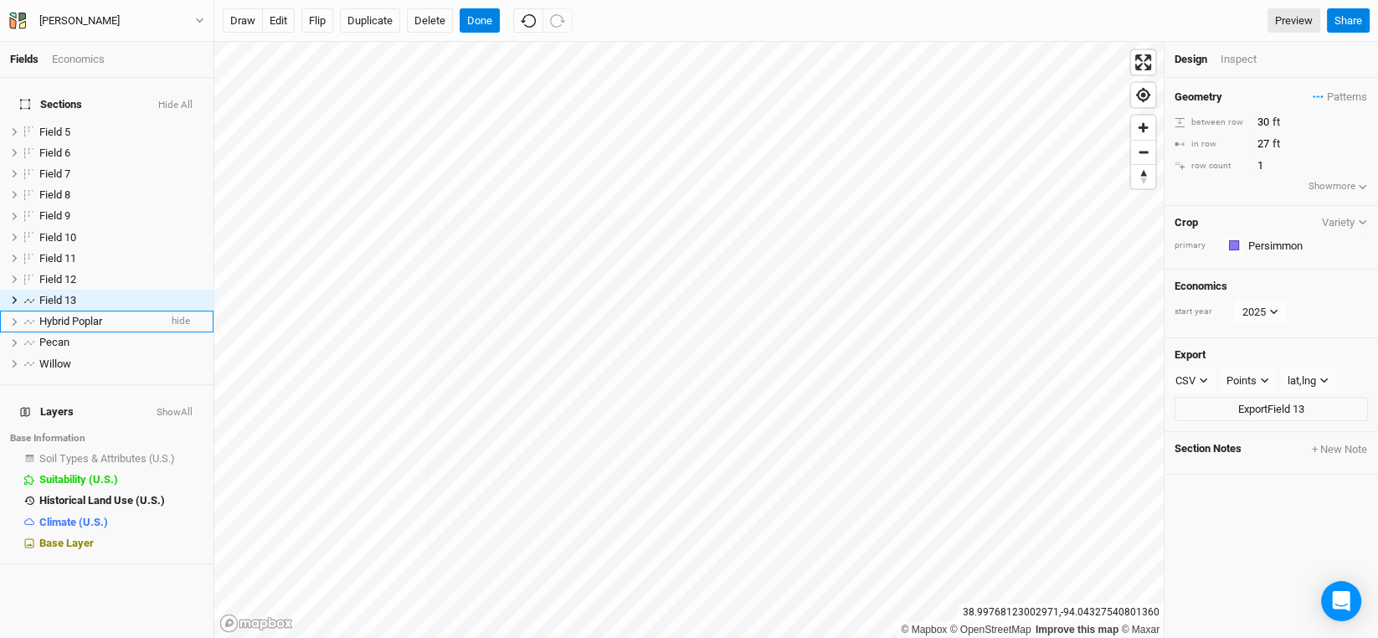
click at [1241, 167] on div "row count" at bounding box center [1211, 166] width 74 height 13
click at [280, 20] on button "edit" at bounding box center [278, 20] width 33 height 25
click at [482, 19] on button "Done" at bounding box center [480, 20] width 40 height 25
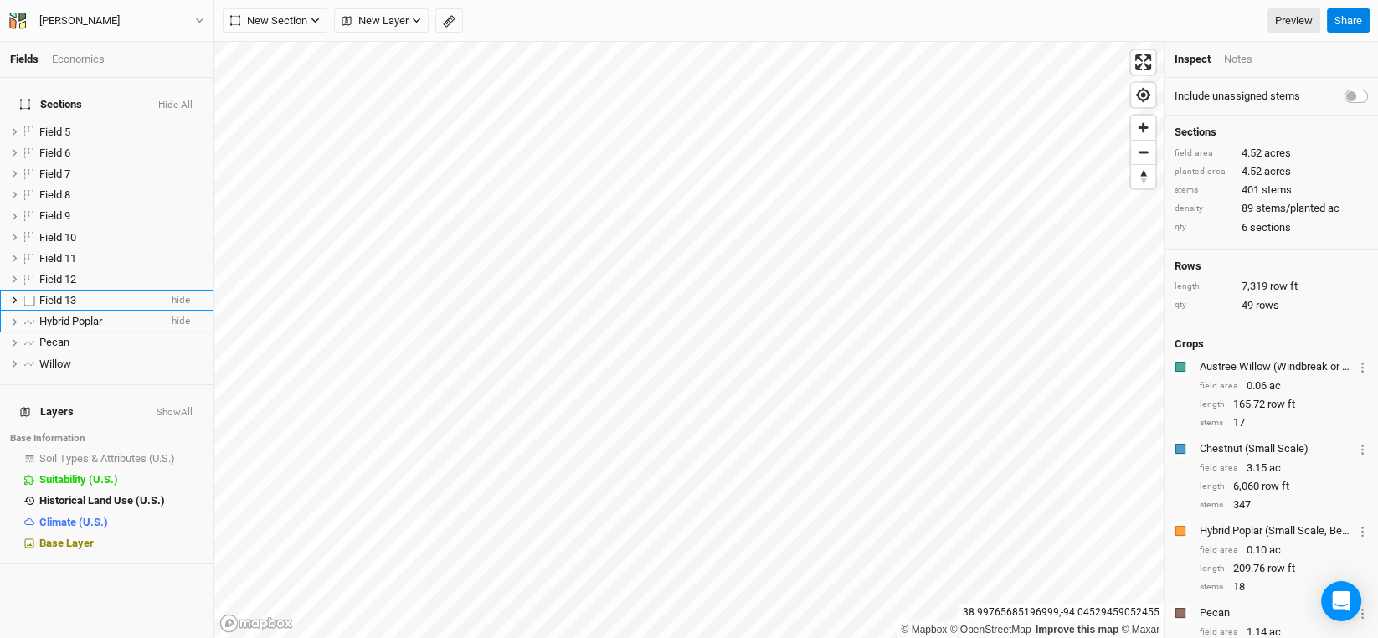
click at [50, 294] on span "Field 13" at bounding box center [57, 300] width 37 height 13
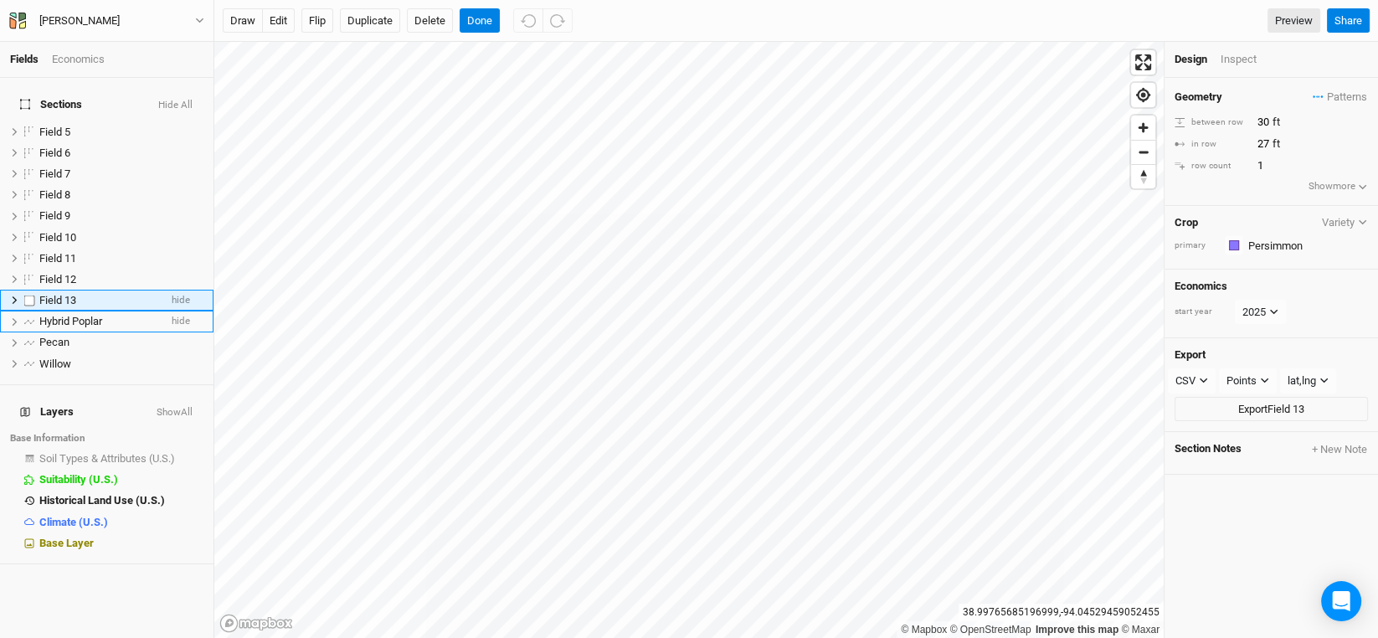
click at [50, 294] on span "Field 13" at bounding box center [57, 300] width 37 height 13
type input "Persimmon"
click at [53, 311] on li "Pecan hide" at bounding box center [106, 321] width 213 height 21
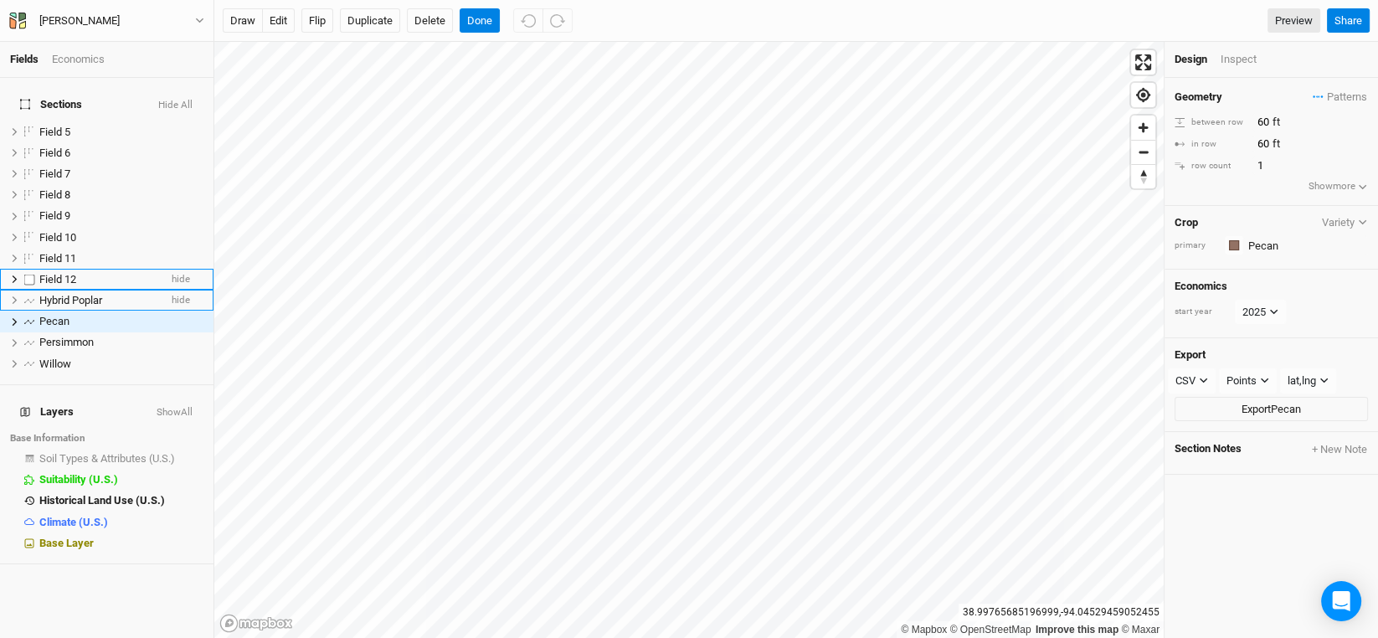
click at [69, 273] on span "Field 12" at bounding box center [57, 279] width 37 height 13
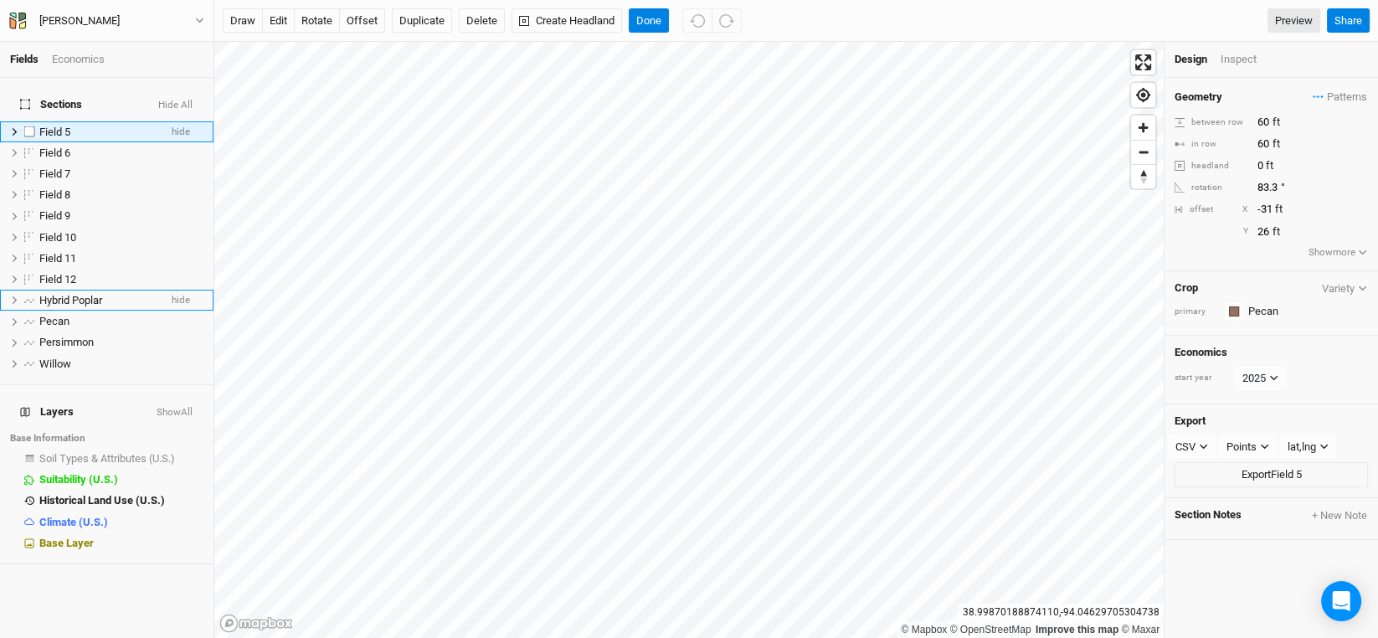
click at [49, 126] on span "Field 5" at bounding box center [54, 132] width 31 height 13
type input "Pecan-1"
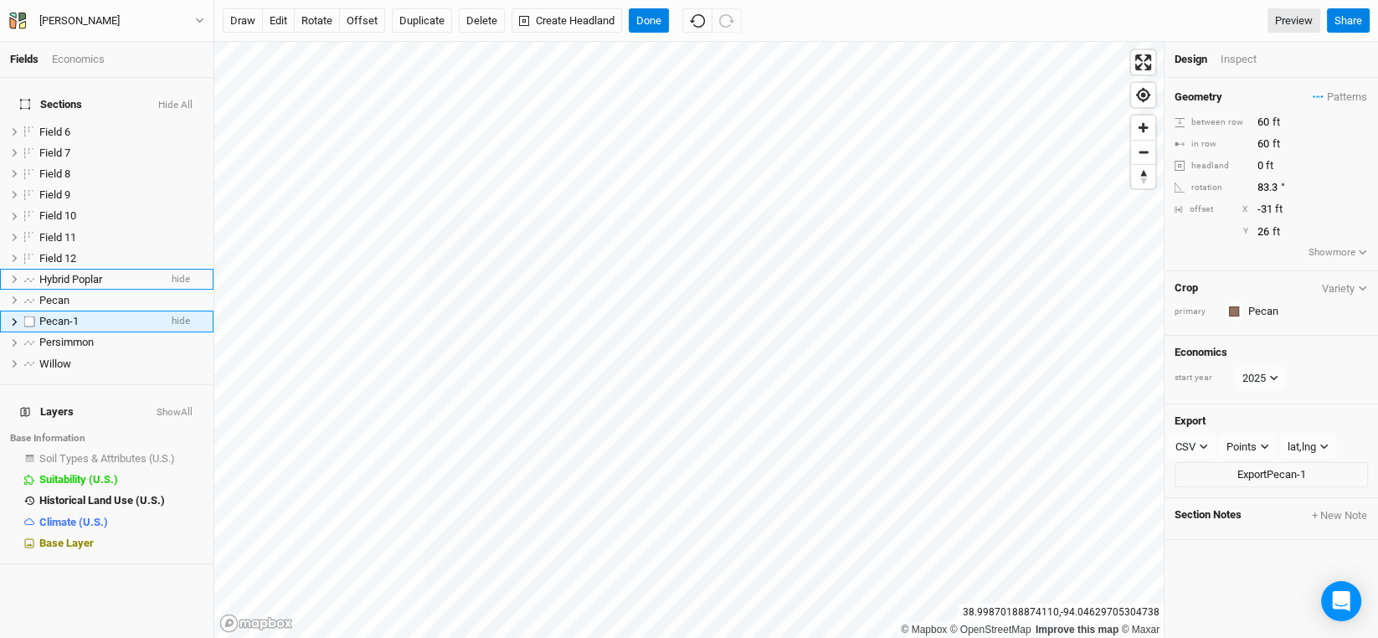
click at [59, 315] on span "Pecan-1" at bounding box center [58, 321] width 39 height 13
click at [77, 316] on span "Pecan-1" at bounding box center [58, 321] width 39 height 13
click at [78, 314] on input "Pecan-1" at bounding box center [94, 321] width 113 height 15
type input "Pecan cluster -1"
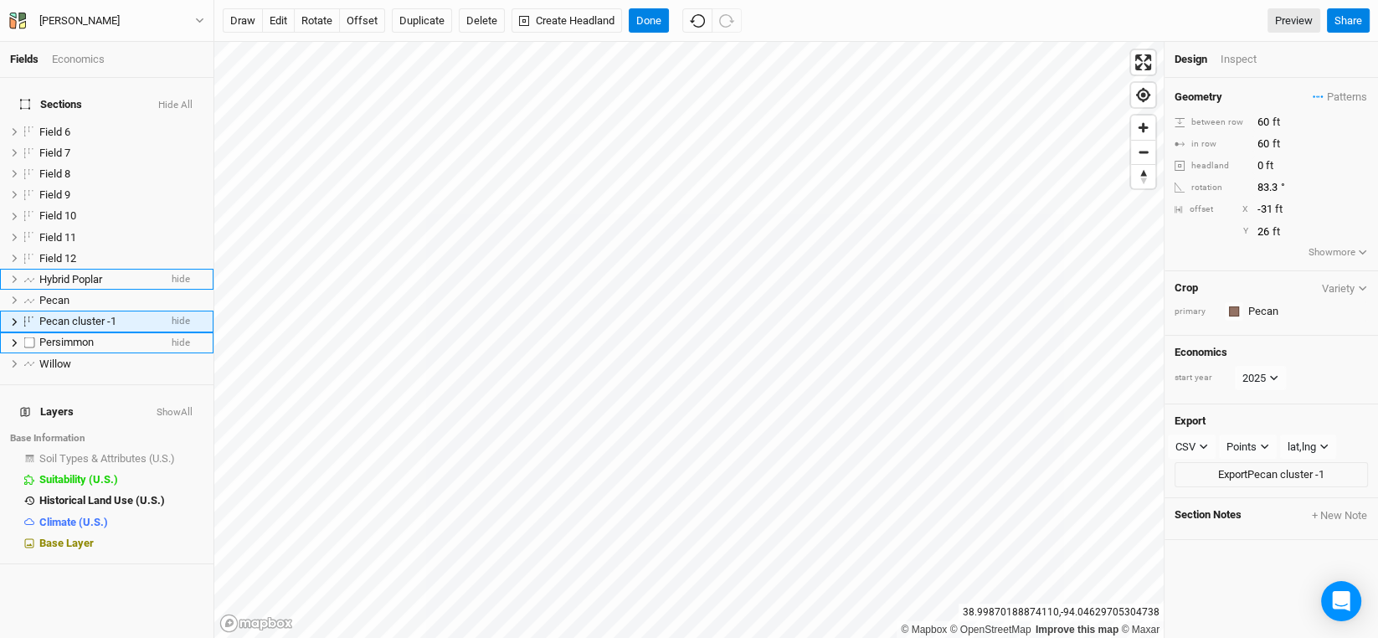
click at [83, 336] on span "Persimmon" at bounding box center [66, 342] width 54 height 13
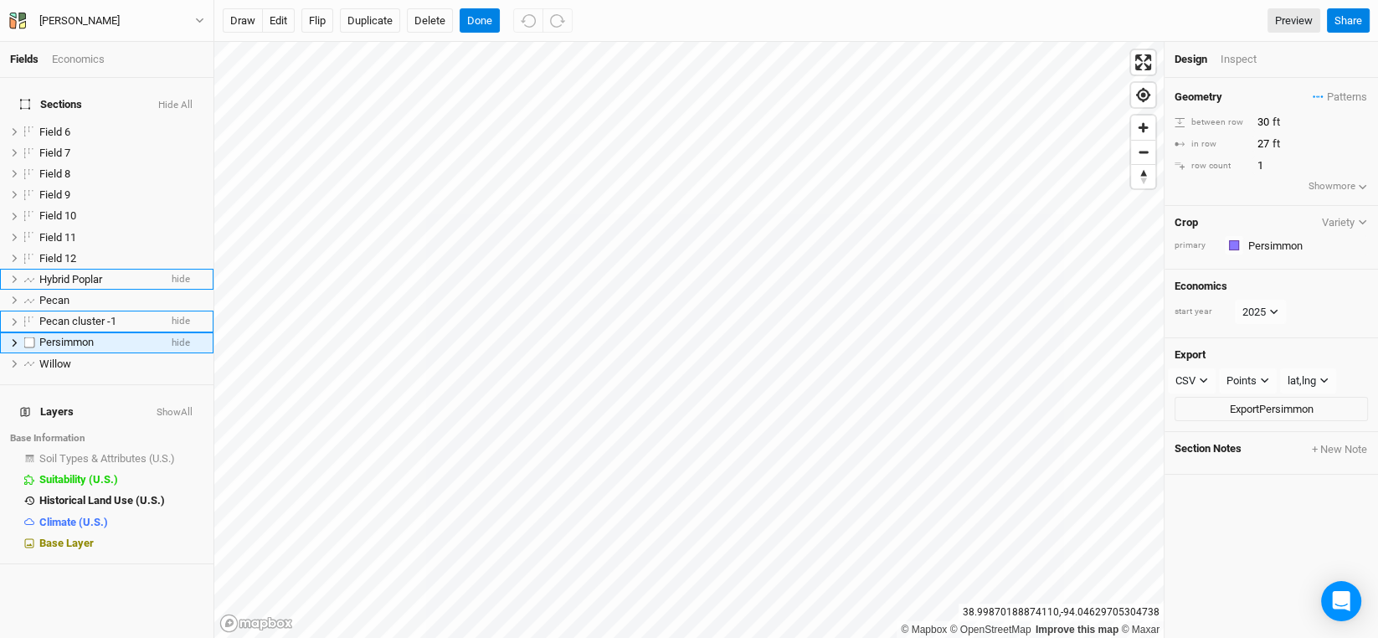
click at [82, 336] on span "Persimmon" at bounding box center [66, 342] width 54 height 13
click at [101, 335] on input "Persimmon" at bounding box center [94, 342] width 113 height 15
type input "Persimmon cluster - 1"
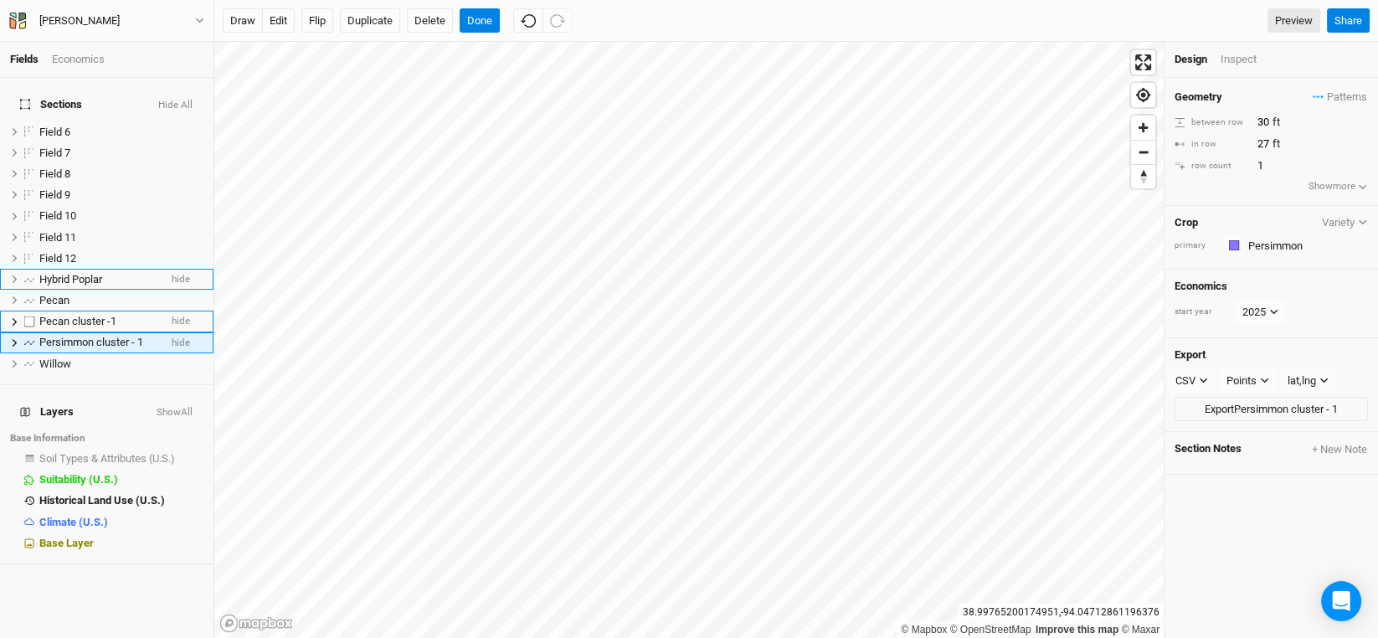
click at [84, 315] on span "Pecan cluster -1" at bounding box center [77, 321] width 77 height 13
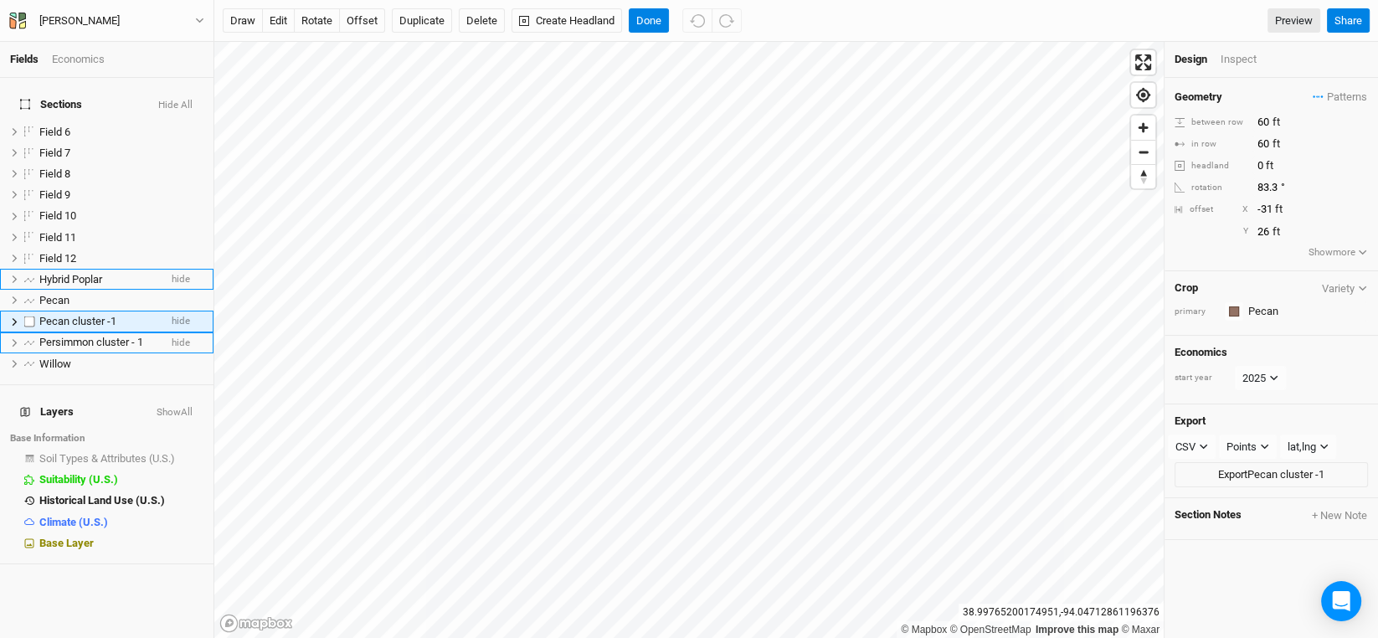
click at [30, 311] on label at bounding box center [29, 321] width 21 height 21
click at [30, 316] on input "checkbox" at bounding box center [29, 321] width 11 height 11
checkbox input "true"
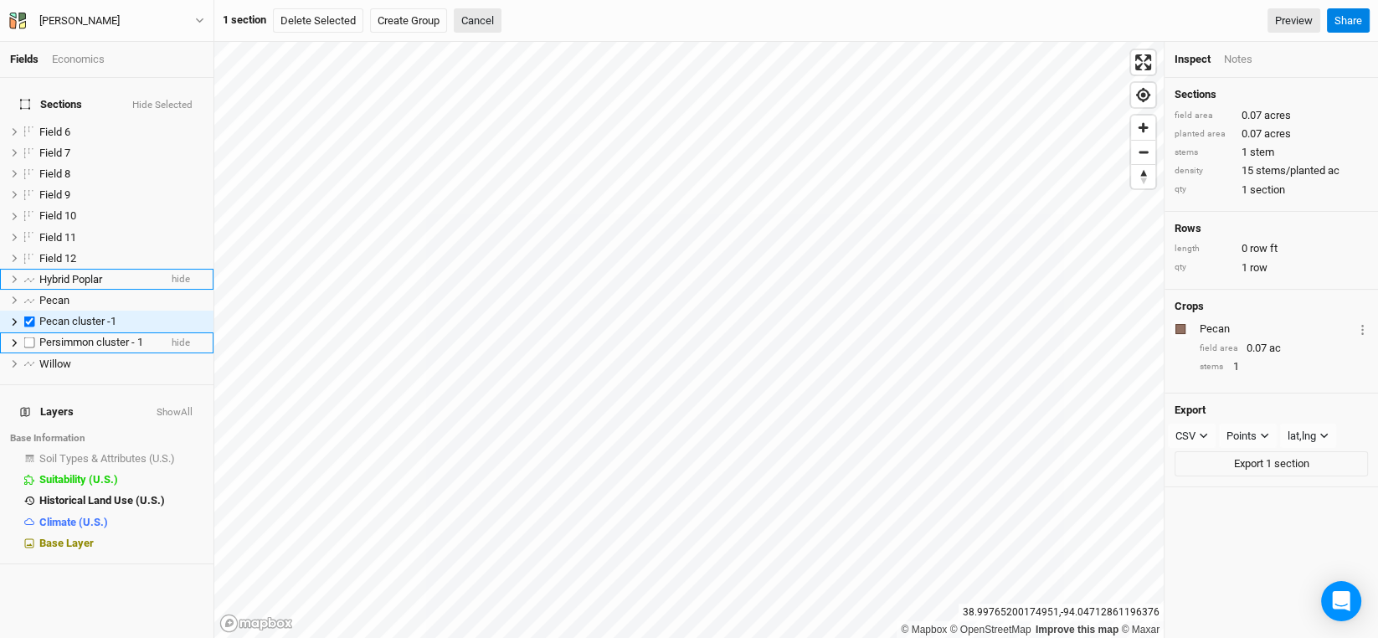
click at [27, 332] on label at bounding box center [29, 342] width 21 height 21
click at [27, 337] on input "checkbox" at bounding box center [29, 342] width 11 height 11
checkbox input "true"
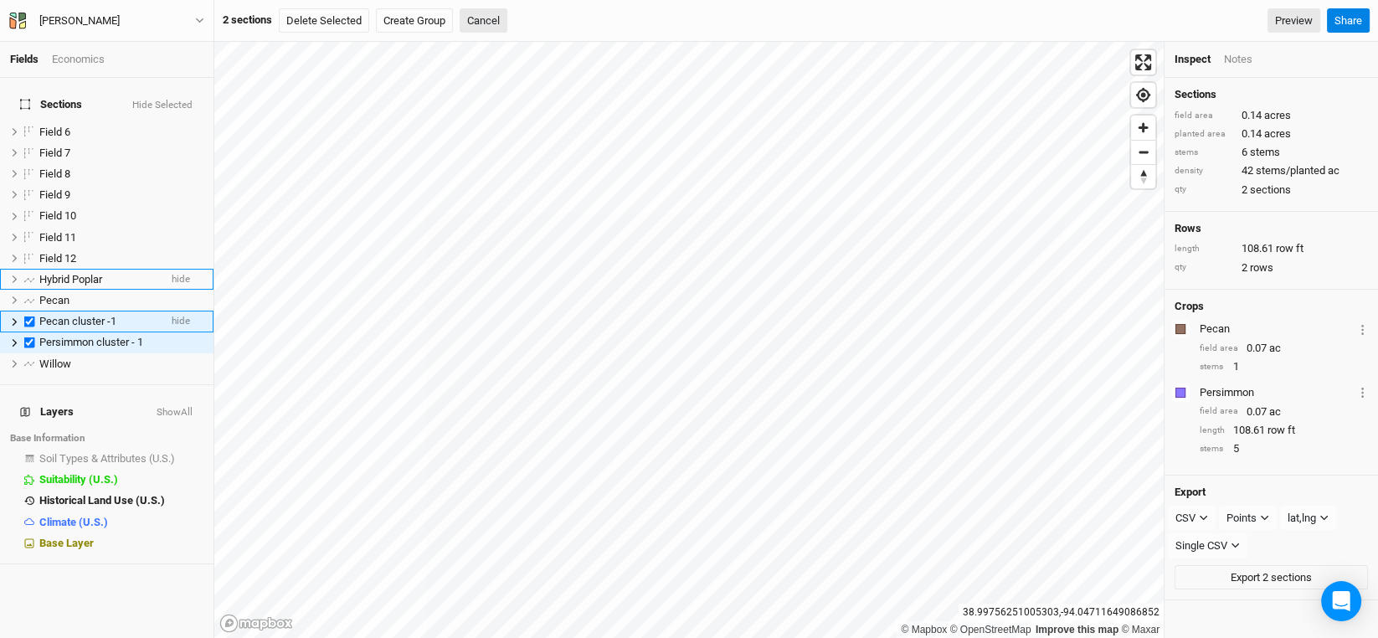
drag, startPoint x: 80, startPoint y: 307, endPoint x: 49, endPoint y: 319, distance: 33.1
click at [49, 319] on li "Pecan cluster -1 hide" at bounding box center [106, 321] width 213 height 21
checkbox input "false"
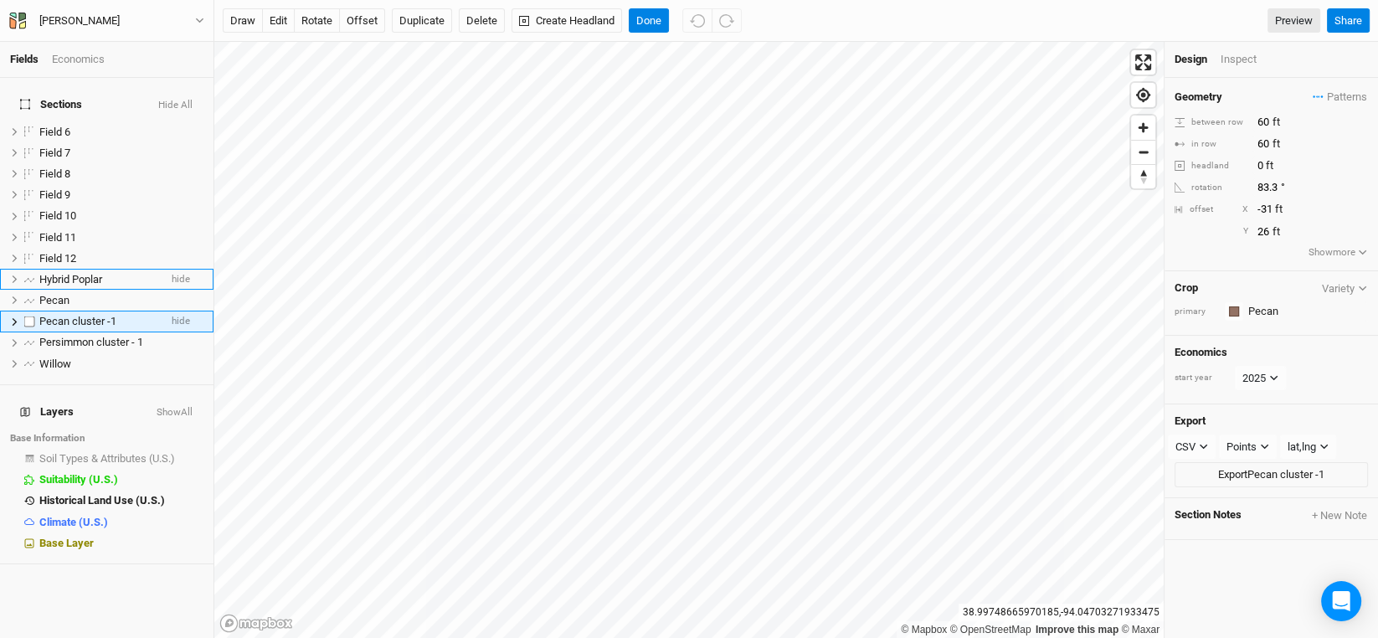
click at [70, 315] on span "Pecan cluster -1" at bounding box center [77, 321] width 77 height 13
click at [424, 18] on button "Duplicate" at bounding box center [422, 20] width 60 height 25
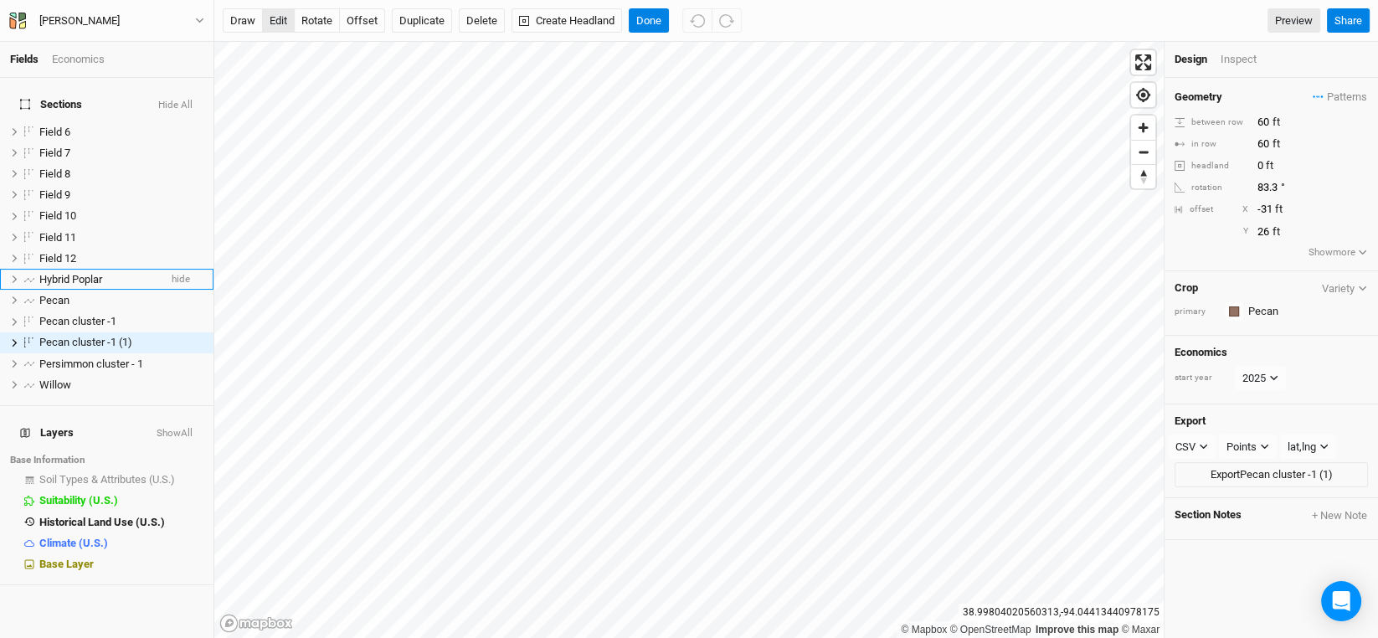
click at [273, 13] on button "edit" at bounding box center [278, 20] width 33 height 25
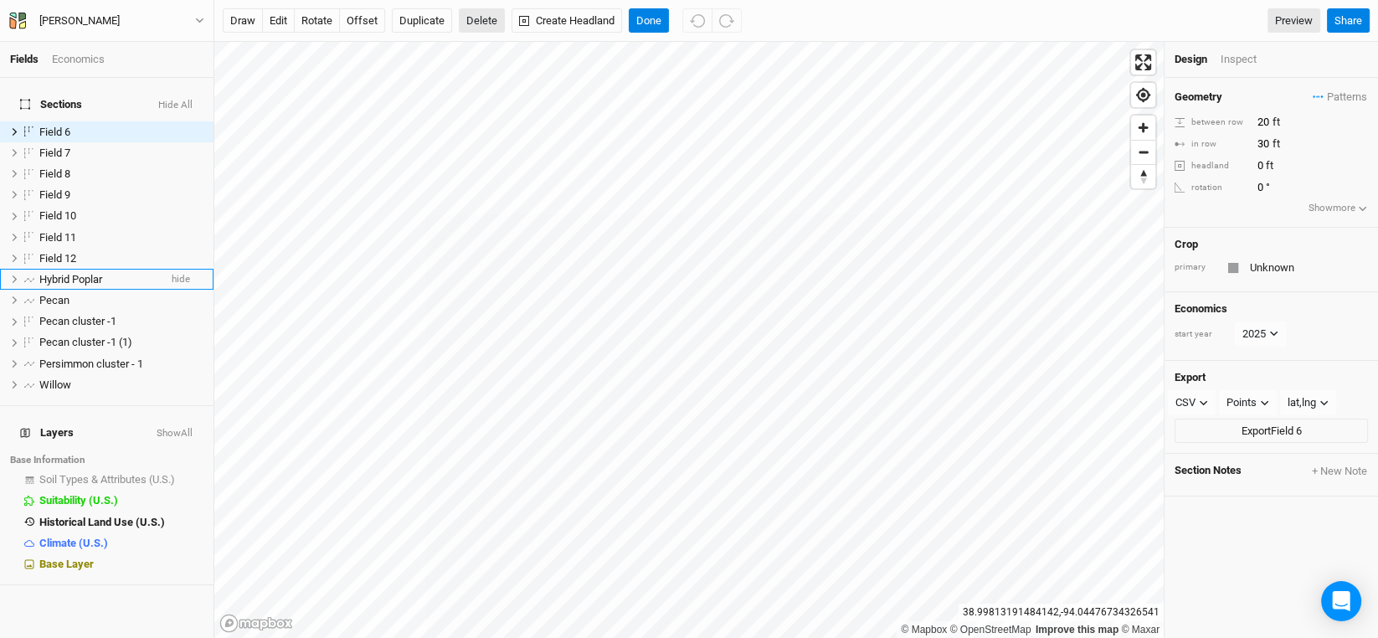
click at [488, 22] on button "Delete" at bounding box center [482, 20] width 46 height 25
click at [493, 22] on button "Confirm" at bounding box center [493, 20] width 52 height 25
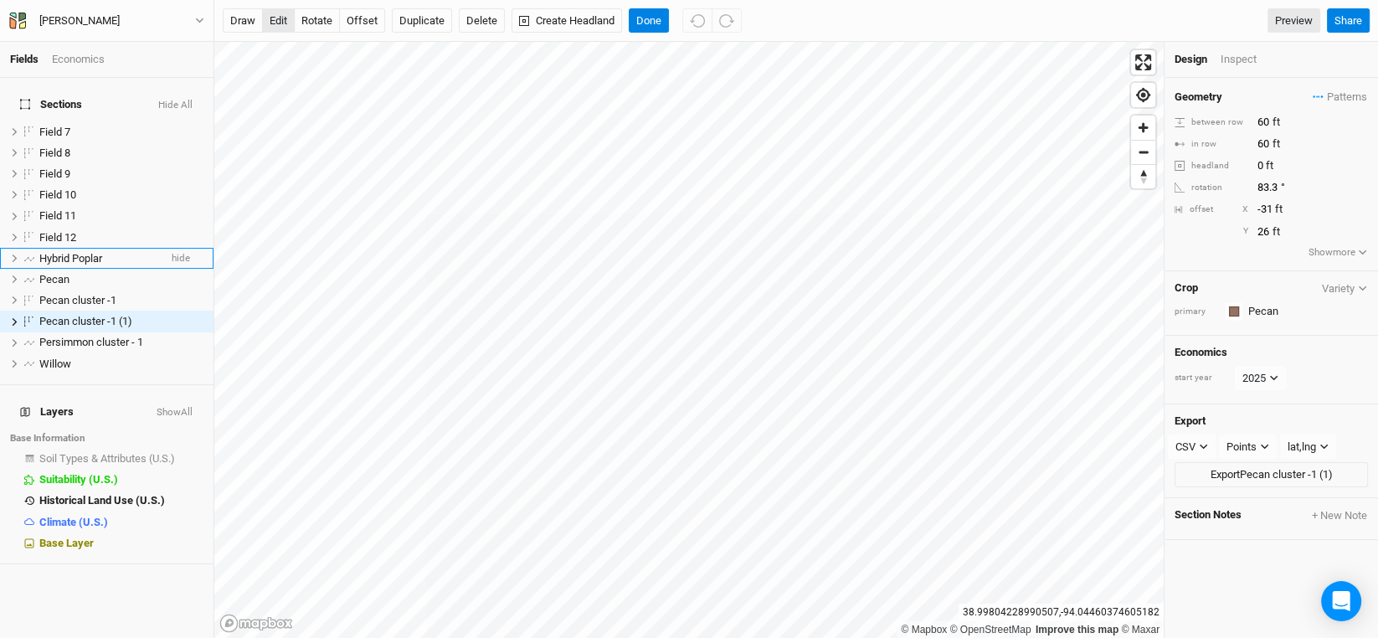
click at [274, 17] on button "edit" at bounding box center [278, 20] width 33 height 25
click at [99, 315] on span "Pecan cluster -1 (1)" at bounding box center [85, 321] width 93 height 13
click at [136, 314] on input "Pecan cluster -1 (1)" at bounding box center [94, 321] width 113 height 15
type input "Pecan cluster -2"
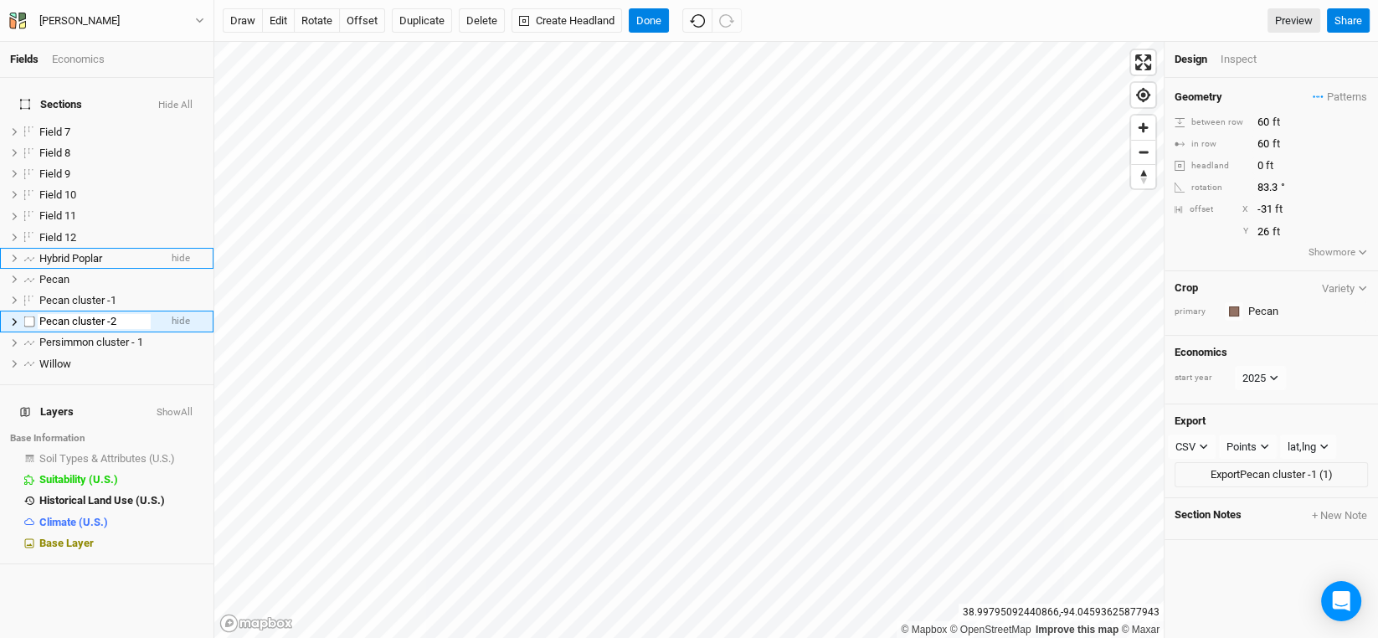
click at [59, 314] on input "Pecan cluster -2" at bounding box center [94, 321] width 113 height 15
click at [408, 17] on button "Duplicate" at bounding box center [422, 20] width 60 height 25
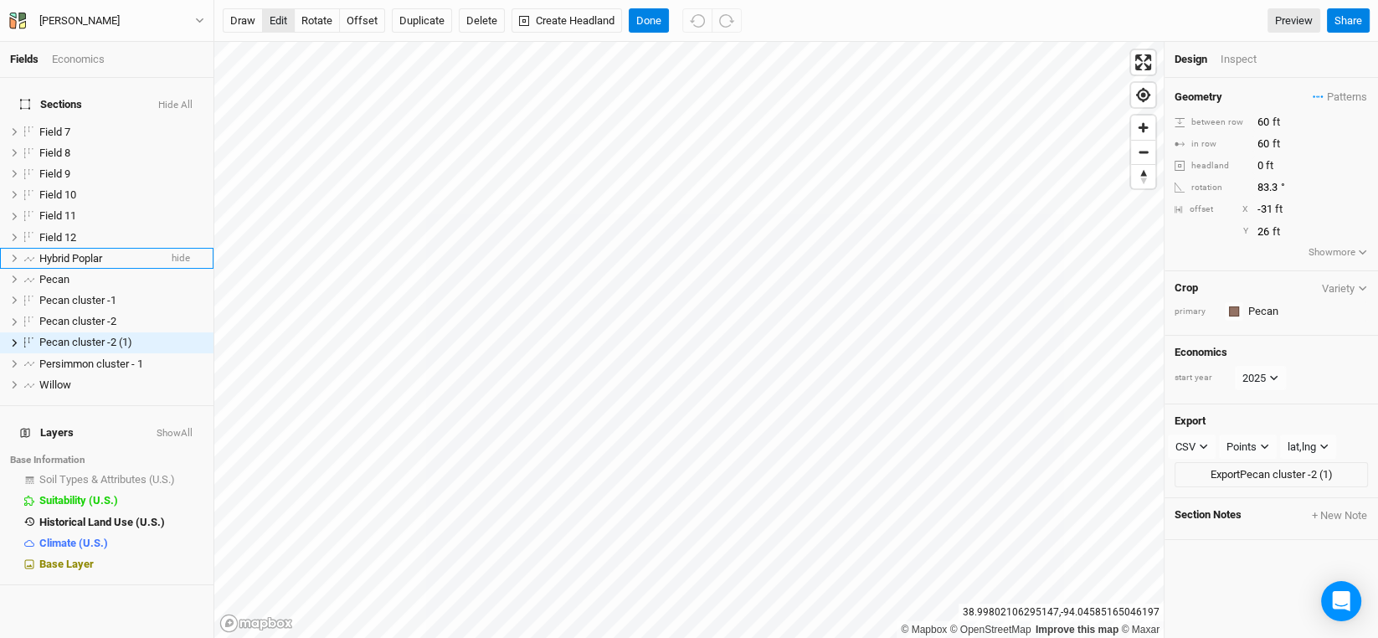
click at [279, 20] on button "edit" at bounding box center [278, 20] width 33 height 25
click at [126, 336] on span "Pecan cluster -2 (1)" at bounding box center [85, 342] width 93 height 13
click at [126, 335] on input "Pecan cluster -2 (1)" at bounding box center [94, 342] width 113 height 15
type input "Pecan cluster -3"
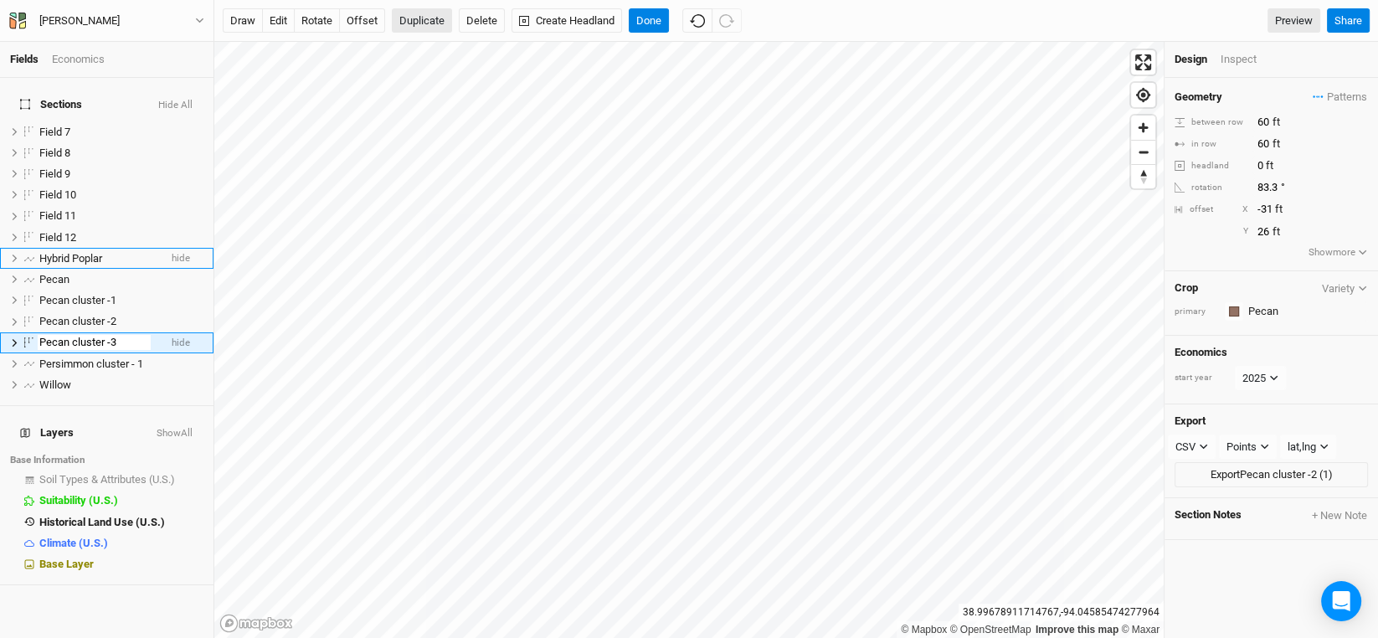
click at [427, 14] on button "Duplicate" at bounding box center [422, 20] width 60 height 25
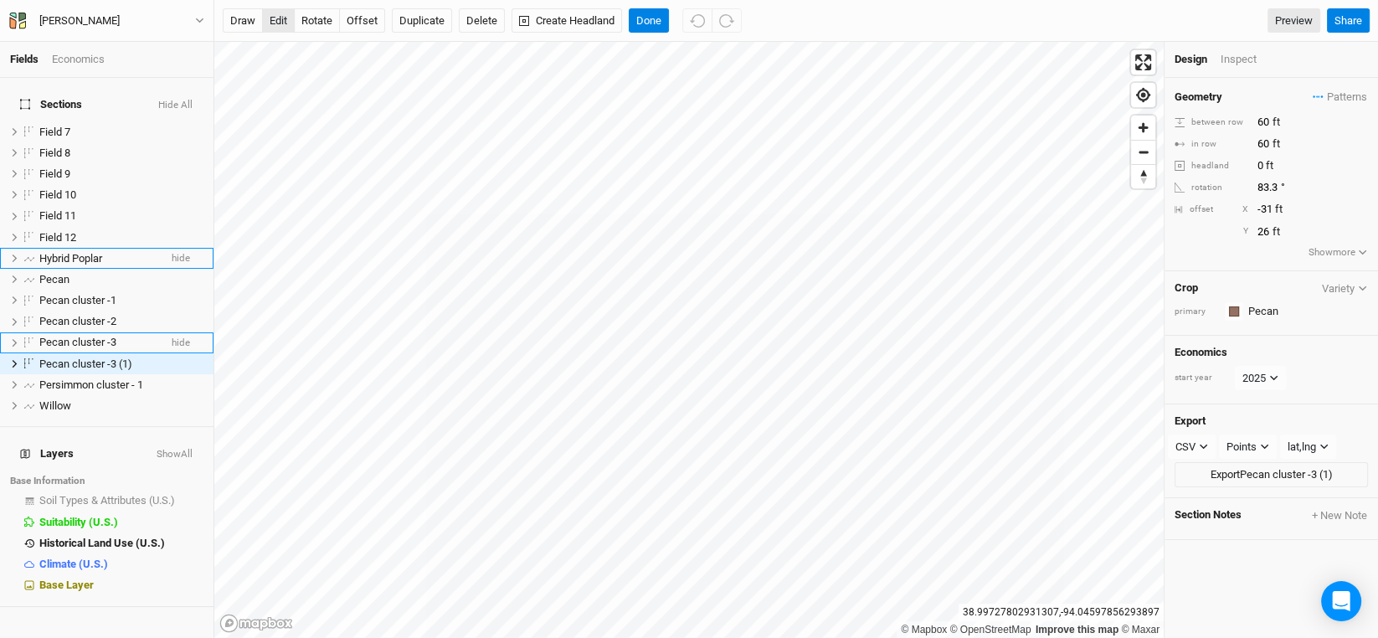
click at [284, 14] on button "edit" at bounding box center [278, 20] width 33 height 25
click at [115, 357] on span "Pecan cluster -3 (1)" at bounding box center [85, 363] width 93 height 13
click at [135, 357] on input "Pecan cluster -3 (1)" at bounding box center [94, 364] width 113 height 15
type input "Pecan cluster -4"
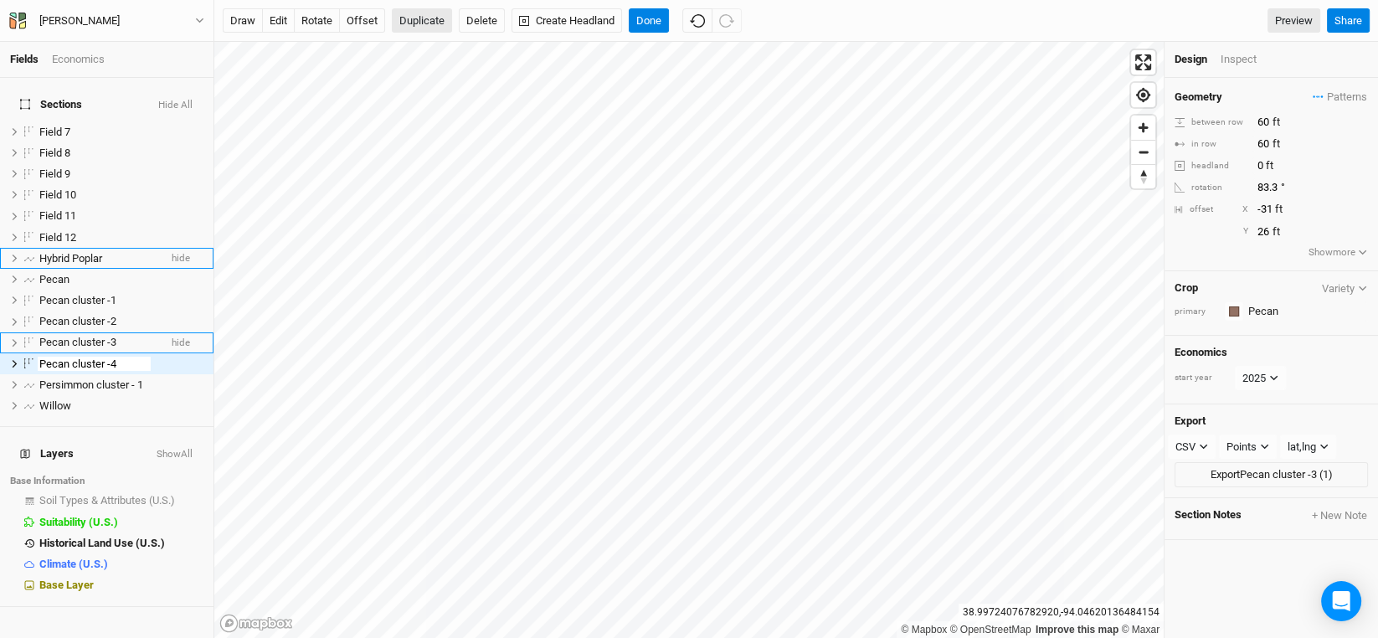
click at [413, 21] on button "Duplicate" at bounding box center [422, 20] width 60 height 25
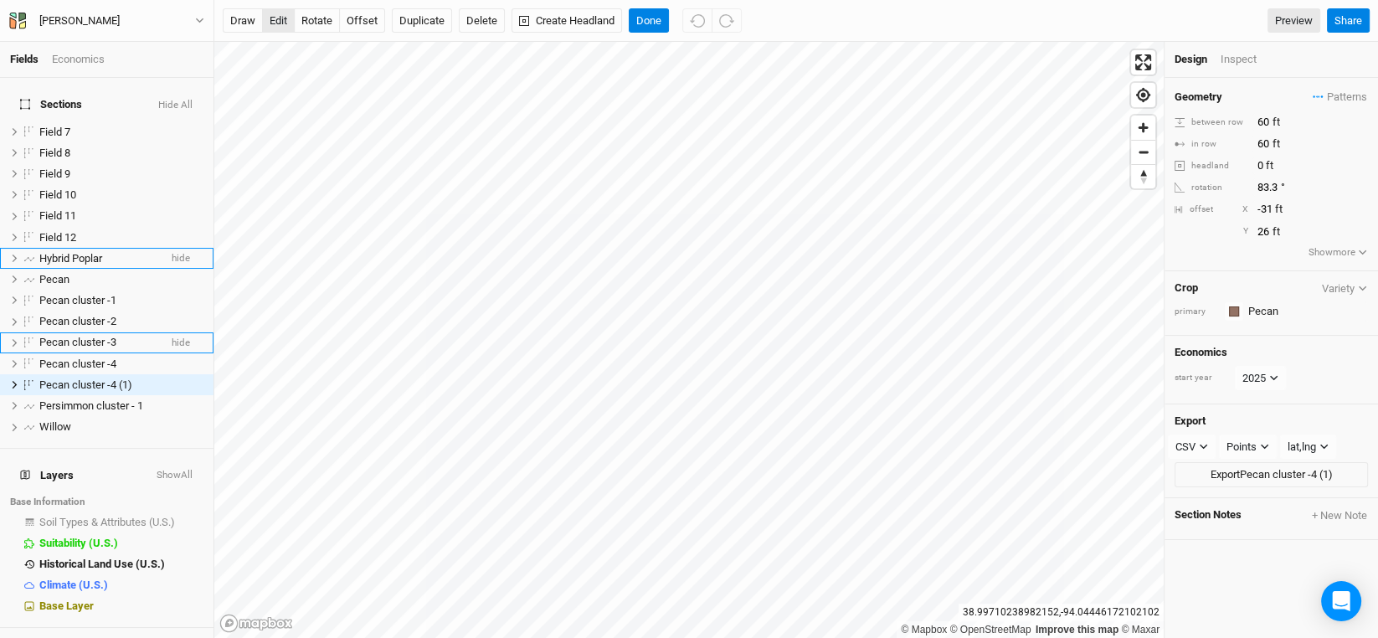
click at [279, 18] on button "edit" at bounding box center [278, 20] width 33 height 25
click at [95, 378] on span "Pecan cluster -4 (1)" at bounding box center [85, 384] width 93 height 13
click at [135, 377] on input "Pecan cluster -4 (1)" at bounding box center [94, 384] width 113 height 15
type input "Pecan [MEDICAL_DATA]"
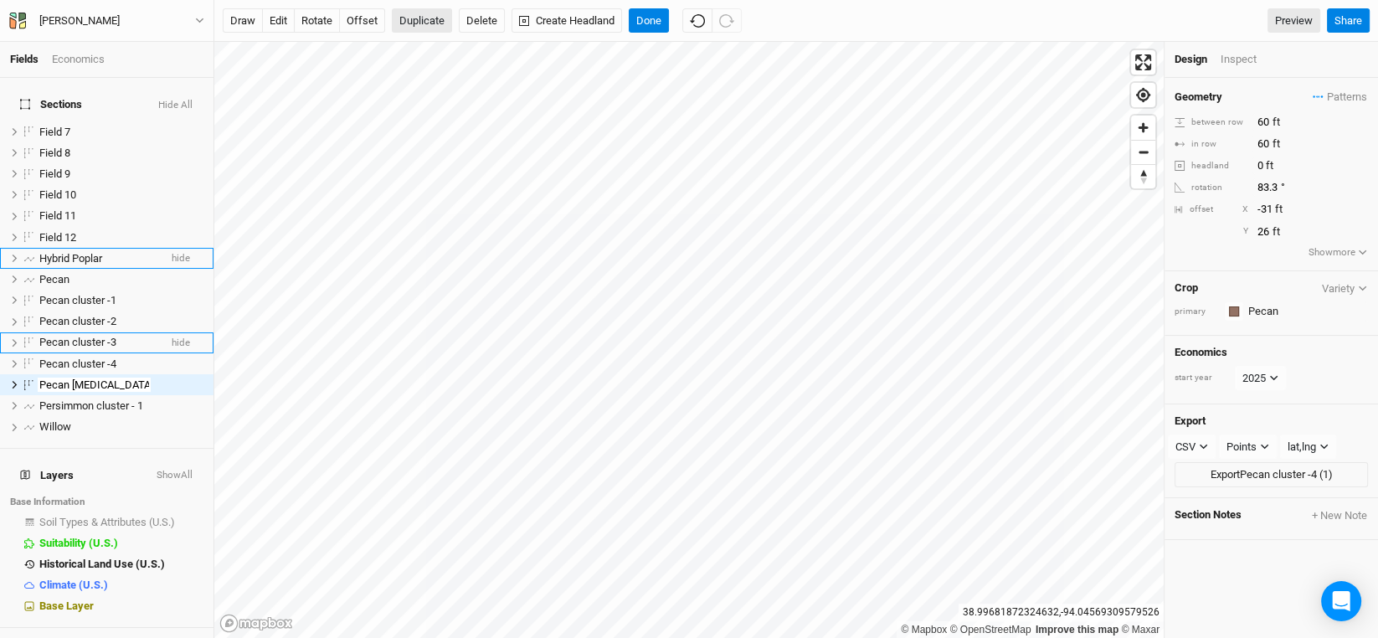
click at [429, 14] on button "Duplicate" at bounding box center [422, 20] width 60 height 25
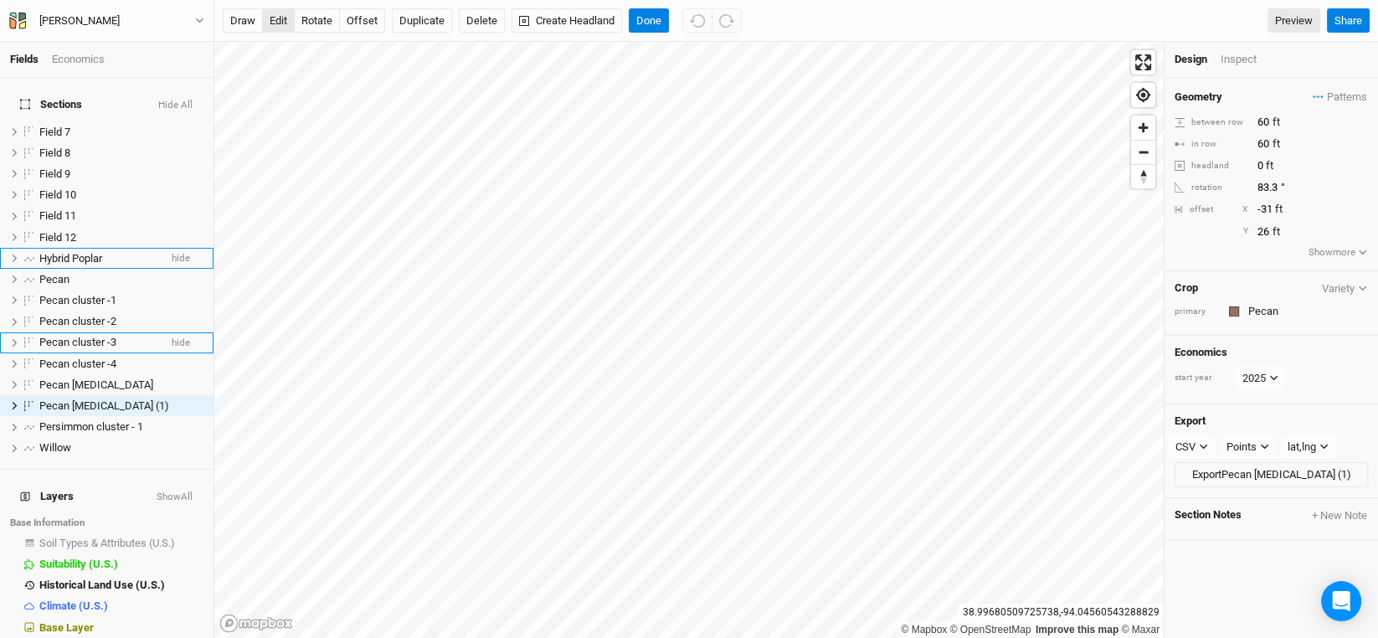
click at [275, 15] on button "edit" at bounding box center [278, 20] width 33 height 25
click at [104, 399] on span "Pecan [MEDICAL_DATA] (1)" at bounding box center [104, 405] width 130 height 13
type input "Pecan cluster -6"
click at [424, 17] on button "Duplicate" at bounding box center [422, 20] width 60 height 25
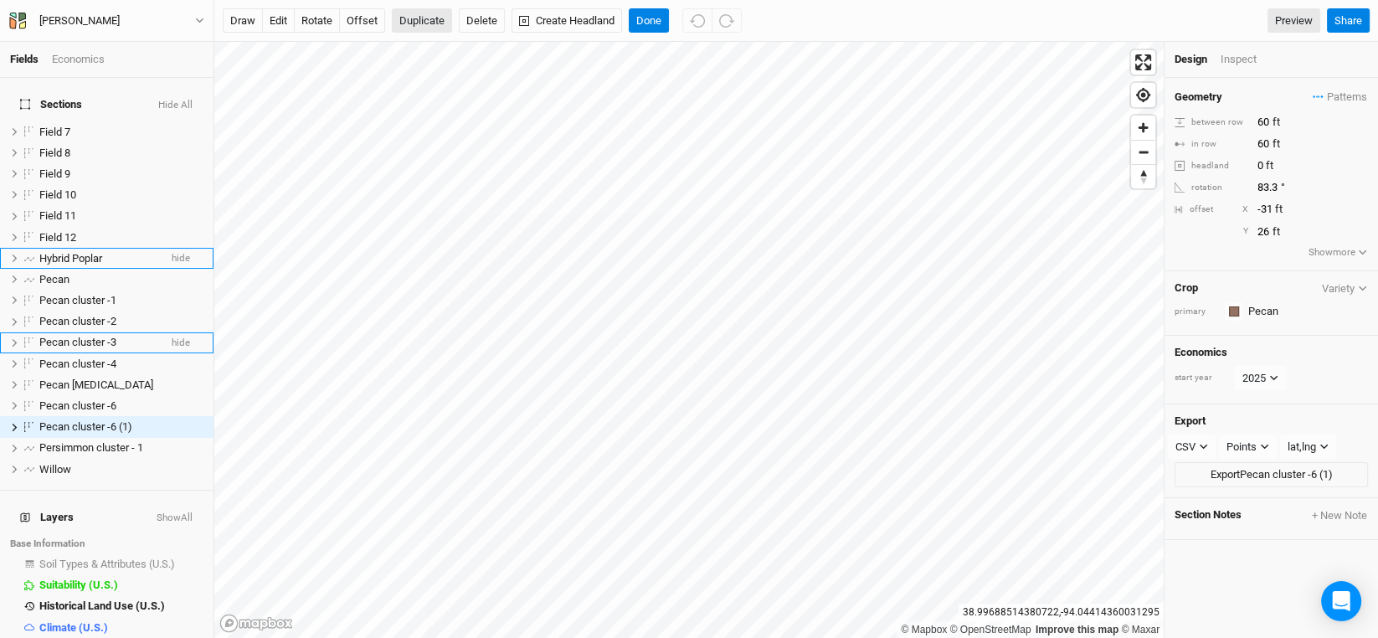
scroll to position [11, 0]
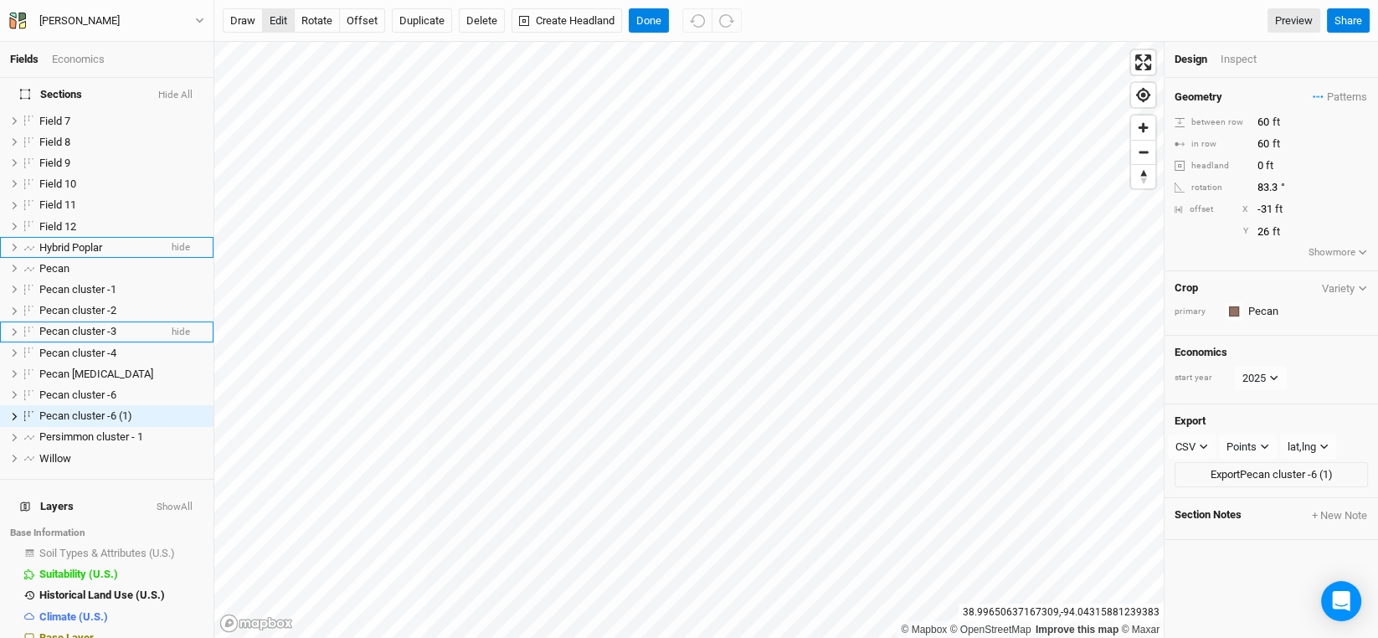
click at [279, 18] on button "edit" at bounding box center [278, 20] width 33 height 25
click at [114, 409] on span "Pecan cluster -6 (1)" at bounding box center [85, 415] width 93 height 13
click at [134, 408] on input "Pecan cluster -6 (1)" at bounding box center [94, 415] width 113 height 15
type input "Pecan cluster -7"
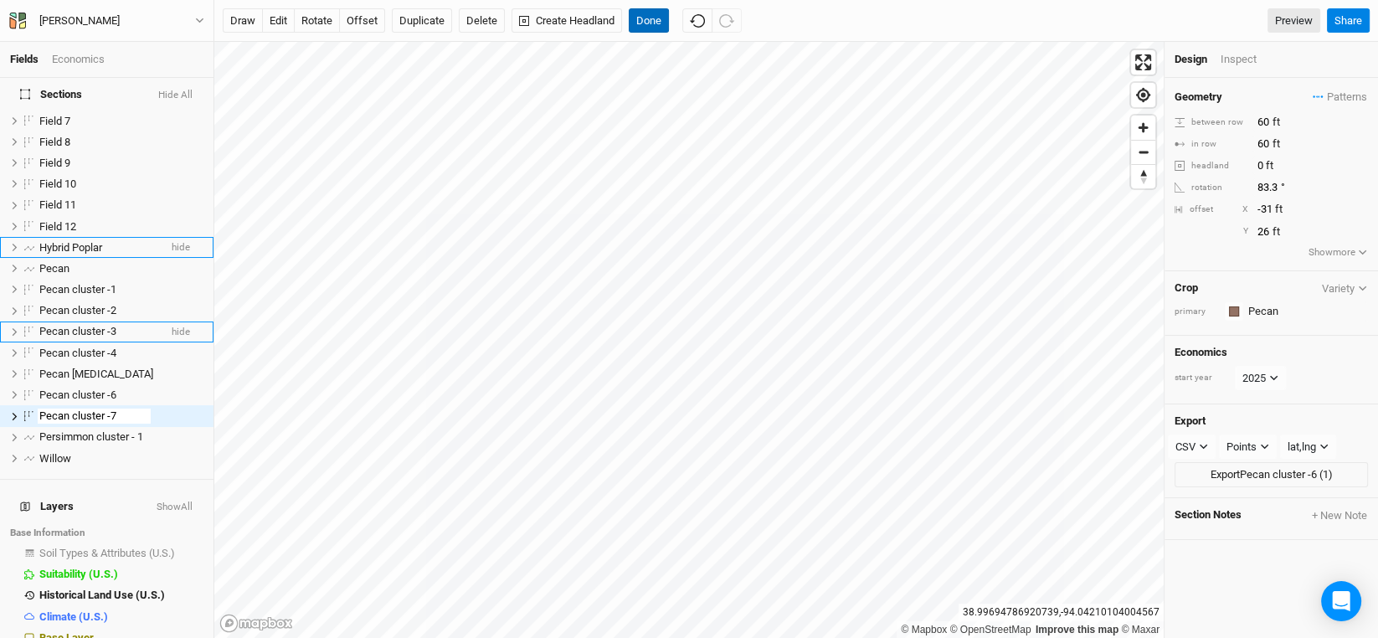
click at [652, 15] on button "Done" at bounding box center [649, 20] width 40 height 25
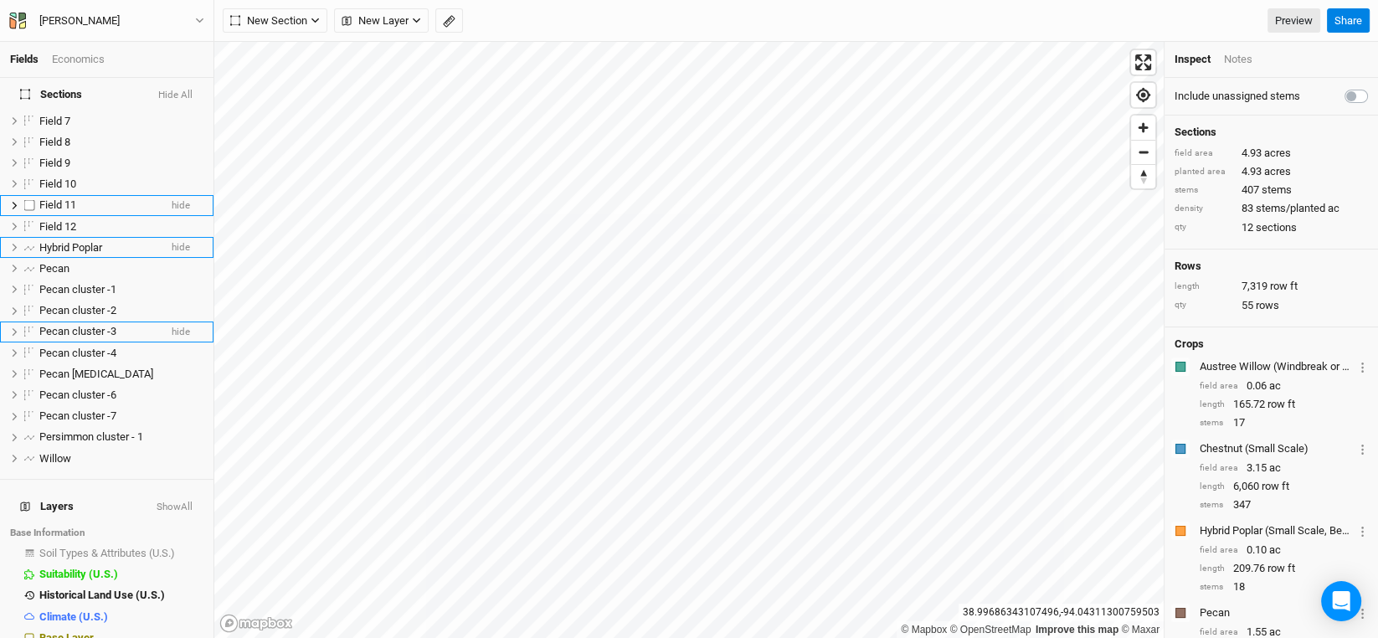
scroll to position [0, 0]
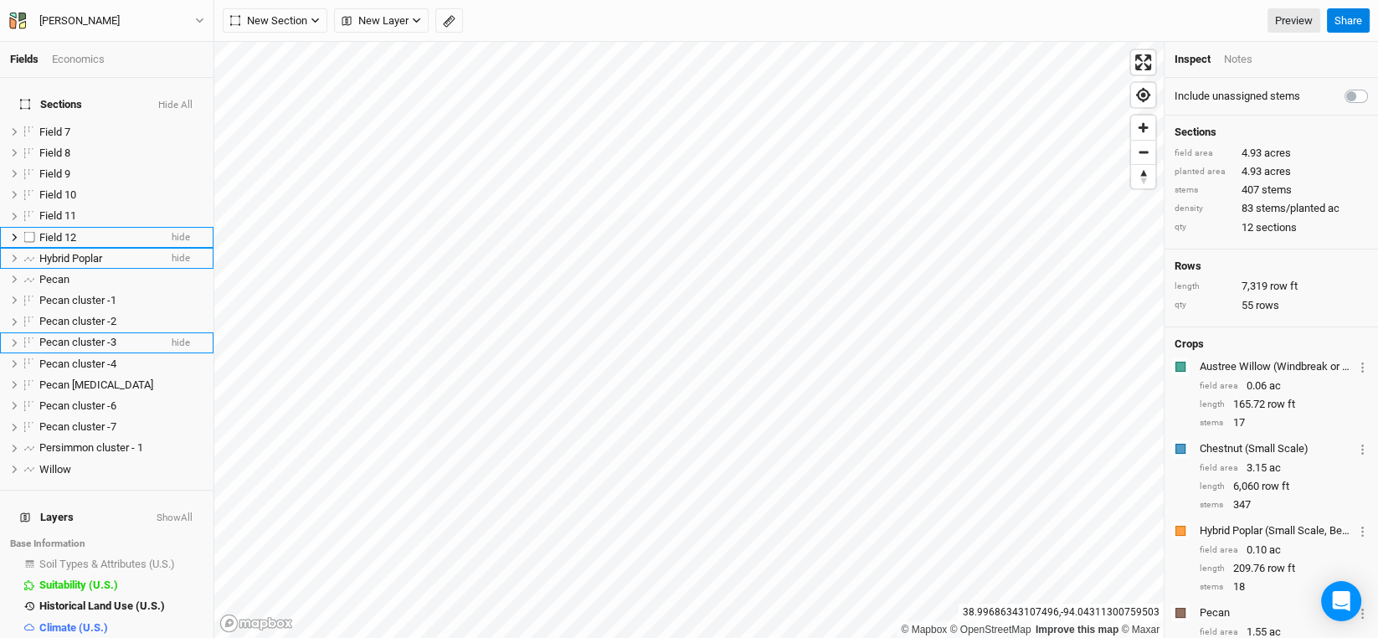
click at [64, 231] on span "Field 12" at bounding box center [57, 237] width 37 height 13
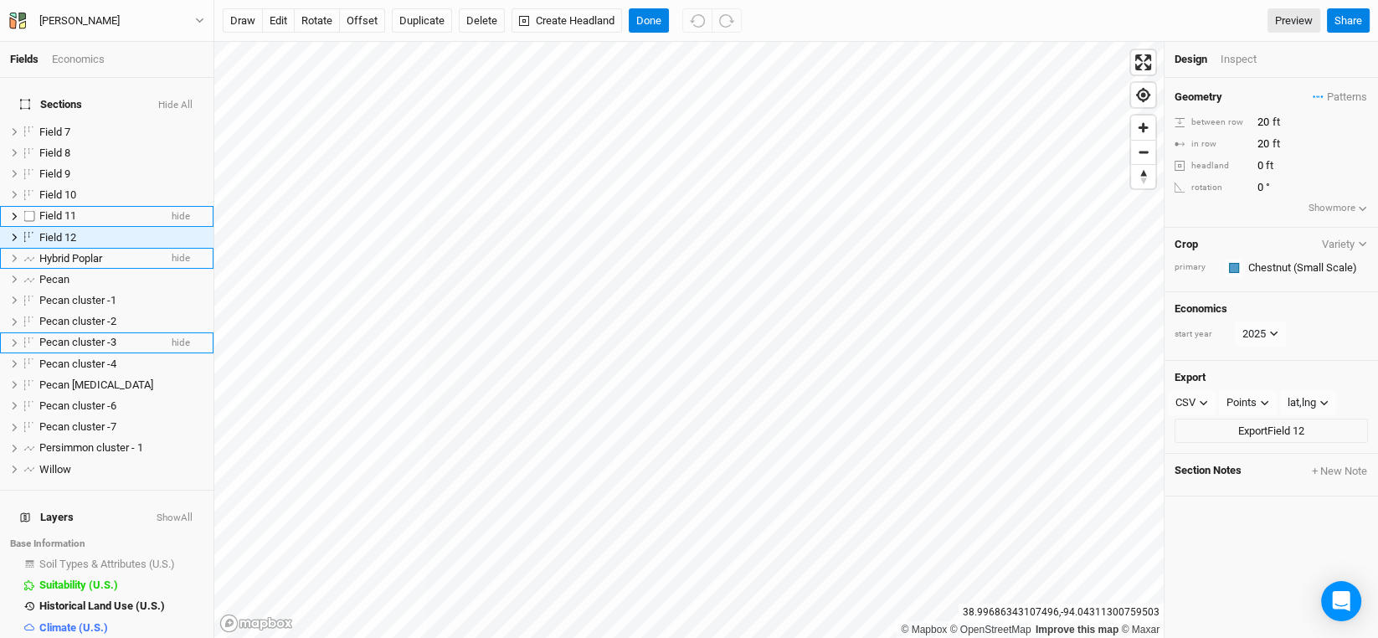
click at [66, 209] on span "Field 11" at bounding box center [57, 215] width 37 height 13
click at [63, 231] on span "Field 12" at bounding box center [57, 237] width 37 height 13
type input "Chestnut"
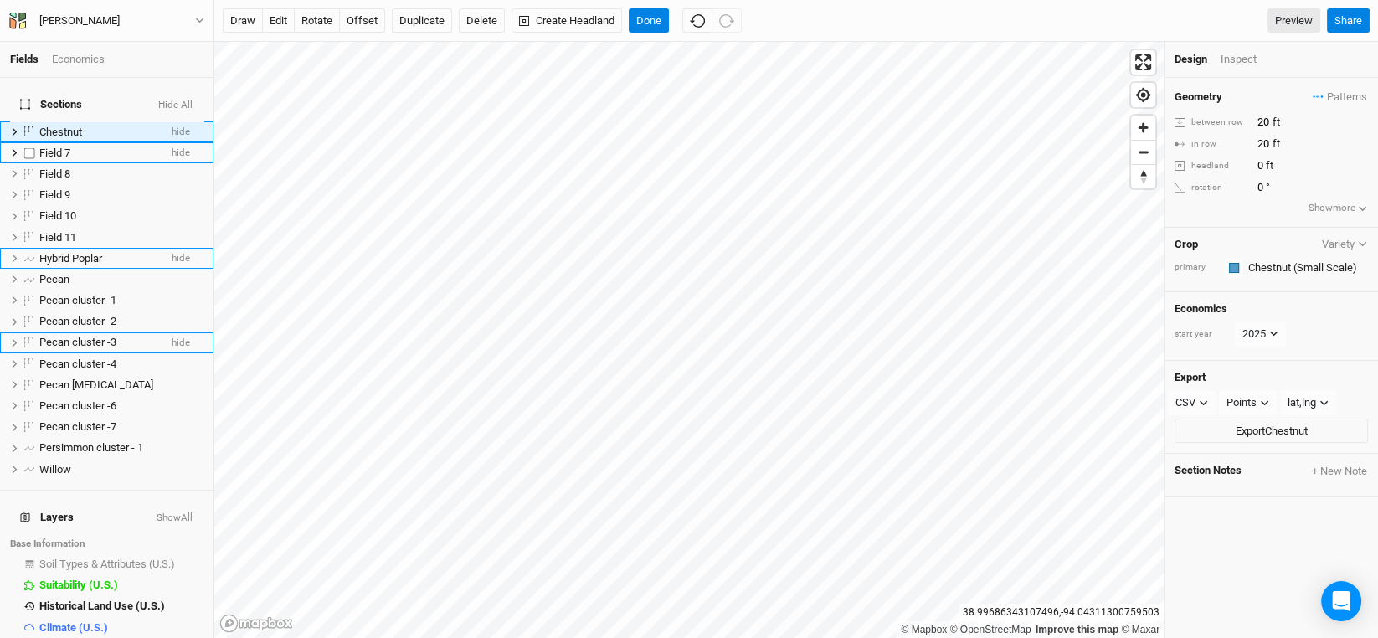
click at [49, 146] on span "Field 7" at bounding box center [54, 152] width 31 height 13
click at [28, 142] on label at bounding box center [29, 152] width 21 height 21
click at [28, 147] on input "checkbox" at bounding box center [29, 152] width 11 height 11
checkbox input "true"
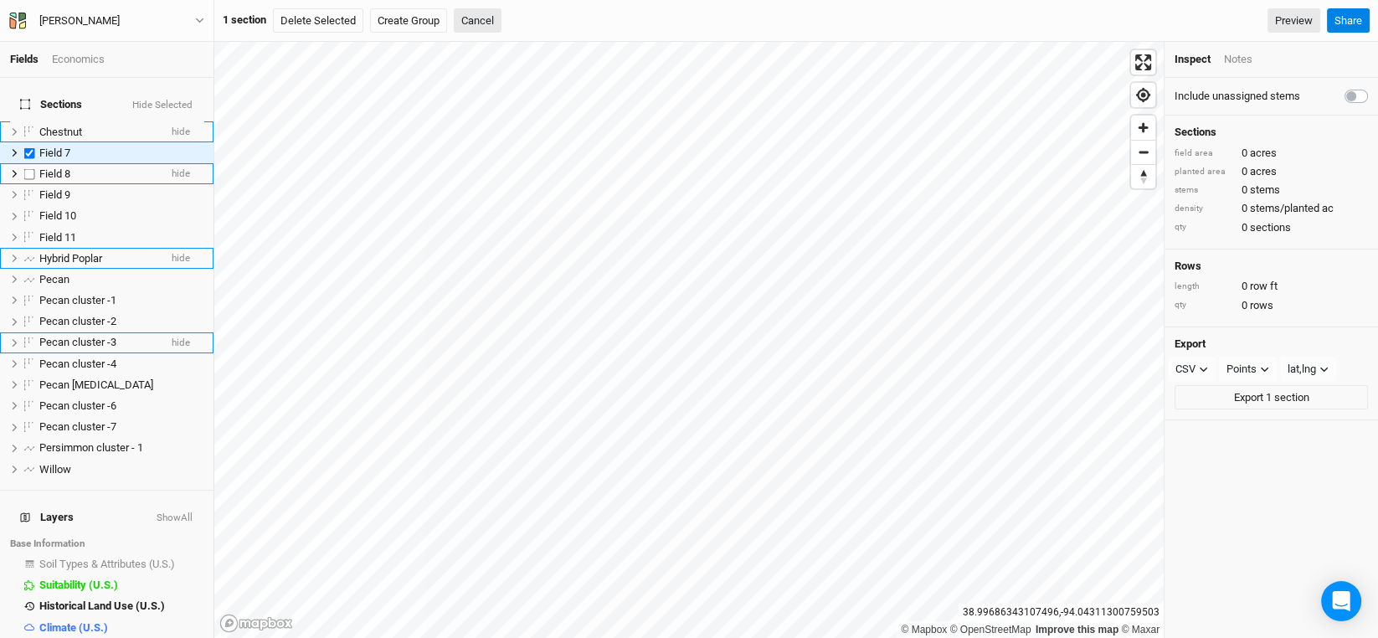
click at [29, 163] on label at bounding box center [29, 173] width 21 height 21
click at [29, 168] on input "checkbox" at bounding box center [29, 173] width 11 height 11
checkbox input "true"
click at [29, 184] on label at bounding box center [29, 194] width 21 height 21
click at [29, 189] on input "checkbox" at bounding box center [29, 194] width 11 height 11
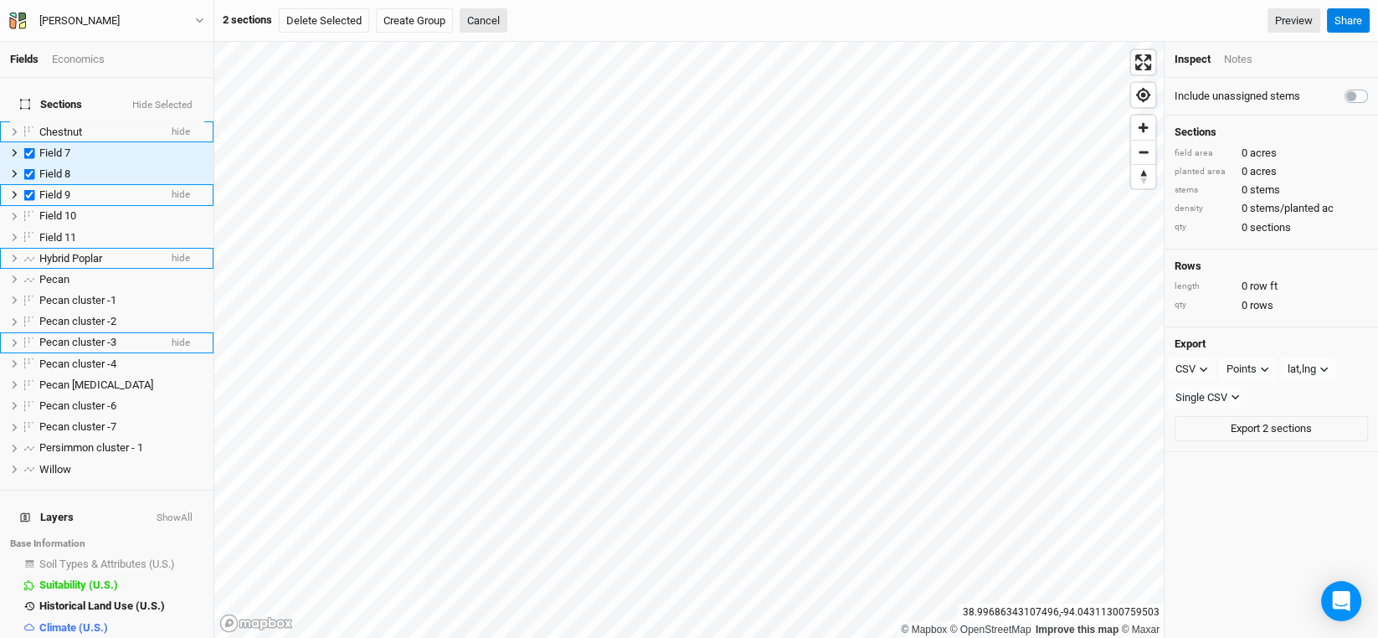
checkbox input "true"
click at [27, 206] on label at bounding box center [29, 216] width 21 height 21
click at [27, 211] on input "checkbox" at bounding box center [29, 216] width 11 height 11
checkbox input "true"
click at [28, 227] on label at bounding box center [29, 237] width 21 height 21
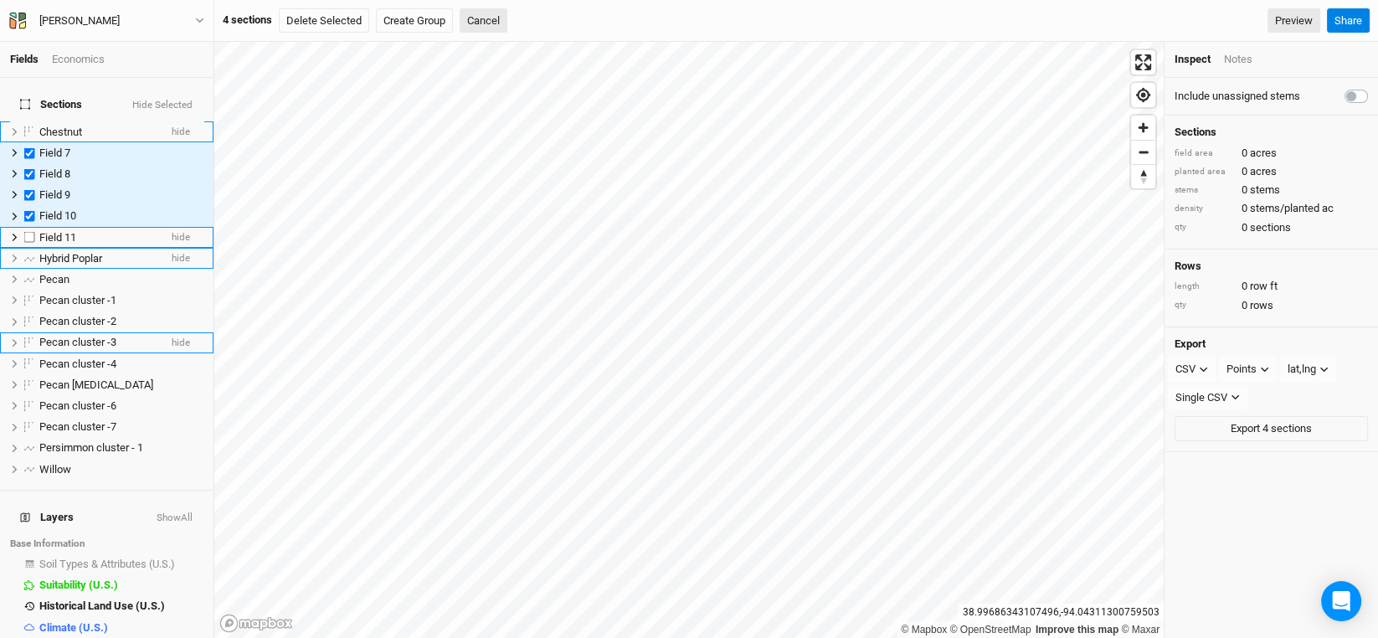
click at [28, 232] on input "checkbox" at bounding box center [29, 237] width 11 height 11
checkbox input "true"
click at [313, 26] on button "Delete Selected" at bounding box center [324, 20] width 90 height 25
click at [537, 24] on button "Confirm" at bounding box center [511, 20] width 52 height 25
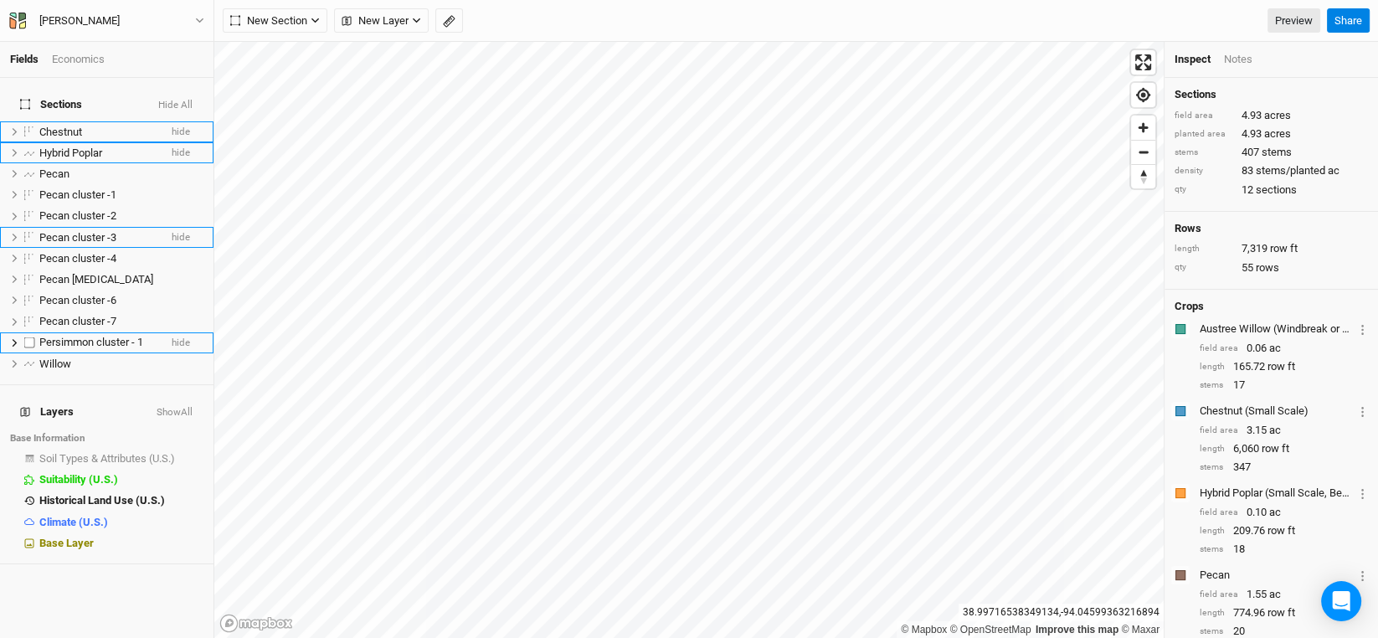
click at [86, 336] on span "Persimmon cluster - 1" at bounding box center [91, 342] width 104 height 13
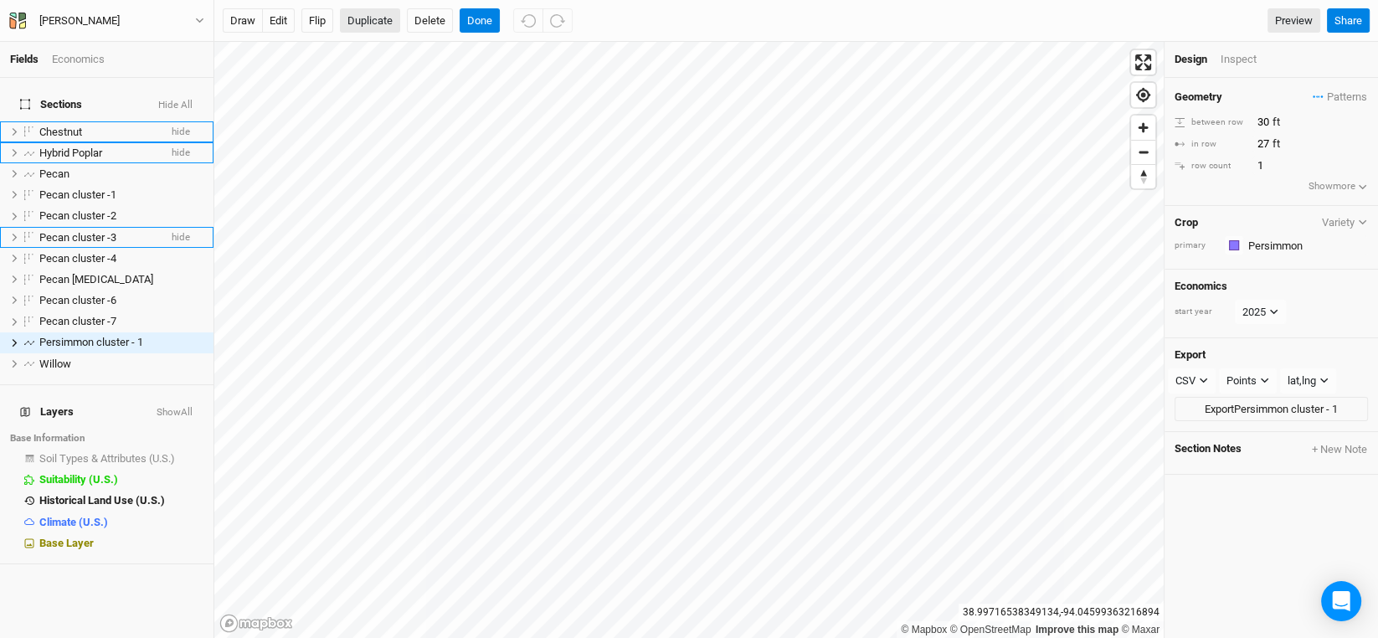
click at [370, 19] on button "Duplicate" at bounding box center [370, 20] width 60 height 25
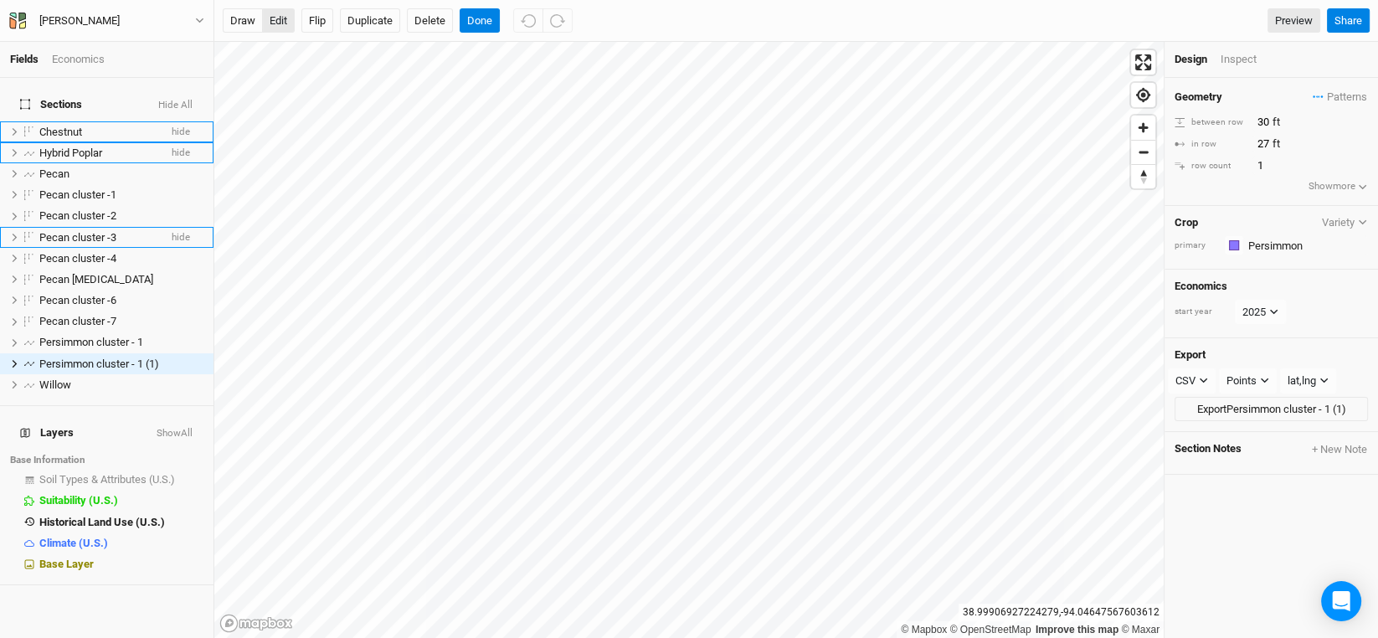
click at [273, 23] on button "edit" at bounding box center [278, 20] width 33 height 25
click at [474, 20] on button "Done" at bounding box center [480, 20] width 40 height 25
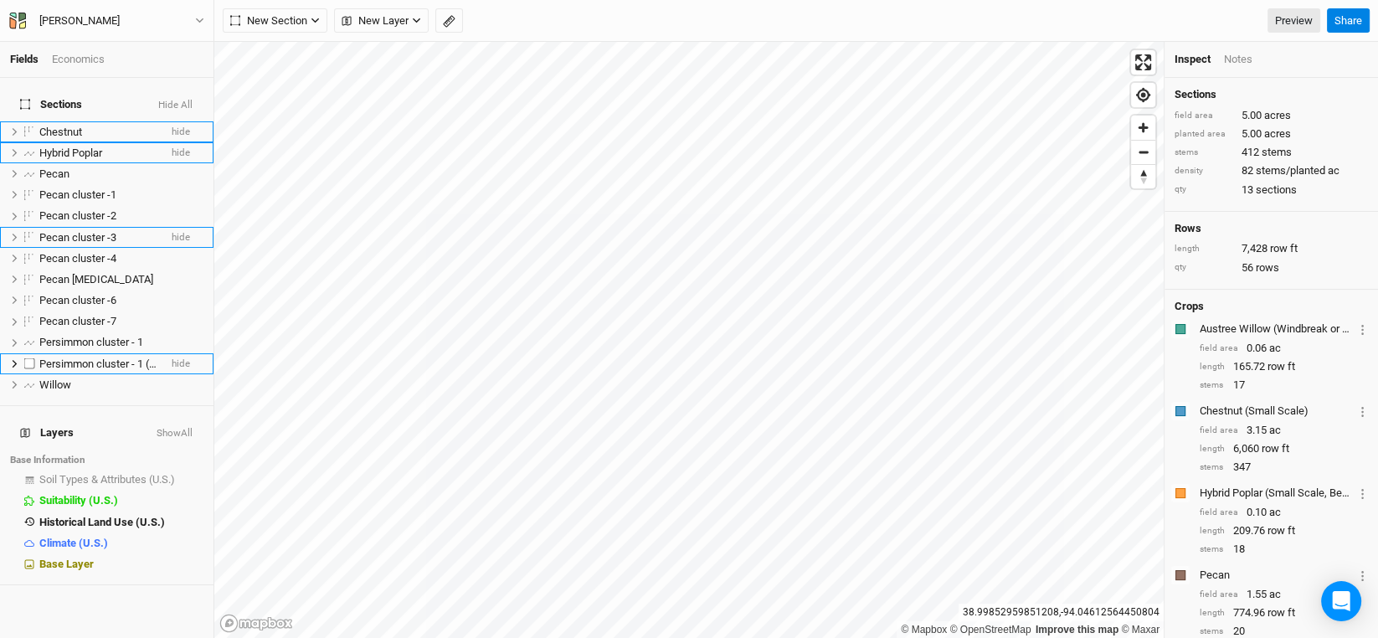
click at [115, 357] on span "Persimmon cluster - 1 (1)" at bounding box center [99, 363] width 120 height 13
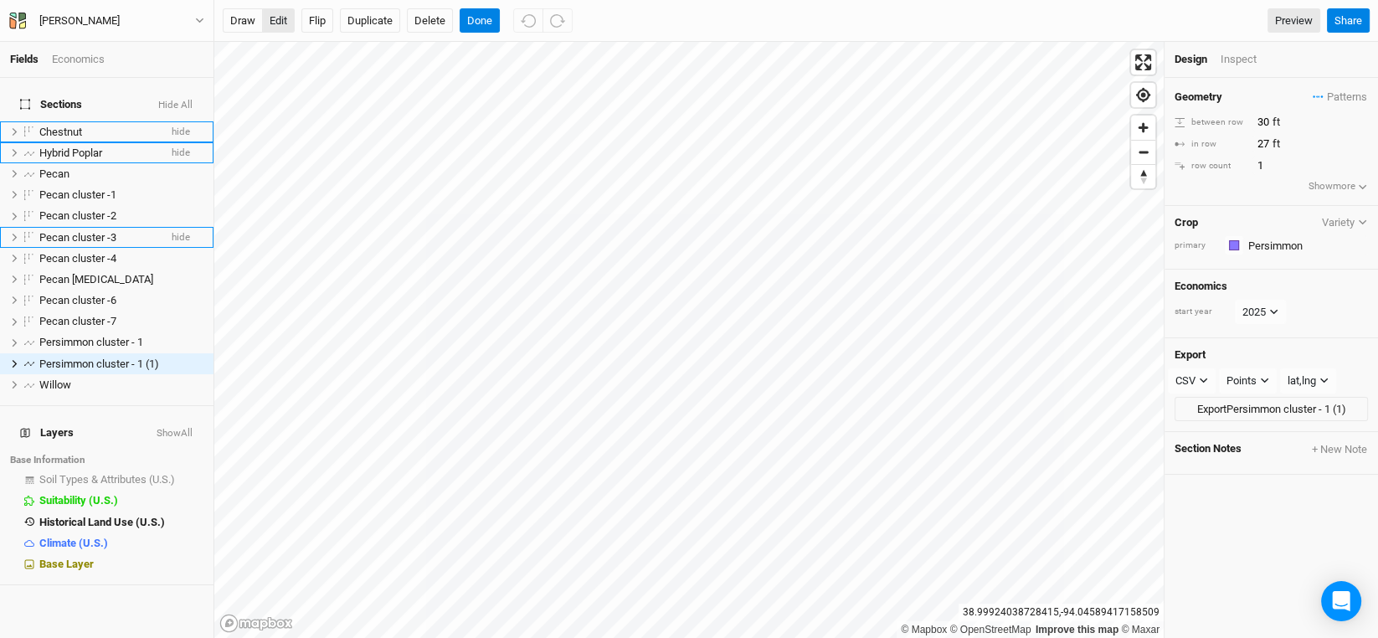
click at [280, 16] on button "edit" at bounding box center [278, 20] width 33 height 25
click at [434, 16] on button "Delete" at bounding box center [430, 20] width 46 height 25
click at [601, 17] on button "Confirm" at bounding box center [585, 20] width 52 height 25
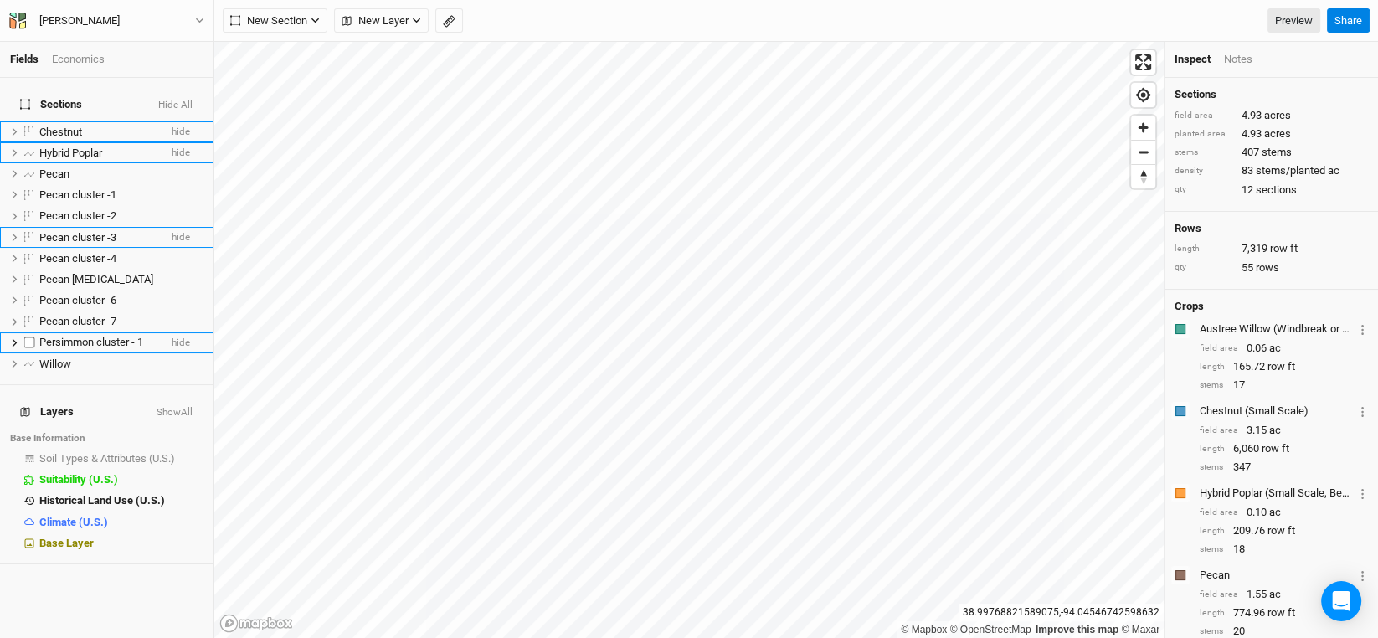
click at [74, 336] on span "Persimmon cluster - 1" at bounding box center [91, 342] width 104 height 13
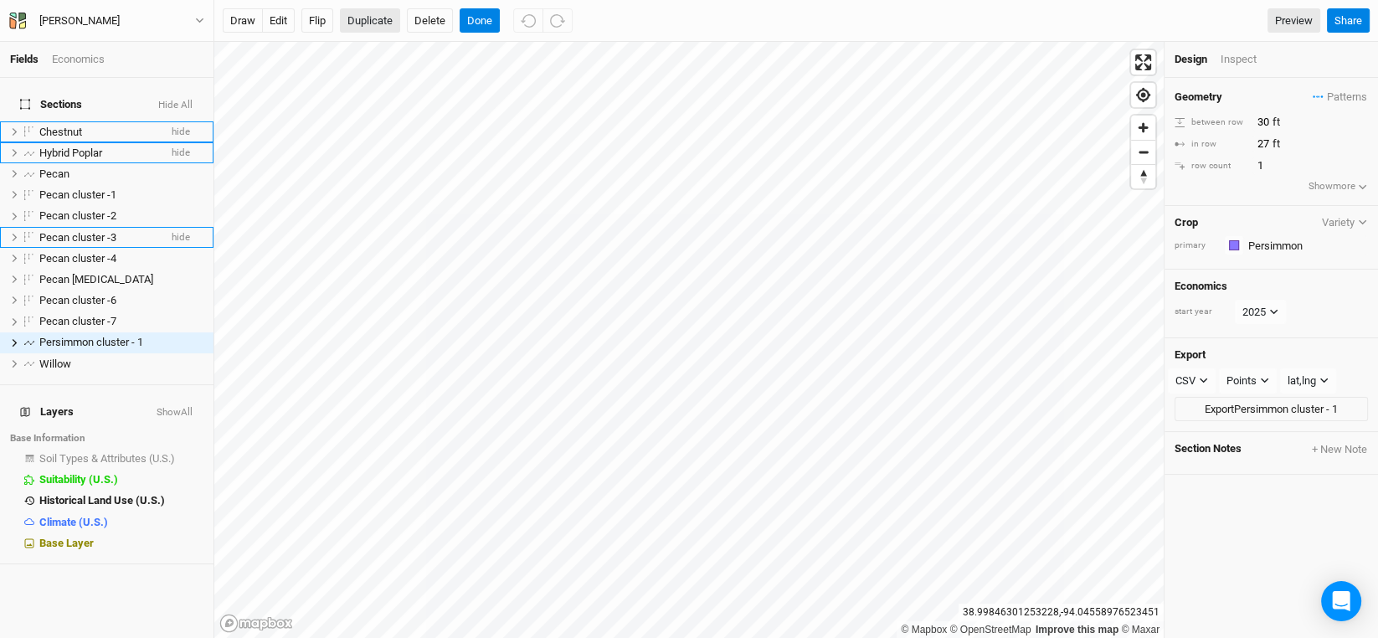
click at [358, 13] on button "Duplicate" at bounding box center [370, 20] width 60 height 25
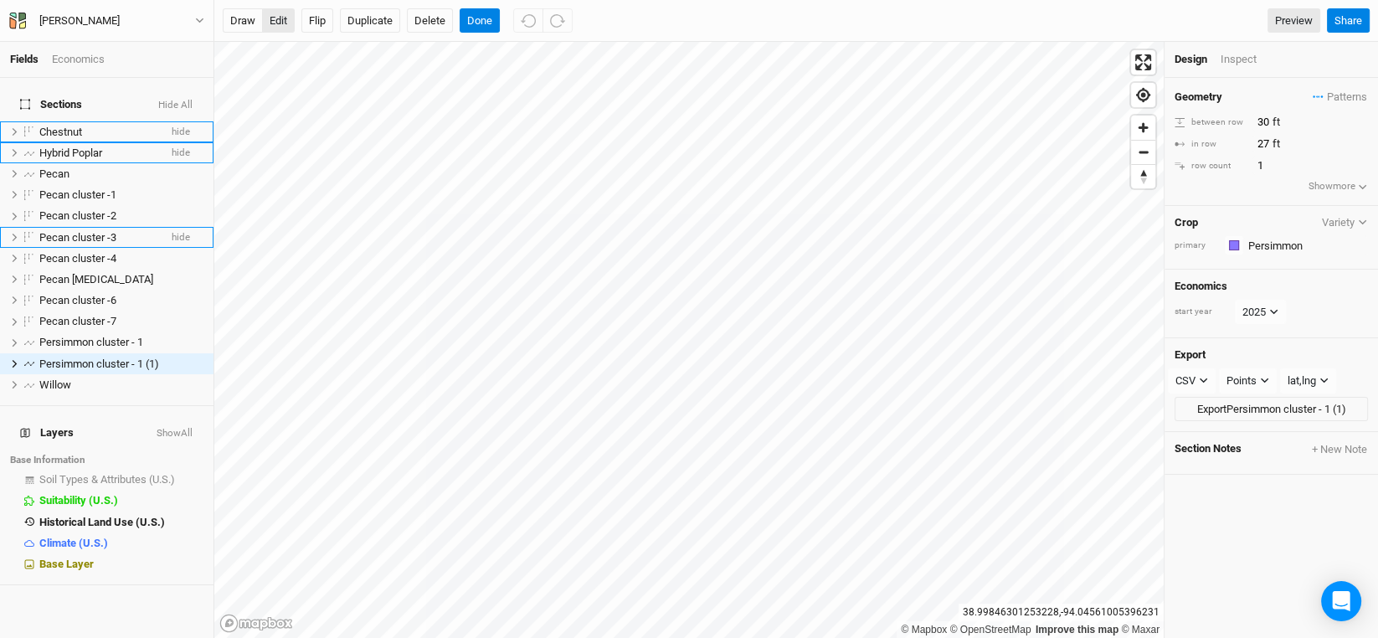
click at [276, 18] on button "edit" at bounding box center [278, 20] width 33 height 25
click at [444, 20] on button "Delete" at bounding box center [430, 20] width 46 height 25
click at [600, 18] on button "Confirm" at bounding box center [585, 20] width 52 height 25
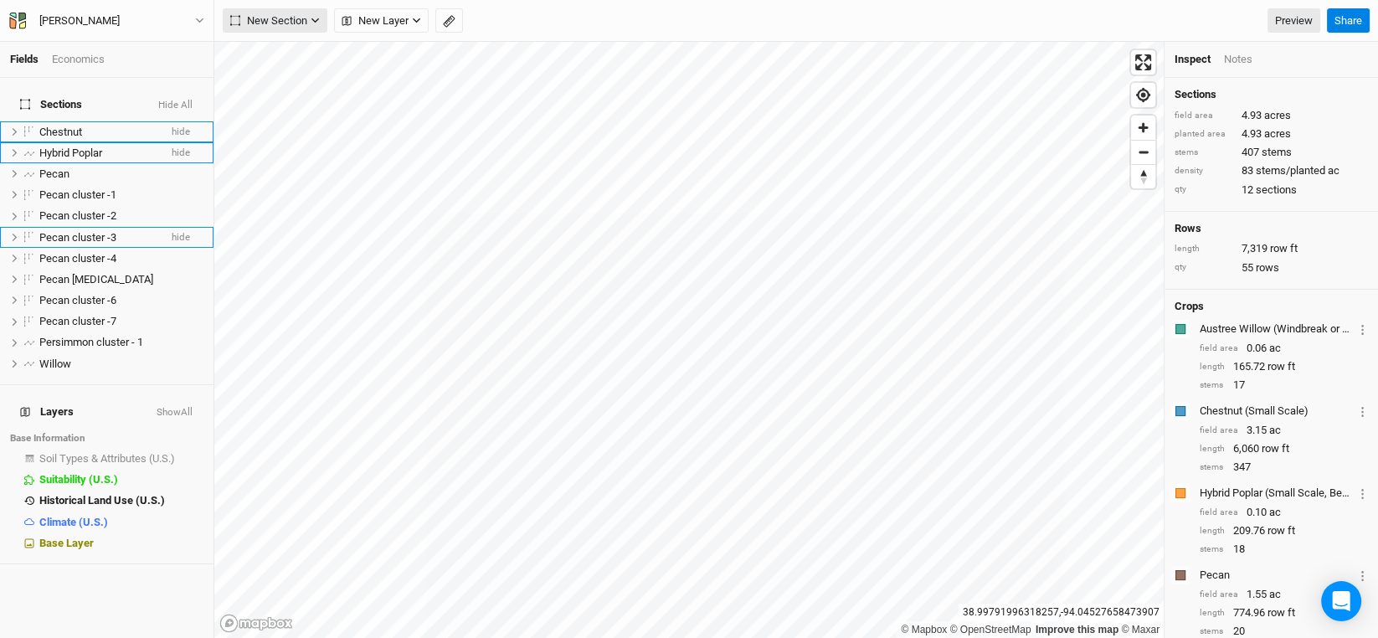
click at [316, 17] on icon "button" at bounding box center [315, 20] width 9 height 9
click at [273, 80] on div "Line" at bounding box center [272, 80] width 26 height 19
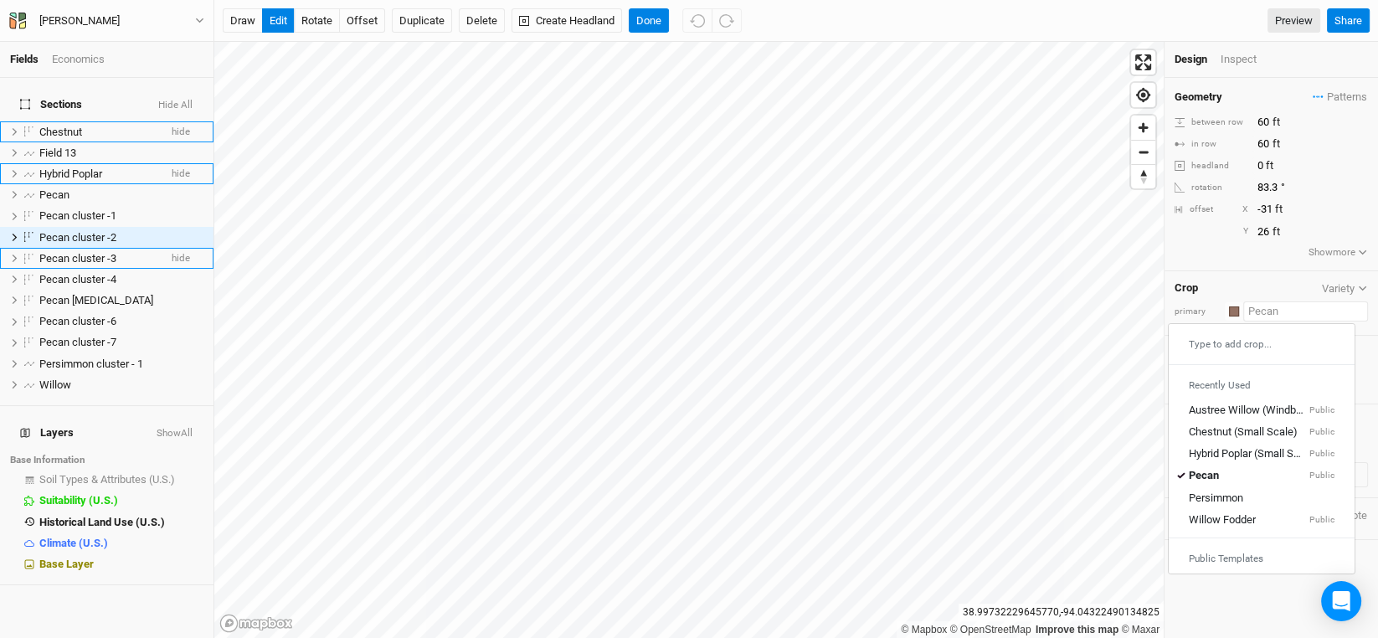
click at [1267, 306] on input "text" at bounding box center [1305, 311] width 125 height 20
click at [1232, 492] on div "Persimmon" at bounding box center [1216, 497] width 54 height 15
type input "20"
type input "30"
type input "Persimmon"
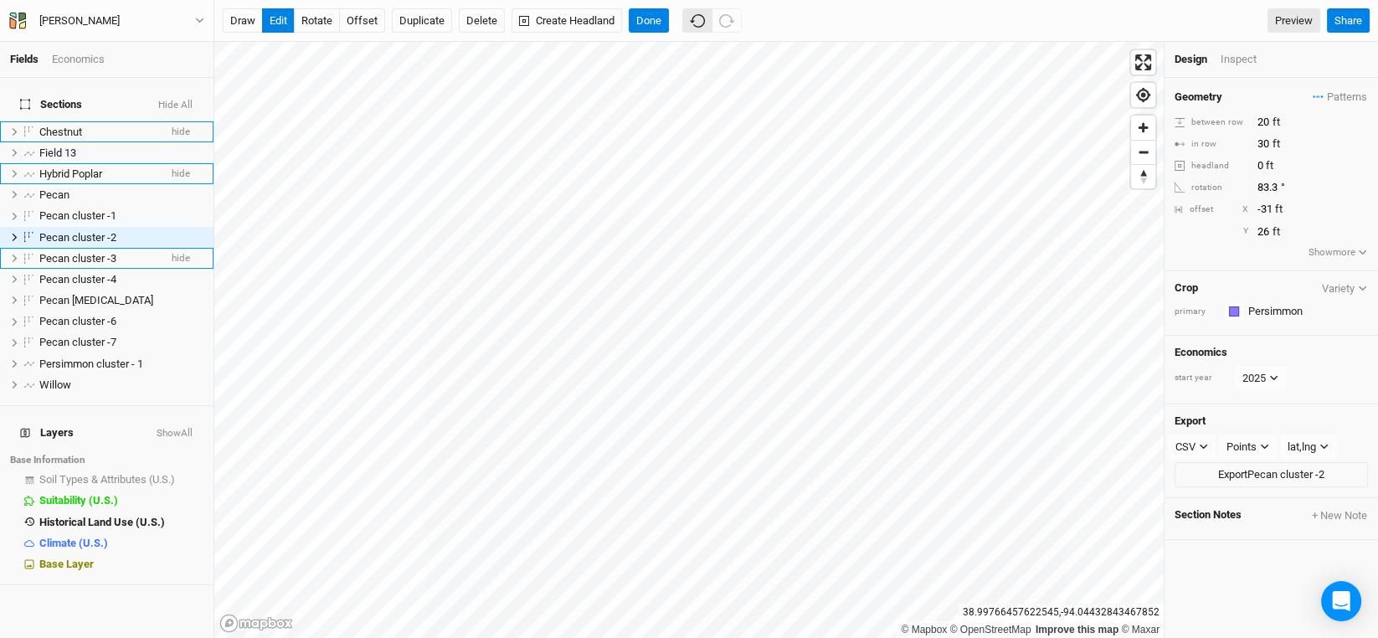
click at [701, 23] on icon "button" at bounding box center [697, 20] width 15 height 15
type input "60"
click at [100, 357] on span "Persimmon cluster - 1" at bounding box center [91, 363] width 104 height 13
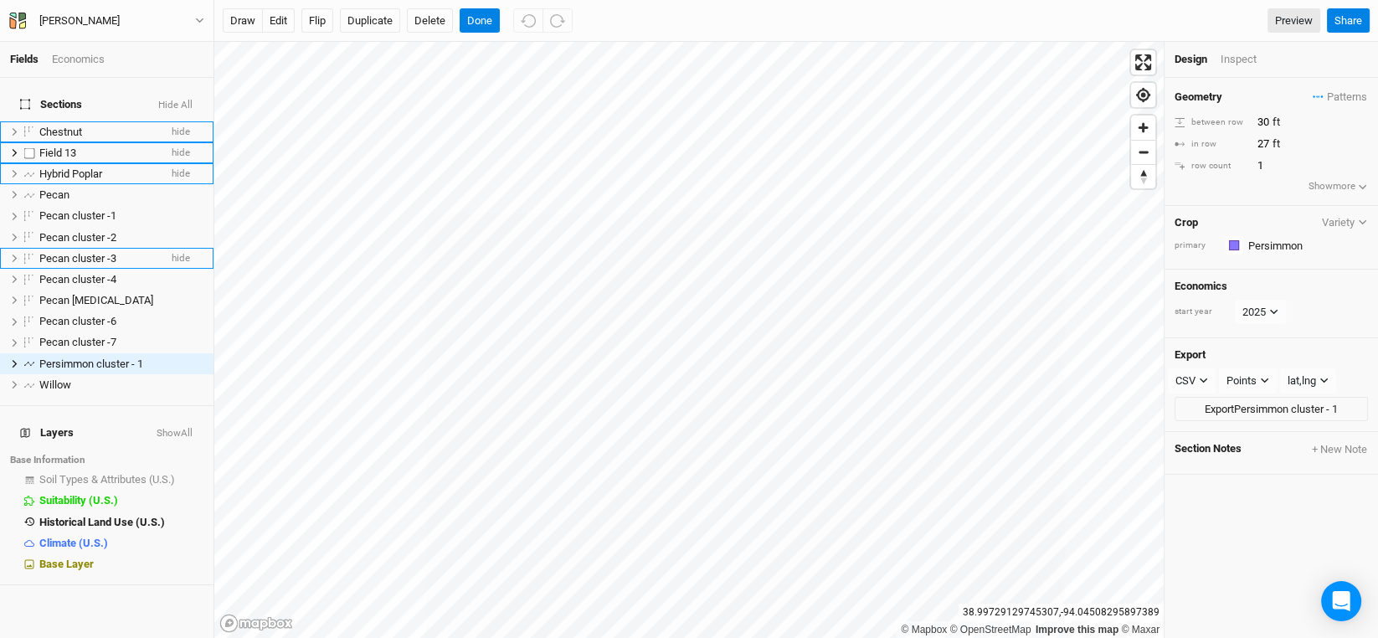
click at [64, 146] on span "Field 13" at bounding box center [57, 152] width 37 height 13
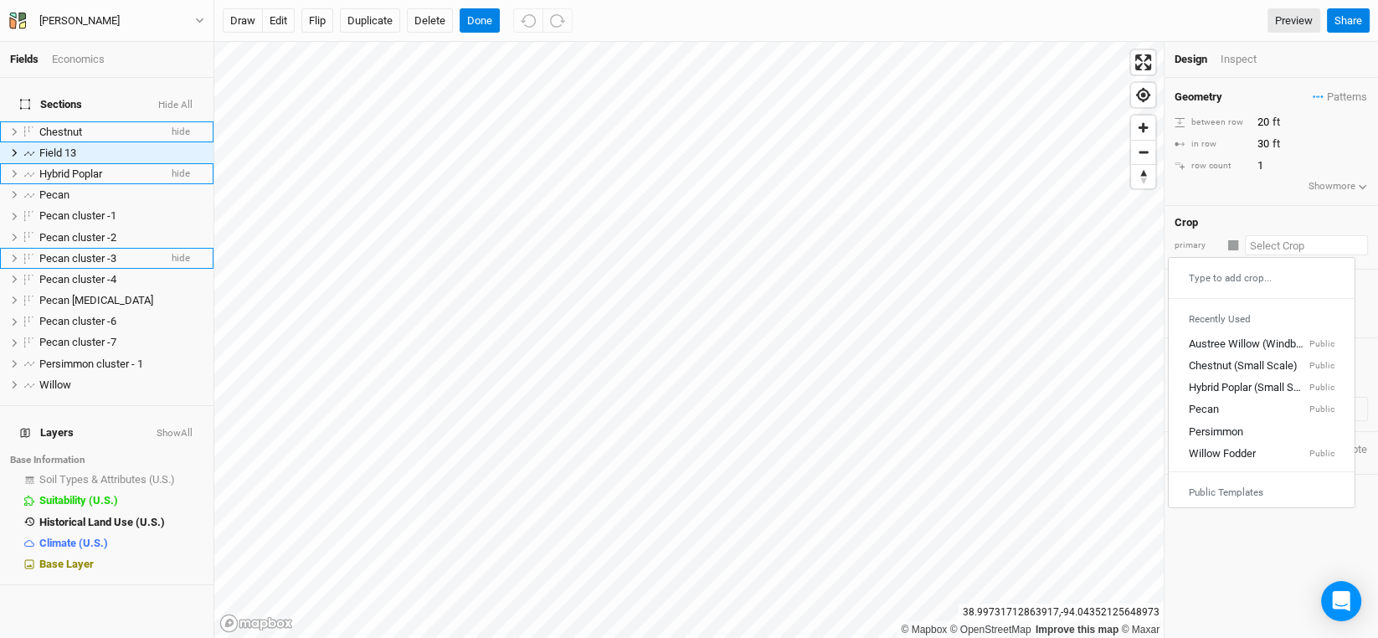
click at [1265, 247] on input "text" at bounding box center [1306, 245] width 123 height 20
click at [1245, 427] on div "Persimmon" at bounding box center [1262, 431] width 146 height 15
type input "Persimmon"
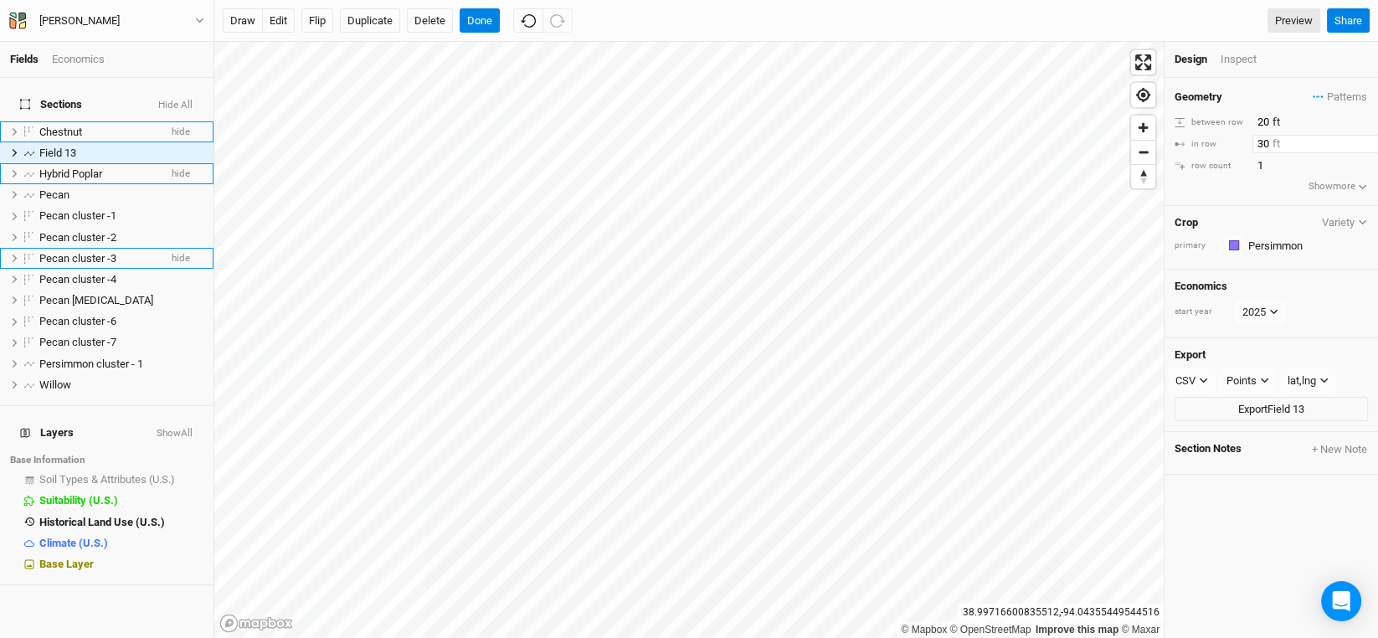
drag, startPoint x: 1270, startPoint y: 138, endPoint x: 1230, endPoint y: 147, distance: 41.2
click at [1235, 142] on div "in row 30 ft" at bounding box center [1270, 144] width 193 height 18
type input "27"
click at [277, 20] on button "edit" at bounding box center [278, 20] width 33 height 25
click at [480, 19] on button "Done" at bounding box center [480, 20] width 40 height 25
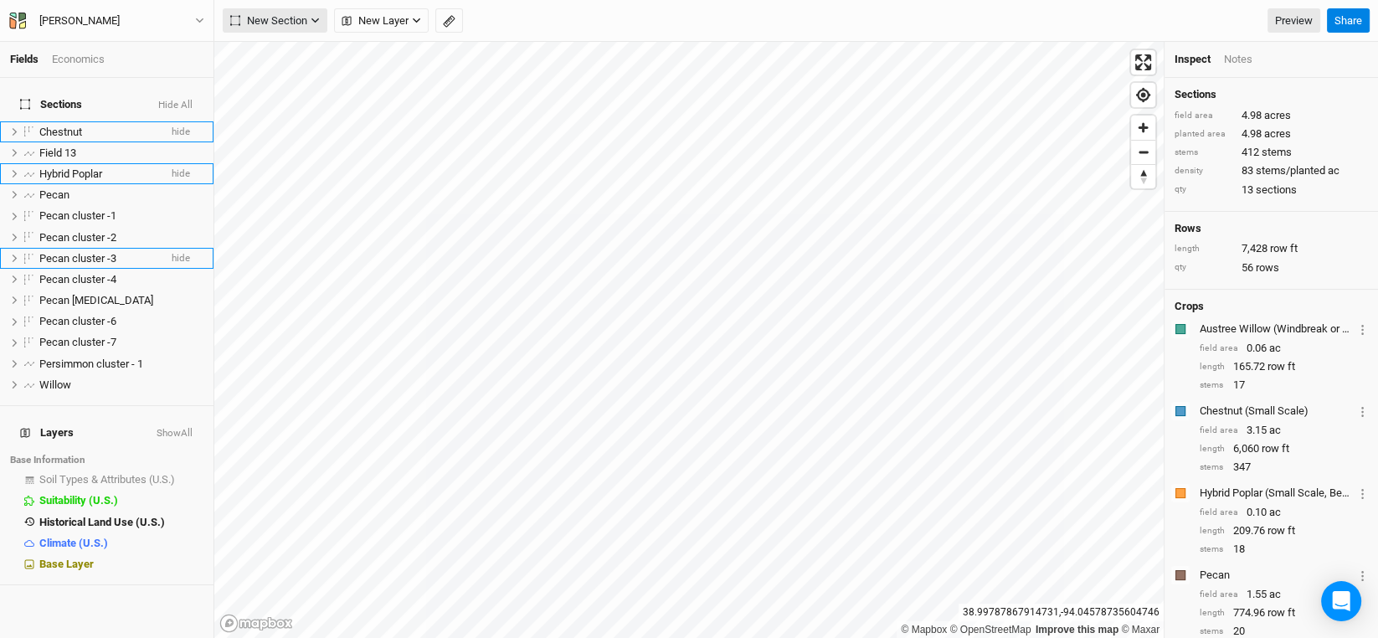
click at [313, 23] on icon "button" at bounding box center [315, 20] width 9 height 9
click at [264, 80] on div "Line" at bounding box center [272, 80] width 26 height 19
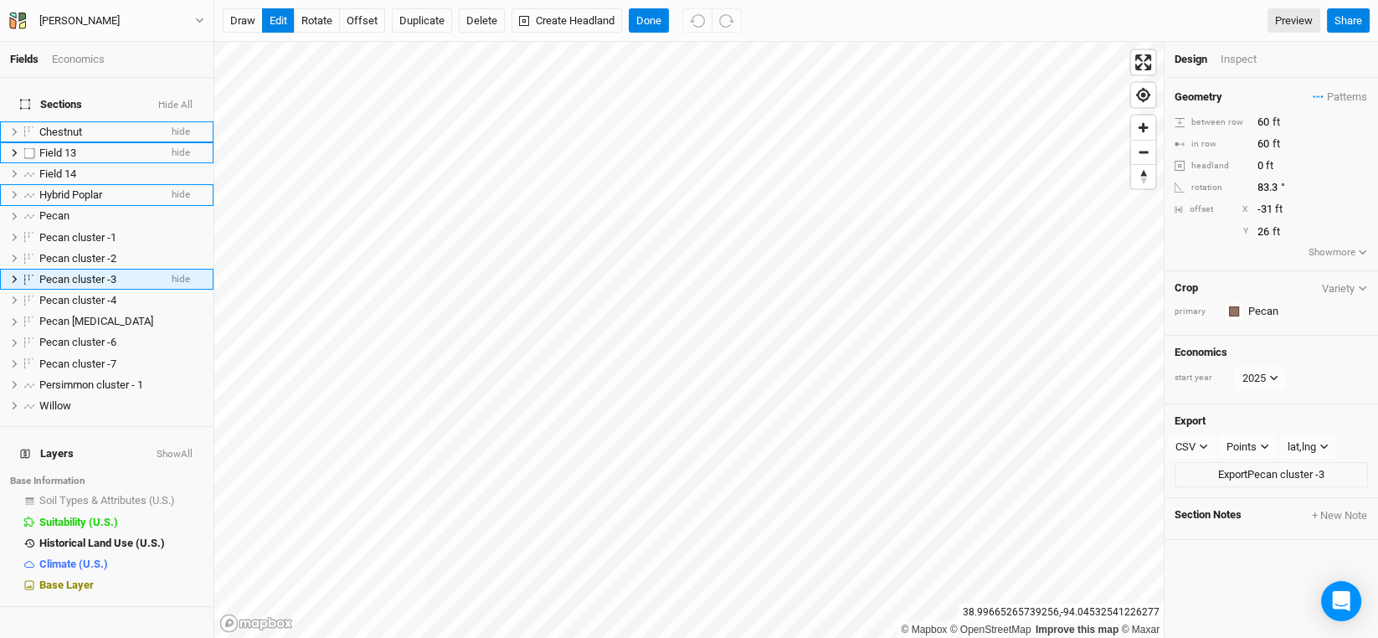
click at [71, 146] on span "Field 13" at bounding box center [57, 152] width 37 height 13
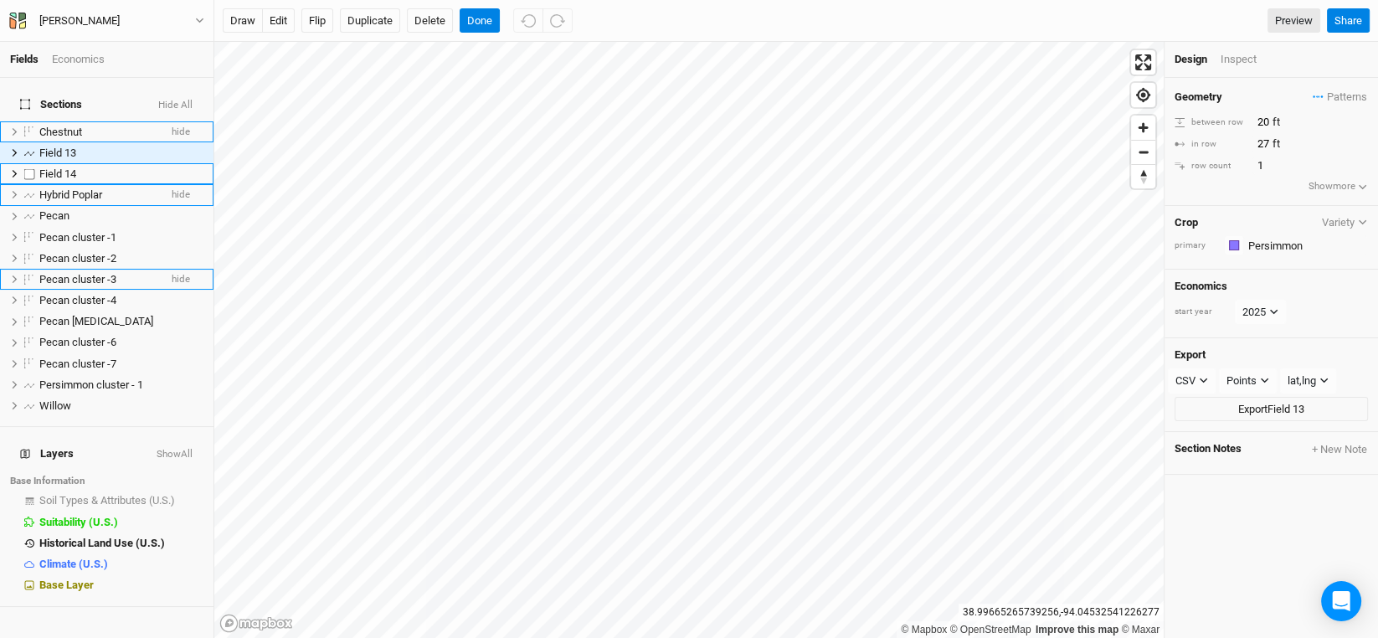
click at [70, 184] on li "Hybrid Poplar hide" at bounding box center [106, 194] width 213 height 21
click at [64, 167] on span "Field 14" at bounding box center [57, 173] width 37 height 13
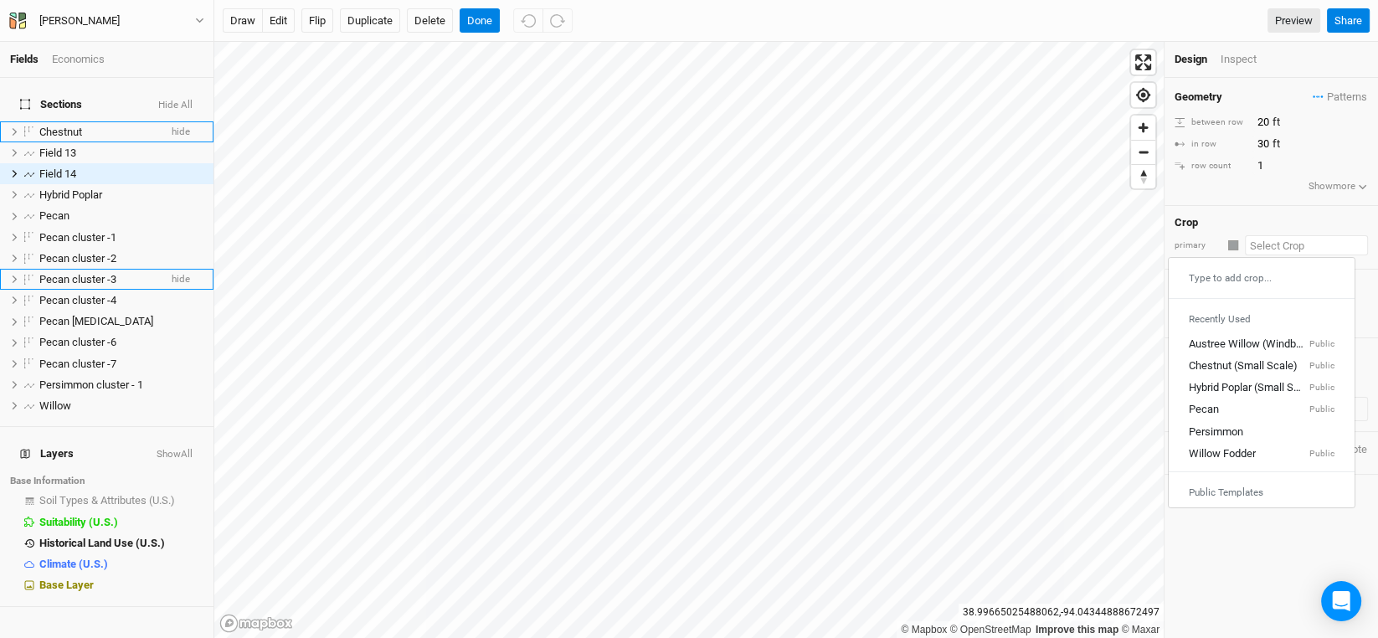
click at [1264, 244] on input "text" at bounding box center [1306, 245] width 123 height 20
click at [1214, 429] on div "Persimmon" at bounding box center [1216, 431] width 54 height 15
type input "Persimmon"
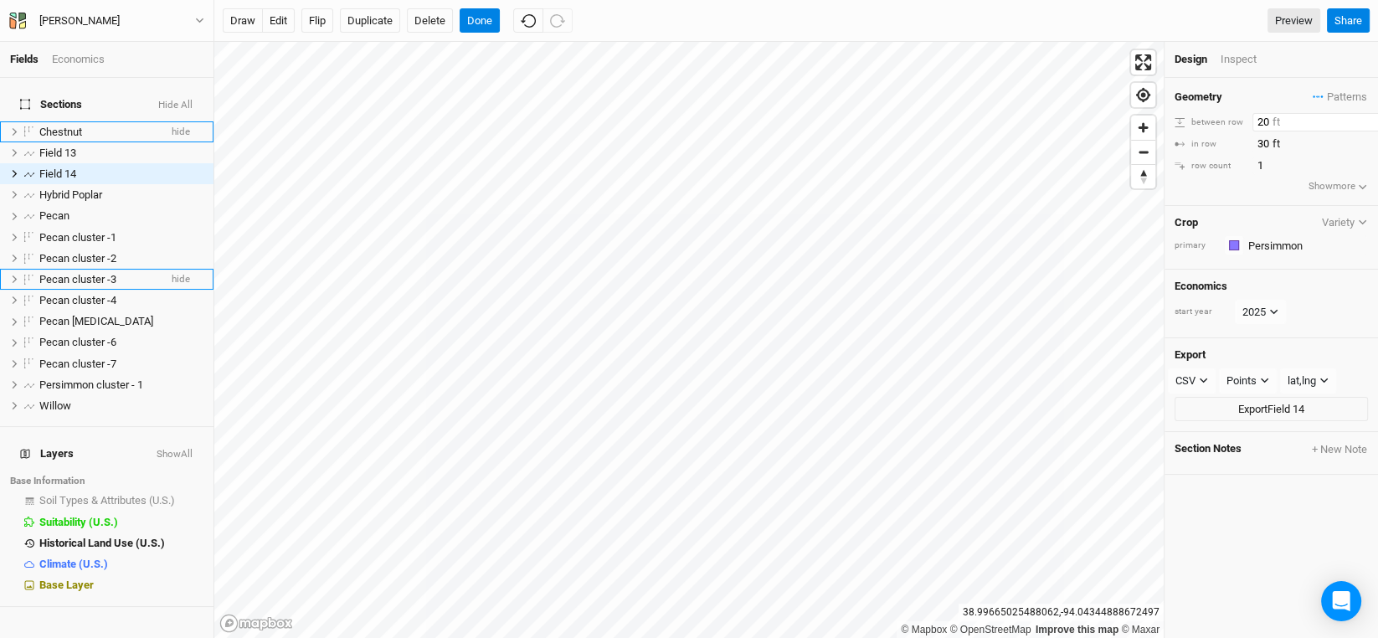
click at [1268, 123] on input "20" at bounding box center [1325, 122] width 146 height 18
drag, startPoint x: 1267, startPoint y: 118, endPoint x: 1226, endPoint y: 116, distance: 41.1
click at [1226, 116] on div "between row 20 ft" at bounding box center [1270, 122] width 193 height 18
type input "27"
drag, startPoint x: 1273, startPoint y: 133, endPoint x: 1264, endPoint y: 134, distance: 9.2
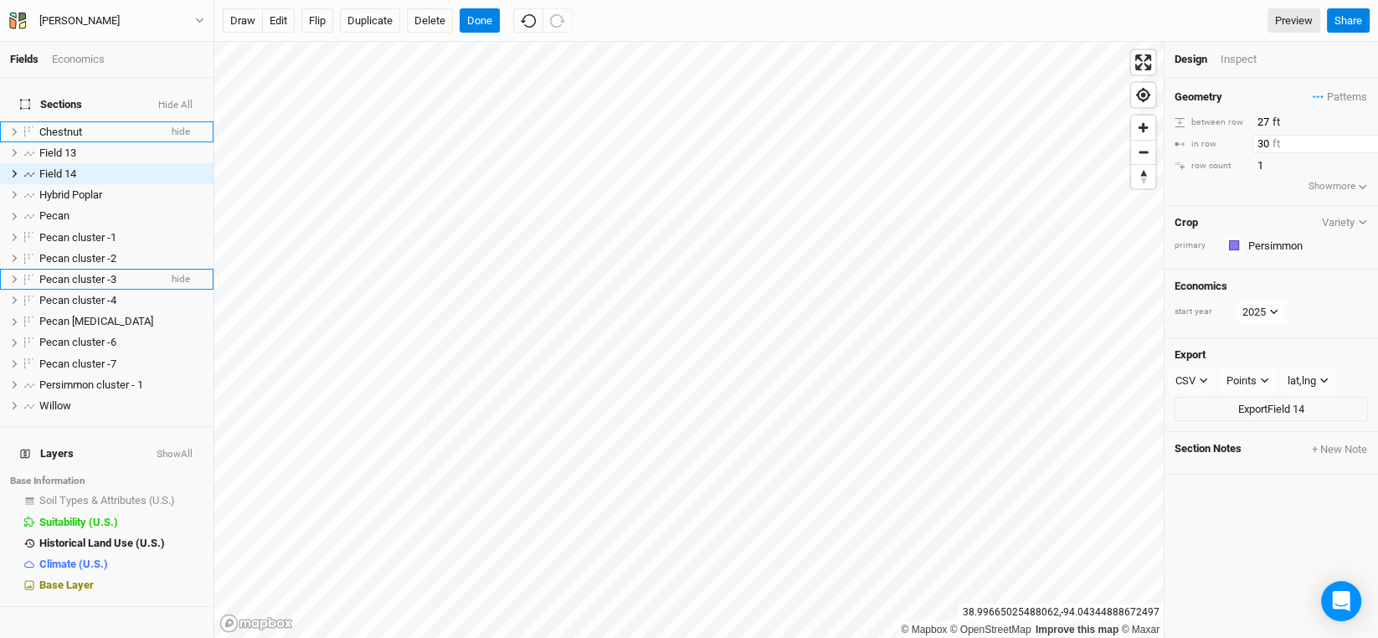
click at [1264, 134] on div "Geometry Patterns ＋ New in-row pattern between row 27 ft in row 30 ft row count…" at bounding box center [1270, 142] width 213 height 128
drag, startPoint x: 1269, startPoint y: 141, endPoint x: 1216, endPoint y: 139, distance: 52.8
click at [1220, 138] on div "in row 30 ft" at bounding box center [1270, 144] width 193 height 18
type input "27"
click at [1218, 172] on div "row count 1" at bounding box center [1270, 166] width 193 height 18
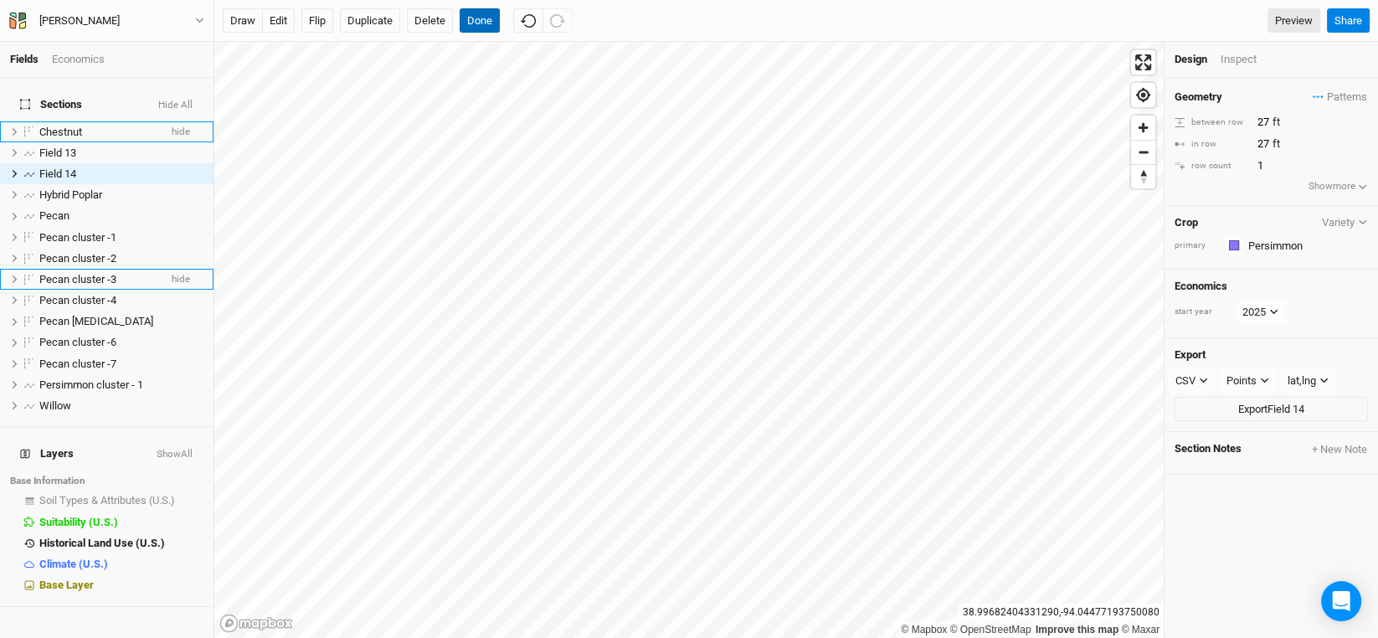
click at [478, 18] on button "Done" at bounding box center [480, 20] width 40 height 25
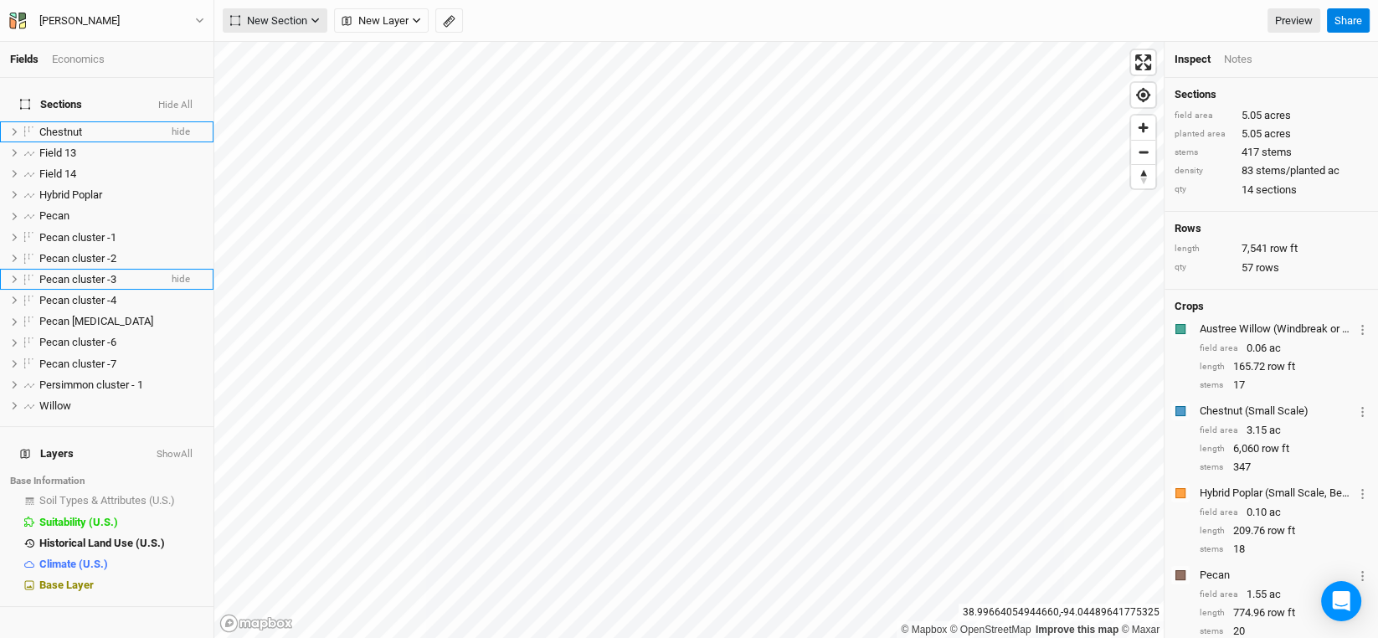
click at [313, 26] on button "New Section" at bounding box center [275, 20] width 105 height 25
click at [280, 79] on div "Line" at bounding box center [272, 80] width 26 height 19
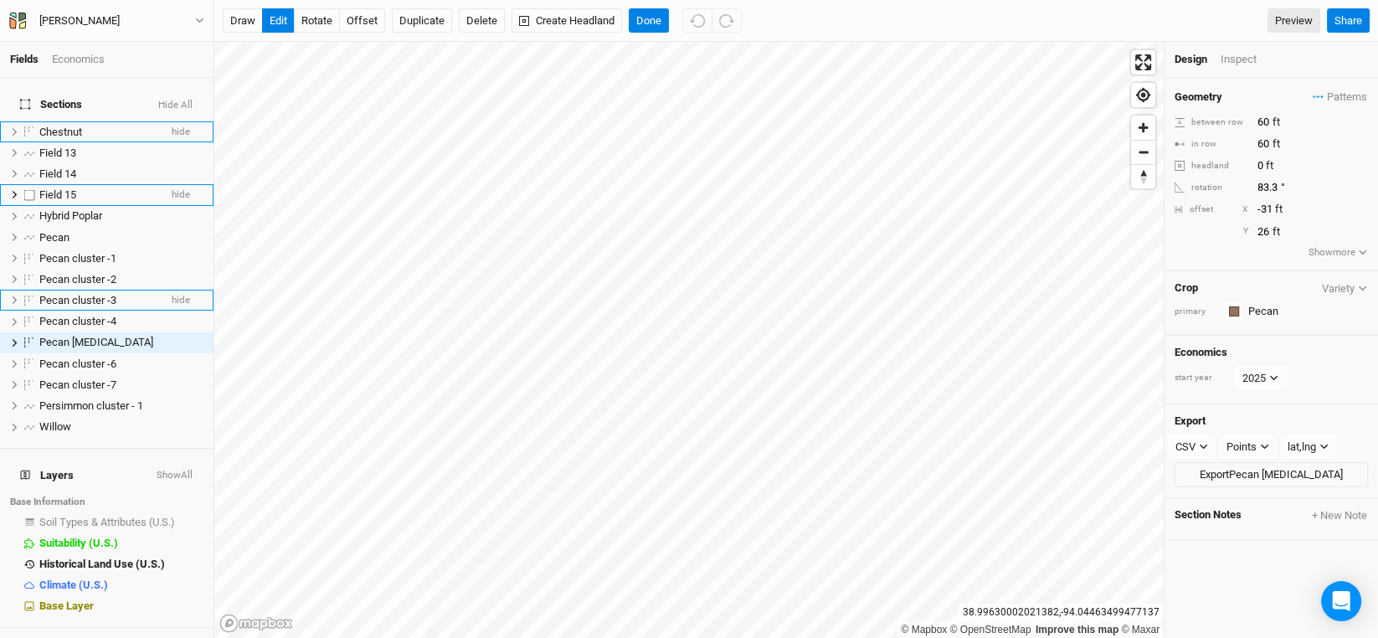
click at [70, 188] on span "Field 15" at bounding box center [57, 194] width 37 height 13
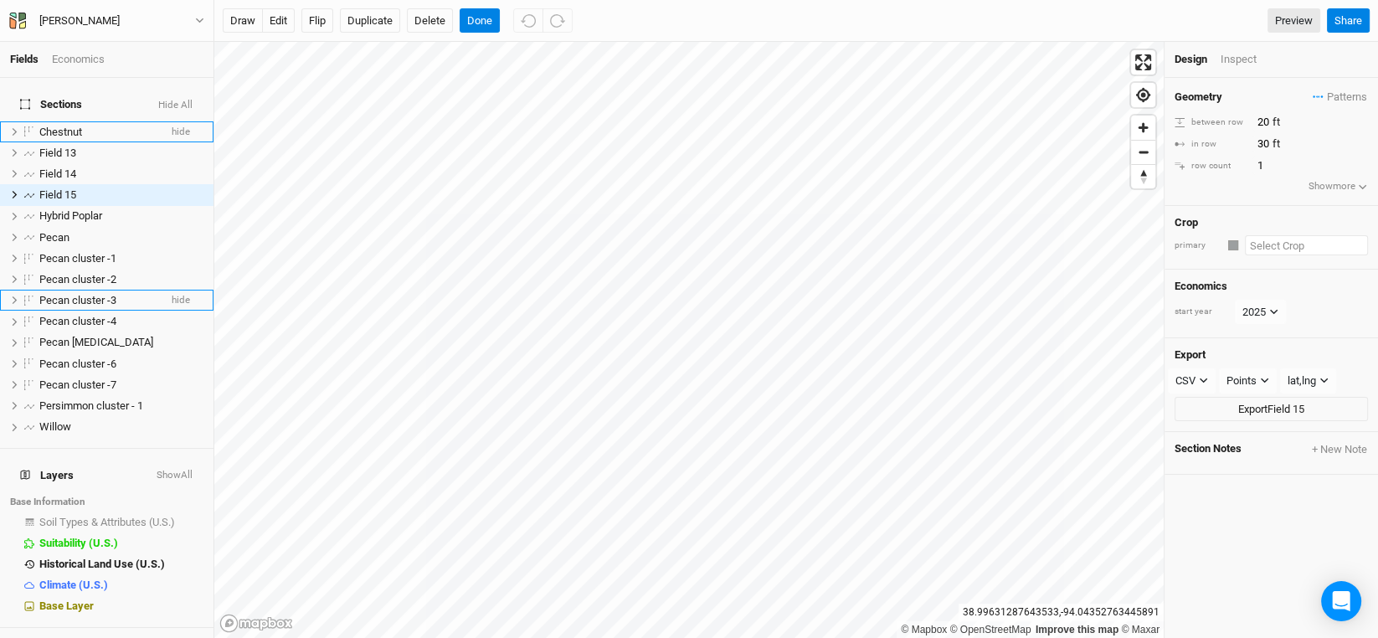
click at [1268, 243] on input "text" at bounding box center [1306, 245] width 123 height 20
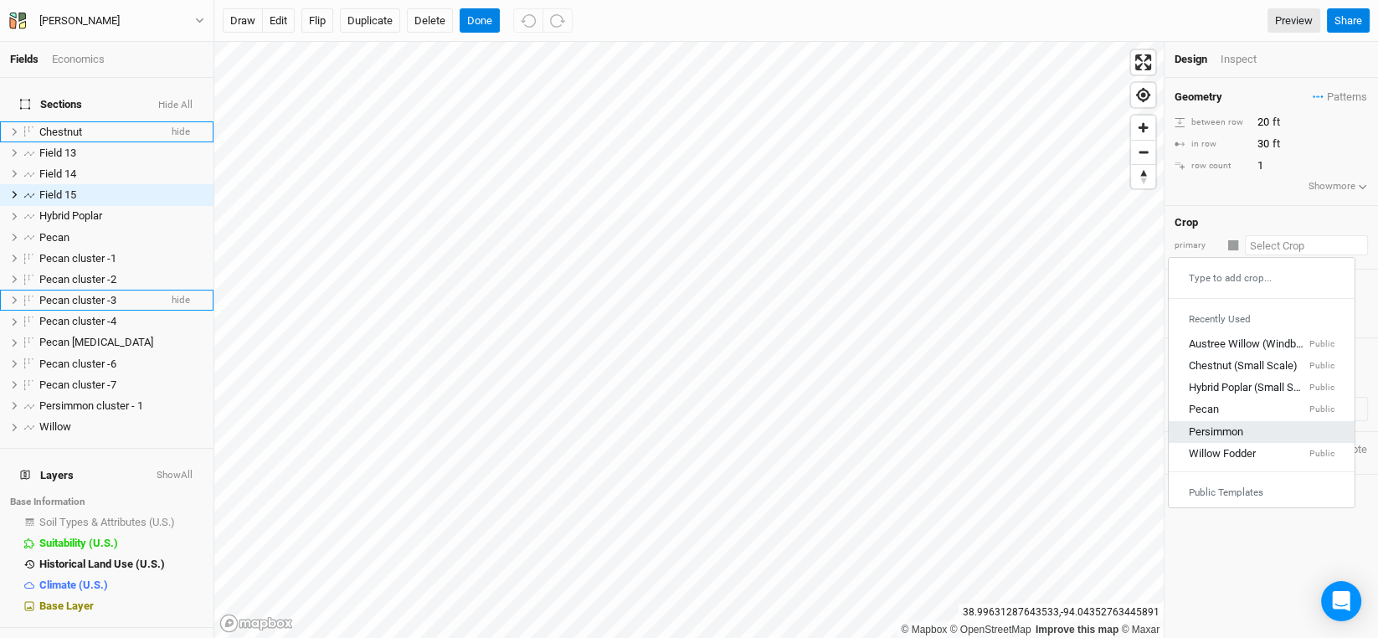
click at [1253, 438] on link "Persimmon" at bounding box center [1261, 432] width 186 height 22
type input "Persimmon"
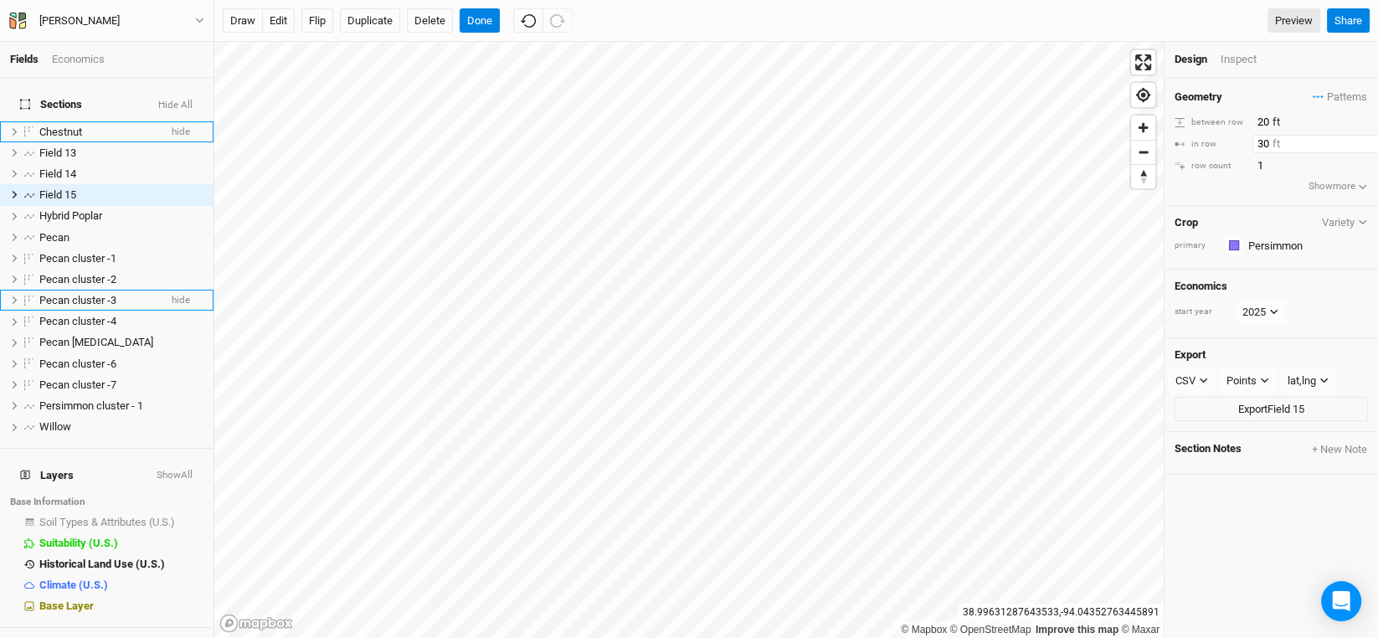
drag, startPoint x: 1273, startPoint y: 151, endPoint x: 1251, endPoint y: 146, distance: 22.2
click at [1252, 146] on input "30" at bounding box center [1325, 144] width 146 height 18
type input "27"
drag, startPoint x: 1266, startPoint y: 126, endPoint x: 1250, endPoint y: 121, distance: 16.4
click at [1250, 121] on div "between row 20 ft" at bounding box center [1270, 122] width 193 height 18
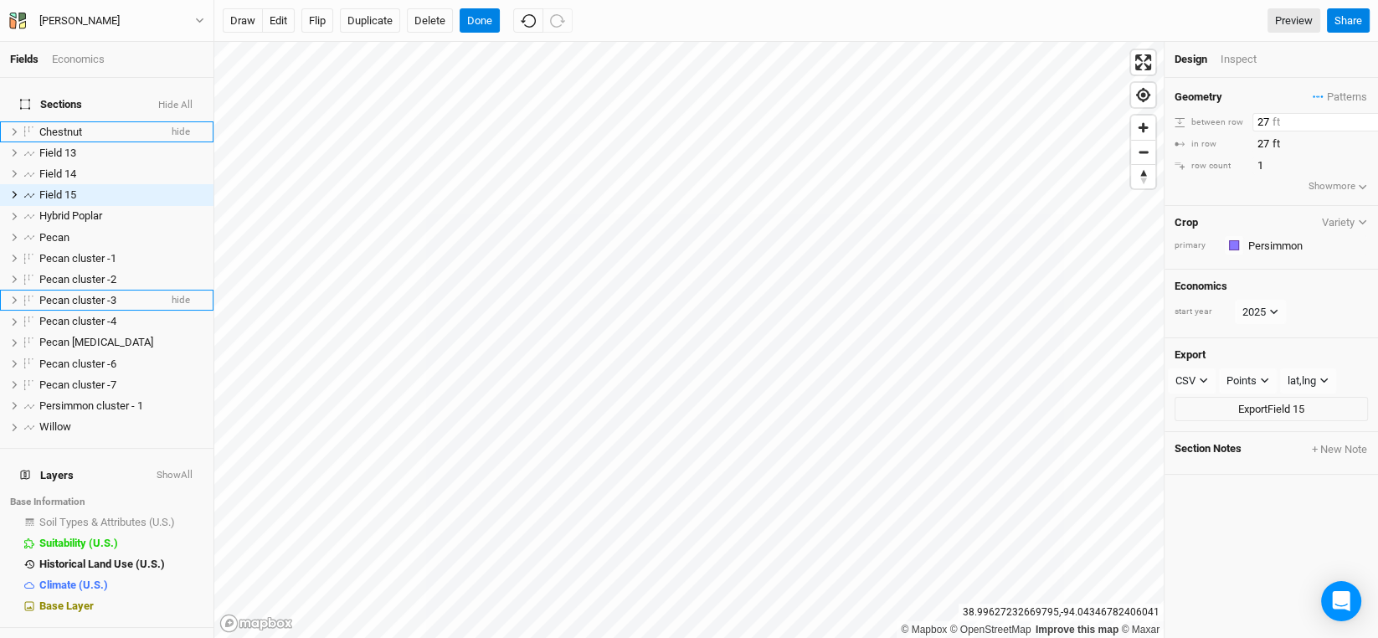
type input "27"
click at [285, 14] on button "edit" at bounding box center [278, 20] width 33 height 25
click at [487, 17] on button "Done" at bounding box center [480, 20] width 40 height 25
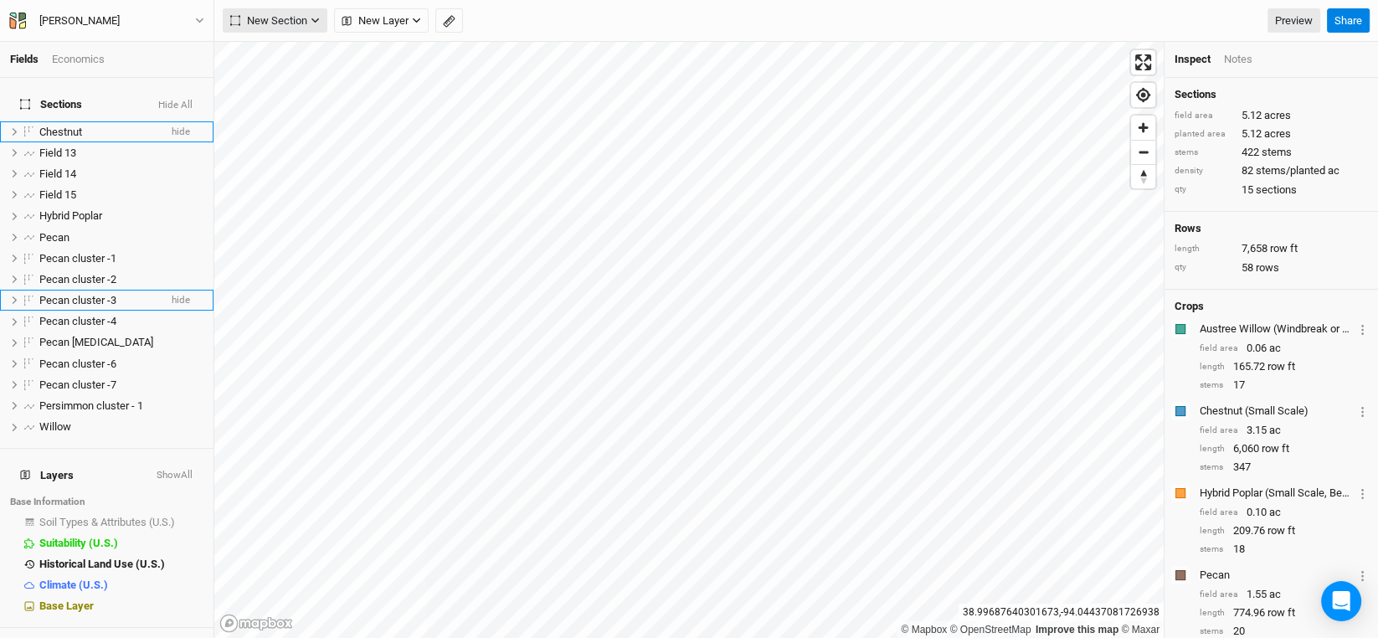
click at [314, 23] on icon "button" at bounding box center [315, 20] width 9 height 9
click at [289, 80] on button "Line" at bounding box center [289, 81] width 132 height 26
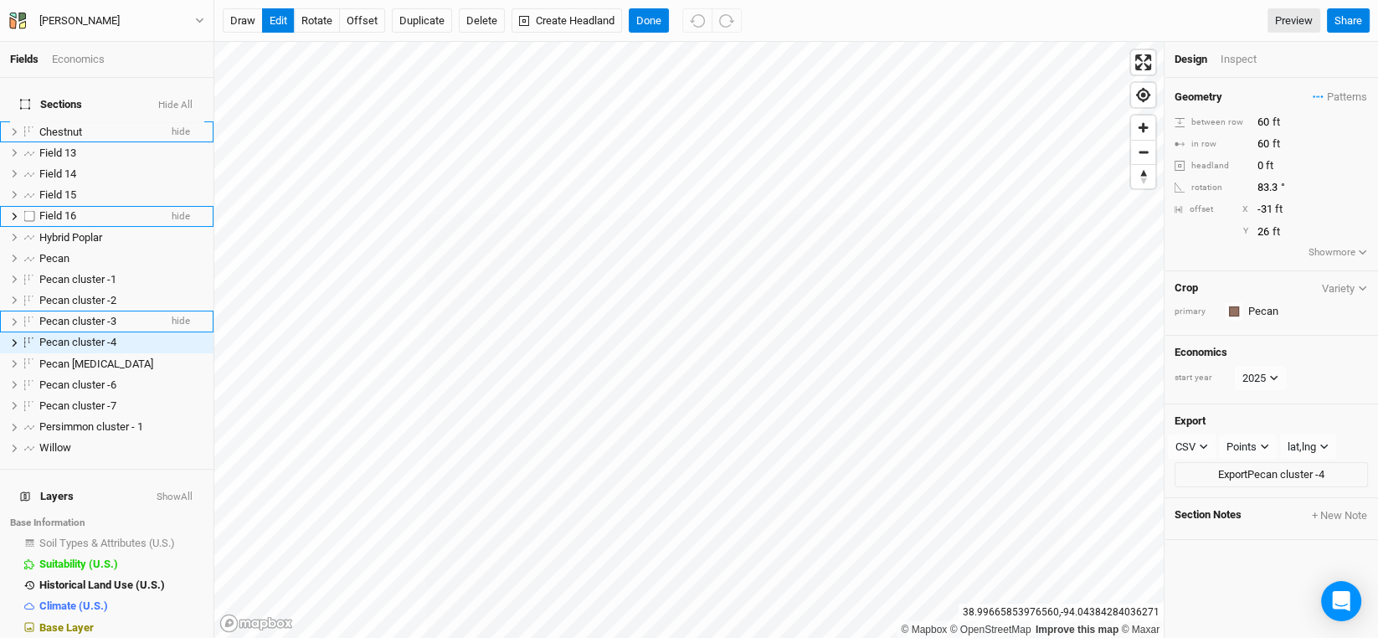
click at [72, 209] on span "Field 16" at bounding box center [57, 215] width 37 height 13
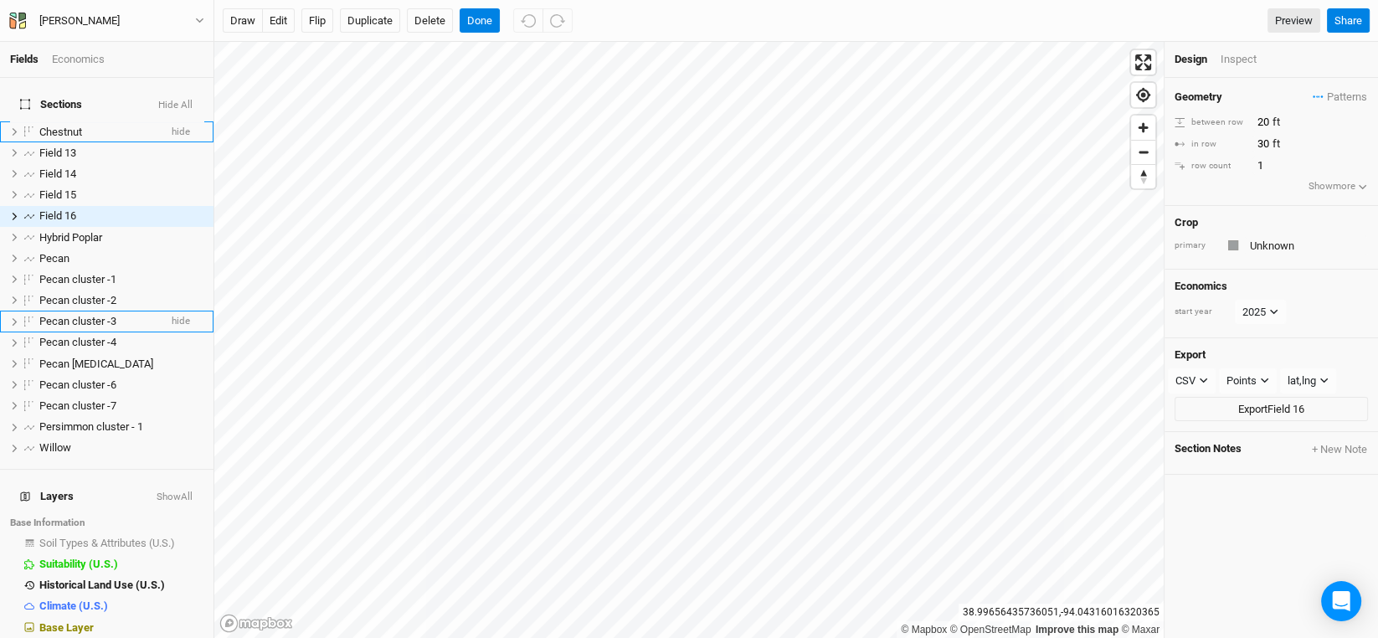
click at [1276, 233] on div "Crop primary Unknown" at bounding box center [1270, 238] width 213 height 64
click at [1266, 245] on input "text" at bounding box center [1306, 245] width 123 height 20
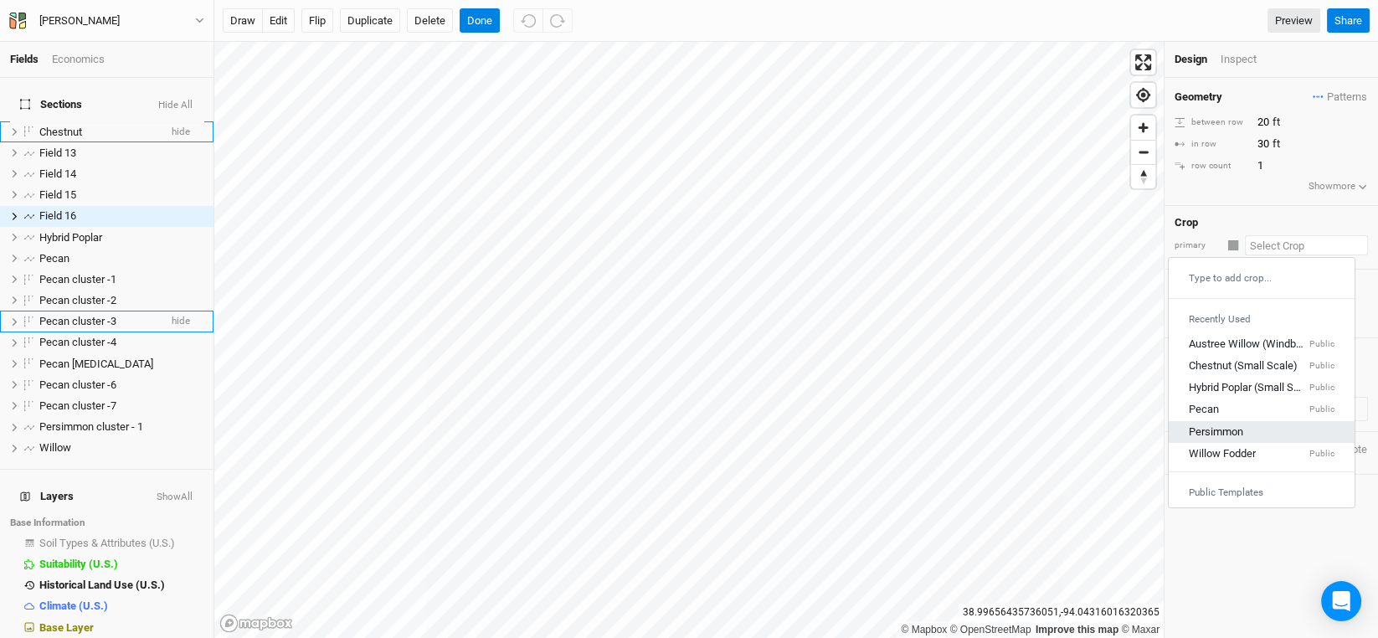
click at [1224, 424] on div "Persimmon" at bounding box center [1216, 431] width 54 height 15
type input "Persimmon"
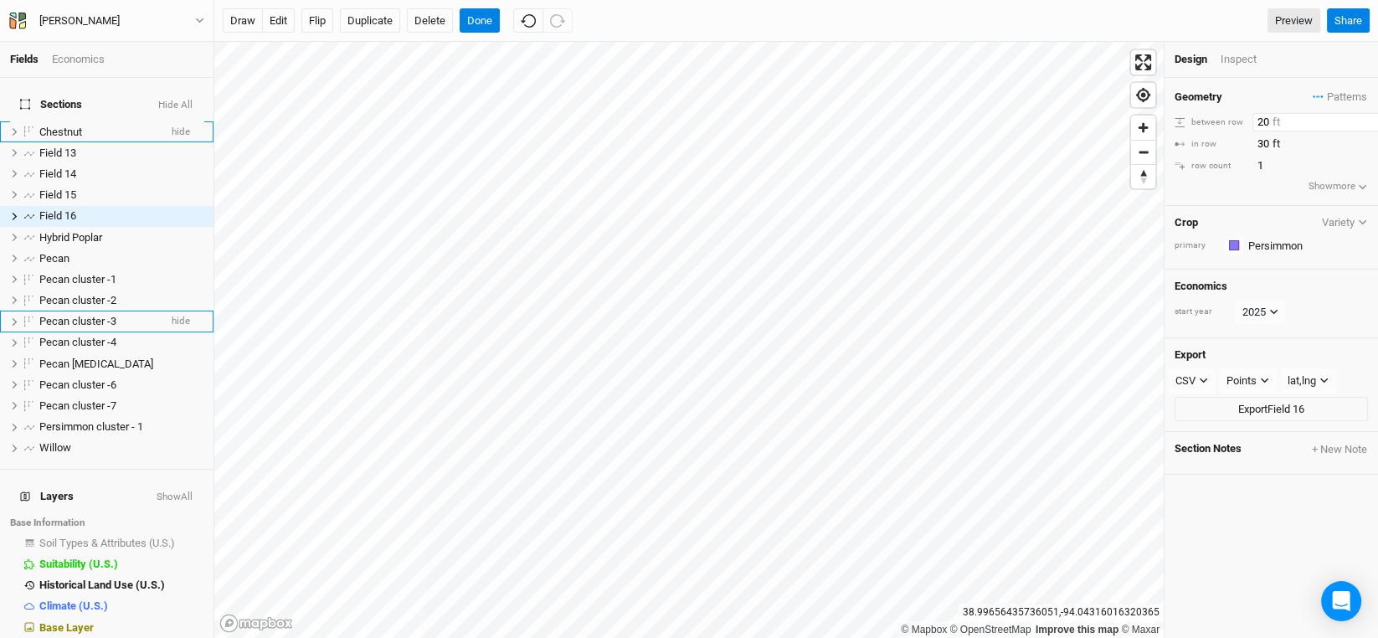
drag, startPoint x: 1266, startPoint y: 124, endPoint x: 1225, endPoint y: 119, distance: 41.3
click at [1230, 121] on div "between row 20 ft" at bounding box center [1270, 122] width 193 height 18
type input "27"
click at [1219, 198] on div "Geometry Patterns ＋ New in-row pattern between row 27 ft in row 30 ft row count…" at bounding box center [1270, 142] width 213 height 128
click at [274, 18] on button "edit" at bounding box center [278, 20] width 33 height 25
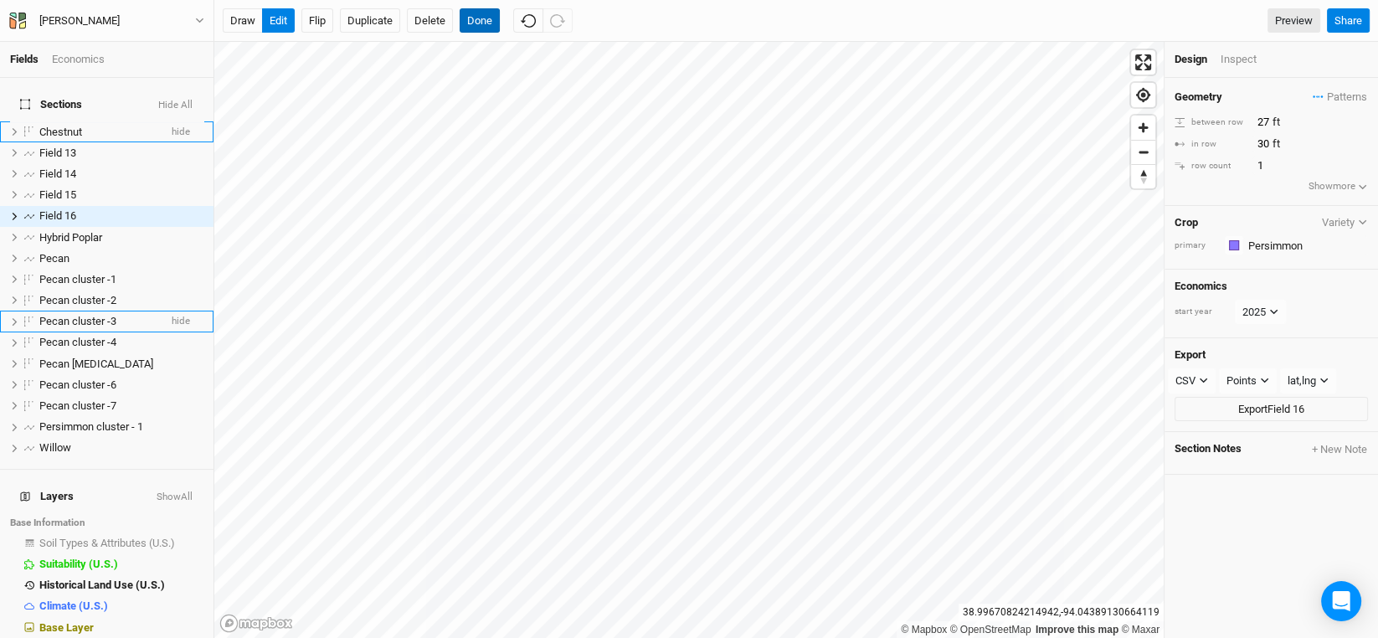
click at [476, 18] on button "Done" at bounding box center [480, 20] width 40 height 25
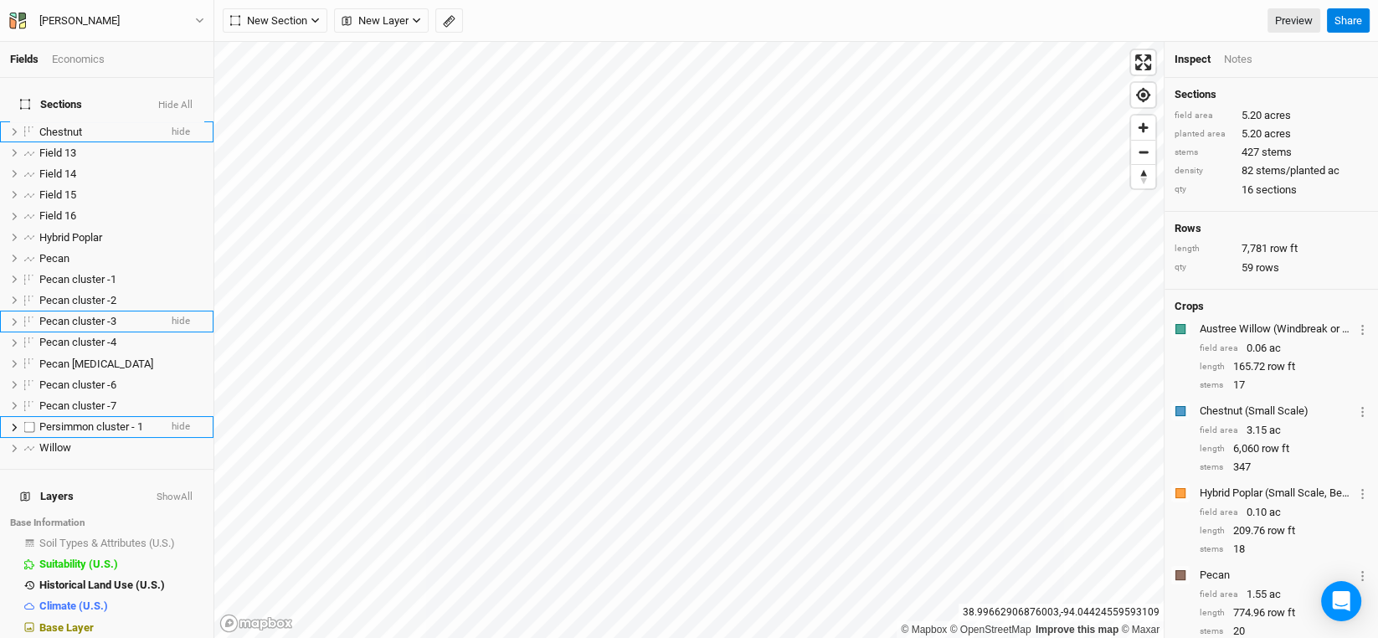
click at [85, 420] on span "Persimmon cluster - 1" at bounding box center [91, 426] width 104 height 13
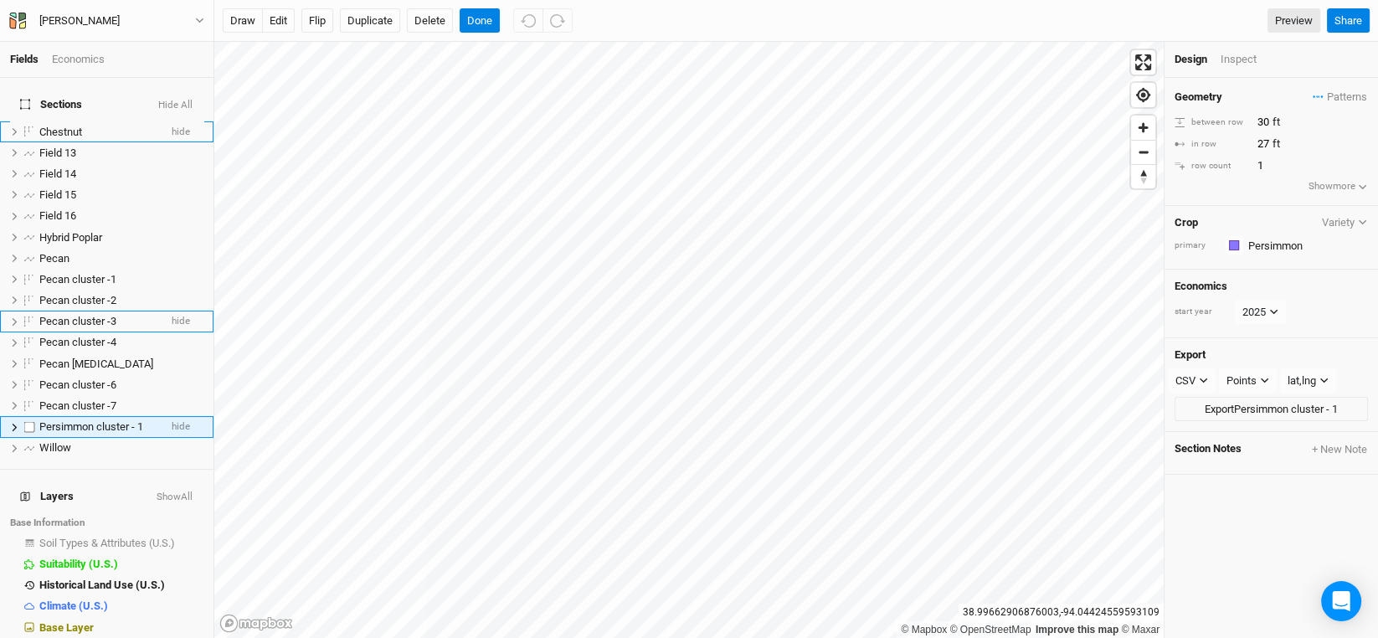
click at [109, 420] on span "Persimmon cluster - 1" at bounding box center [91, 426] width 104 height 13
click at [71, 146] on span "Field 13" at bounding box center [57, 152] width 37 height 13
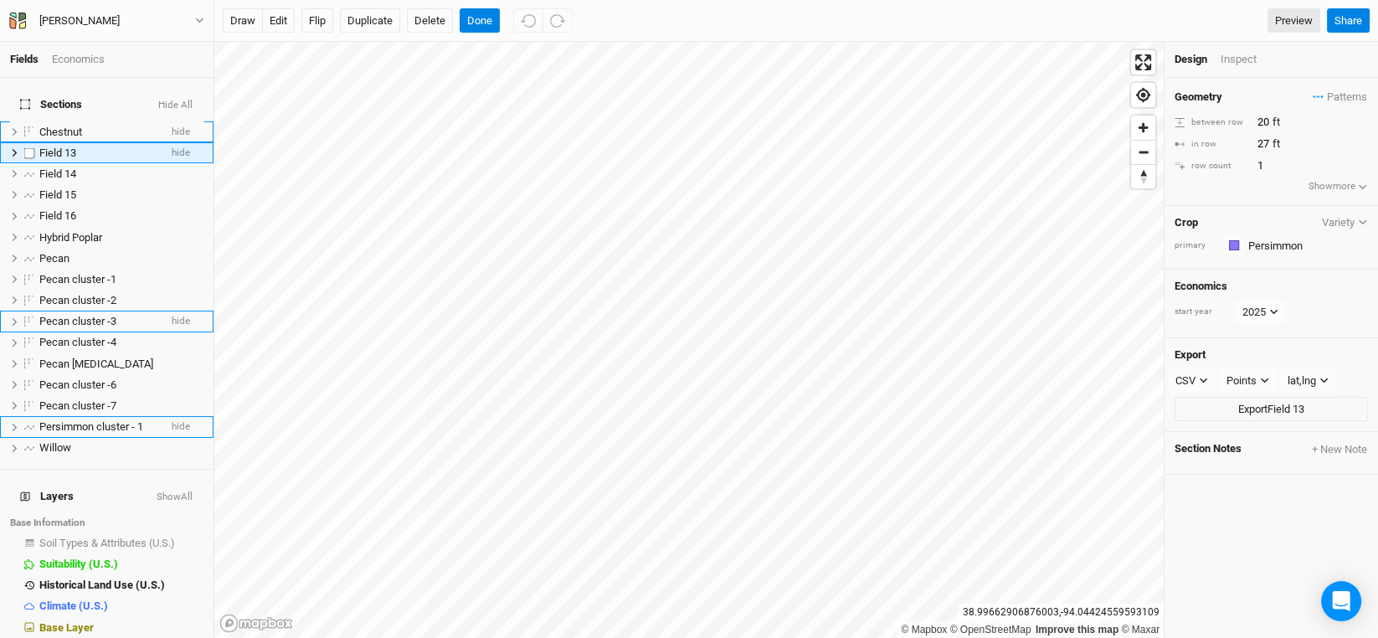
click at [71, 146] on span "Field 13" at bounding box center [57, 152] width 37 height 13
type input "Persimmon cluster - 2"
click at [56, 162] on ul "Chestnut hide Persimmon cluster - 2 hide Field 14 hide Field 15 hide Field 16 h…" at bounding box center [106, 289] width 213 height 337
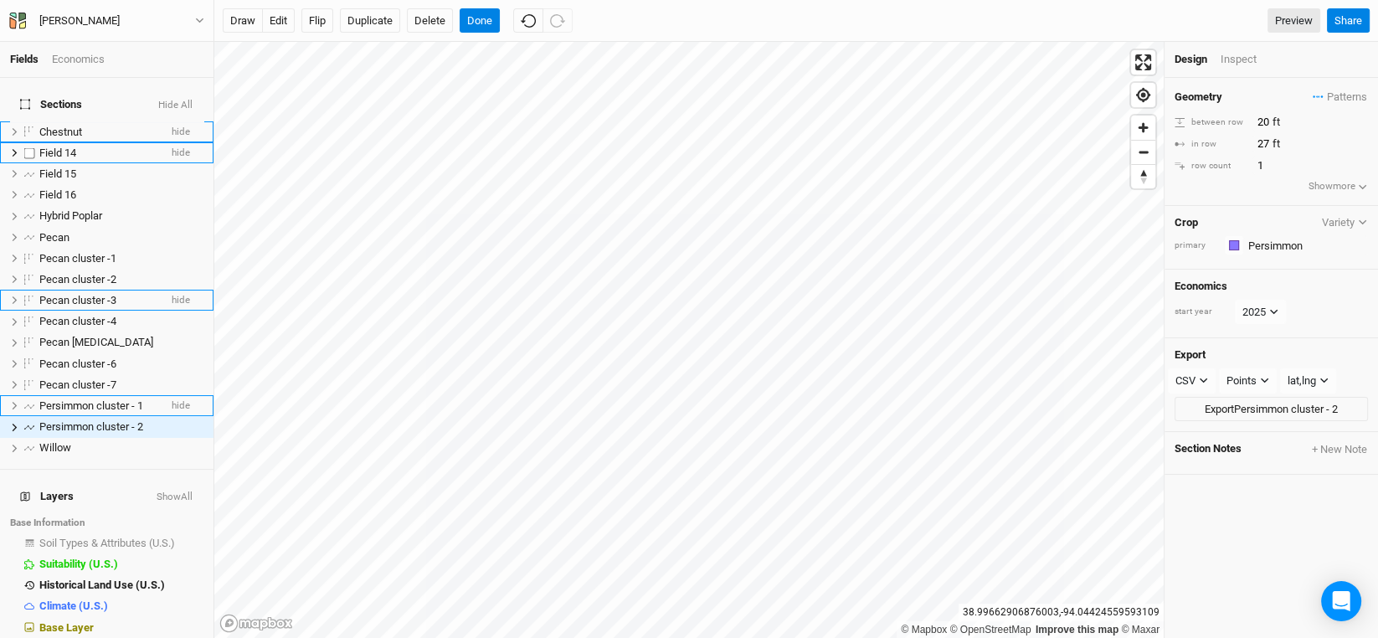
click at [61, 142] on li "Field 14 hide" at bounding box center [106, 152] width 213 height 21
click at [78, 146] on div "Field 14" at bounding box center [98, 152] width 119 height 13
type input "Persimmon cluster - 3"
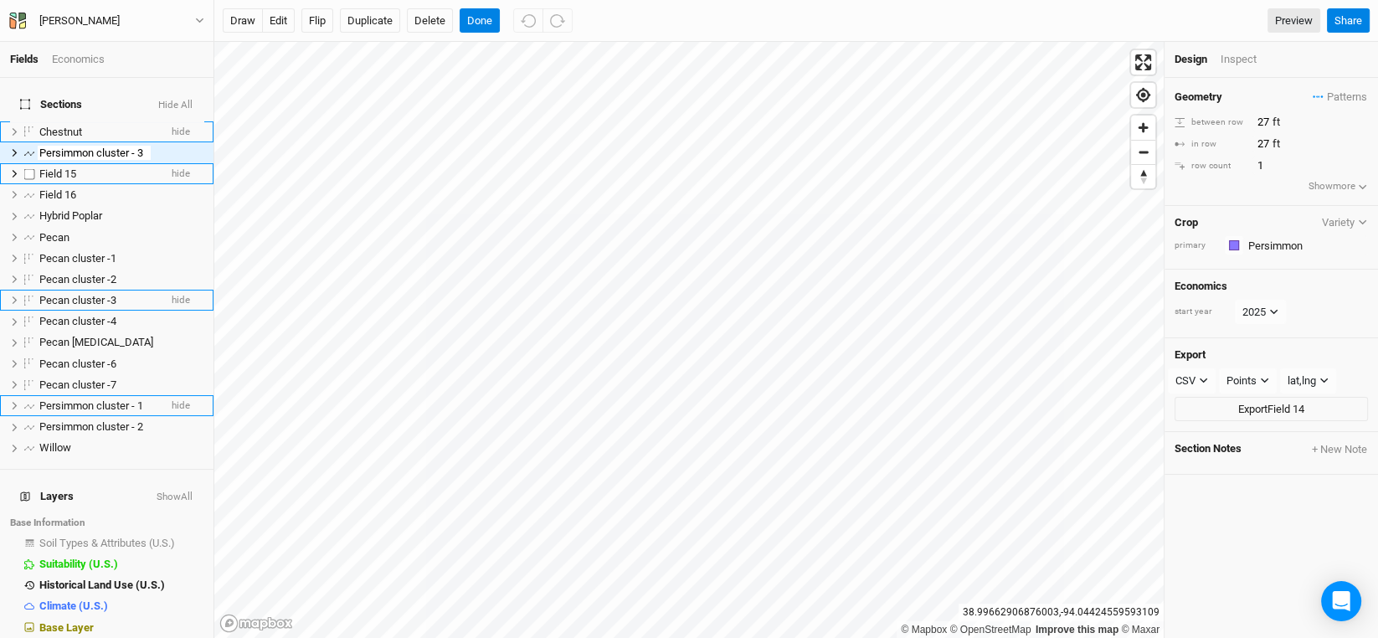
click at [51, 156] on ul "Chestnut hide Persimmon cluster - 3 hide Field 15 hide Field 16 hide Hybrid Pop…" at bounding box center [106, 289] width 213 height 337
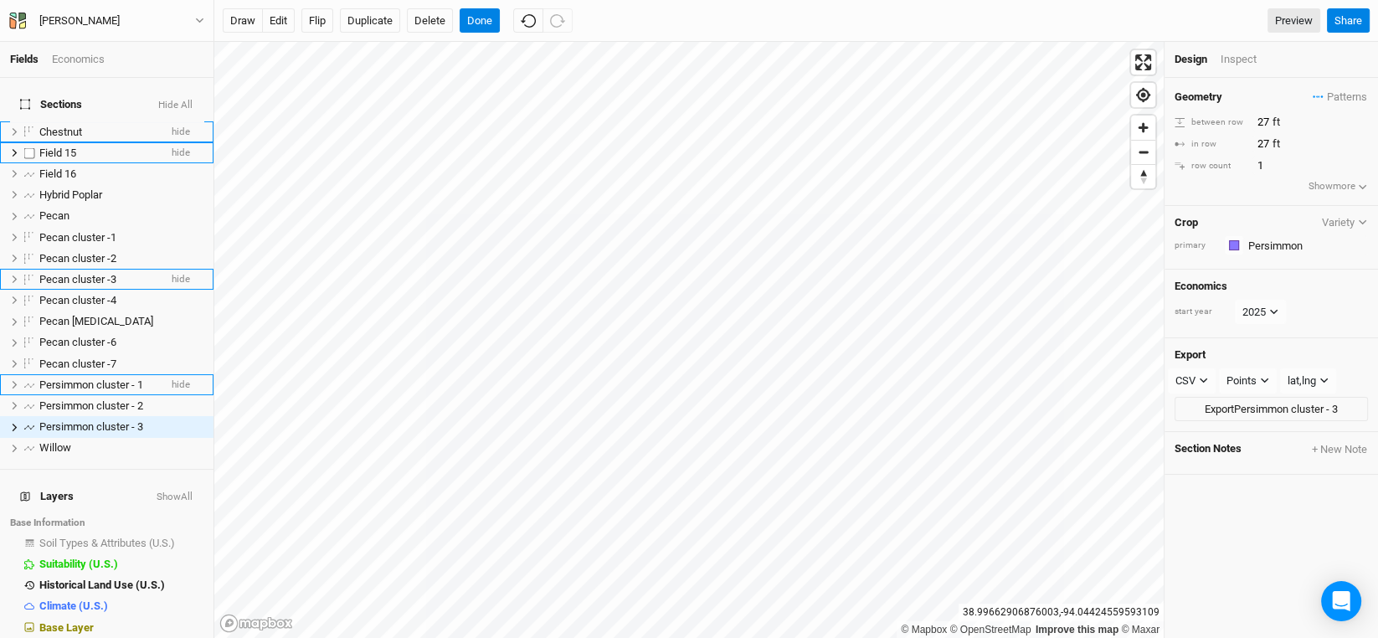
click at [65, 146] on span "Field 15" at bounding box center [57, 152] width 37 height 13
type input "Persimmon cluster - 4"
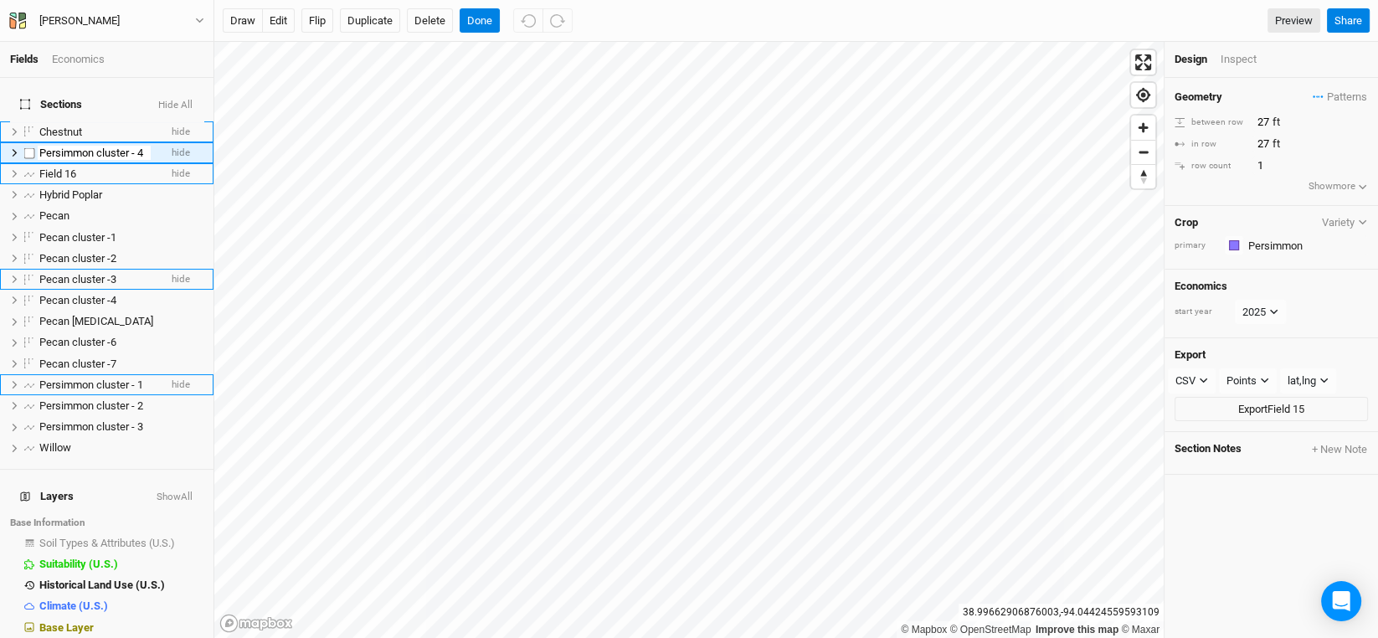
scroll to position [0, 0]
click at [73, 157] on ul "Chestnut hide Persimmon cluster - 4 hide Field 16 hide Hybrid Poplar hide Pecan…" at bounding box center [106, 289] width 213 height 337
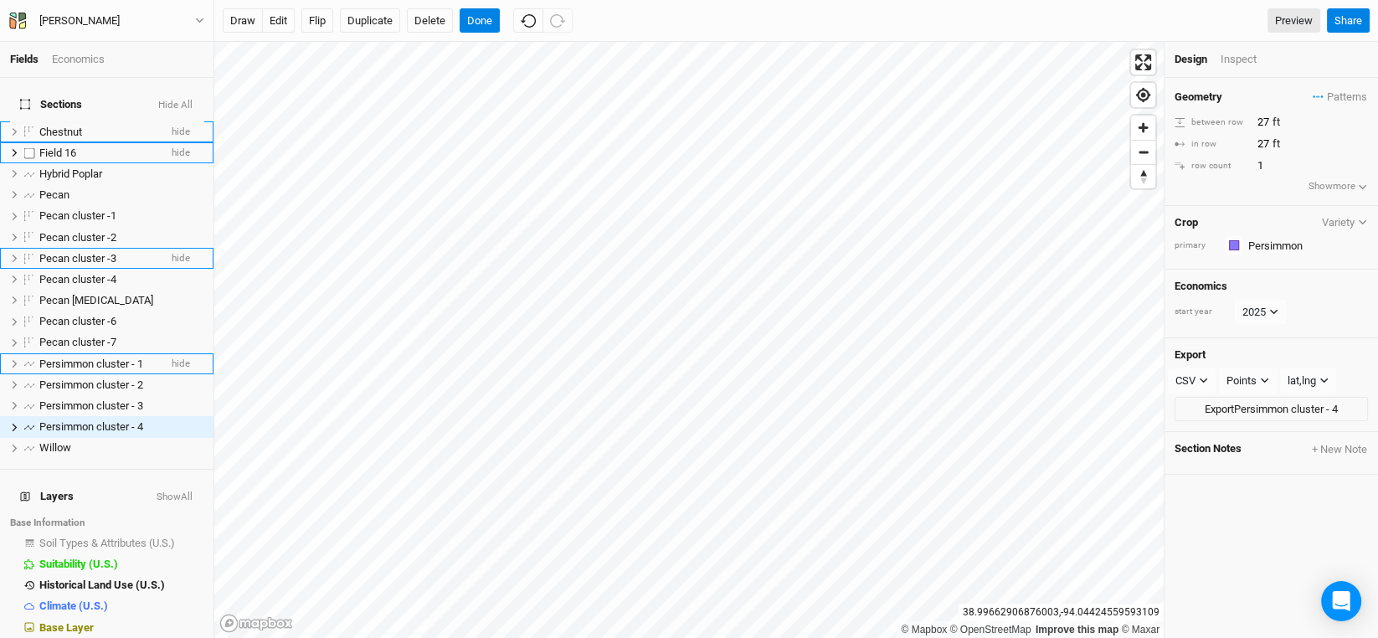
click at [70, 146] on span "Field 16" at bounding box center [57, 152] width 37 height 13
type input "Persimmon [MEDICAL_DATA]"
click at [99, 98] on h4 "Sections Hide All" at bounding box center [106, 104] width 193 height 33
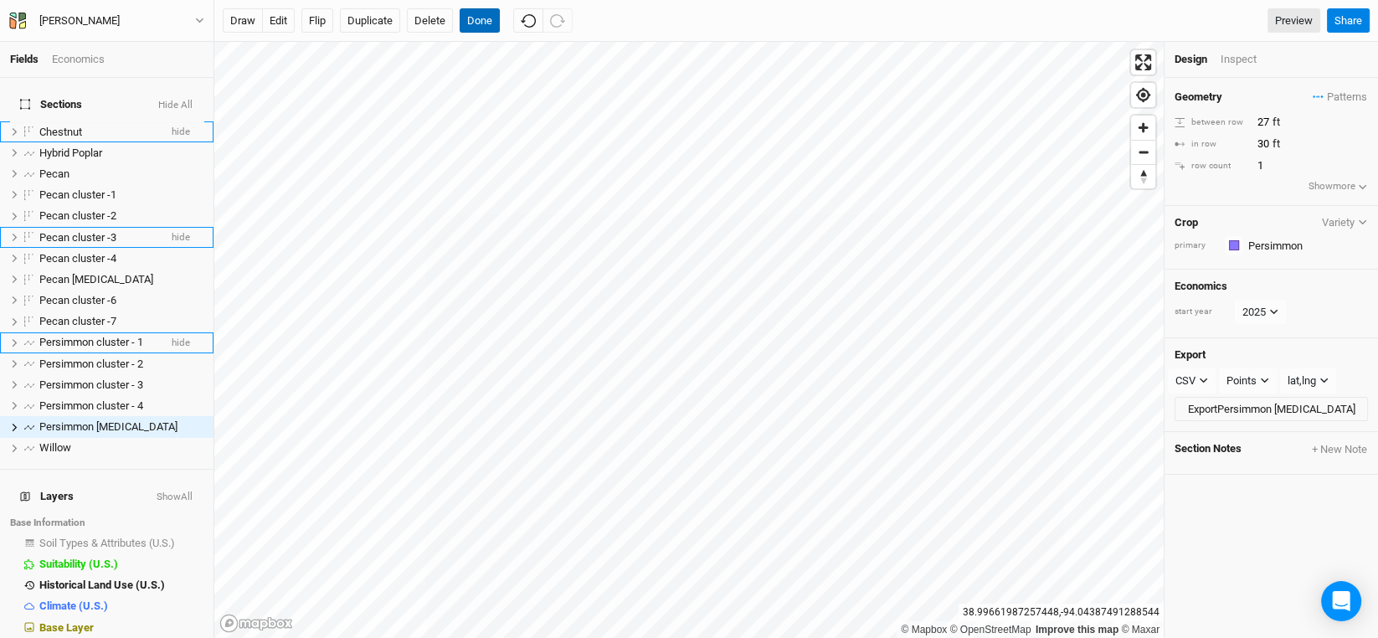
click at [475, 19] on button "Done" at bounding box center [480, 20] width 40 height 25
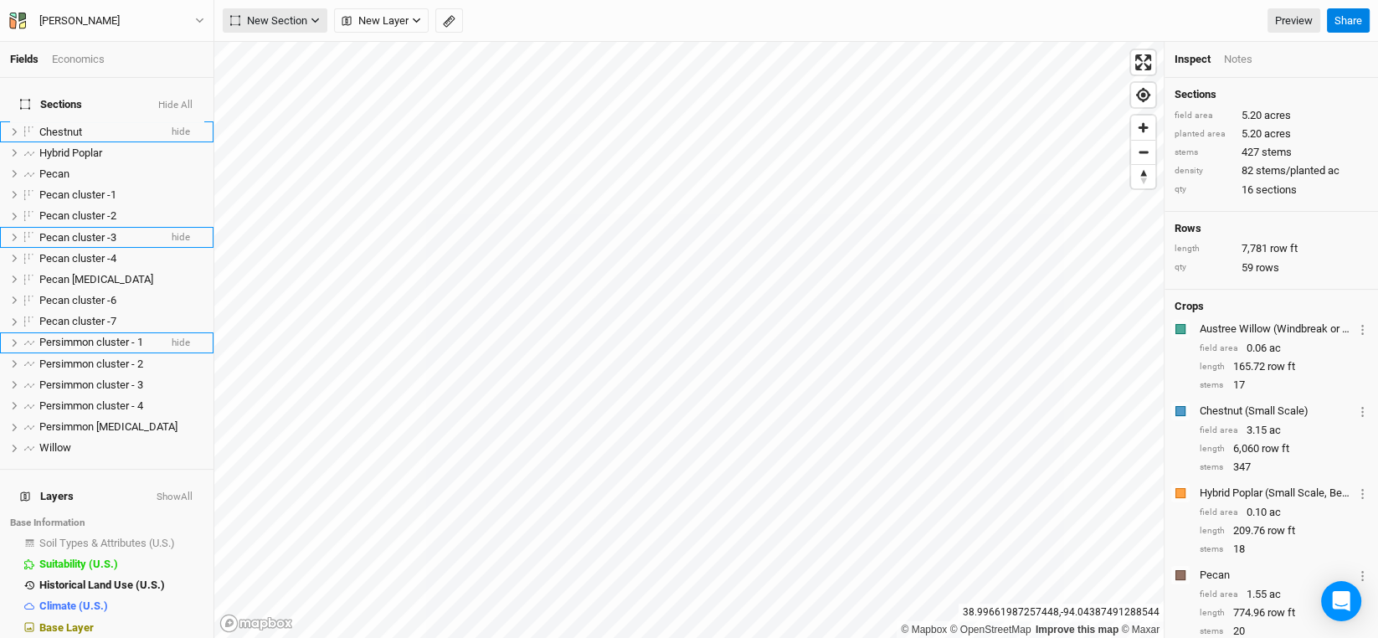
click at [317, 18] on icon "button" at bounding box center [315, 20] width 9 height 9
click at [286, 80] on button "Line" at bounding box center [289, 81] width 132 height 26
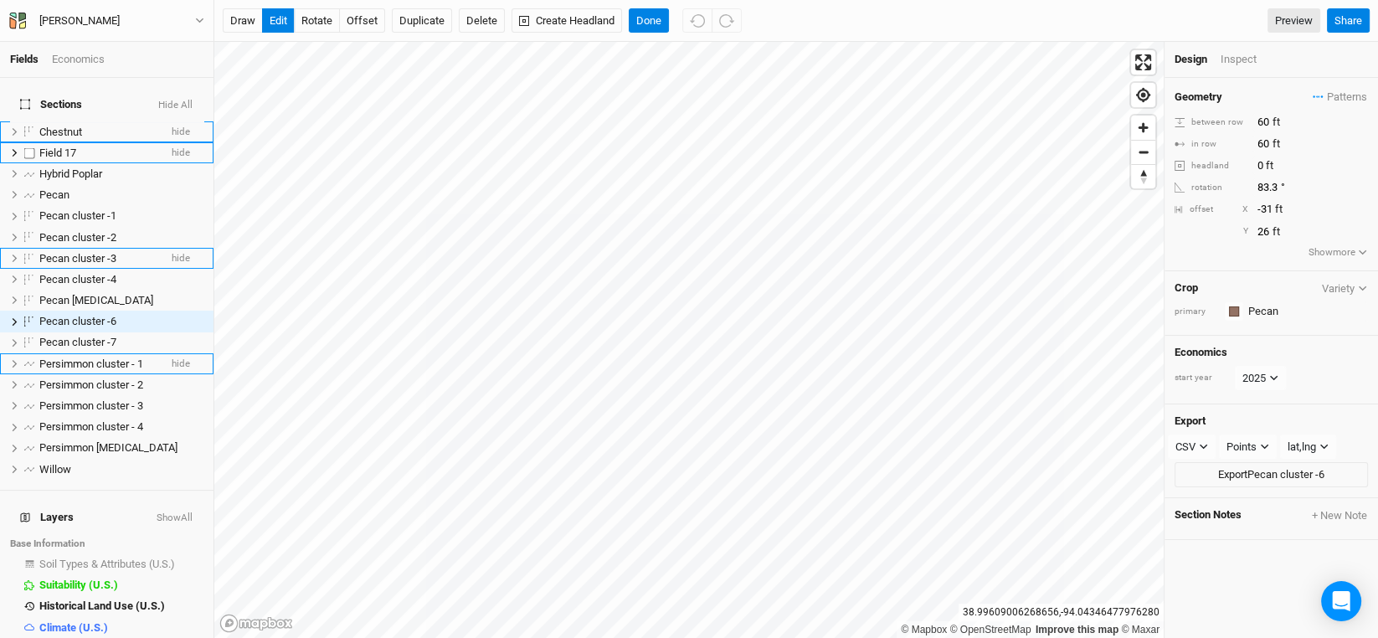
click at [52, 146] on span "Field 17" at bounding box center [57, 152] width 37 height 13
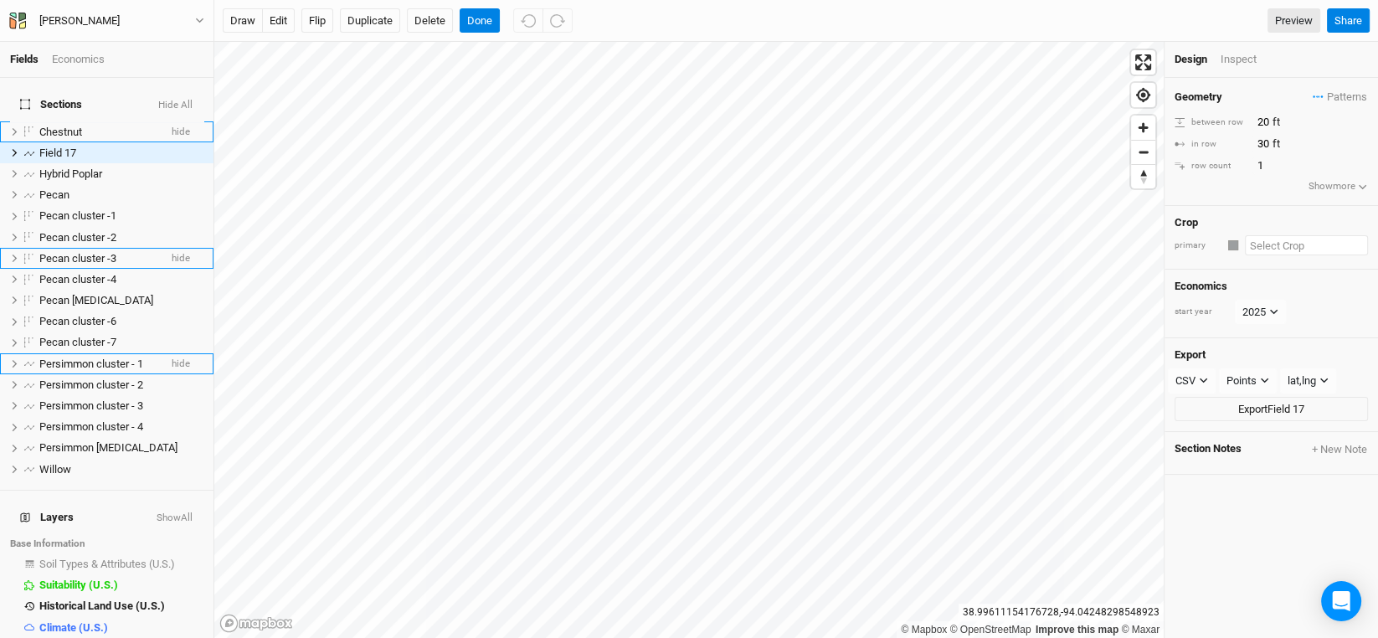
click at [1265, 242] on input "text" at bounding box center [1306, 245] width 123 height 20
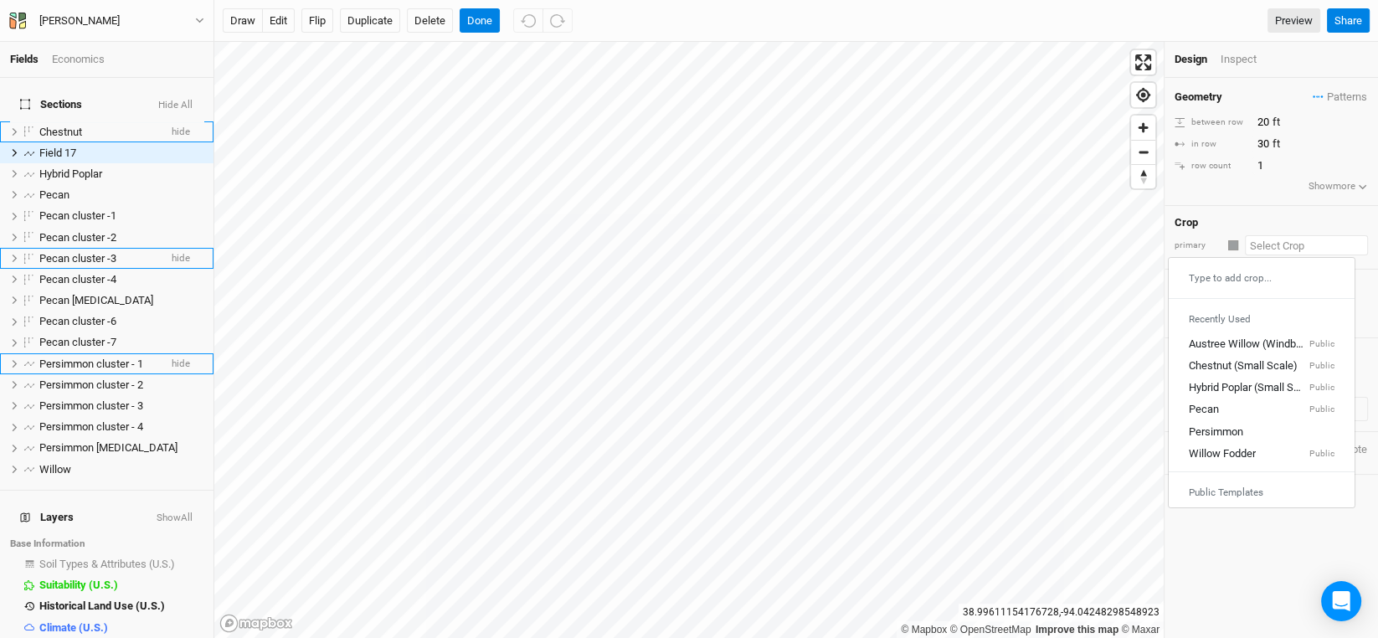
click at [1241, 427] on div "Persimmon" at bounding box center [1216, 431] width 54 height 15
type input "Persimmon"
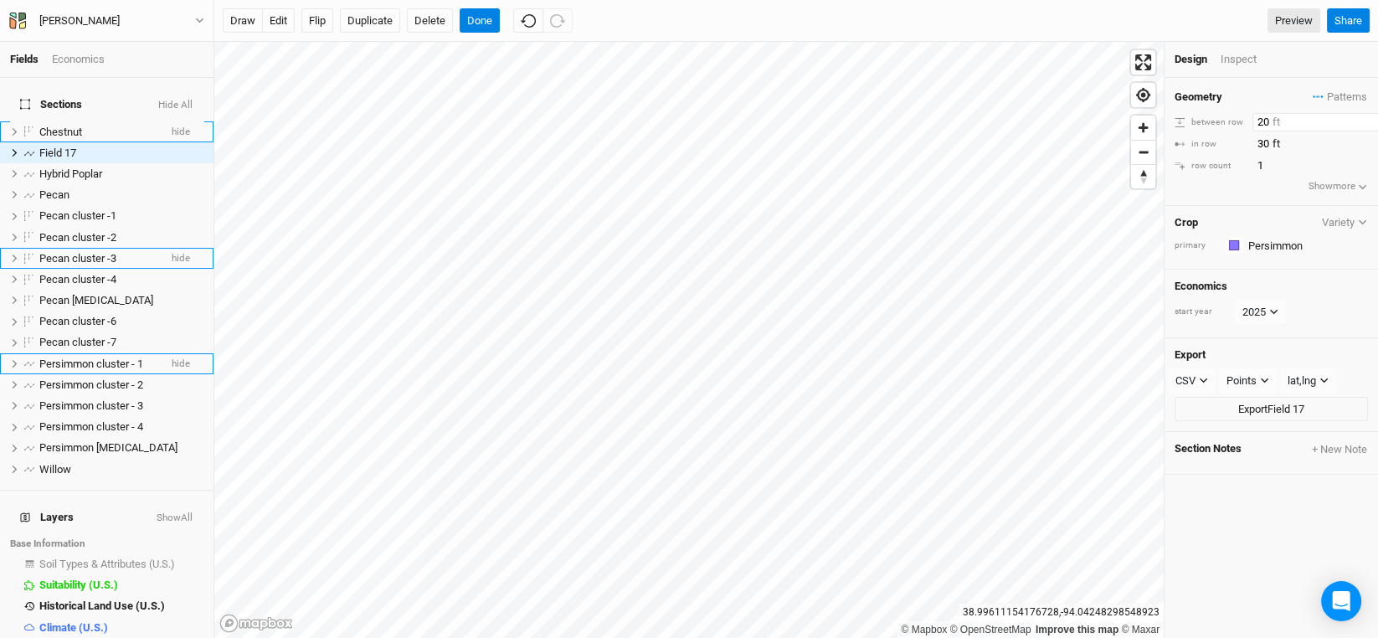
drag, startPoint x: 1267, startPoint y: 119, endPoint x: 1225, endPoint y: 117, distance: 42.7
click at [1226, 118] on div "between row 20 ft" at bounding box center [1270, 122] width 193 height 18
type input "27"
click at [475, 18] on button "Done" at bounding box center [480, 20] width 40 height 25
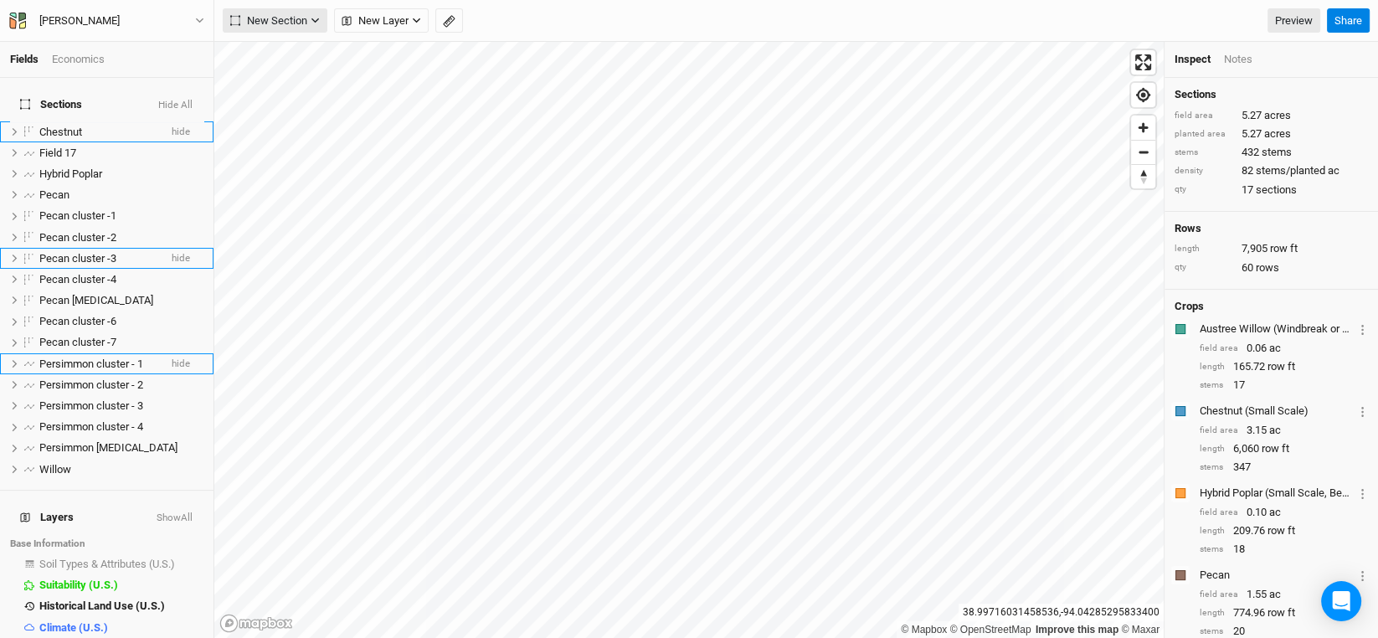
click at [316, 16] on icon "button" at bounding box center [315, 20] width 9 height 9
click at [274, 82] on div "Line" at bounding box center [272, 80] width 26 height 19
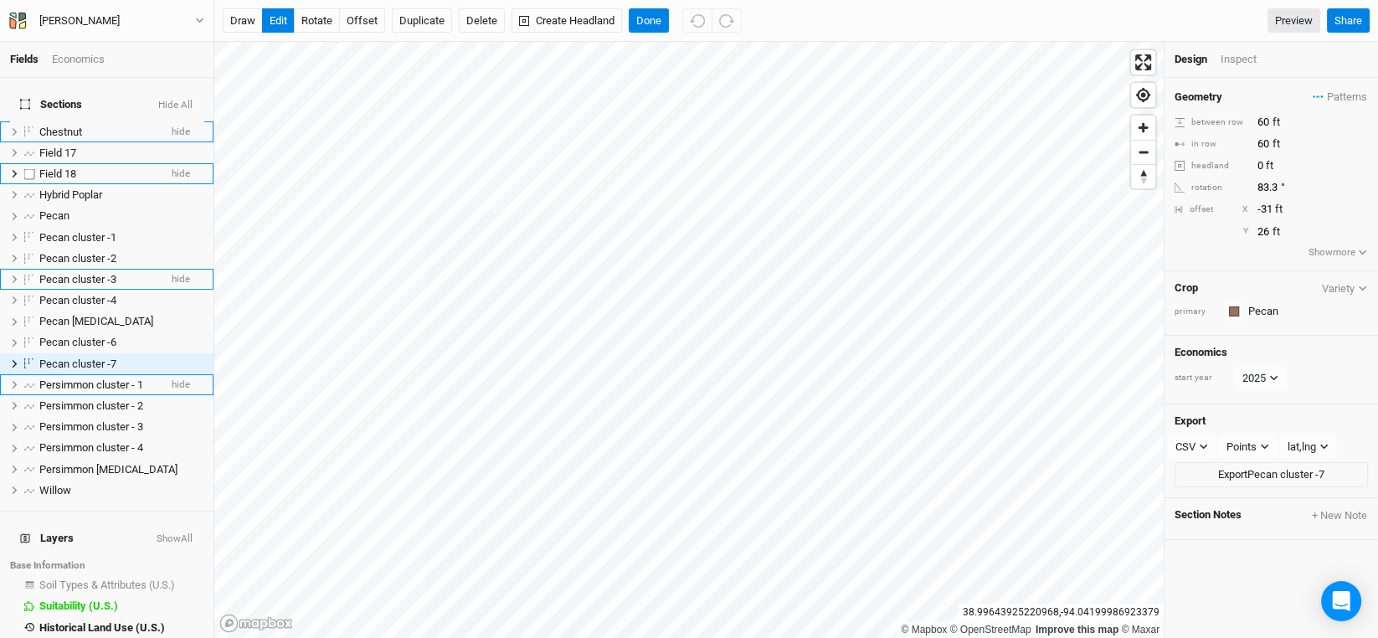
click at [69, 167] on span "Field 18" at bounding box center [57, 173] width 37 height 13
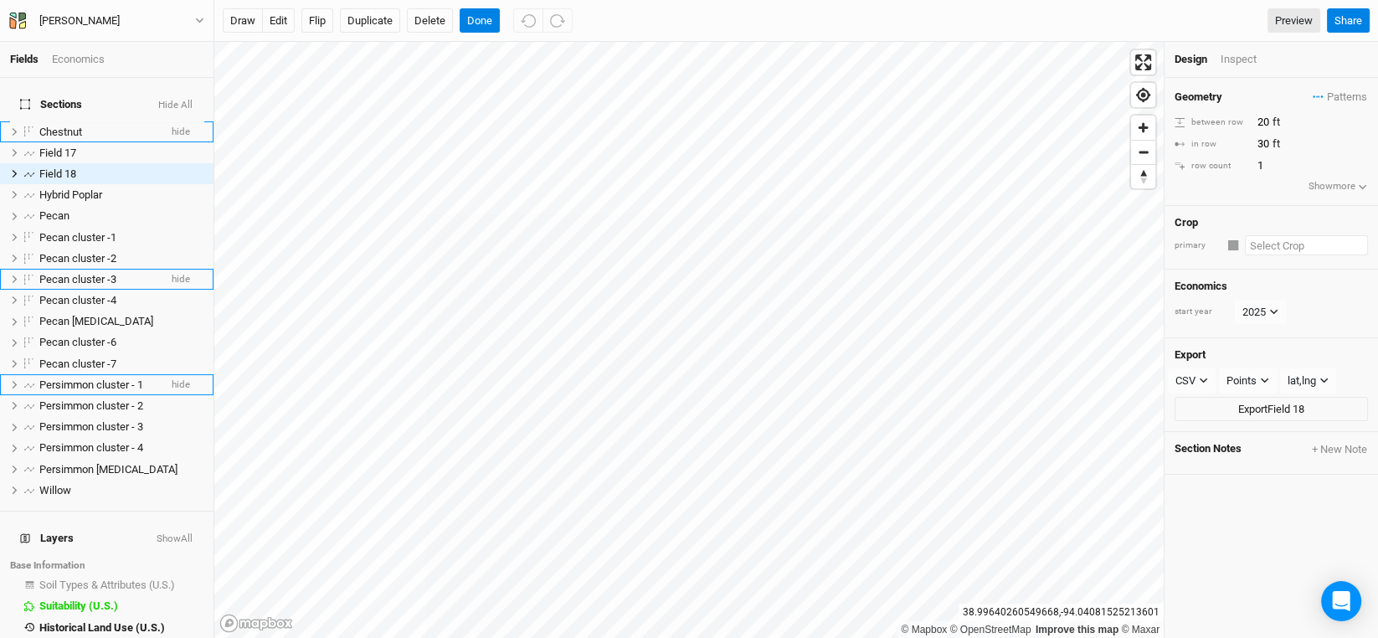
click at [1265, 238] on input "text" at bounding box center [1306, 245] width 123 height 20
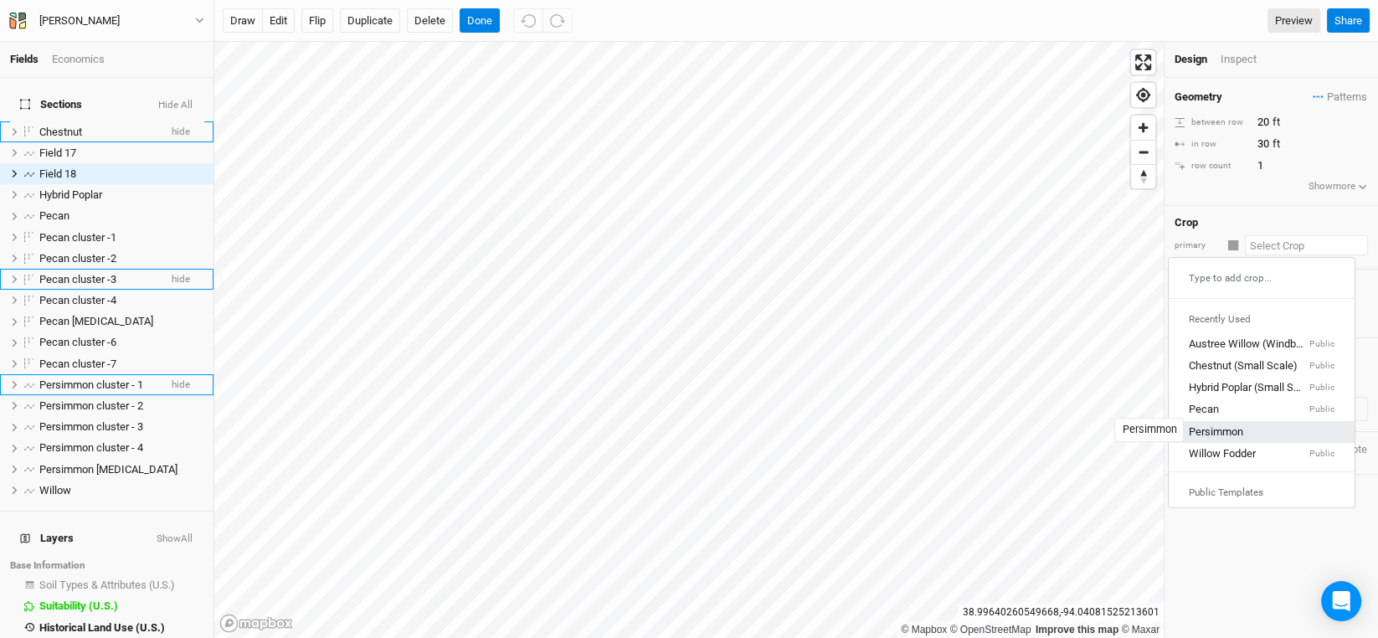
click at [1224, 429] on div "Persimmon" at bounding box center [1216, 431] width 54 height 15
type input "Persimmon"
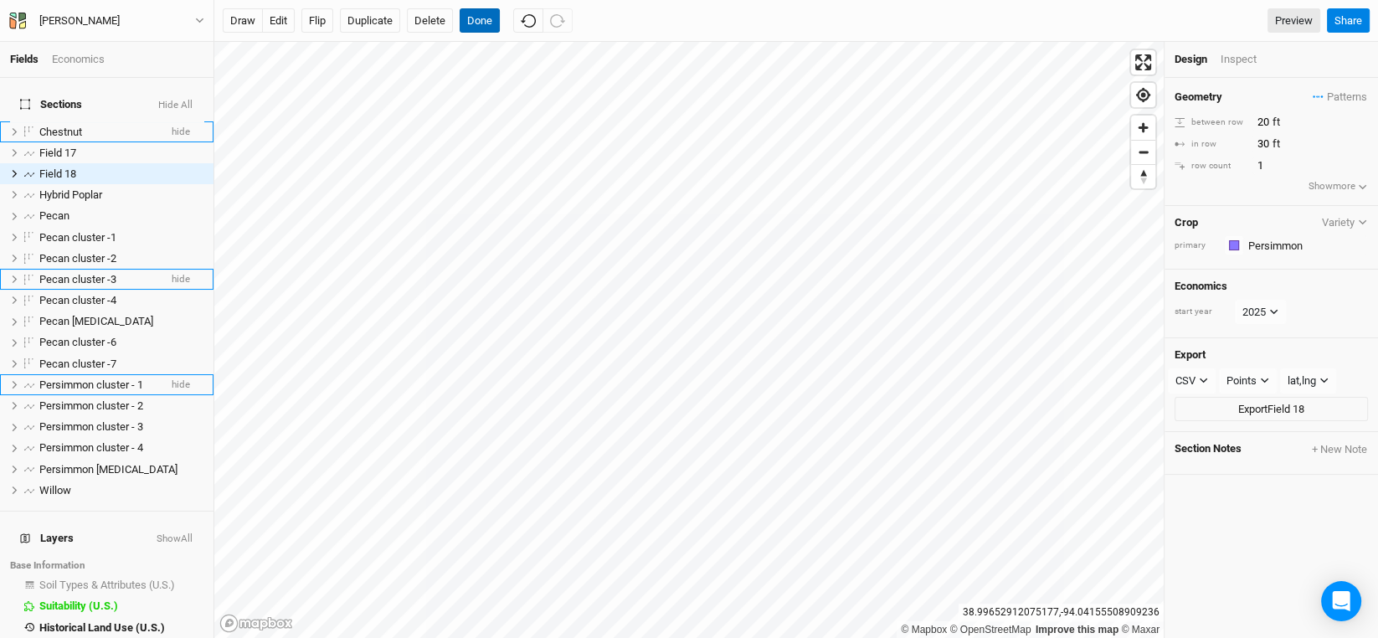
click at [477, 18] on button "Done" at bounding box center [480, 20] width 40 height 25
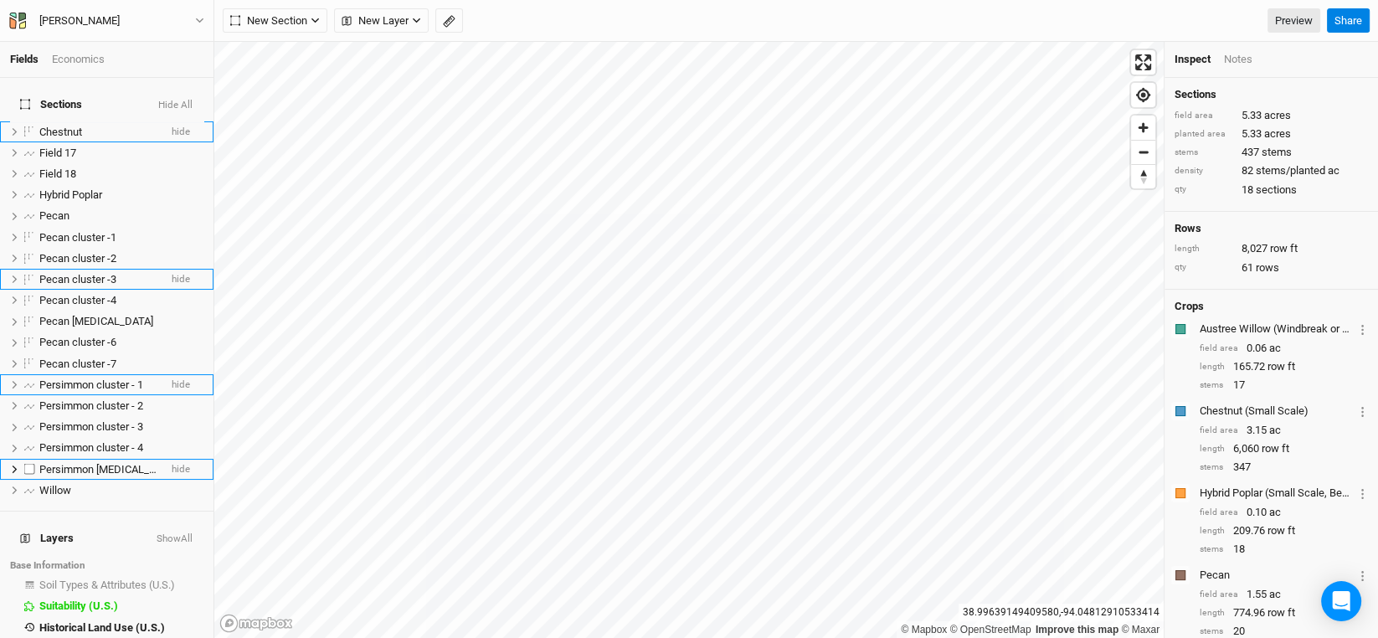
click at [115, 463] on span "Persimmon [MEDICAL_DATA]" at bounding box center [108, 469] width 138 height 13
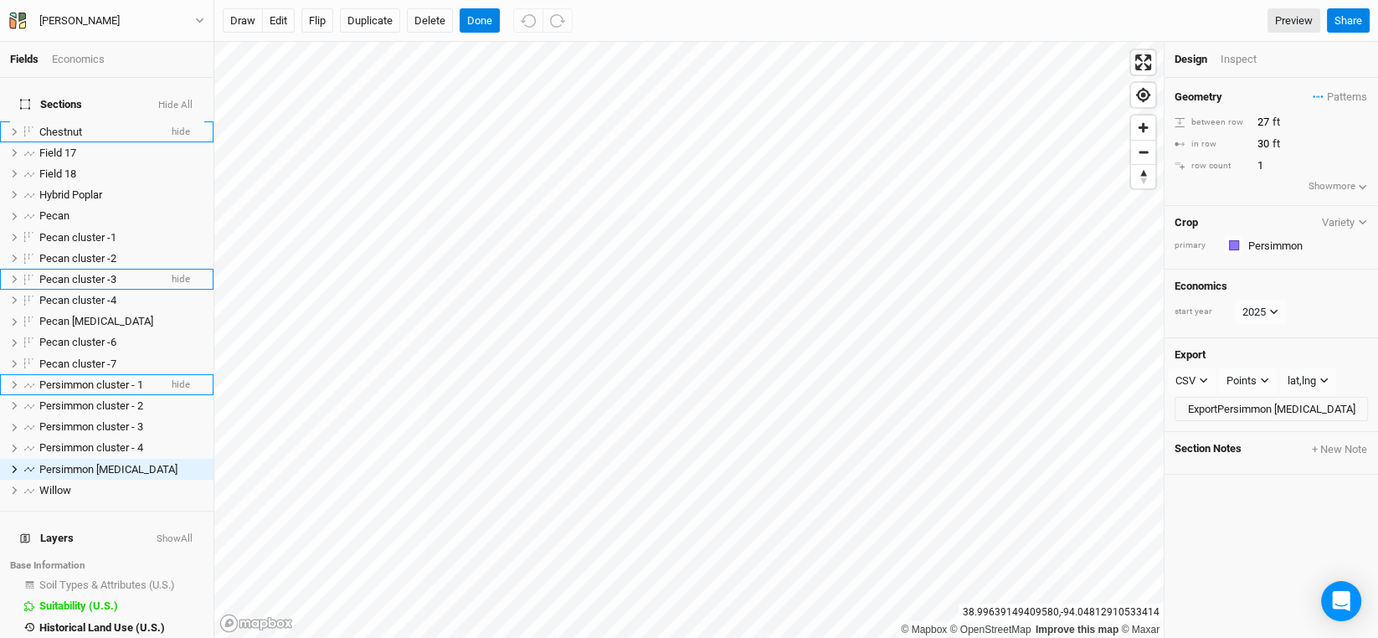
scroll to position [32, 0]
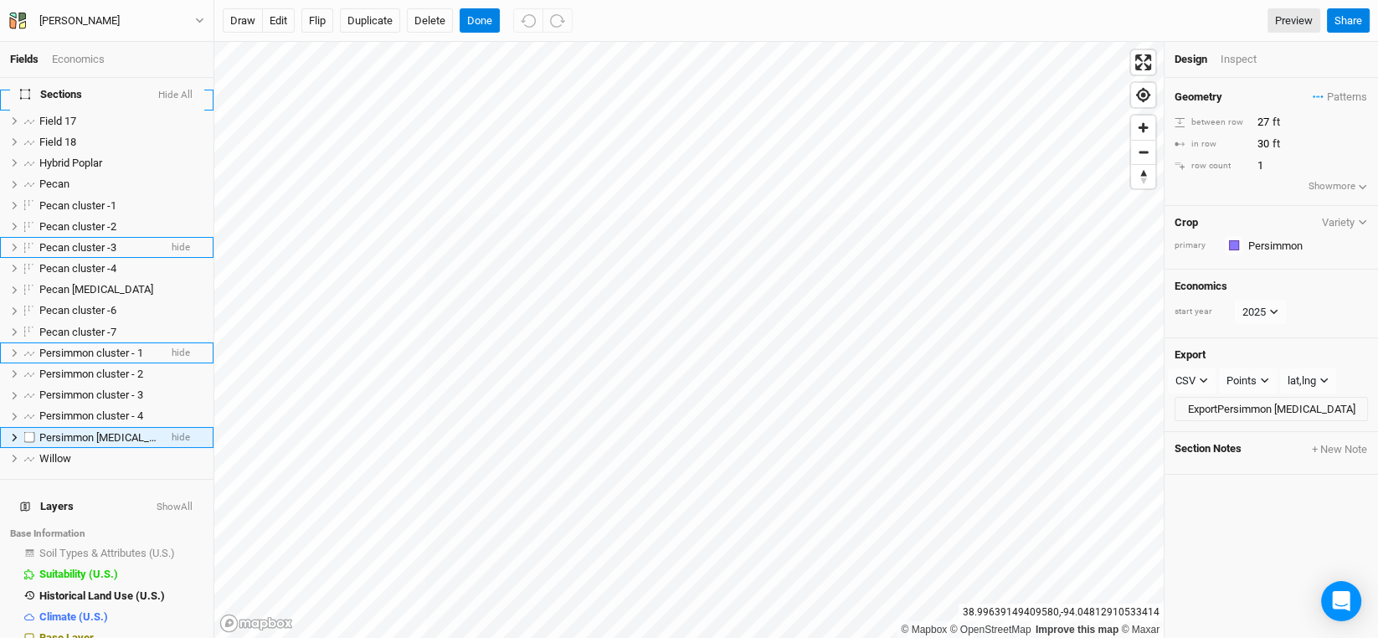
click at [105, 431] on span "Persimmon [MEDICAL_DATA]" at bounding box center [108, 437] width 138 height 13
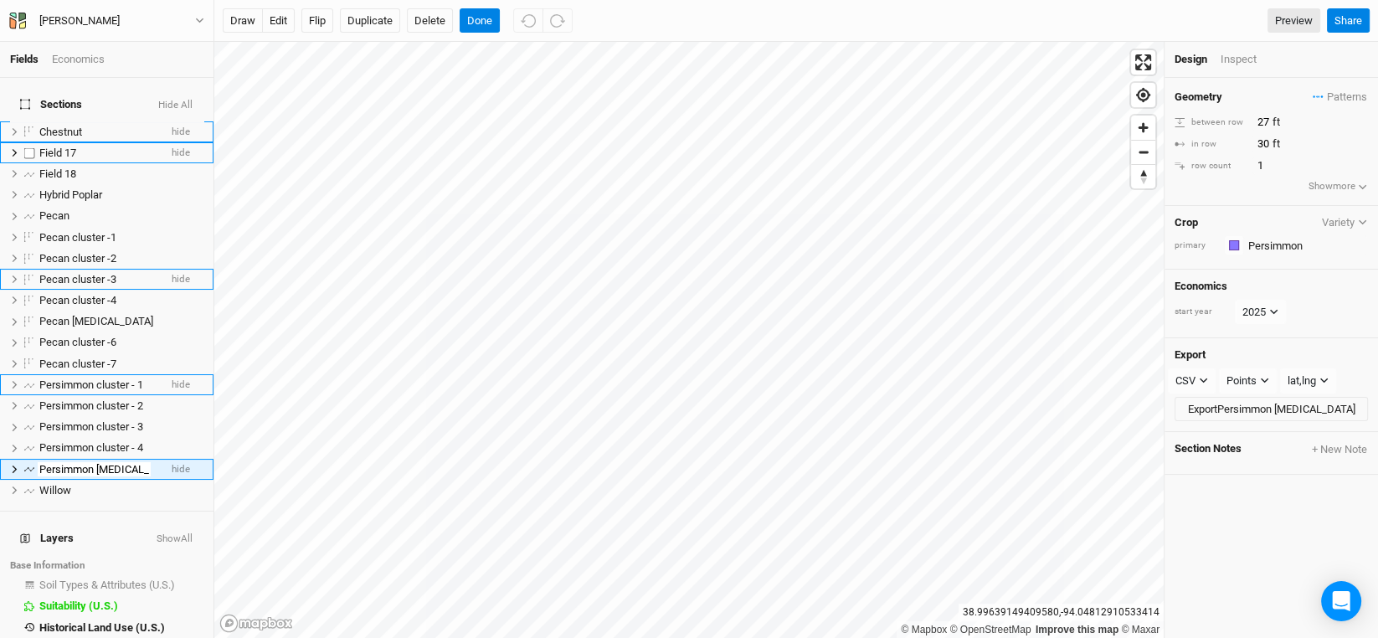
click at [54, 146] on span "Field 17" at bounding box center [57, 152] width 37 height 13
click at [69, 146] on span "Field 17" at bounding box center [57, 152] width 37 height 13
type input "Persimmon cluster - 6"
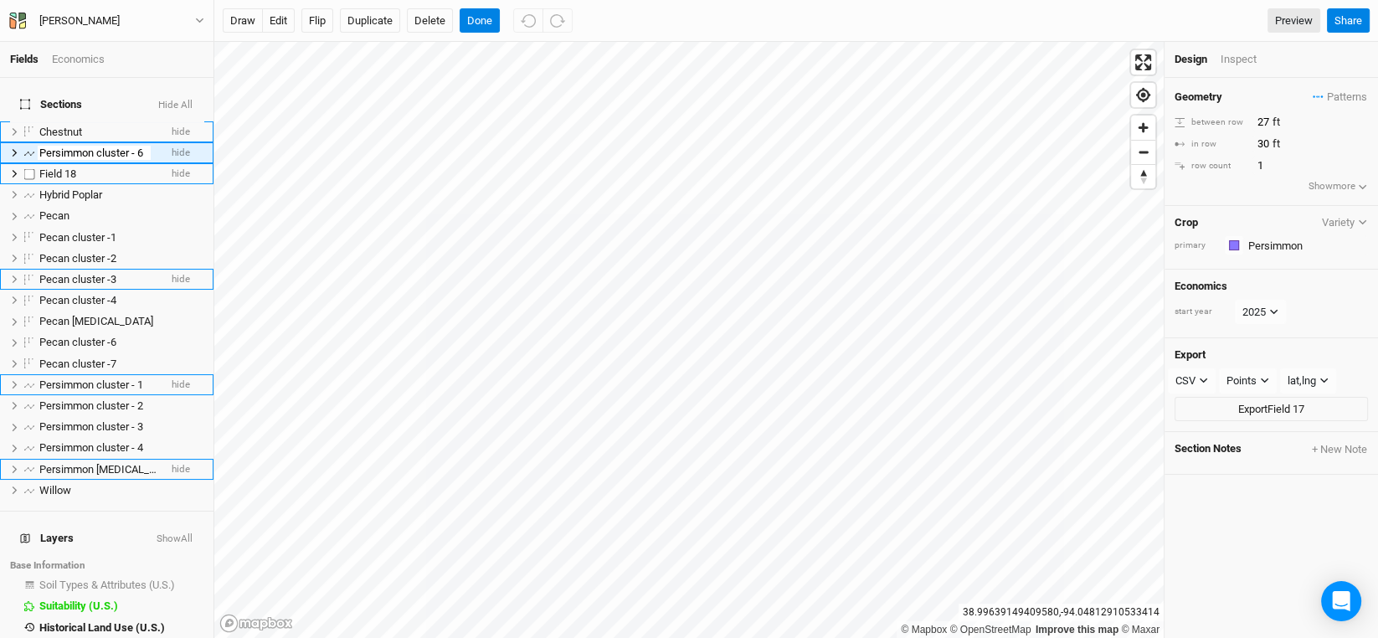
scroll to position [0, 0]
click at [80, 164] on ul "Chestnut hide Persimmon cluster - 6 hide Field 18 hide Hybrid Poplar hide Pecan…" at bounding box center [106, 310] width 213 height 379
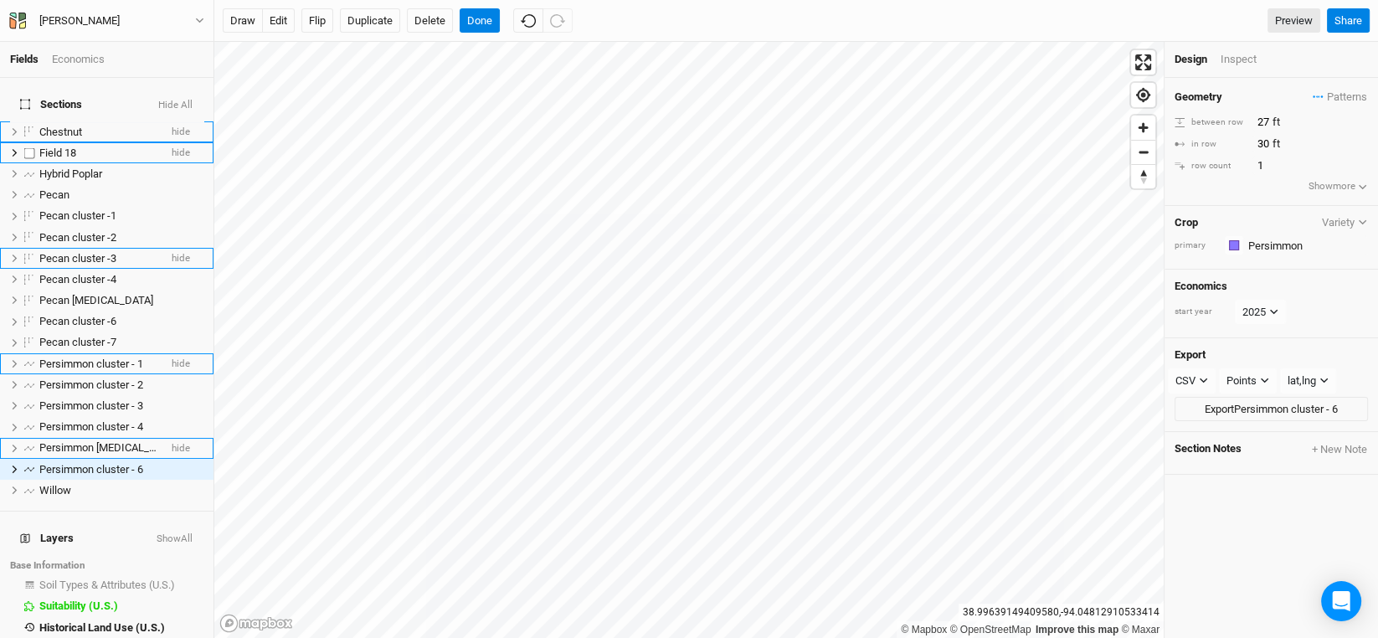
click at [74, 142] on li "Field 18 hide" at bounding box center [106, 152] width 213 height 21
click at [72, 146] on span "Field 18" at bounding box center [57, 152] width 37 height 13
click at [69, 146] on input "Field 18" at bounding box center [94, 153] width 113 height 15
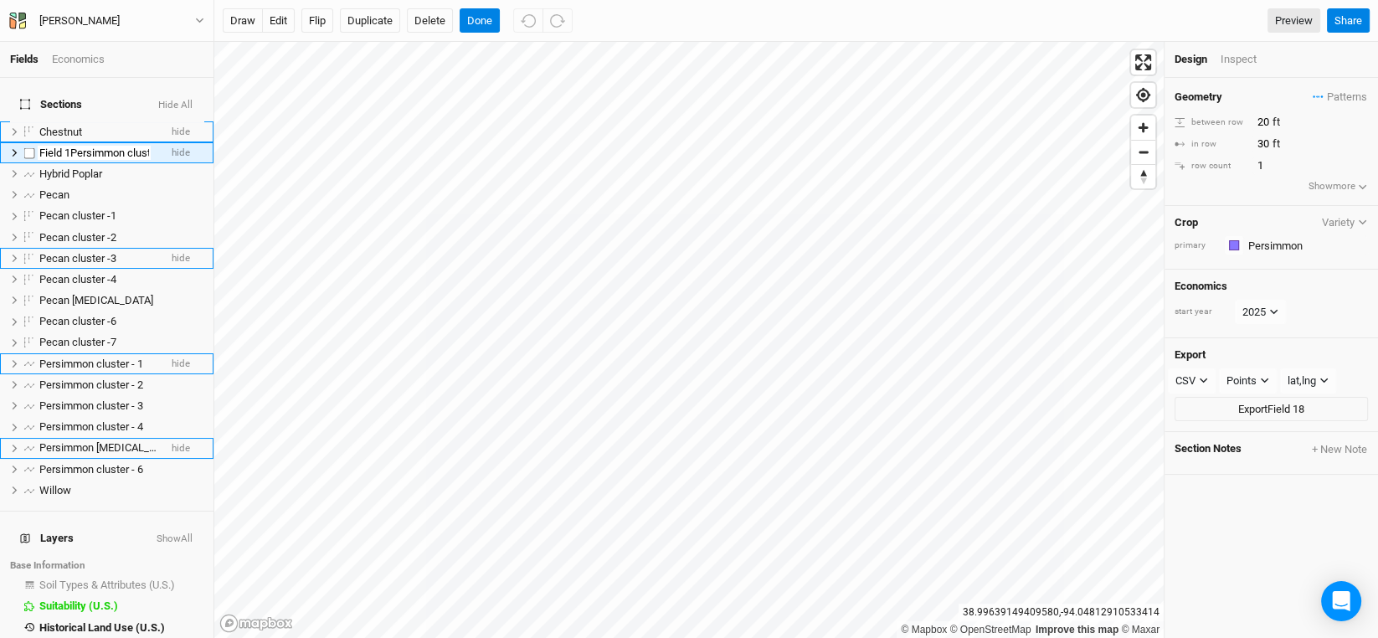
scroll to position [0, 35]
click at [69, 146] on input "Field 1Persimmon cluster - 58" at bounding box center [94, 153] width 113 height 15
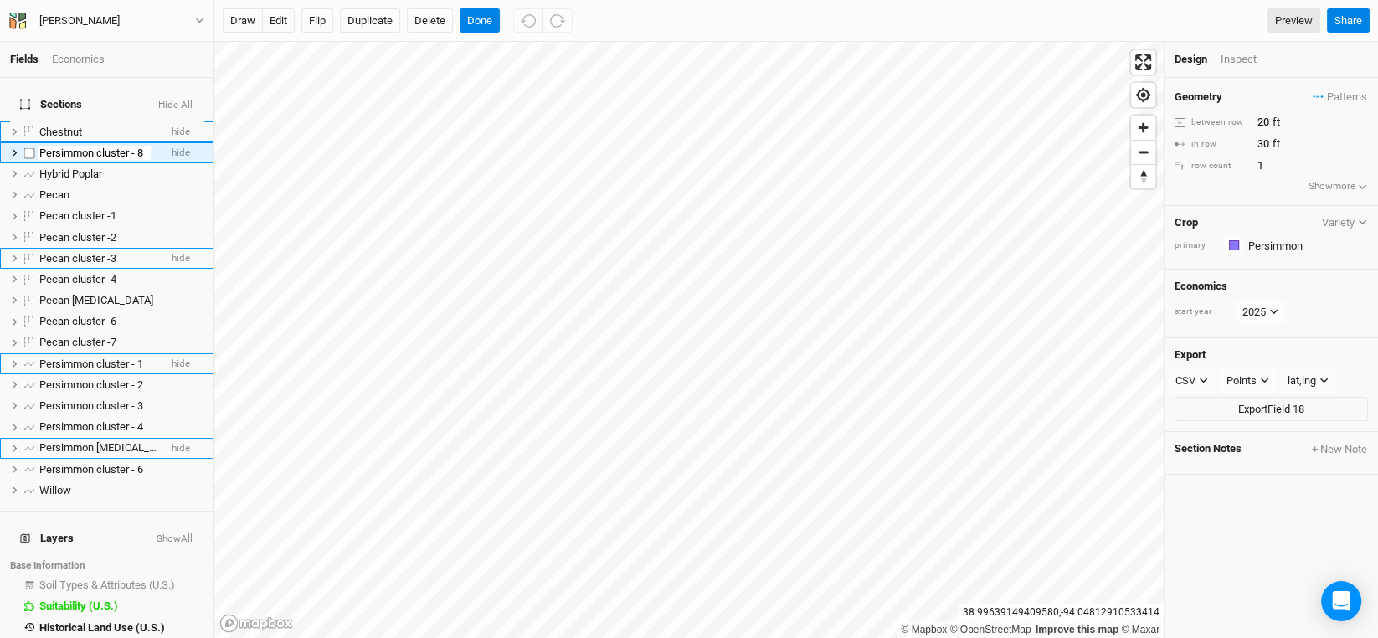
click at [69, 146] on input "Persimmon cluster - 8" at bounding box center [94, 153] width 113 height 15
type input "Persimmon cluster - 7"
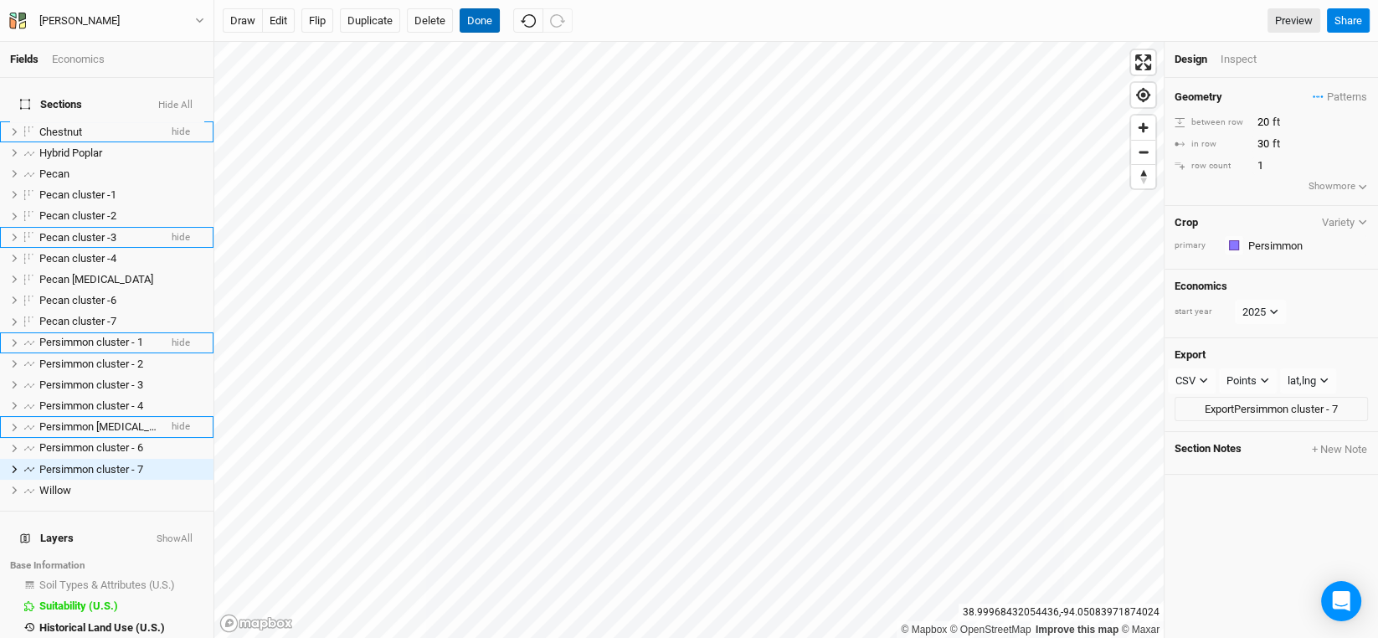
click at [486, 13] on button "Done" at bounding box center [480, 20] width 40 height 25
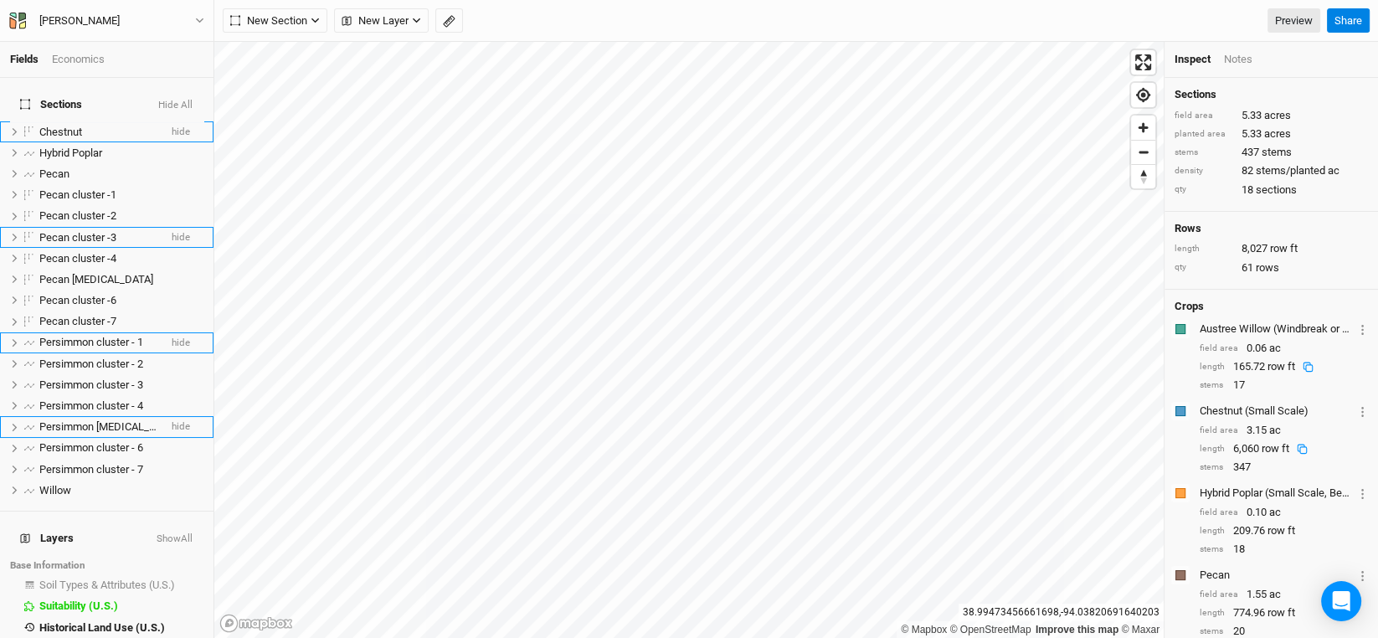
click at [1260, 327] on div "Austree Willow (Windbreak or Screen)" at bounding box center [1276, 328] width 154 height 15
click at [60, 484] on span "Willow" at bounding box center [55, 490] width 32 height 13
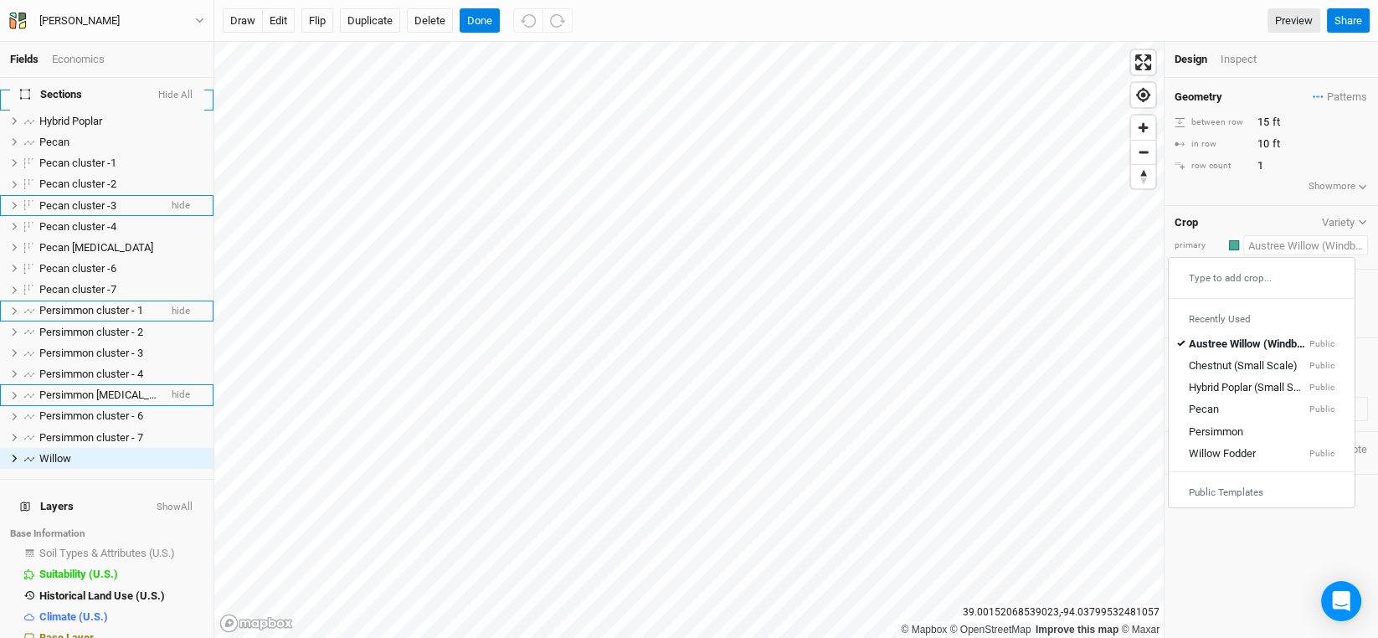
click at [1276, 238] on input "text" at bounding box center [1305, 245] width 125 height 20
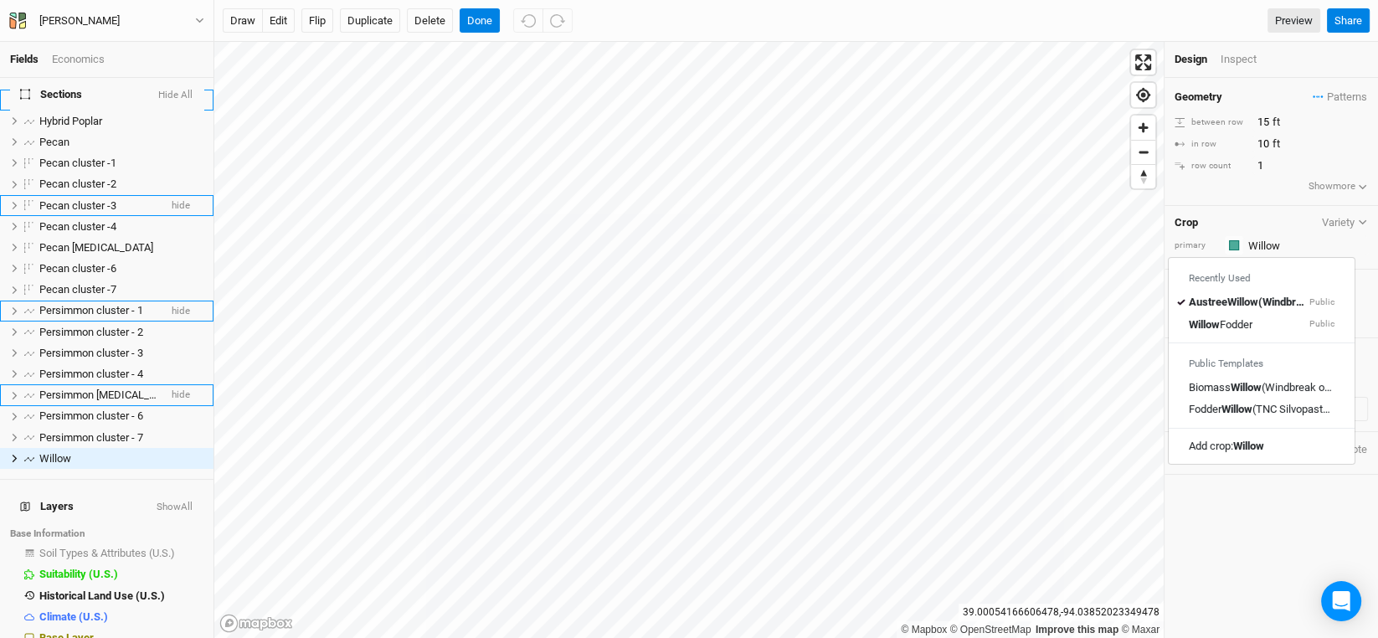
type input "Austree Willow (Windbreak or Screen)"
click at [1207, 547] on div "Geometry Patterns ＋ New in-row pattern between row 15 ft in row 10 ft row count…" at bounding box center [1270, 358] width 213 height 560
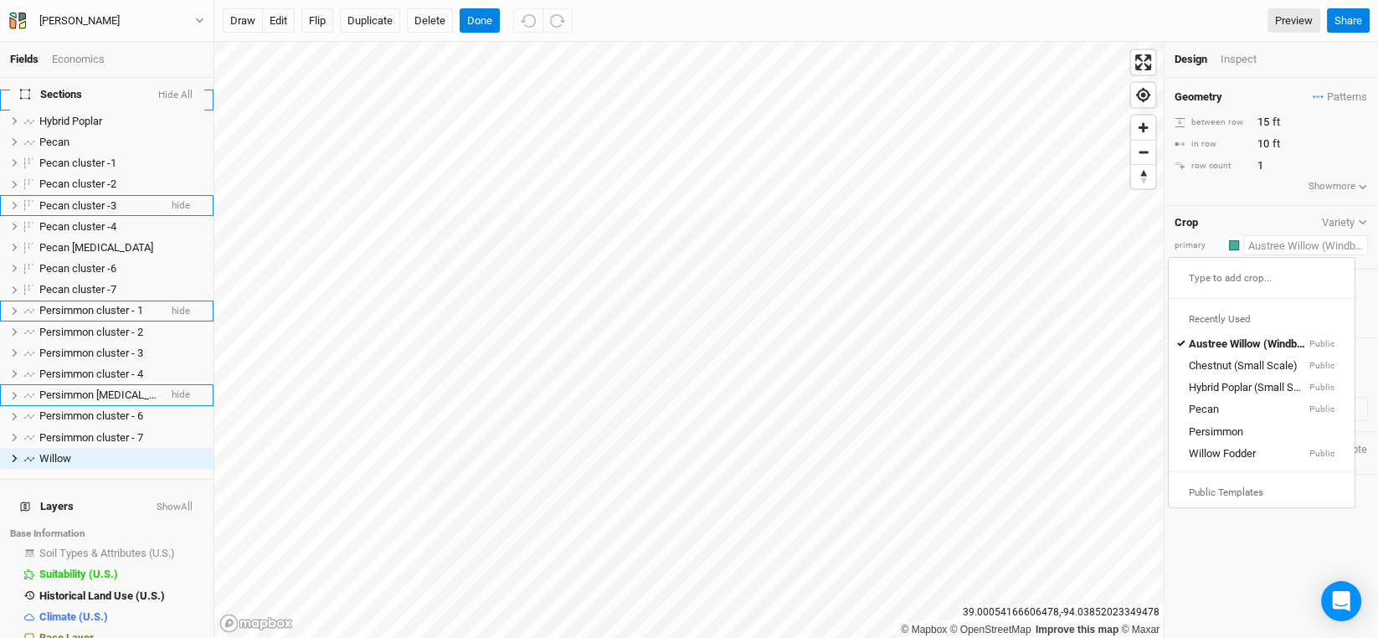
click at [1295, 240] on input "text" at bounding box center [1305, 245] width 125 height 20
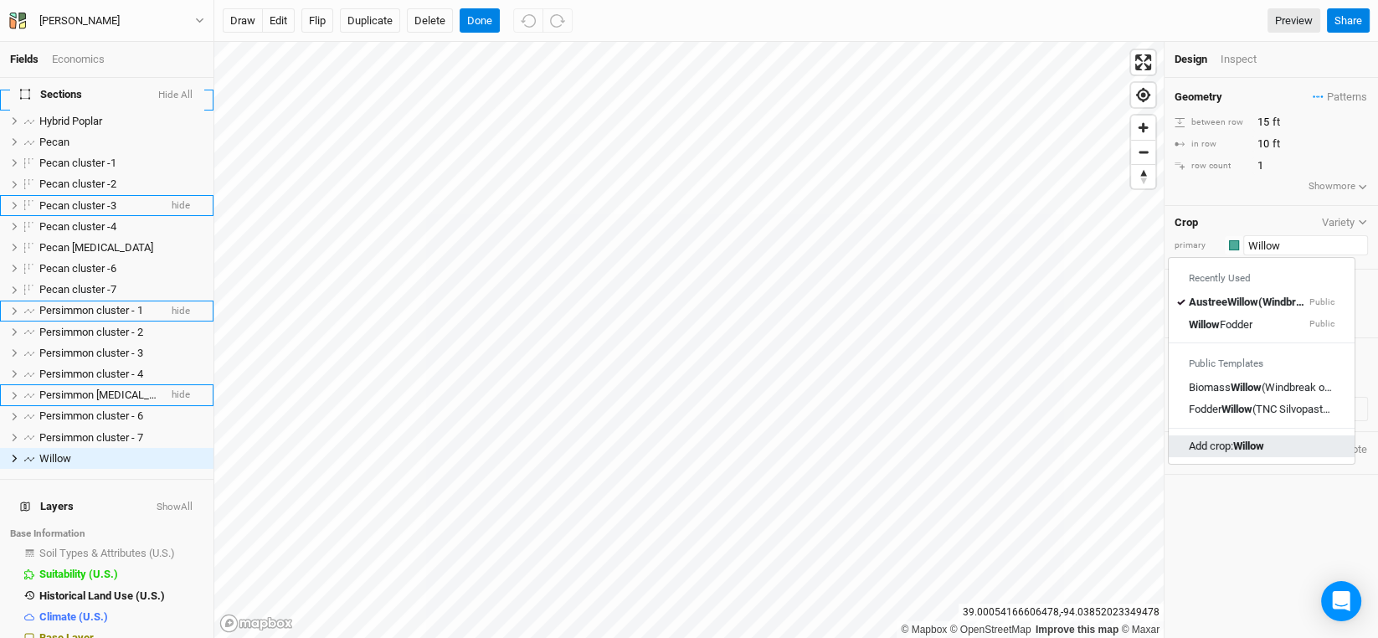
click at [1242, 444] on mark "Willow" at bounding box center [1248, 445] width 31 height 13
type input "Willow"
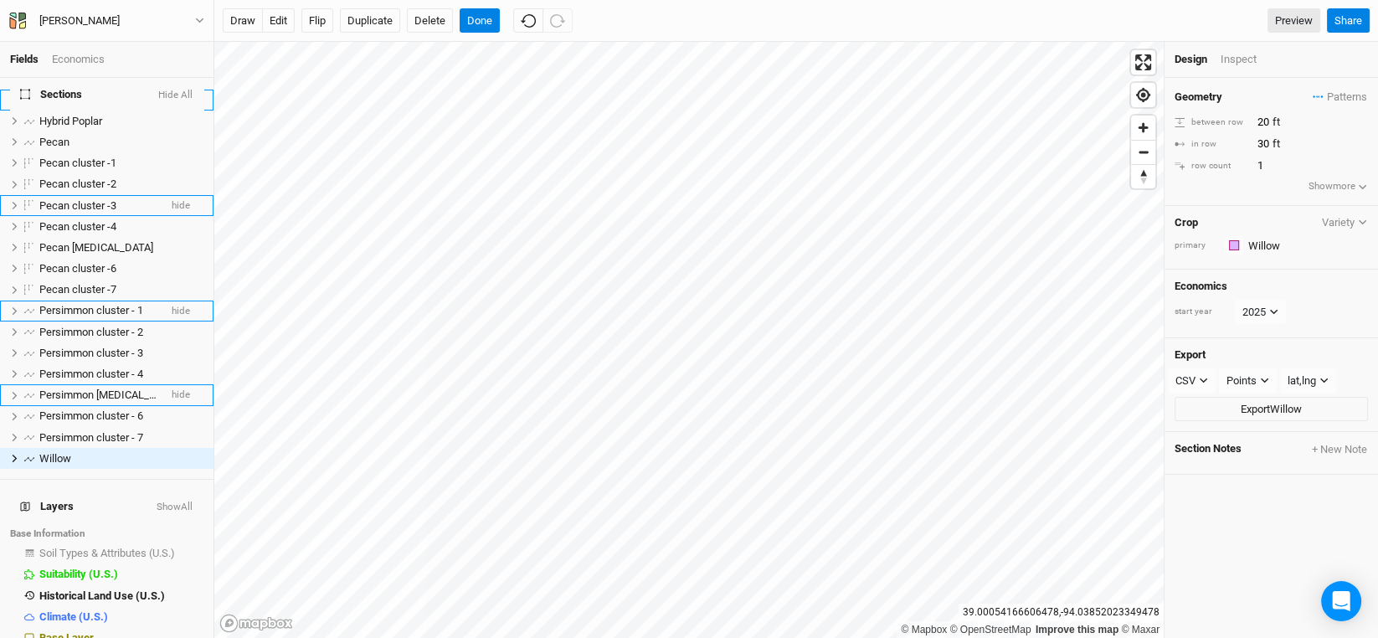
type input "20"
type input "30"
click at [477, 18] on button "Done" at bounding box center [480, 20] width 40 height 25
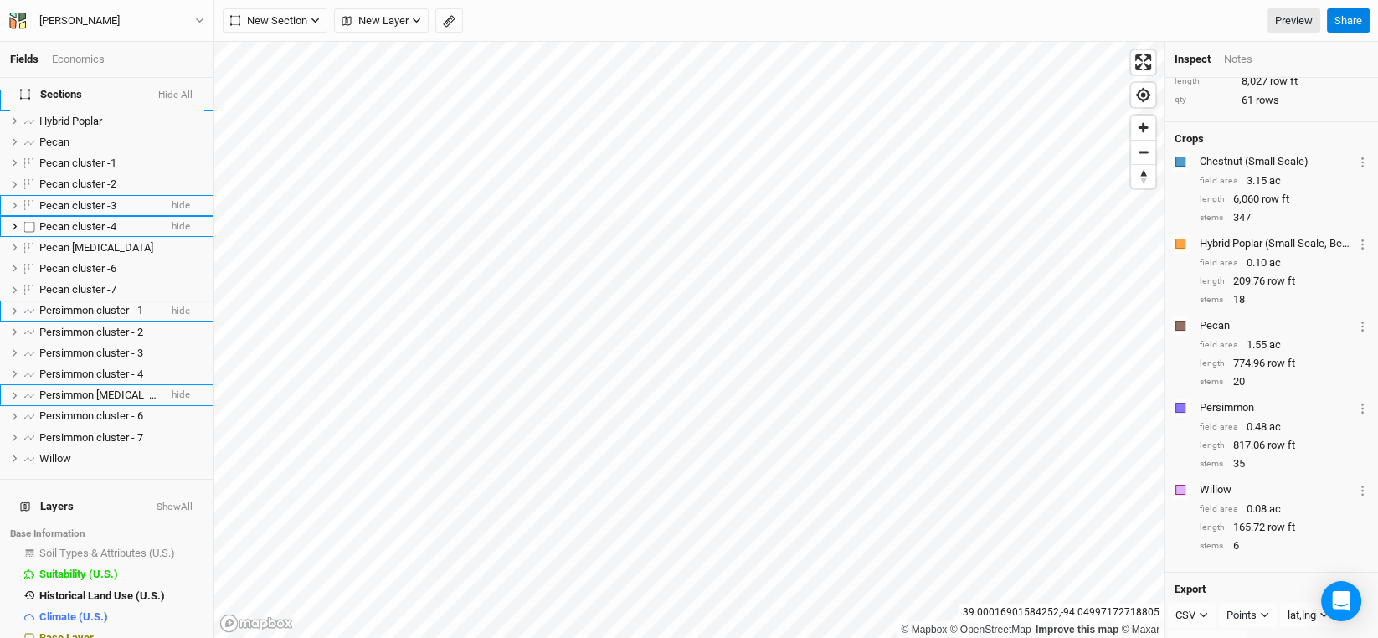
scroll to position [0, 0]
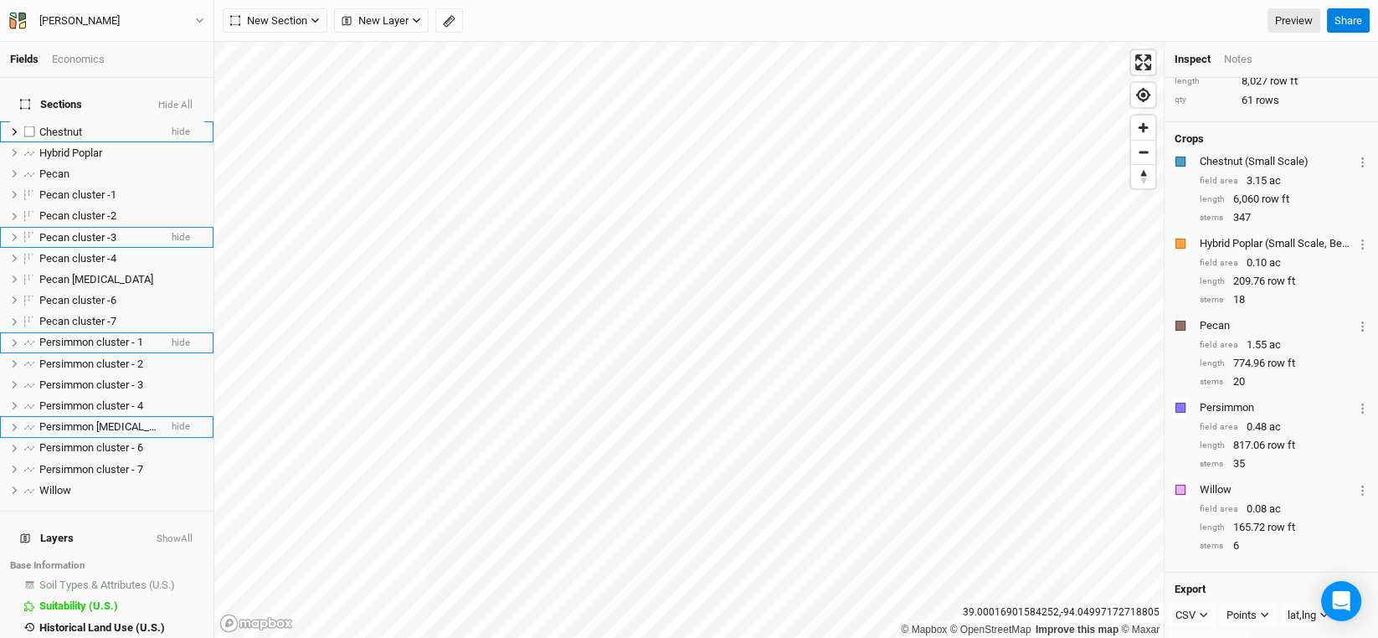
click at [80, 126] on span "Chestnut" at bounding box center [60, 132] width 43 height 13
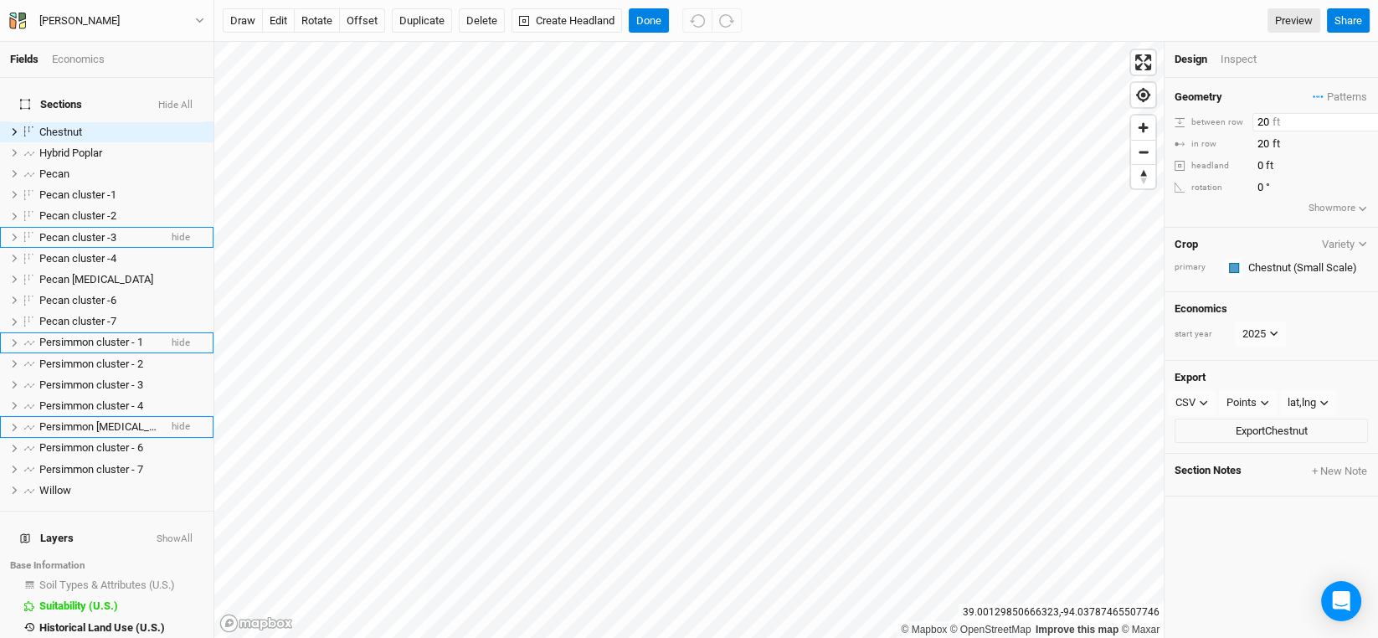
drag, startPoint x: 1271, startPoint y: 115, endPoint x: 1215, endPoint y: 122, distance: 55.8
click at [1215, 122] on div "between row 20 ft" at bounding box center [1270, 122] width 193 height 18
click at [1266, 142] on input "20" at bounding box center [1325, 144] width 146 height 18
drag, startPoint x: 1271, startPoint y: 143, endPoint x: 1236, endPoint y: 142, distance: 35.2
click at [1236, 142] on div "in row 20 ft" at bounding box center [1270, 144] width 193 height 18
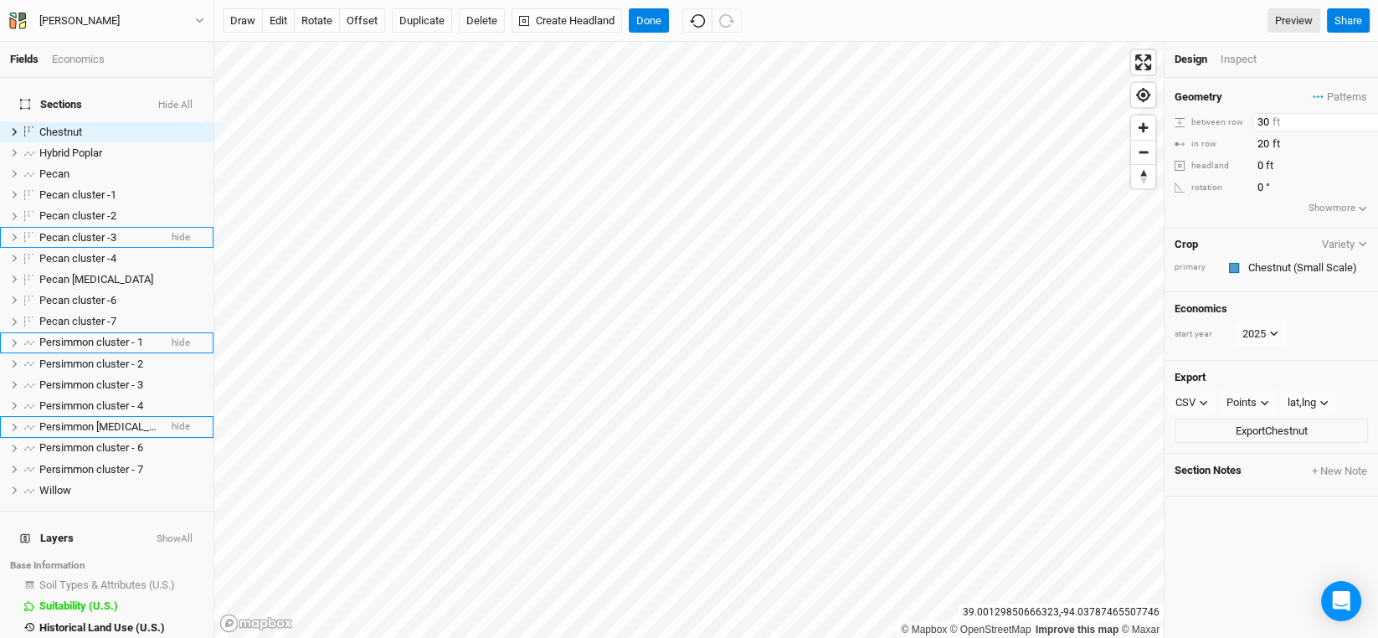
drag, startPoint x: 1266, startPoint y: 118, endPoint x: 1235, endPoint y: 110, distance: 31.9
click at [1244, 115] on div "between row 30 ft" at bounding box center [1270, 122] width 193 height 18
type input "40"
click at [1235, 82] on div "Geometry Patterns ＋ New in-row pattern between row 40 ft in row 20 ft headland …" at bounding box center [1270, 153] width 213 height 150
click at [324, 18] on button "rotate" at bounding box center [317, 20] width 46 height 25
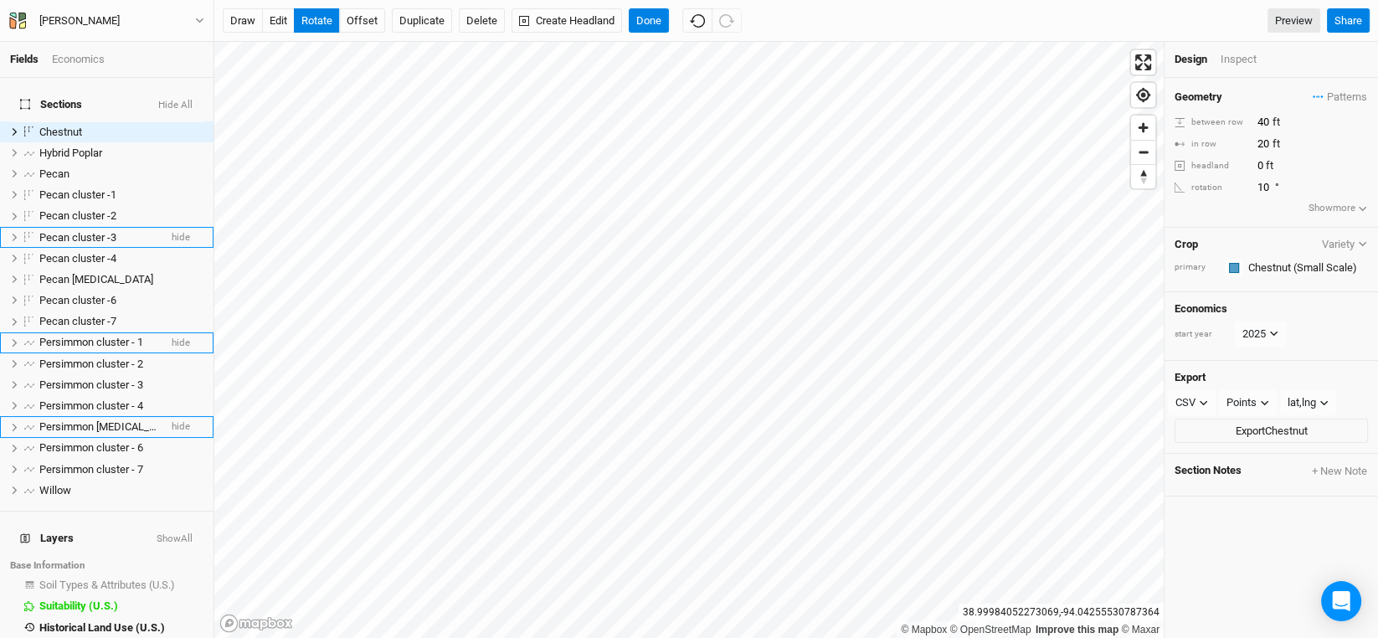
type input "10.2"
click at [648, 23] on button "Done" at bounding box center [649, 20] width 40 height 25
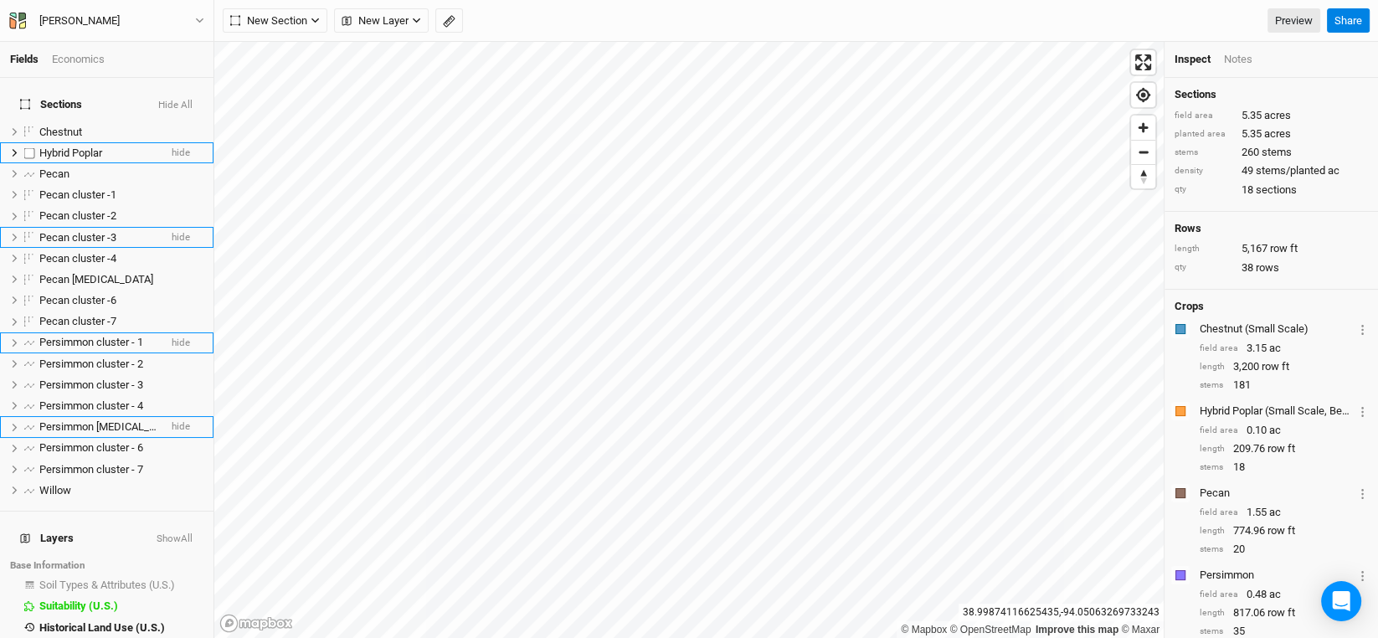
click at [89, 146] on span "Hybrid Poplar" at bounding box center [70, 152] width 63 height 13
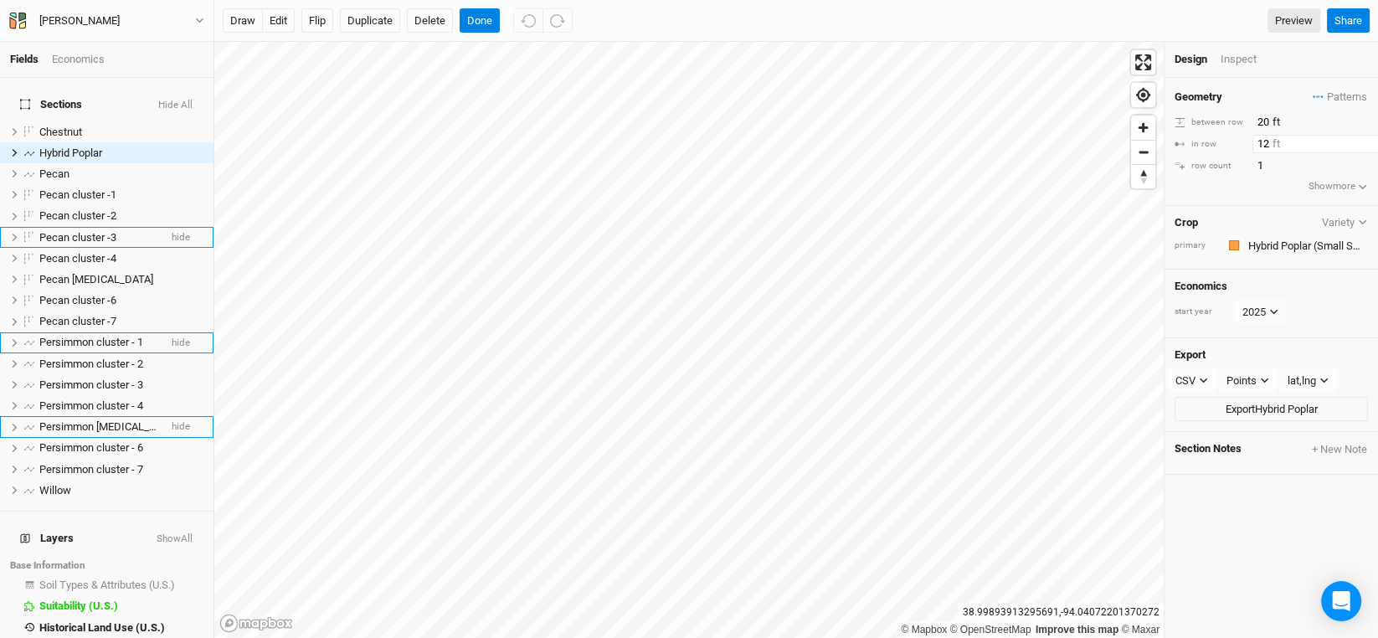
drag, startPoint x: 1272, startPoint y: 142, endPoint x: 1225, endPoint y: 136, distance: 47.3
click at [1225, 136] on div "in row 12 ft" at bounding box center [1270, 144] width 193 height 18
type input "20"
click at [1291, 61] on li "Inspect" at bounding box center [1256, 59] width 73 height 15
click at [49, 484] on span "Willow" at bounding box center [55, 490] width 32 height 13
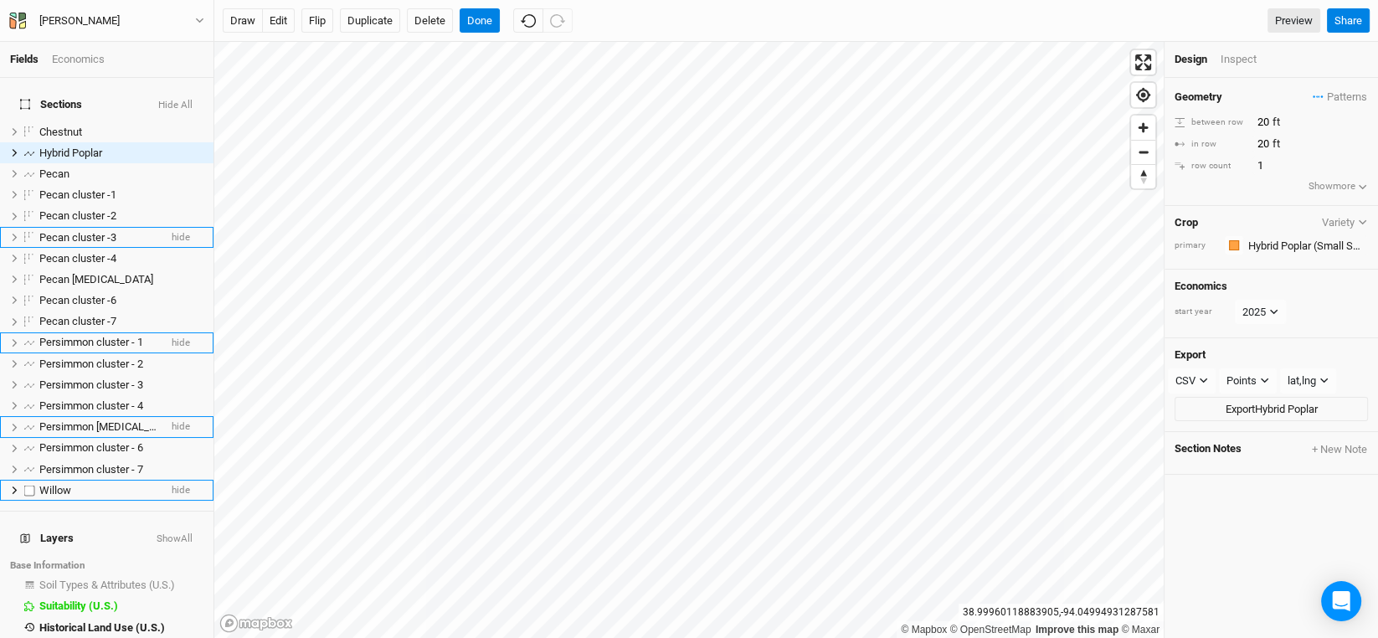
scroll to position [32, 0]
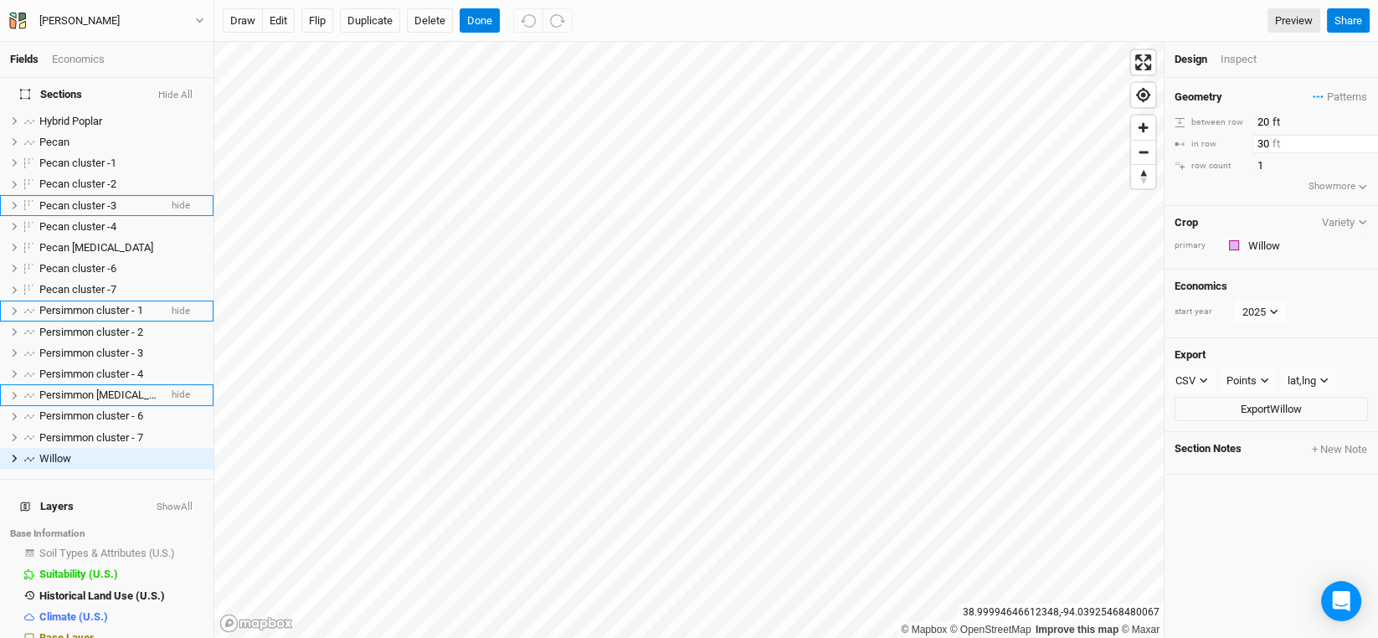
drag, startPoint x: 1267, startPoint y: 142, endPoint x: 1209, endPoint y: 137, distance: 58.0
click at [1212, 138] on div "in row 30 ft" at bounding box center [1270, 144] width 193 height 18
type input "20"
click at [1239, 199] on div "Geometry Patterns ＋ New in-row pattern between row 20 ft in row 20 ft row count…" at bounding box center [1270, 142] width 213 height 128
click at [469, 18] on button "Done" at bounding box center [480, 20] width 40 height 25
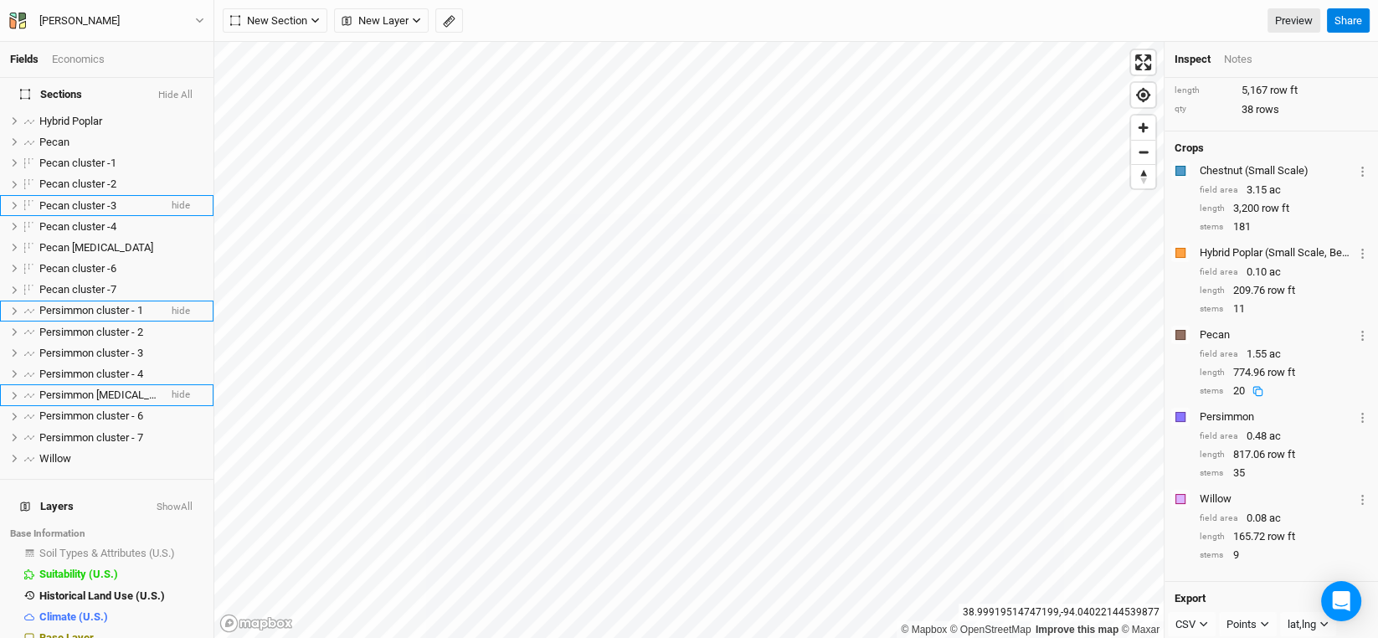
scroll to position [167, 0]
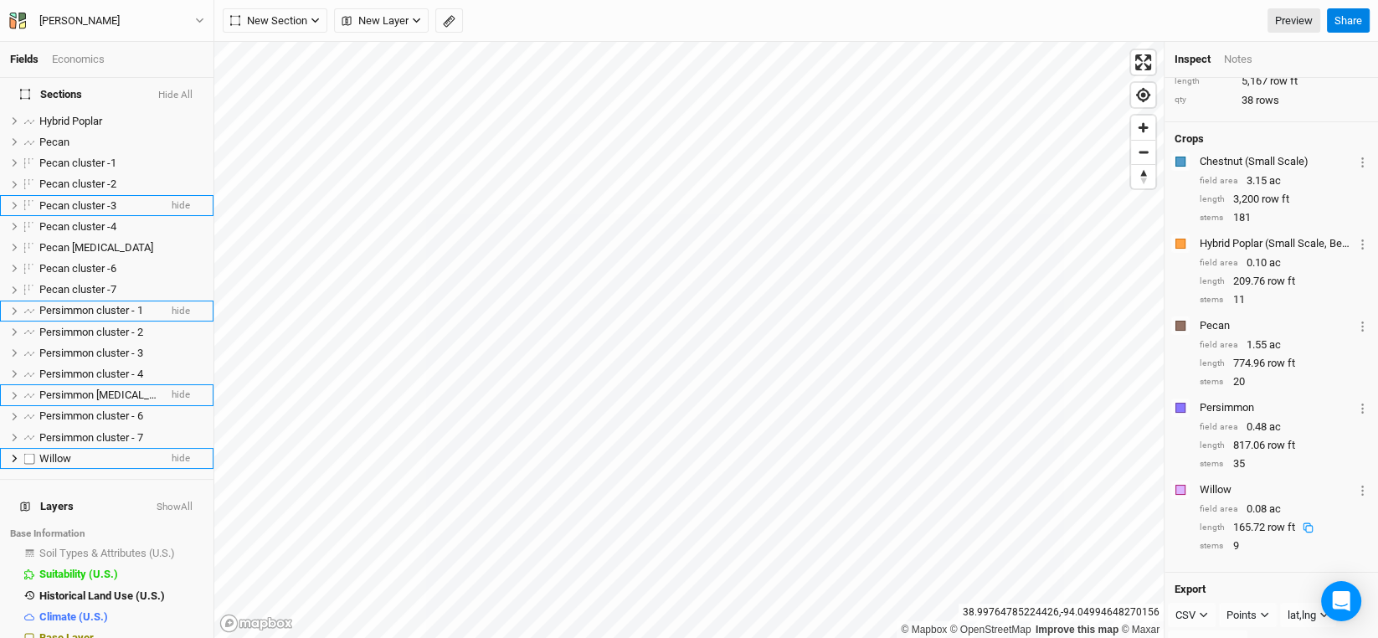
click at [62, 452] on span "Willow" at bounding box center [55, 458] width 32 height 13
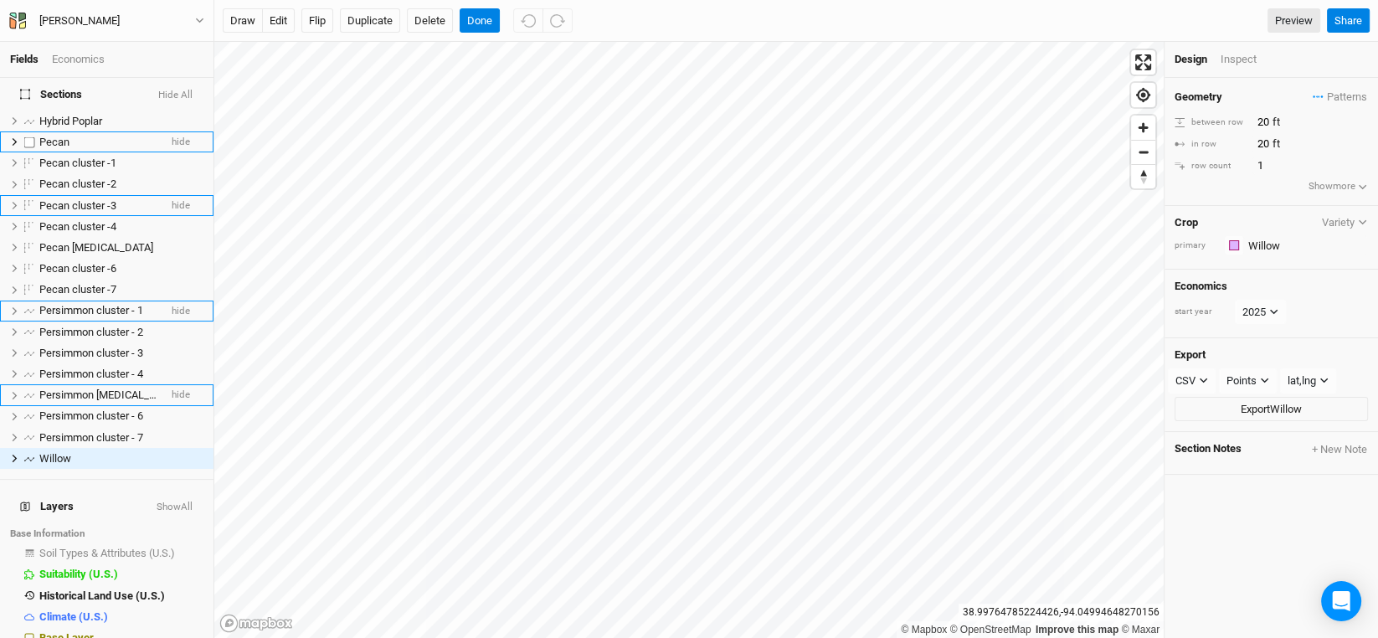
click at [50, 136] on span "Pecan" at bounding box center [54, 142] width 30 height 13
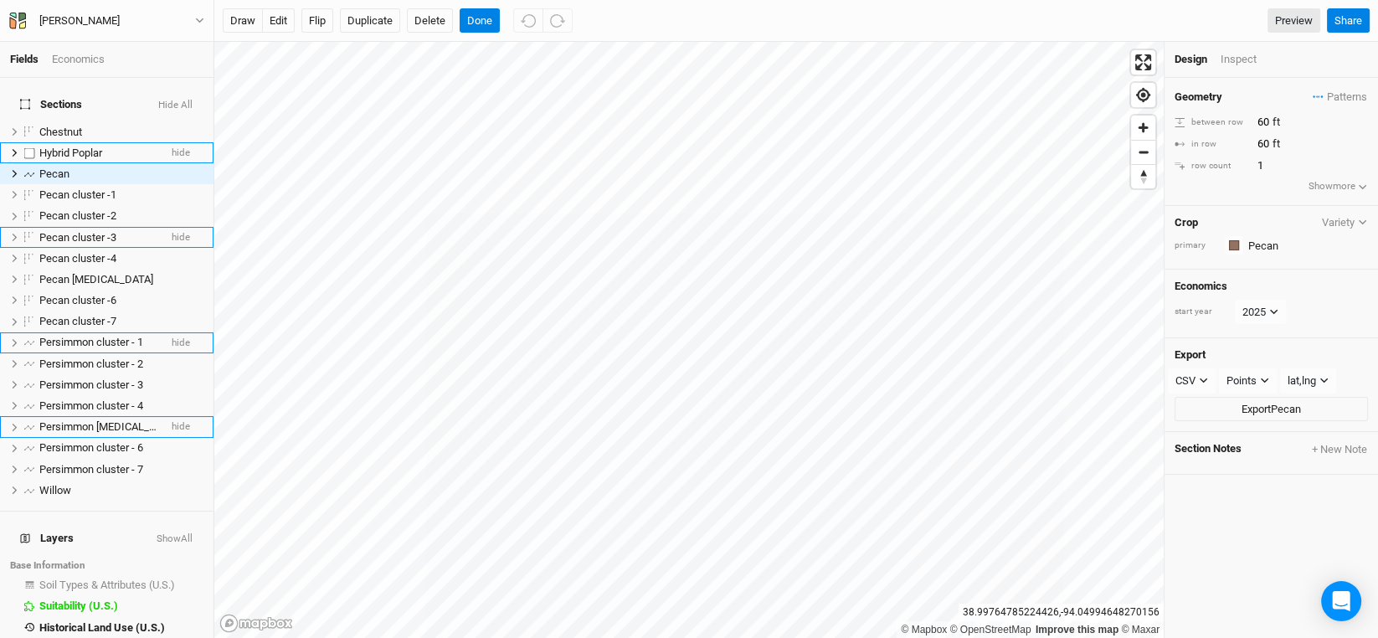
click at [67, 146] on span "Hybrid Poplar" at bounding box center [70, 152] width 63 height 13
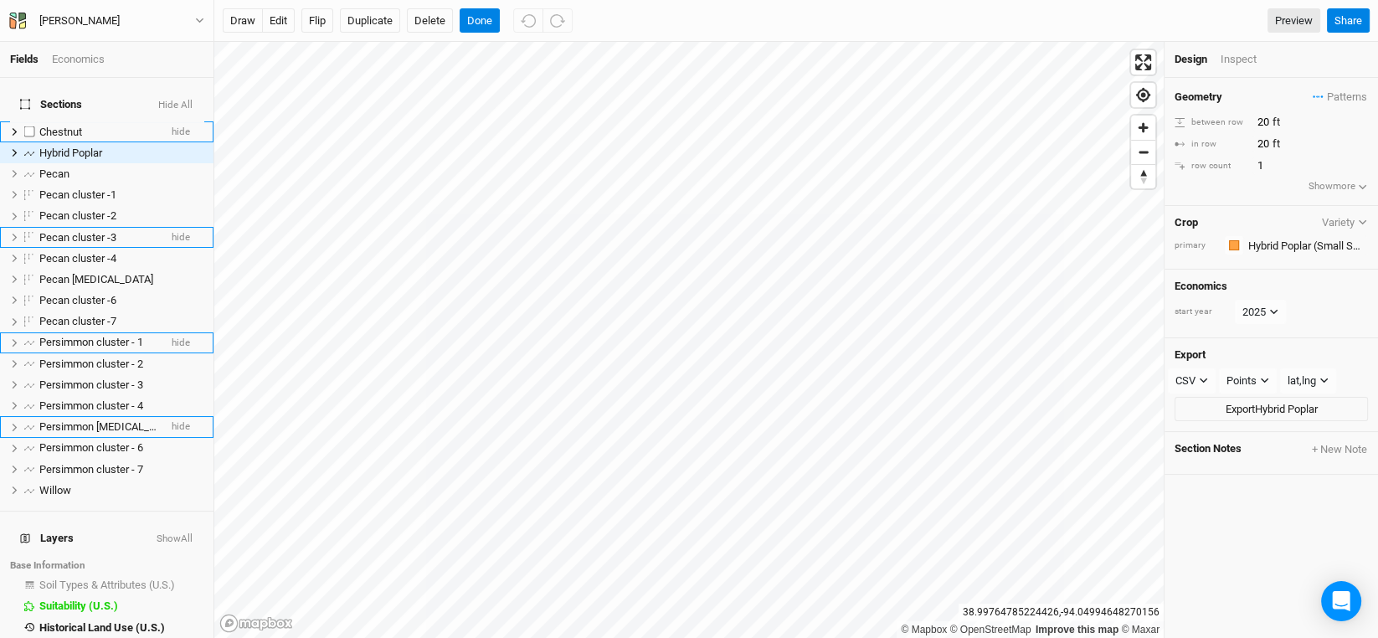
click at [61, 126] on span "Chestnut" at bounding box center [60, 132] width 43 height 13
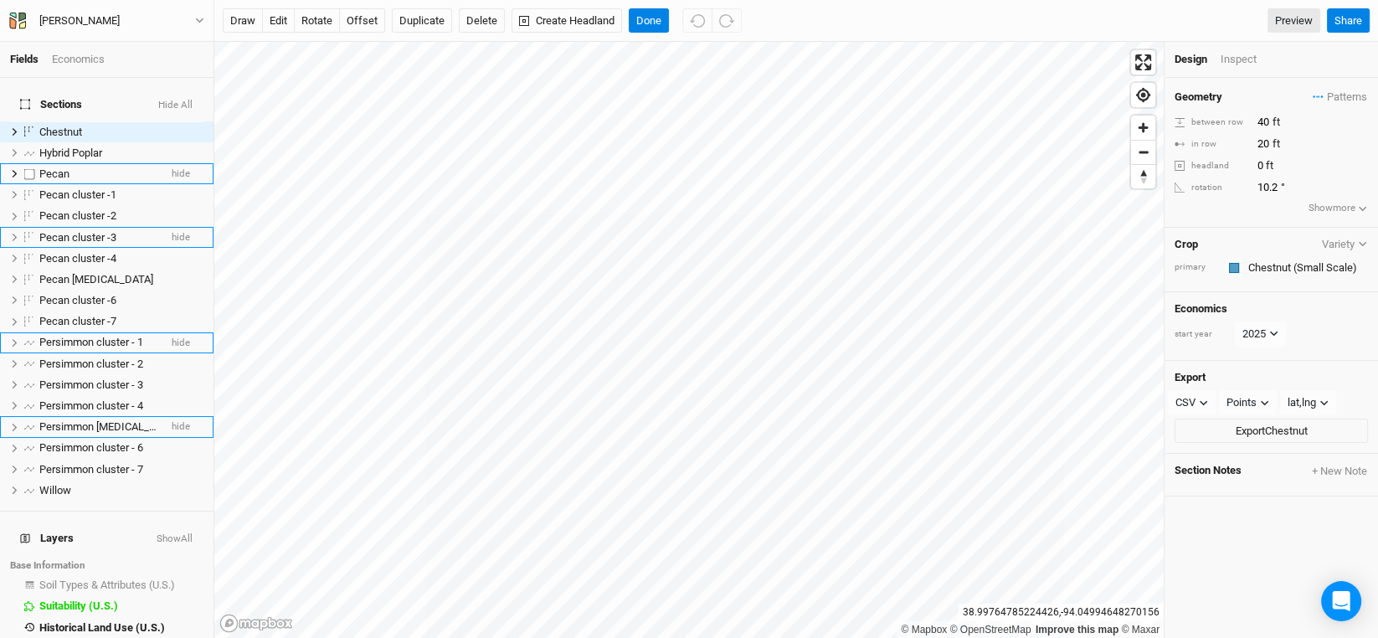
click at [54, 167] on span "Pecan" at bounding box center [54, 173] width 30 height 13
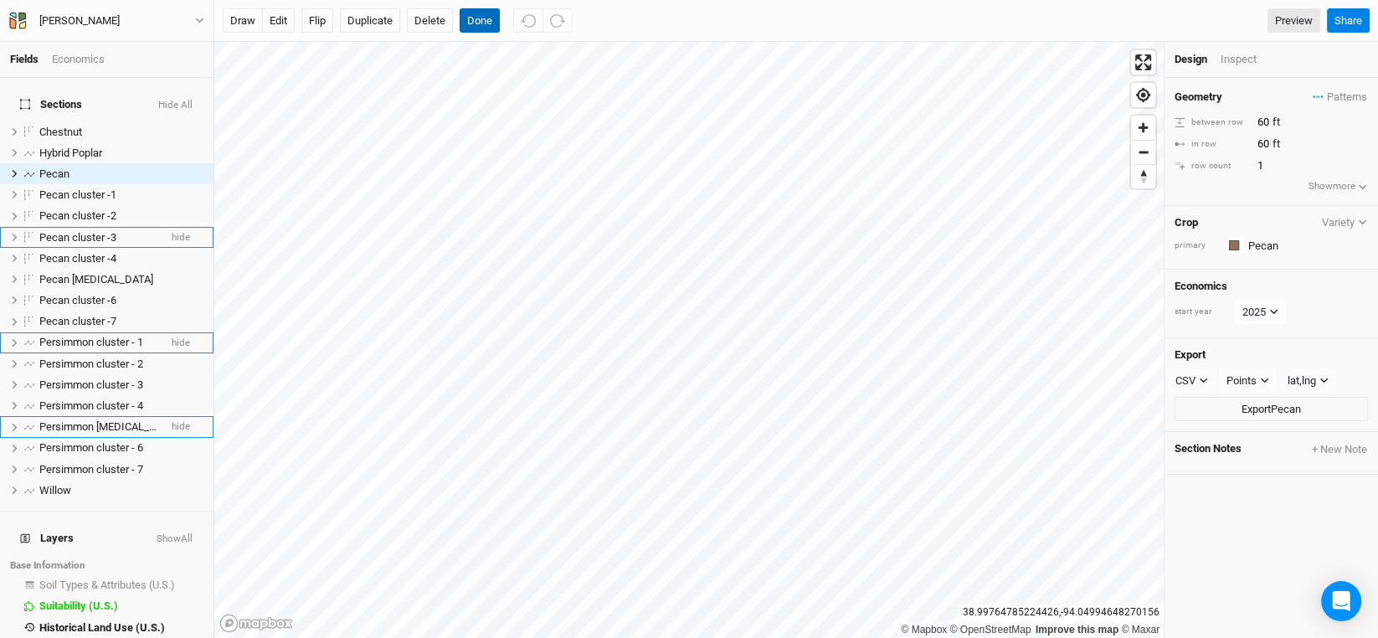
click at [473, 17] on button "Done" at bounding box center [480, 20] width 40 height 25
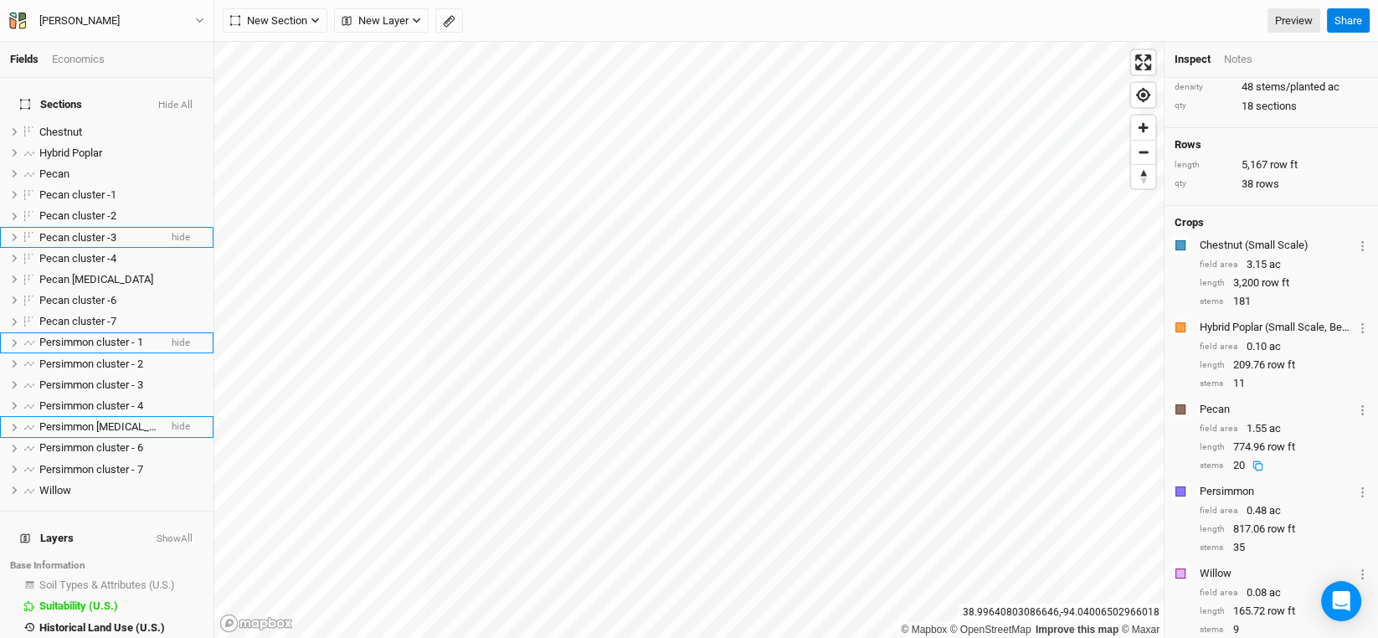
scroll to position [167, 0]
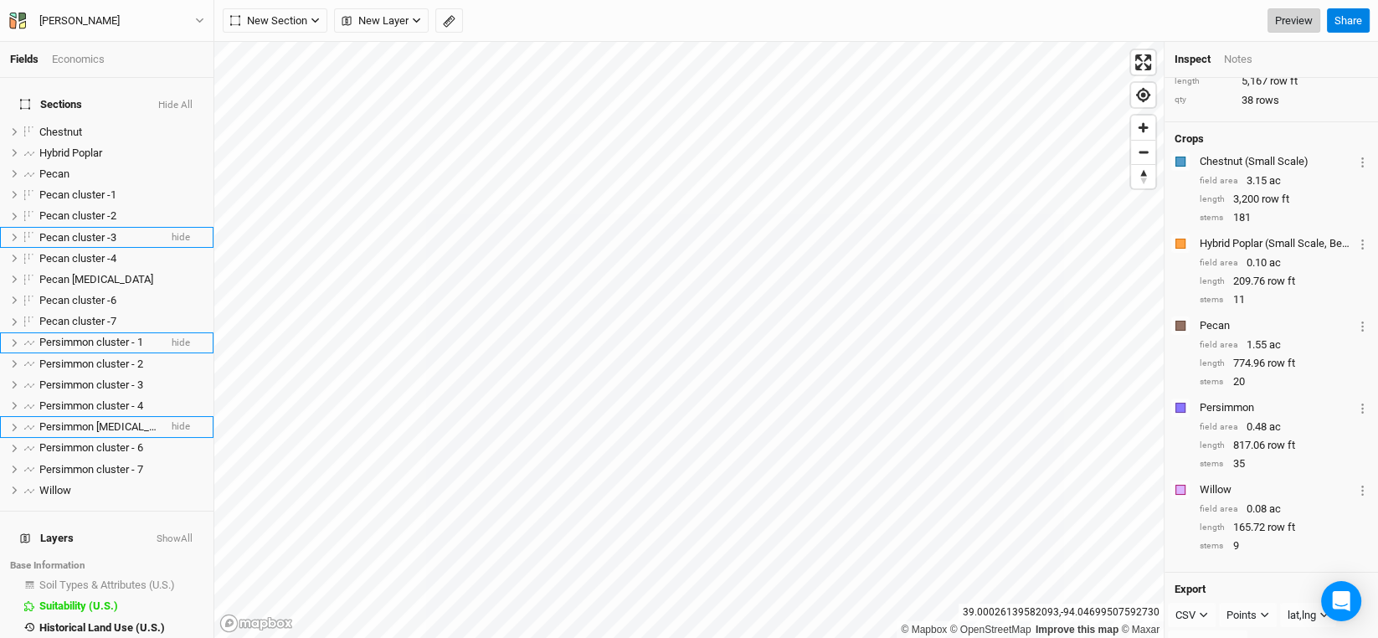
click at [1302, 25] on link "Preview" at bounding box center [1293, 20] width 53 height 25
click at [129, 578] on span "Soil Types & Attributes (U.S.)" at bounding box center [107, 584] width 136 height 13
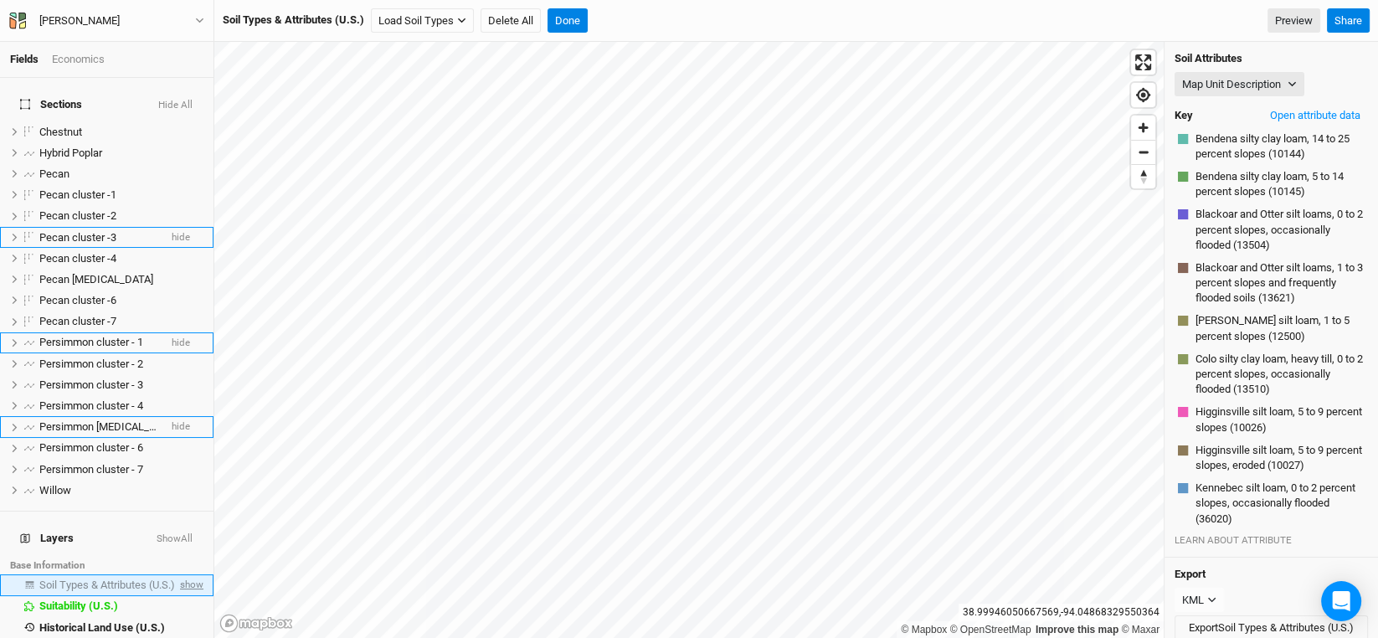
click at [177, 574] on span "show" at bounding box center [190, 584] width 27 height 21
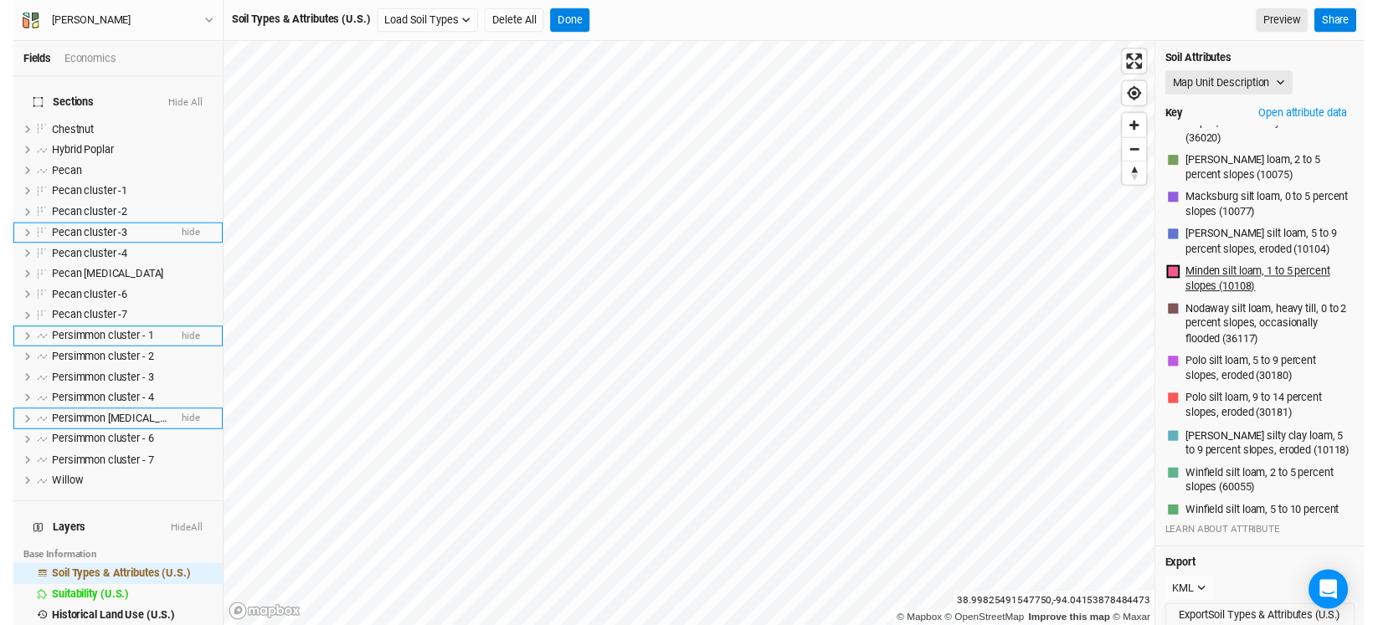
scroll to position [11, 0]
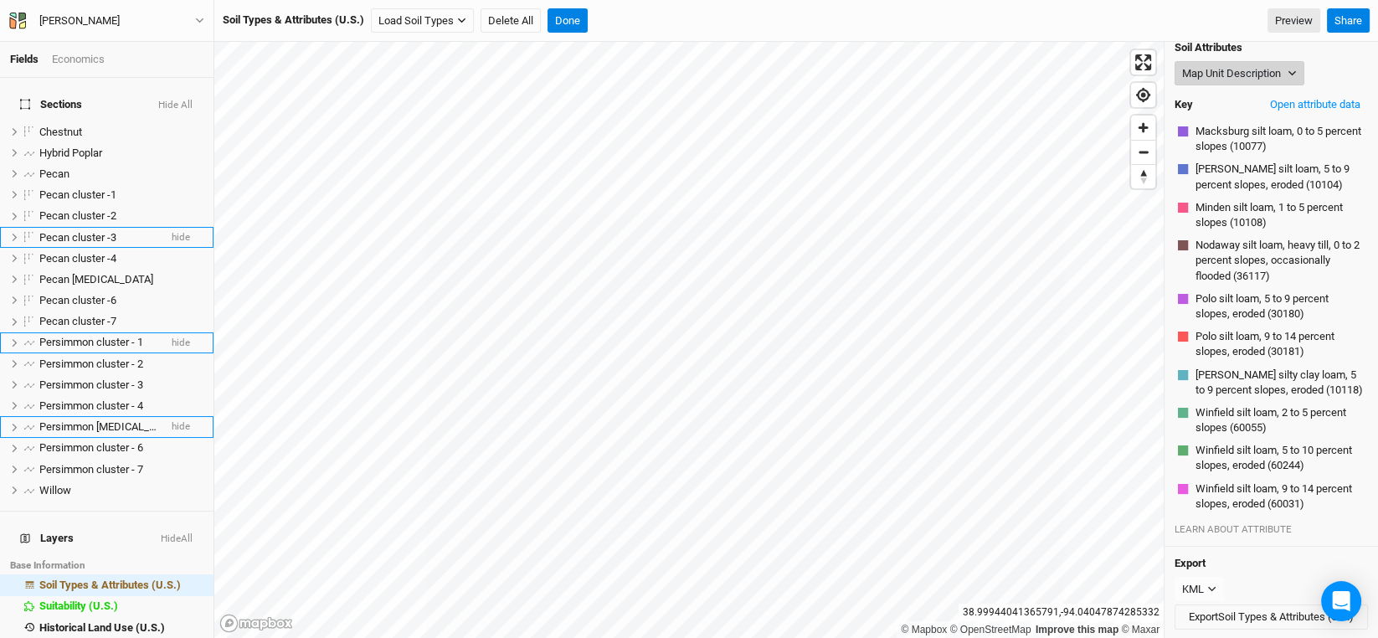
click at [1286, 74] on button "Map Unit Description" at bounding box center [1239, 73] width 130 height 25
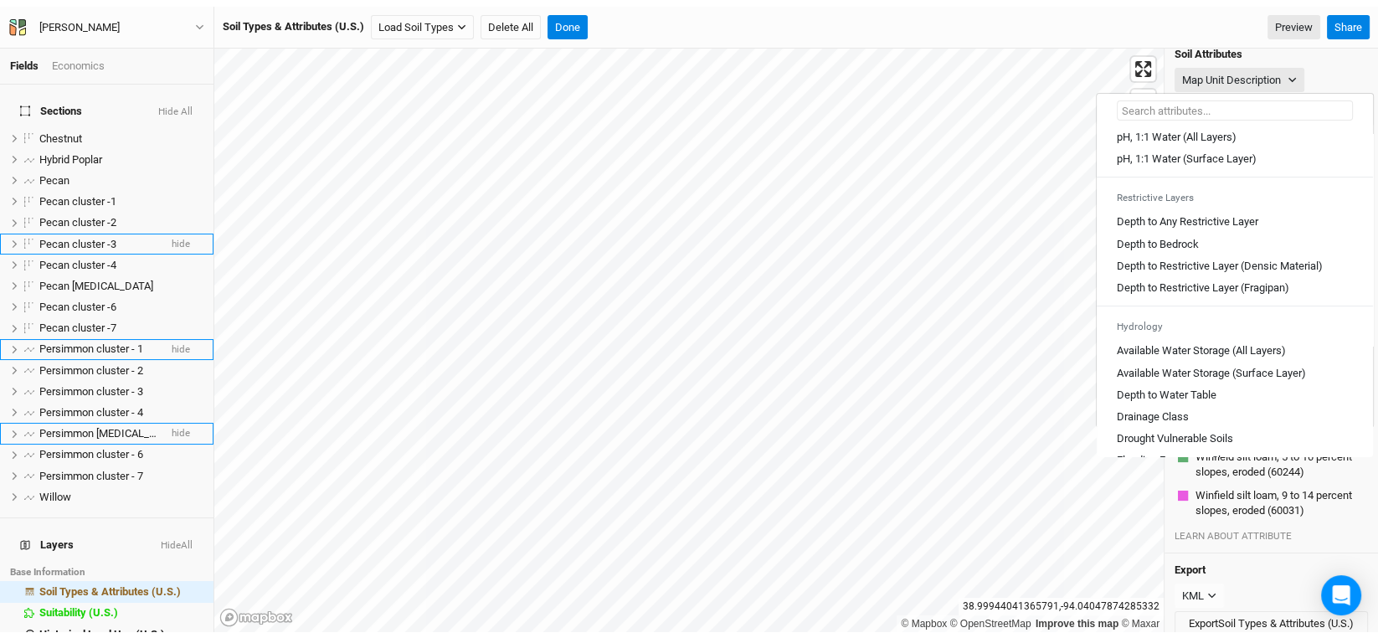
scroll to position [418, 0]
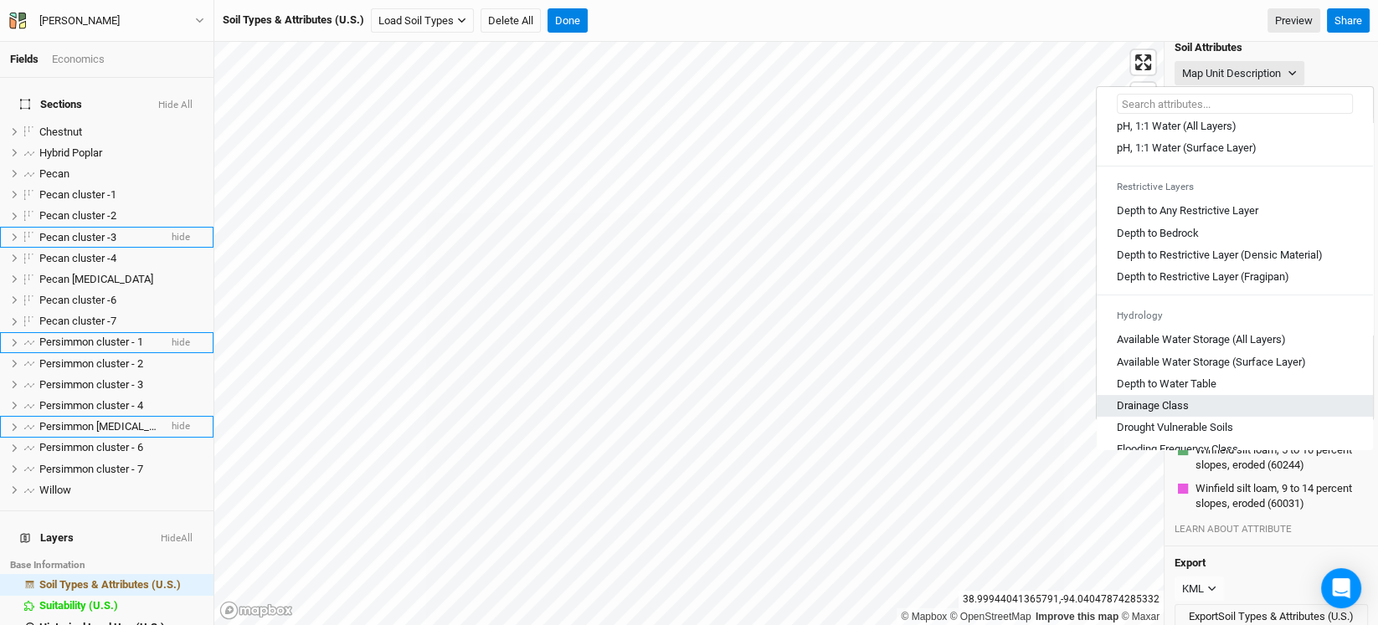
click at [1182, 413] on Class "Drainage Class" at bounding box center [1153, 405] width 72 height 15
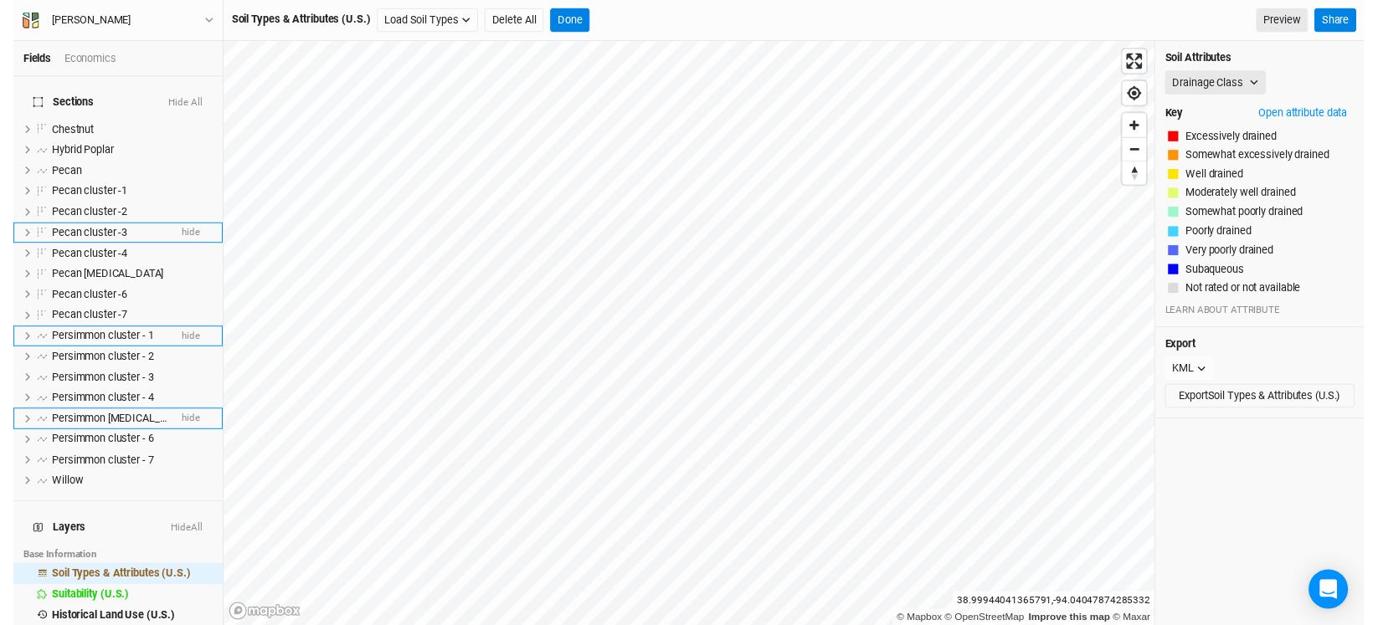
scroll to position [0, 0]
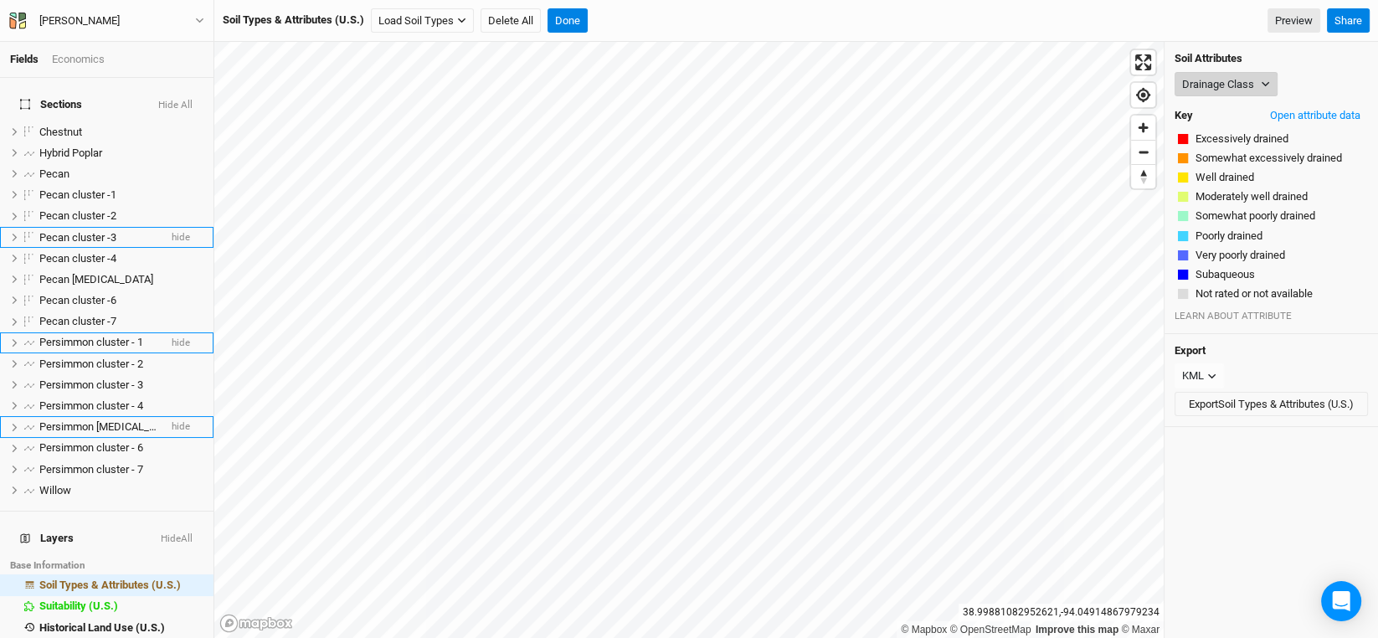
click at [1261, 85] on icon "button" at bounding box center [1265, 84] width 9 height 9
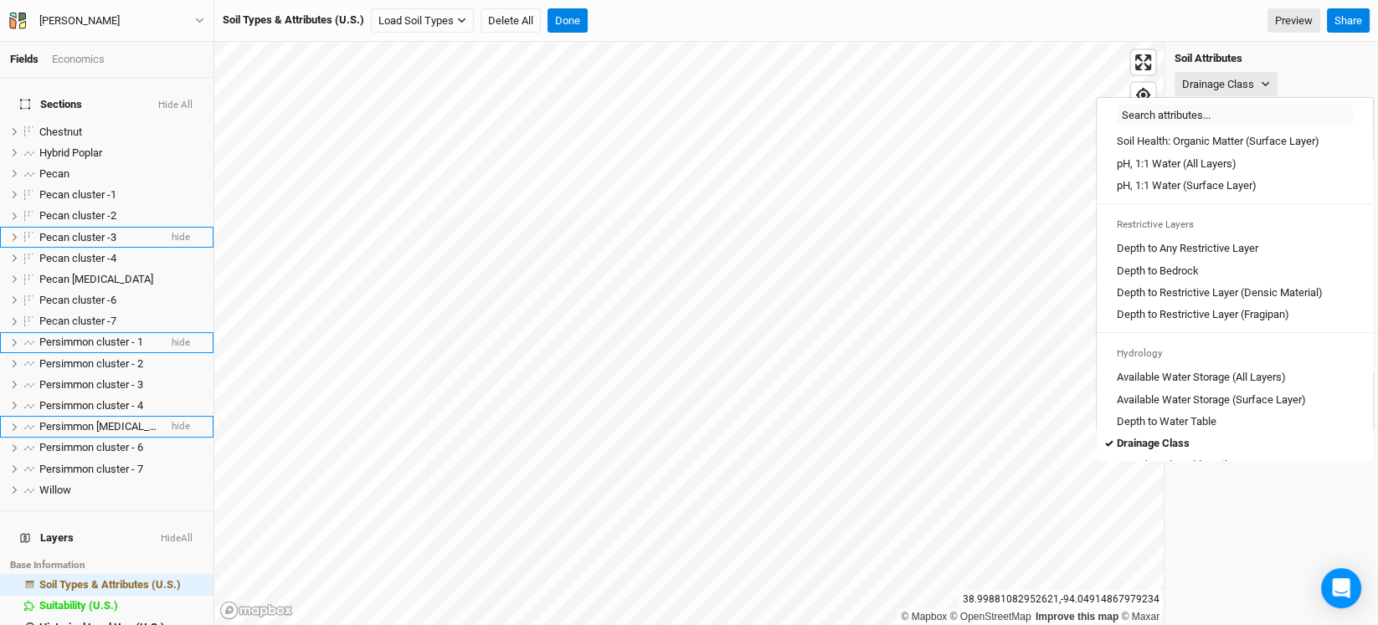
scroll to position [418, 0]
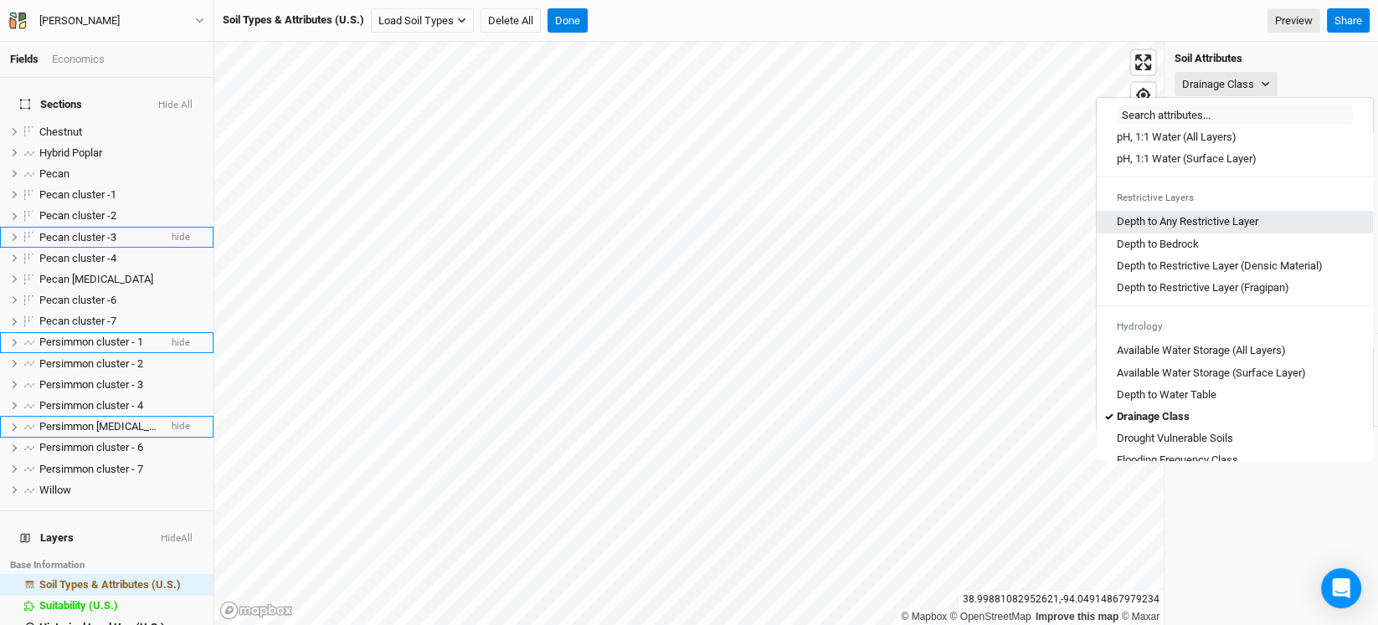
click at [1188, 228] on Layer "Depth to Any Restrictive Layer" at bounding box center [1187, 221] width 141 height 15
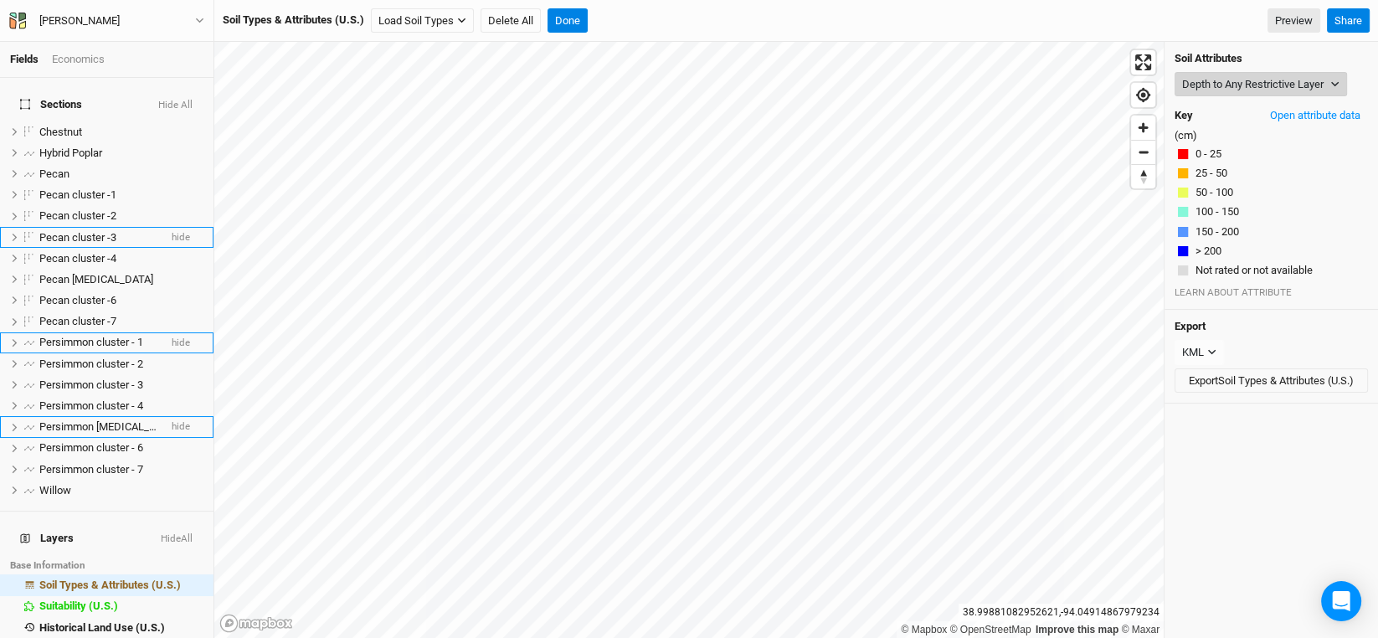
click at [1230, 82] on button "Depth to Any Restrictive Layer" at bounding box center [1260, 84] width 172 height 25
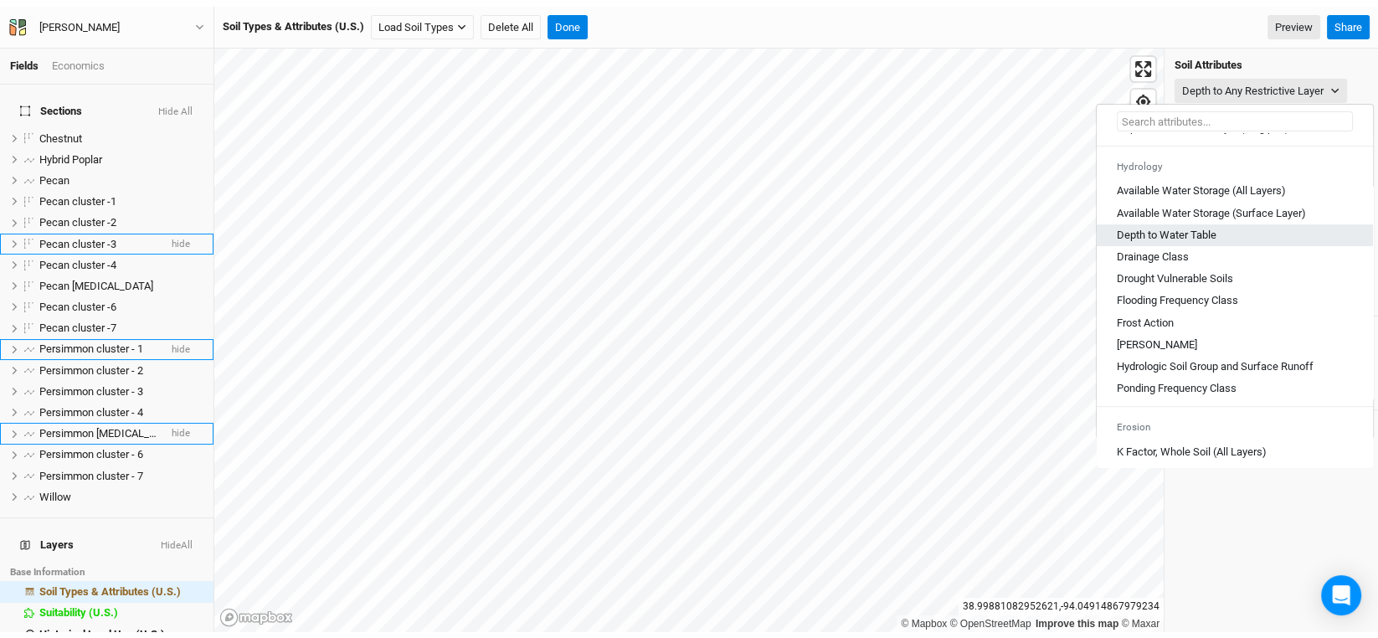
scroll to position [669, 0]
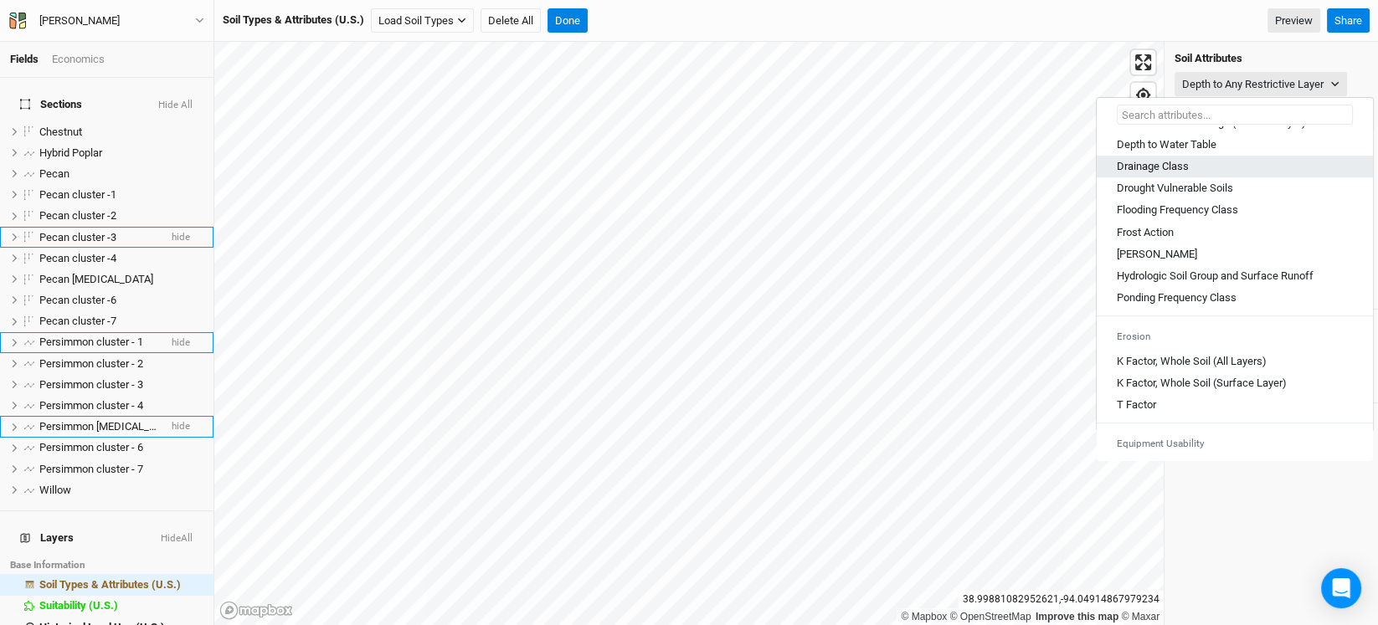
click at [1172, 174] on Class "Drainage Class" at bounding box center [1153, 166] width 72 height 15
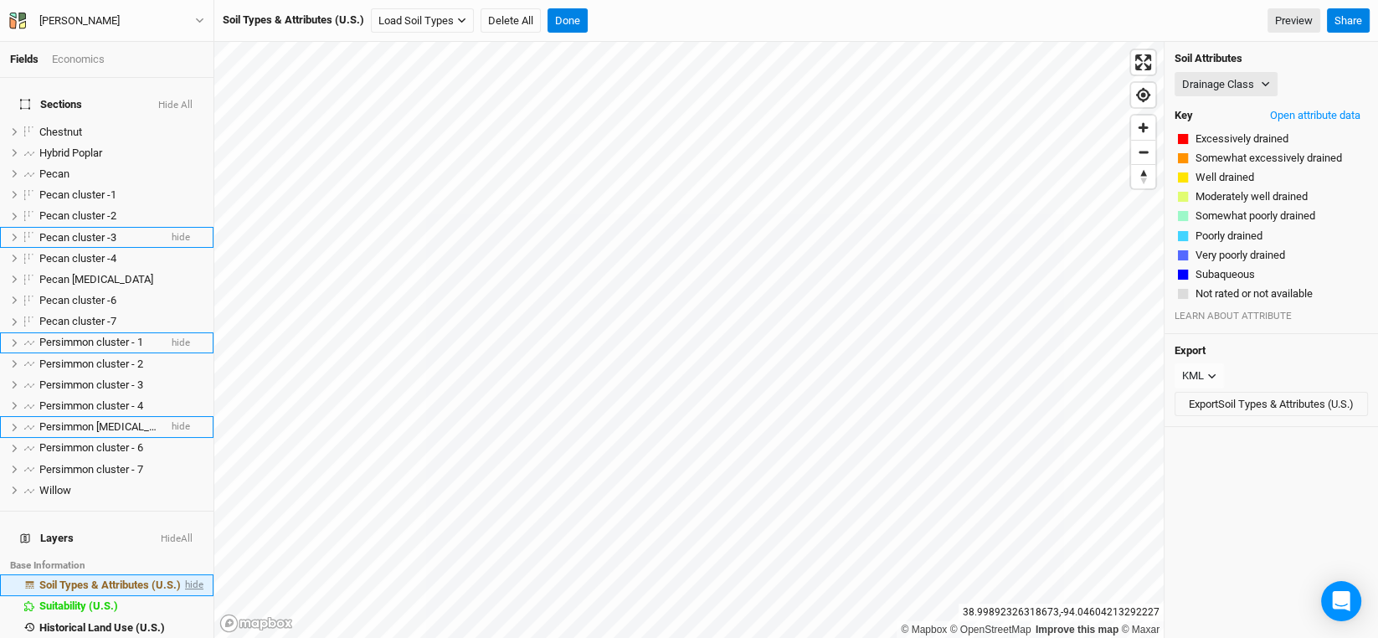
click at [182, 574] on span "hide" at bounding box center [193, 584] width 22 height 21
click at [182, 574] on span "show" at bounding box center [190, 584] width 27 height 21
click at [561, 23] on button "Done" at bounding box center [567, 20] width 40 height 25
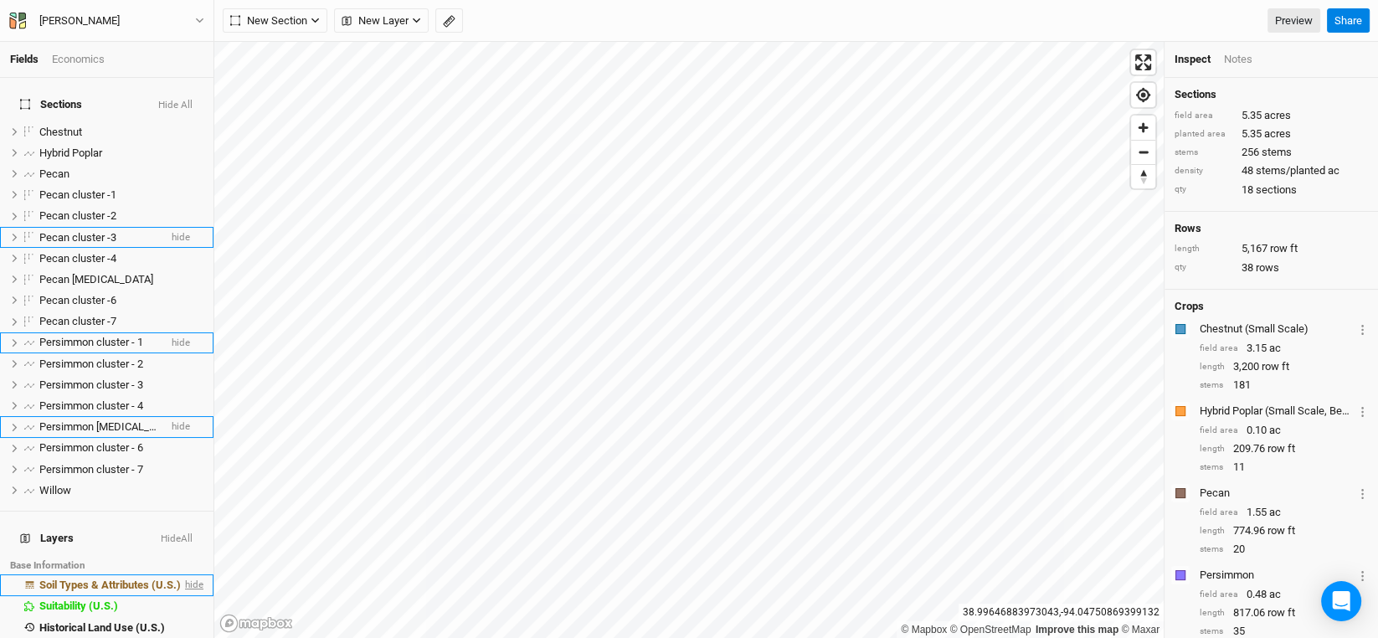
click at [182, 574] on span "hide" at bounding box center [193, 584] width 22 height 21
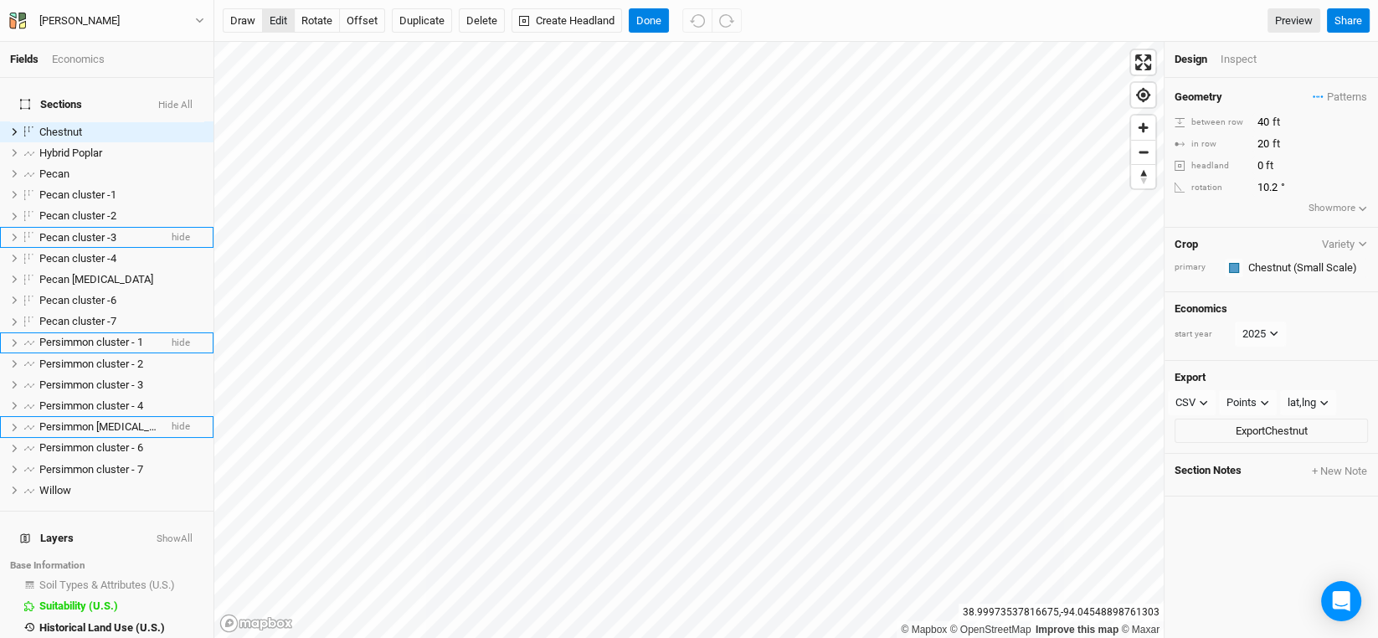
click at [280, 12] on button "edit" at bounding box center [278, 20] width 33 height 25
click at [655, 18] on button "Done" at bounding box center [649, 20] width 40 height 25
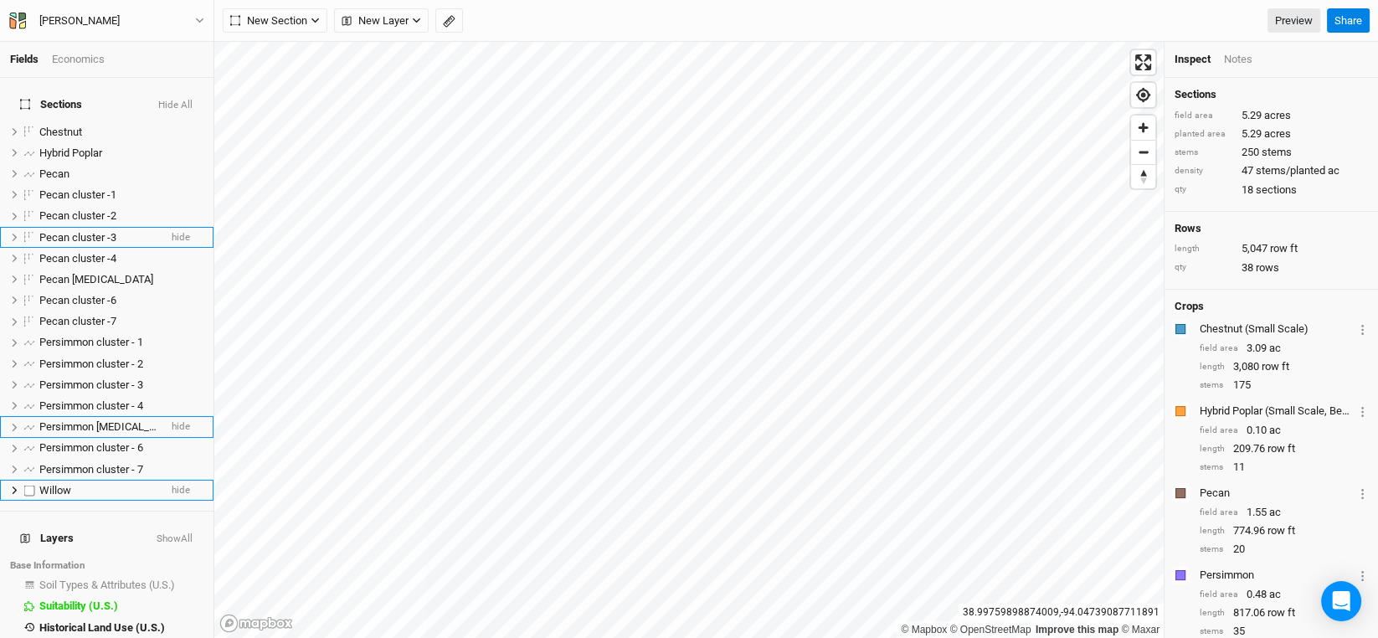
click at [54, 484] on span "Willow" at bounding box center [55, 490] width 32 height 13
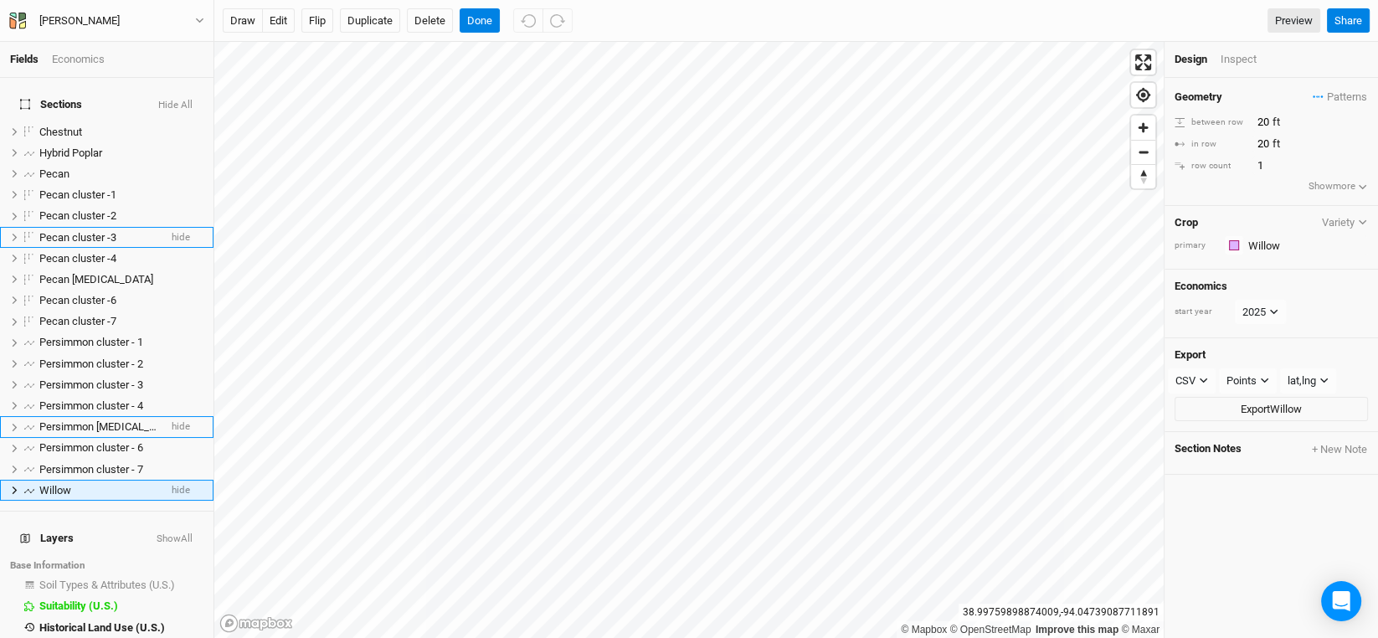
scroll to position [32, 0]
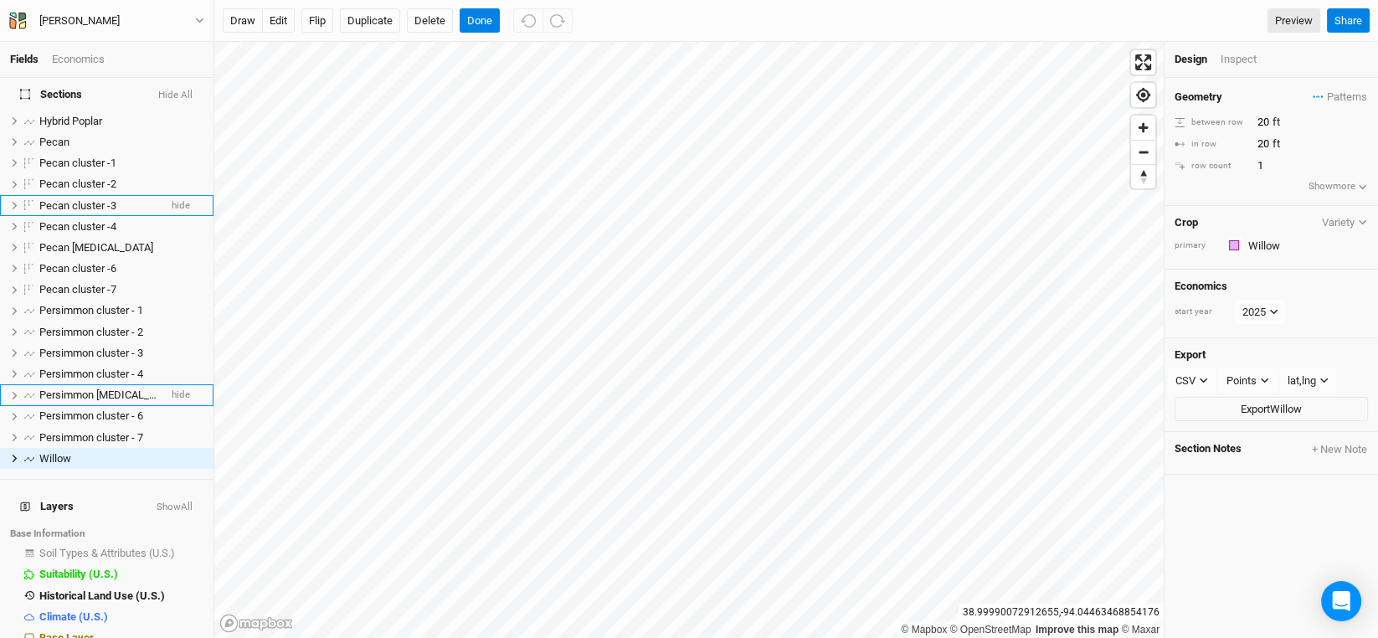
click at [714, 28] on div "draw edit Flip Duplicate Delete Done Preview" at bounding box center [771, 20] width 1097 height 25
click at [489, 13] on button "Done" at bounding box center [480, 20] width 40 height 25
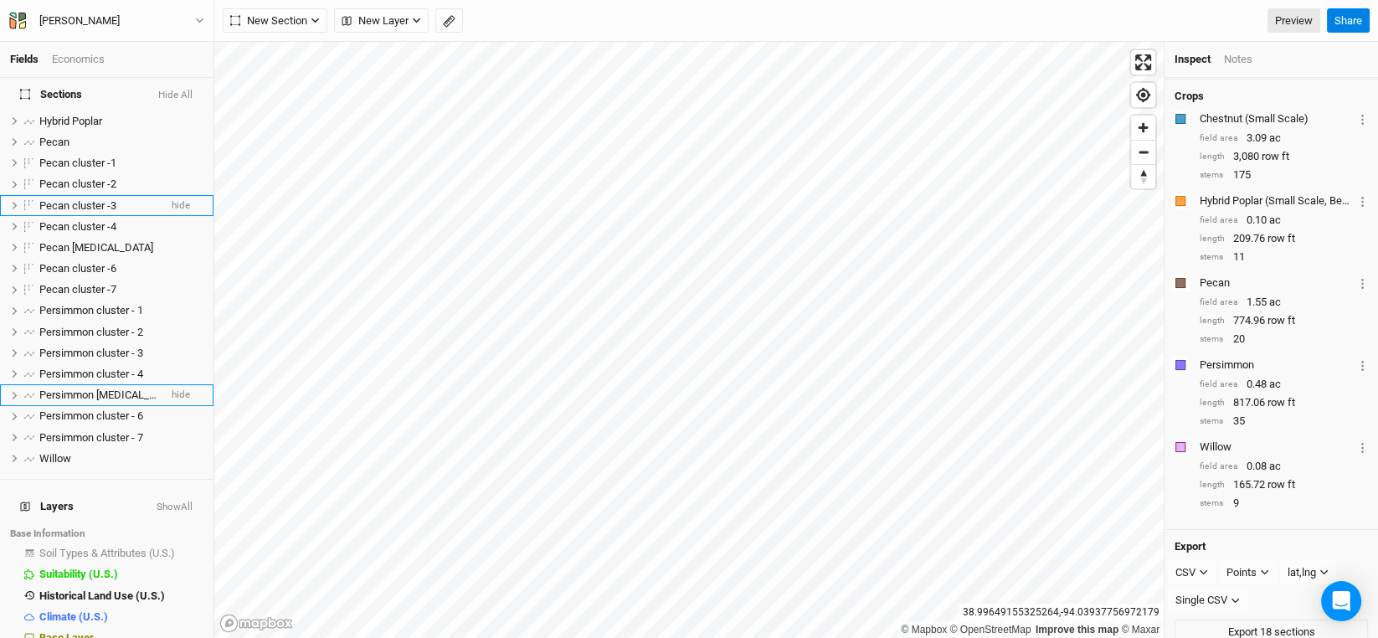
scroll to position [239, 0]
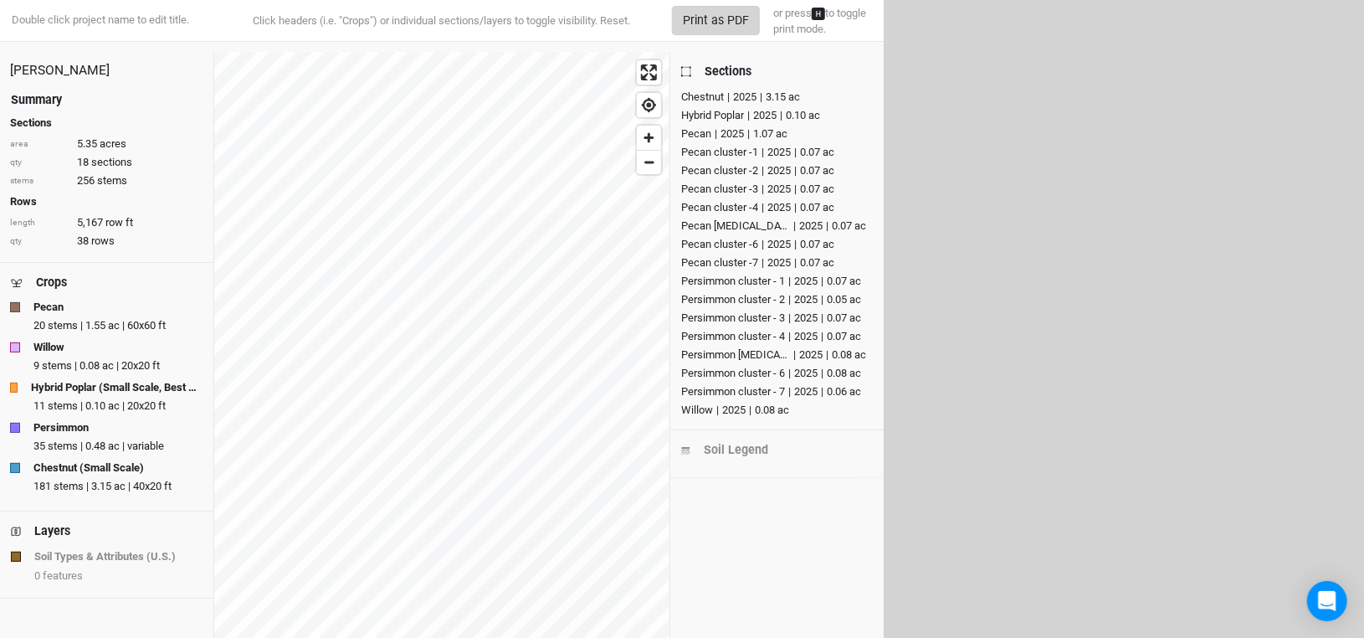
click at [708, 15] on button "Print as PDF" at bounding box center [716, 20] width 88 height 29
click at [726, 18] on button "Print as PDF" at bounding box center [716, 20] width 88 height 29
